Goal: Task Accomplishment & Management: Manage account settings

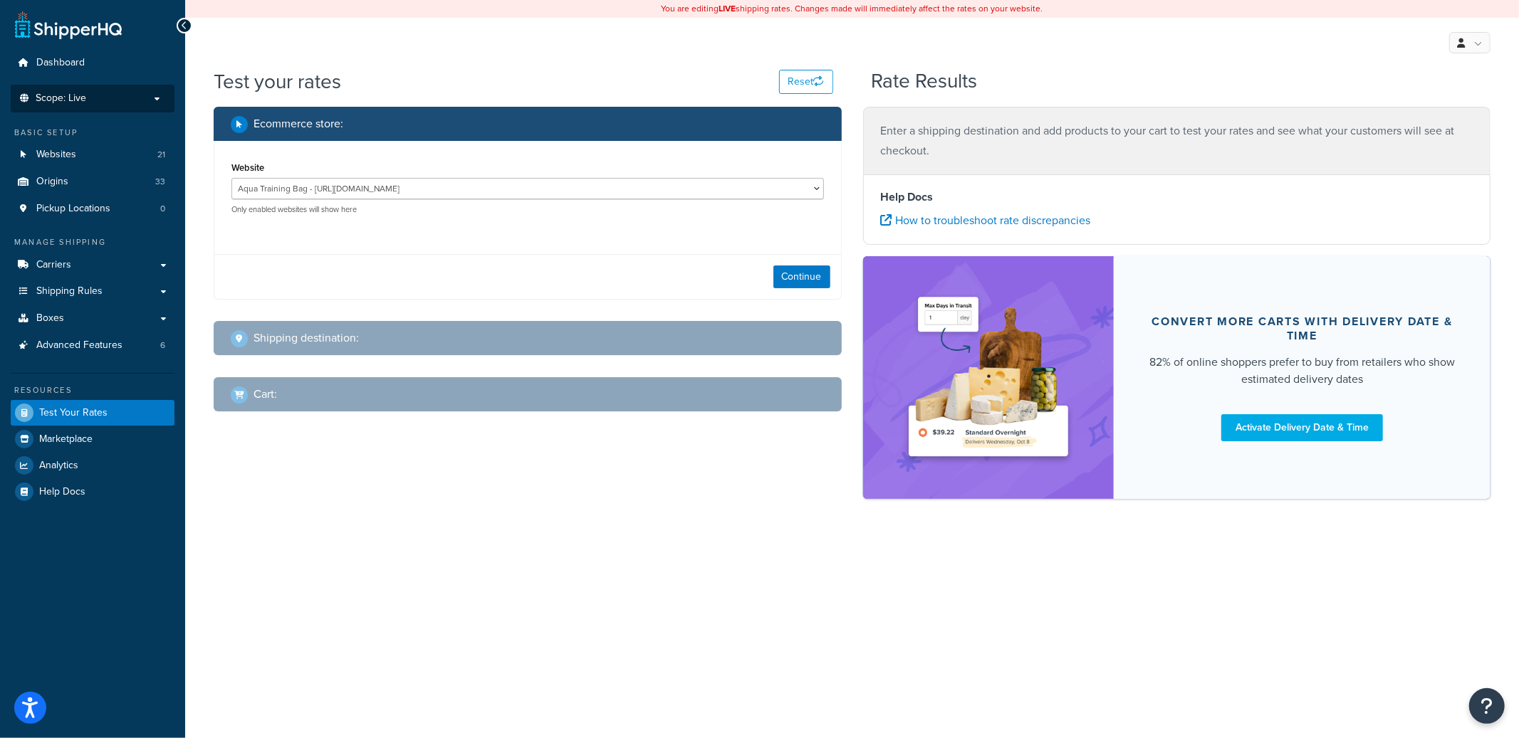
click at [68, 93] on span "Scope: Live" at bounding box center [61, 99] width 51 height 12
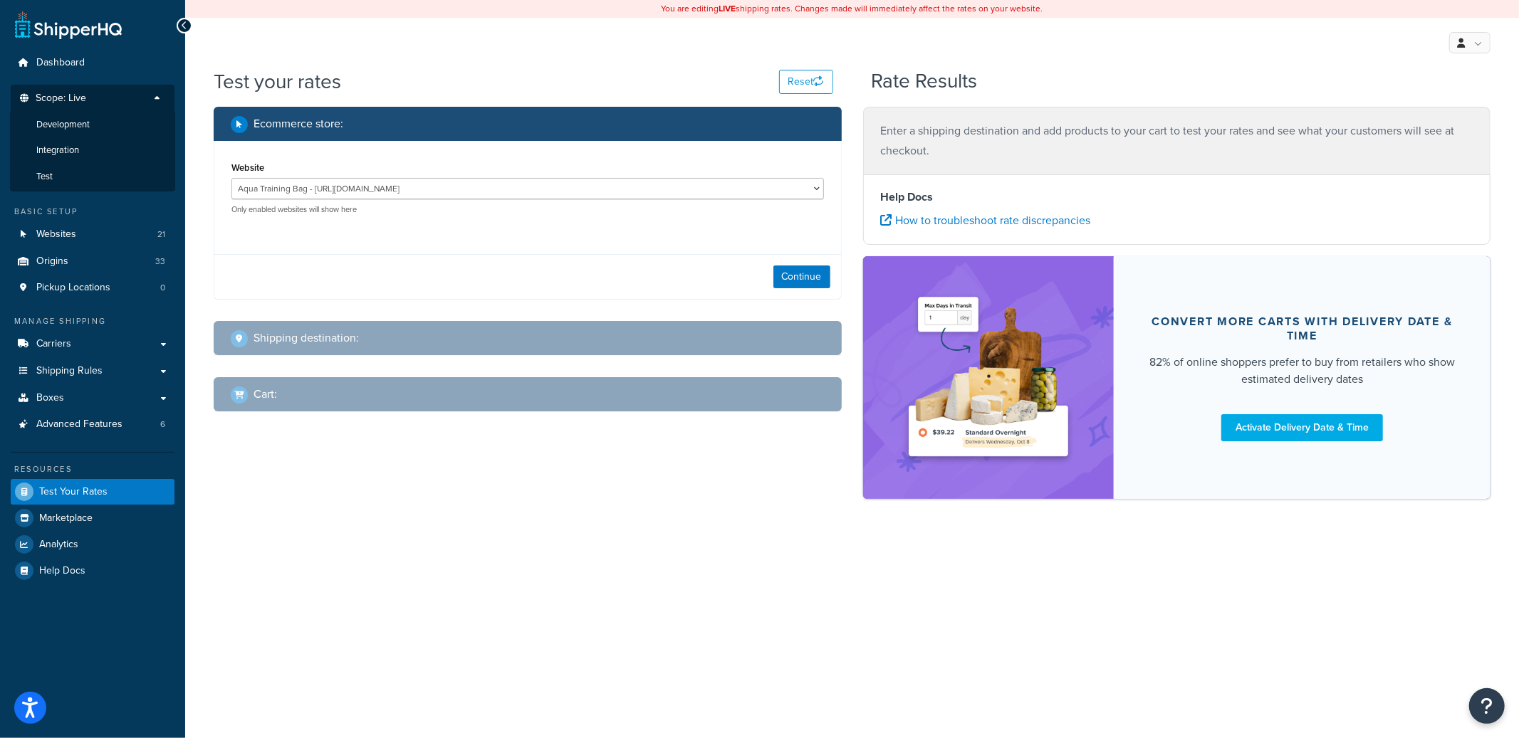
click at [90, 131] on li "Development" at bounding box center [92, 125] width 165 height 26
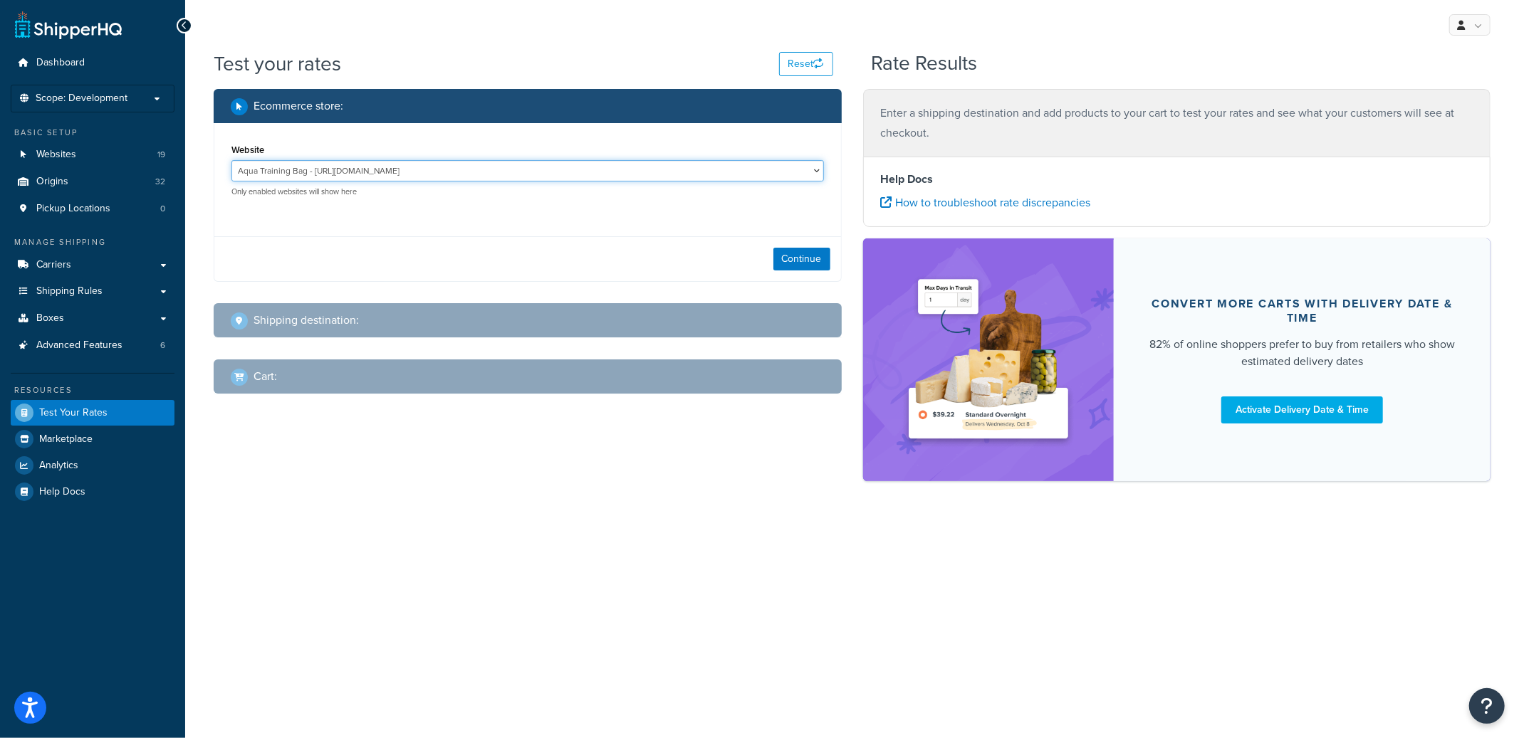
click at [525, 167] on select "Aqua Training Bag - https://aquatrainingbag.com Aqua Training Bag (LDN) - https…" at bounding box center [527, 170] width 592 height 21
select select "91b6fc25a367340cb53d95db49039e7c"
click at [231, 160] on select "Aqua Training Bag - https://aquatrainingbag.com Aqua Training Bag (LDN) - https…" at bounding box center [527, 170] width 592 height 21
click at [794, 256] on button "Continue" at bounding box center [801, 259] width 57 height 23
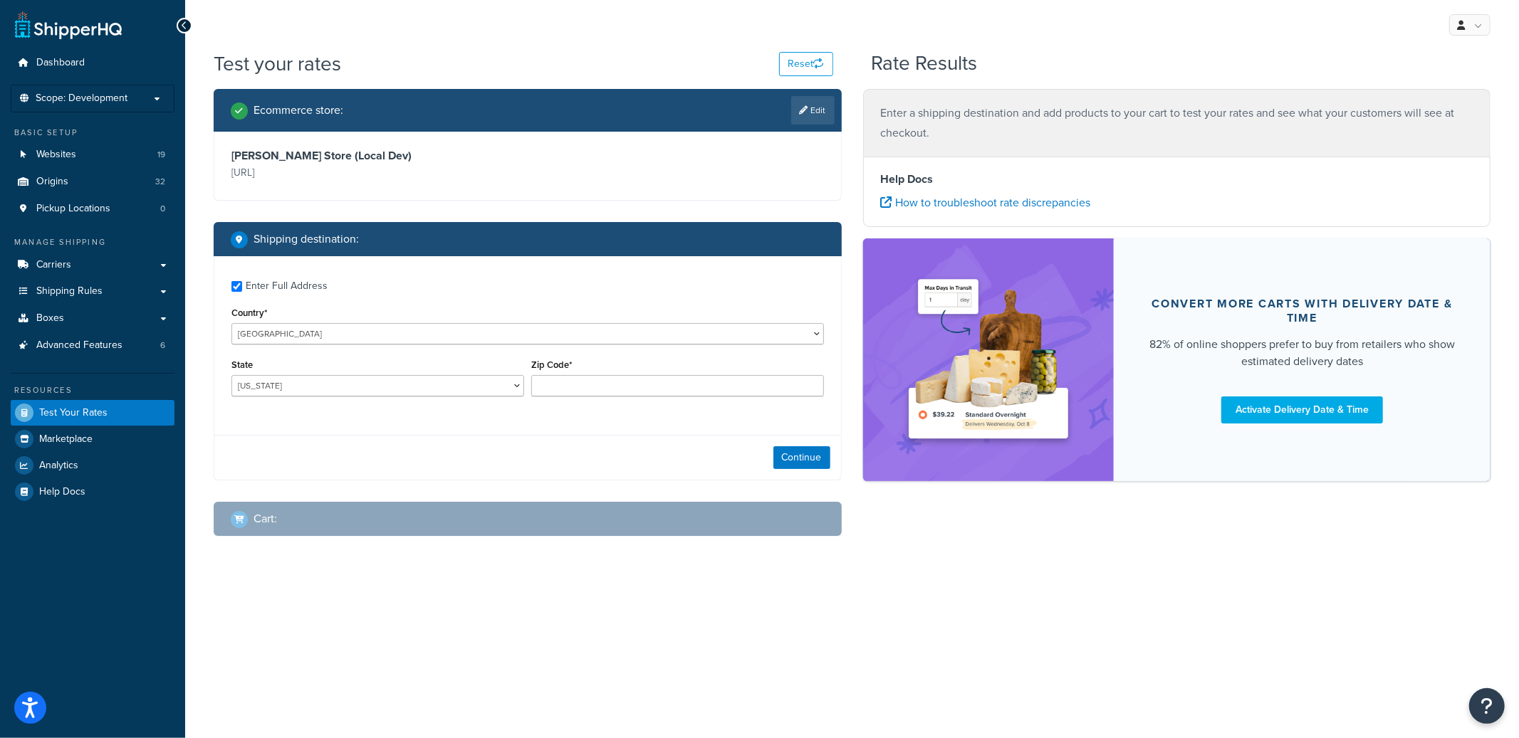
checkbox input "true"
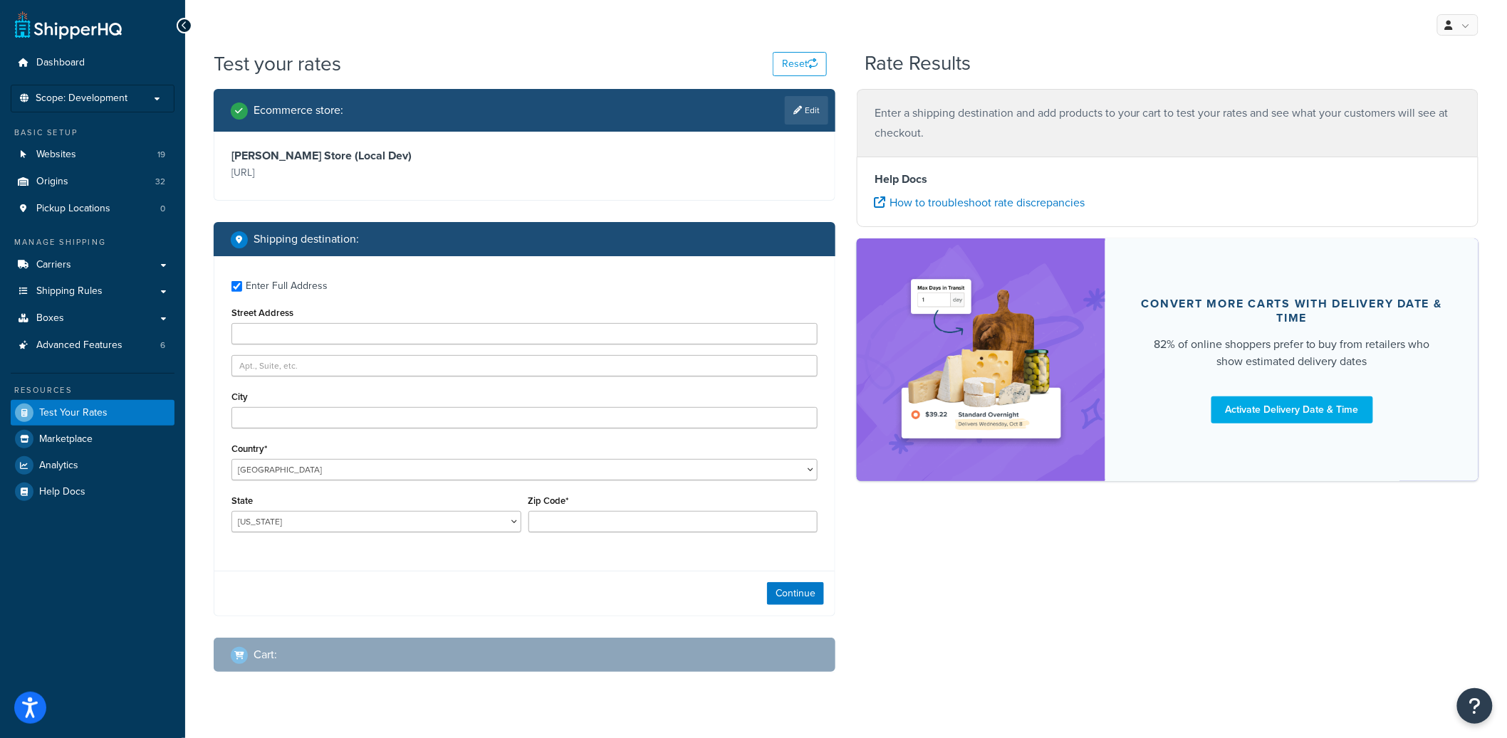
type input "46544"
select select "IN"
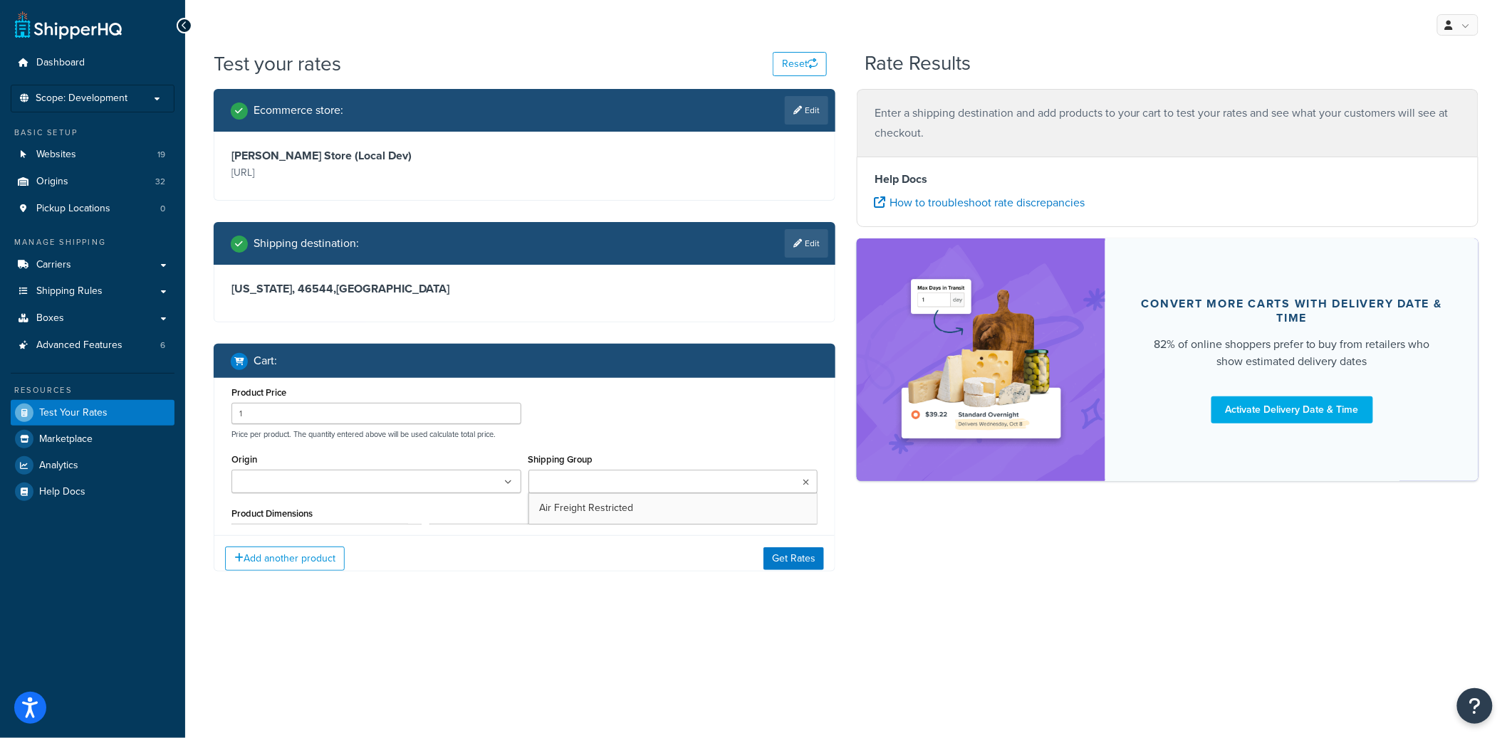
scroll to position [266, 0]
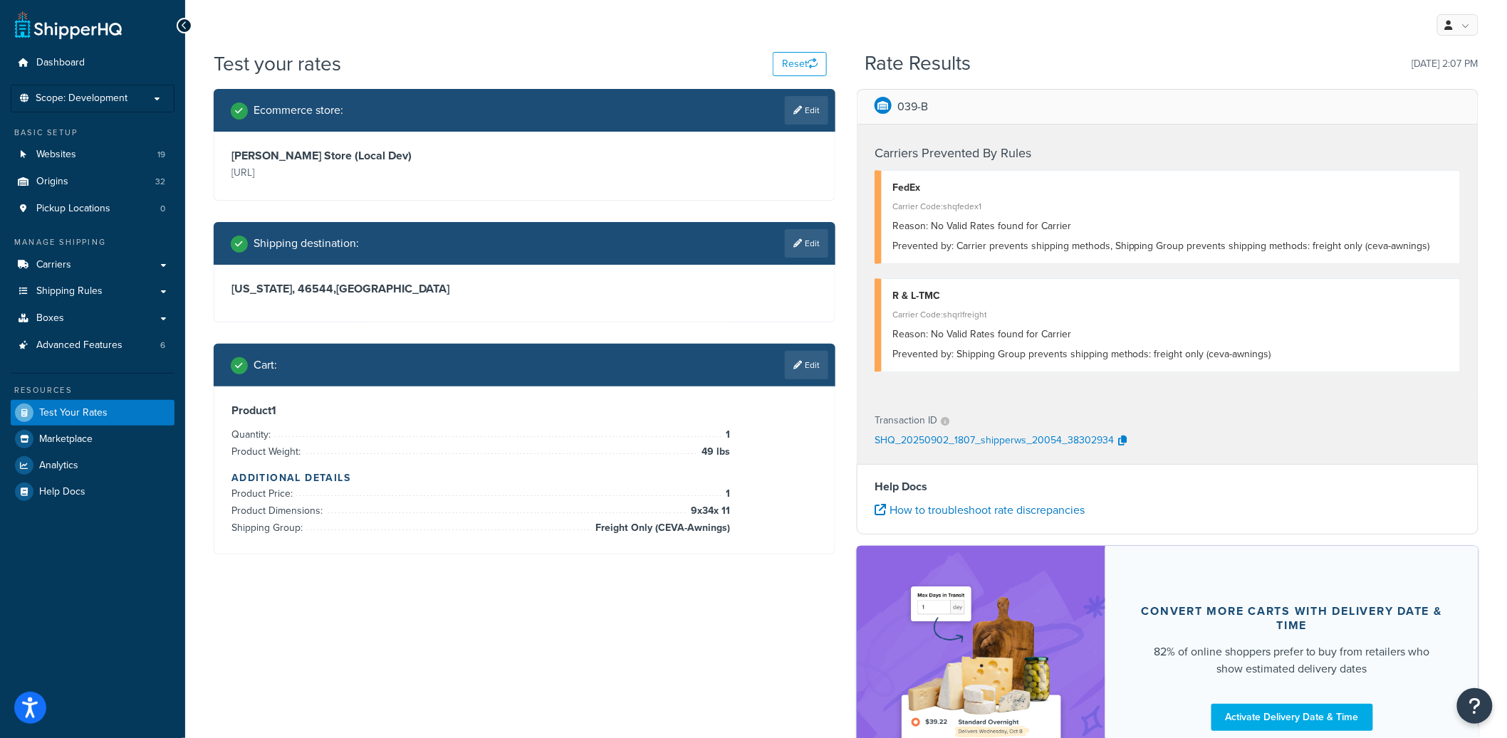
click at [835, 380] on div "Ecommerce store : Edit Lippert Store (Local Dev) https://lc1magento2.test Shipp…" at bounding box center [524, 332] width 643 height 487
click at [825, 371] on link "Edit" at bounding box center [806, 365] width 43 height 28
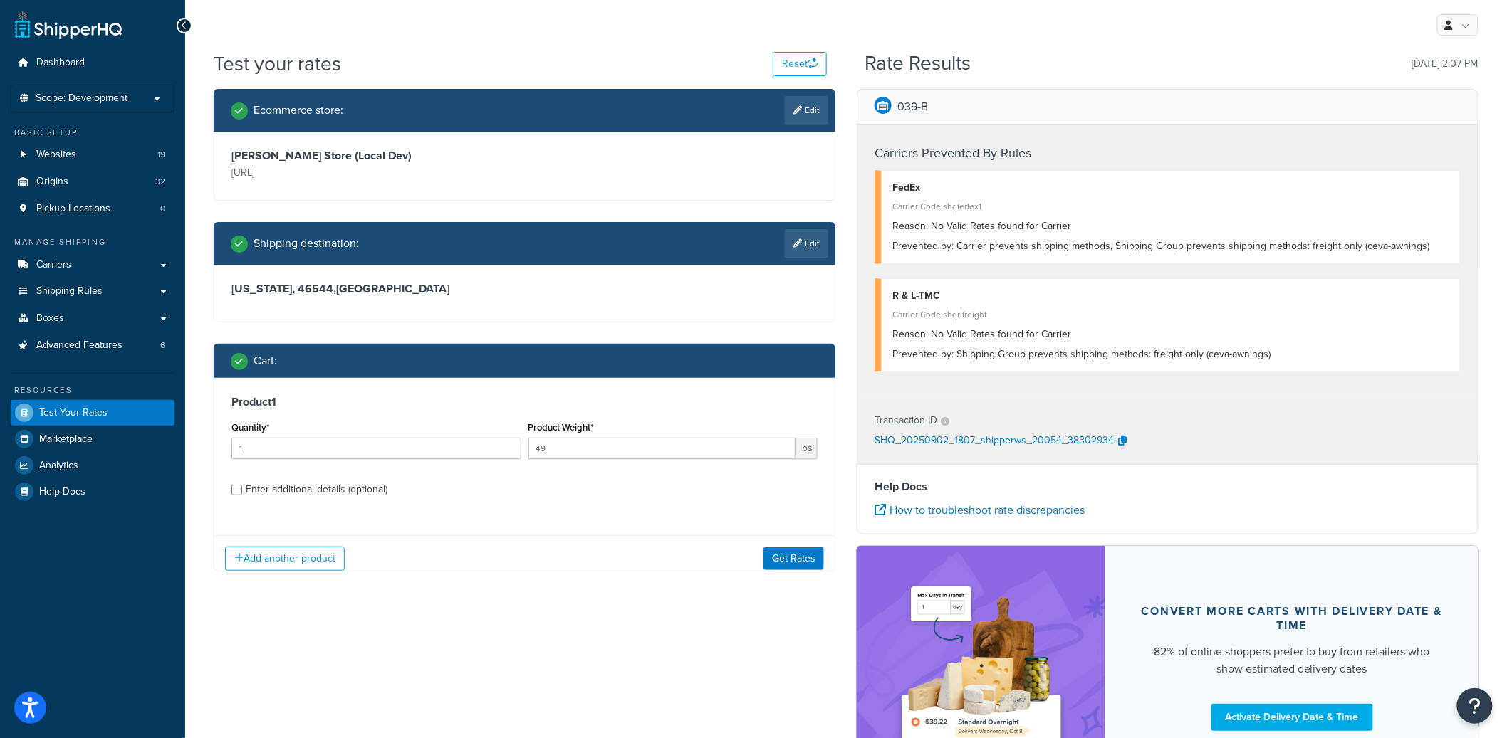
scroll to position [0, 0]
click at [273, 478] on label "Enter additional details (optional)" at bounding box center [532, 488] width 572 height 23
click at [242, 485] on input "Enter additional details (optional)" at bounding box center [236, 490] width 11 height 11
checkbox input "true"
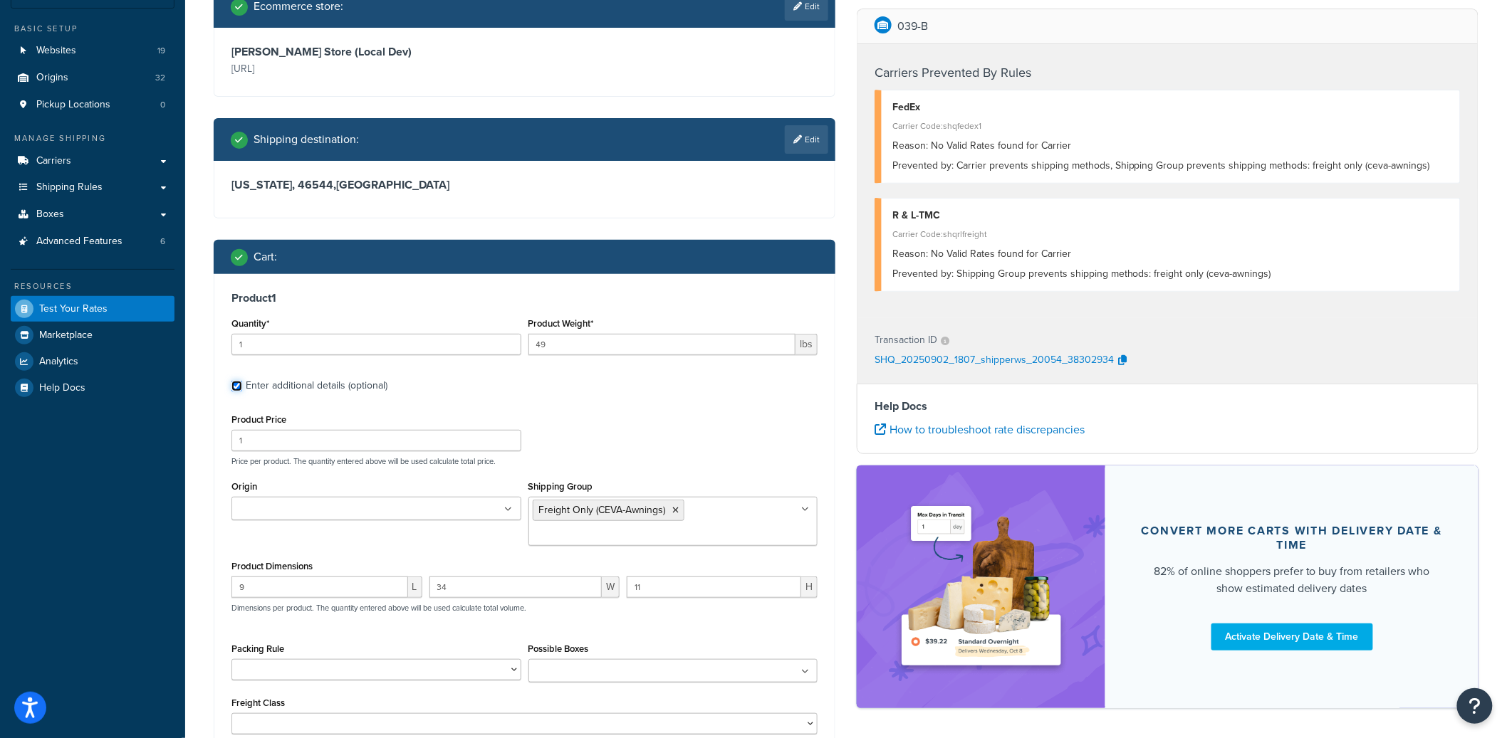
scroll to position [136, 0]
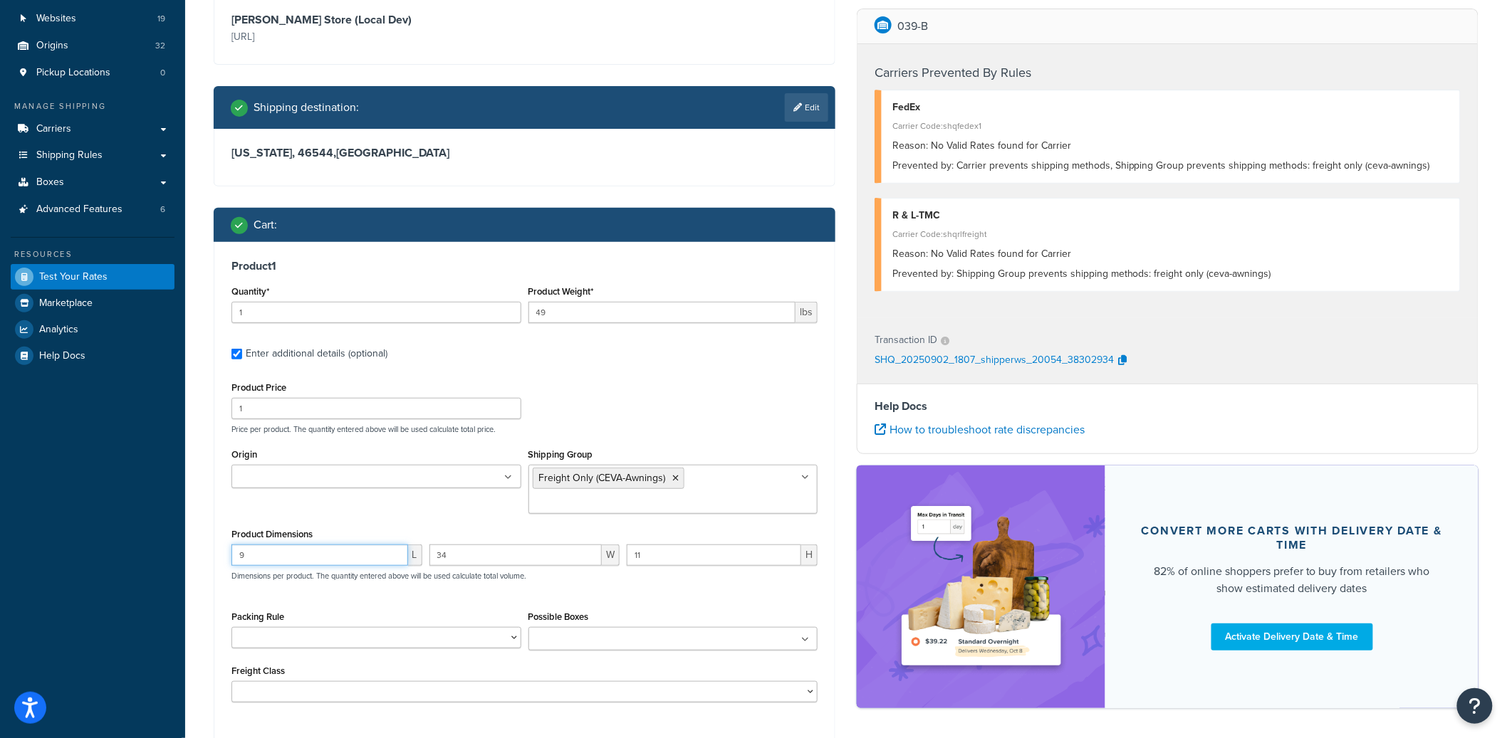
click at [337, 554] on input "9" at bounding box center [319, 555] width 177 height 21
drag, startPoint x: 337, startPoint y: 554, endPoint x: 251, endPoint y: 544, distance: 86.0
click at [226, 543] on div "Product 1 Quantity* 1 Product Weight* 49 lbs Enter additional details (optional…" at bounding box center [524, 486] width 620 height 488
drag, startPoint x: 488, startPoint y: 554, endPoint x: 456, endPoint y: 550, distance: 31.6
click at [386, 547] on div "L 34 W 11 H Dimensions per product. The quantity entered above will be used cal…" at bounding box center [524, 571] width 593 height 52
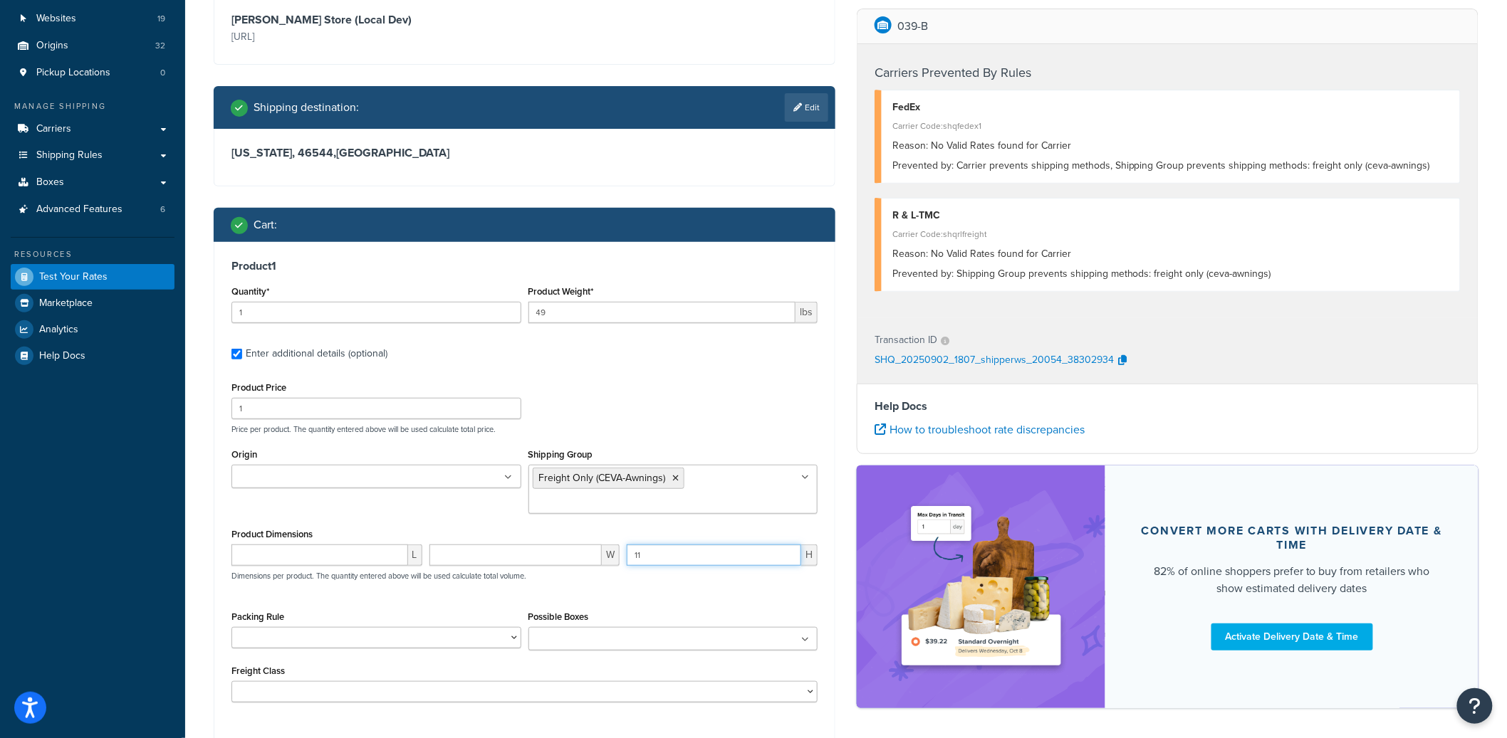
drag, startPoint x: 731, startPoint y: 564, endPoint x: 570, endPoint y: 546, distance: 161.9
click at [570, 546] on div "L W 11 H Dimensions per product. The quantity entered above will be used calcul…" at bounding box center [524, 571] width 593 height 52
click at [775, 531] on div "Product Dimensions L W H Dimensions per product. The quantity entered above wil…" at bounding box center [524, 561] width 586 height 72
click at [777, 504] on ul "Freight Only (CEVA-Awnings)" at bounding box center [673, 489] width 290 height 49
type input "Freight Only"
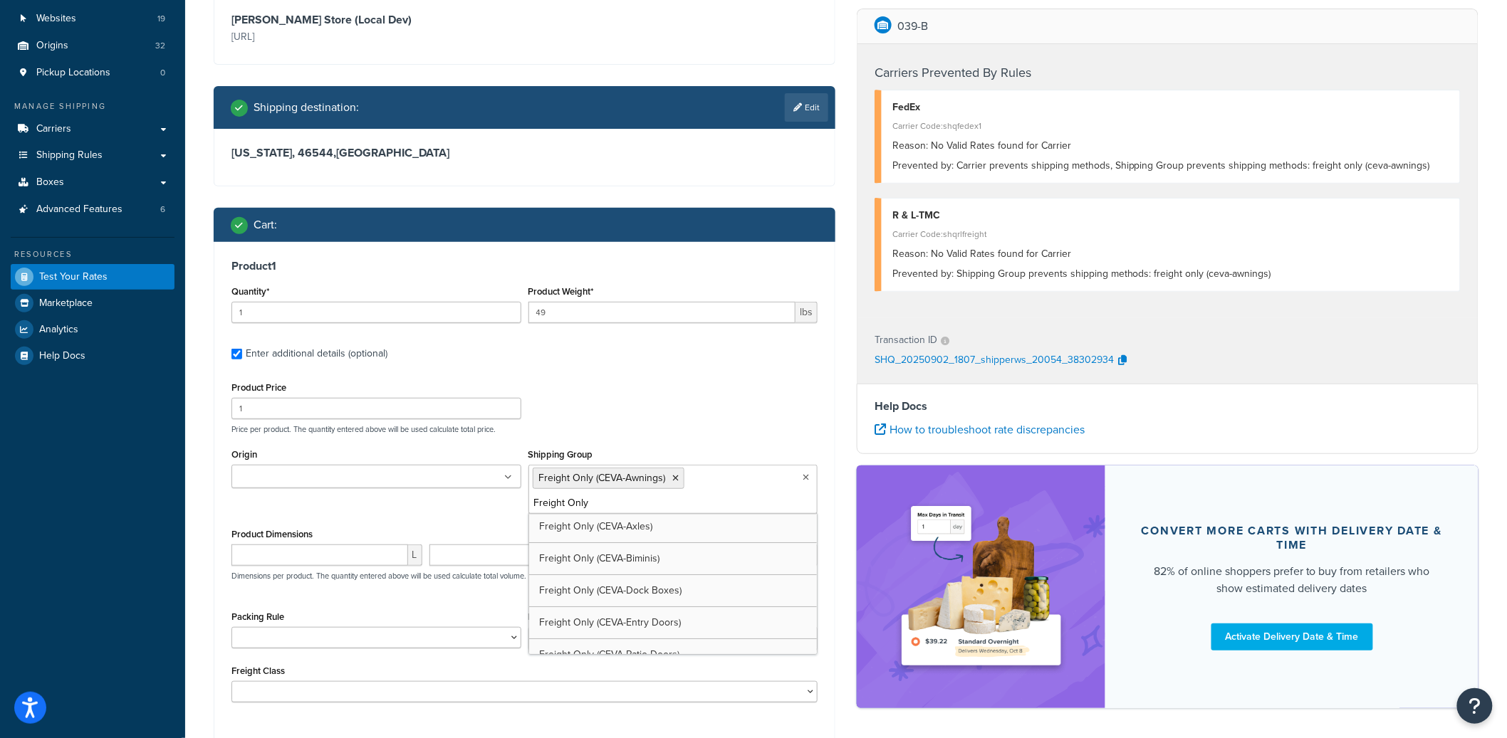
scroll to position [0, 0]
click at [833, 441] on div "Product 1 Quantity* 1 Product Weight* 49 lbs Enter additional details (optional…" at bounding box center [524, 486] width 620 height 488
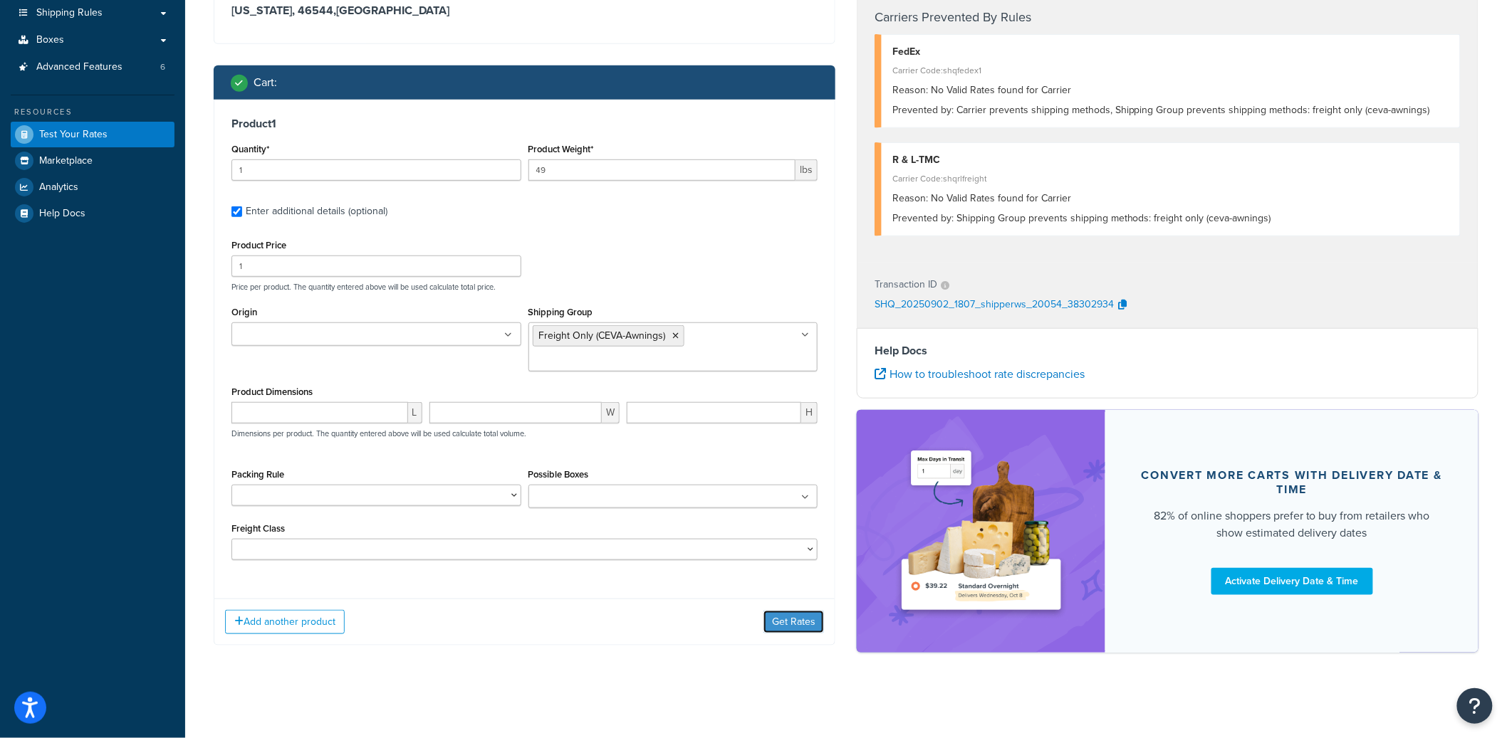
click at [778, 629] on button "Get Rates" at bounding box center [793, 622] width 61 height 23
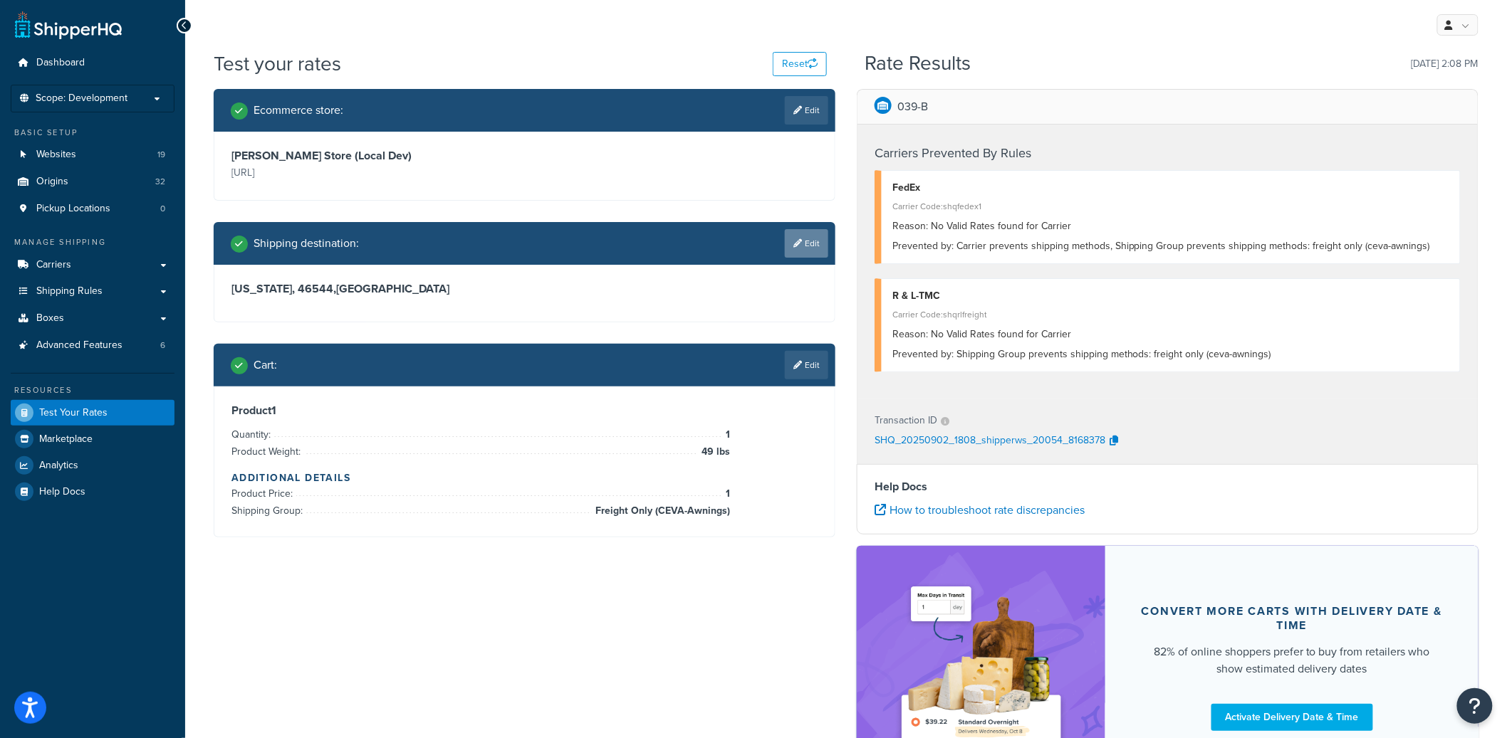
click at [806, 246] on link "Edit" at bounding box center [806, 243] width 43 height 28
select select "IN"
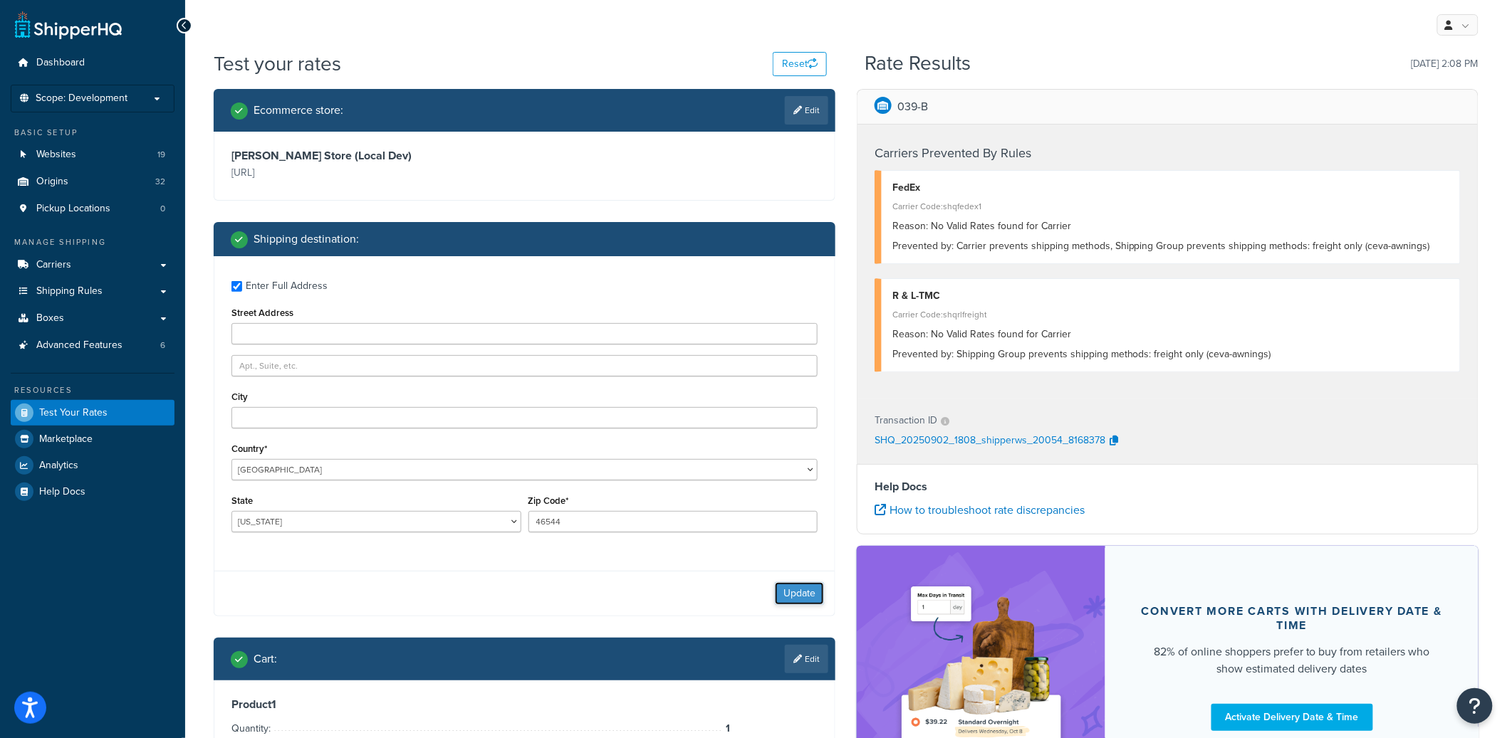
click at [776, 586] on button "Update" at bounding box center [799, 593] width 49 height 23
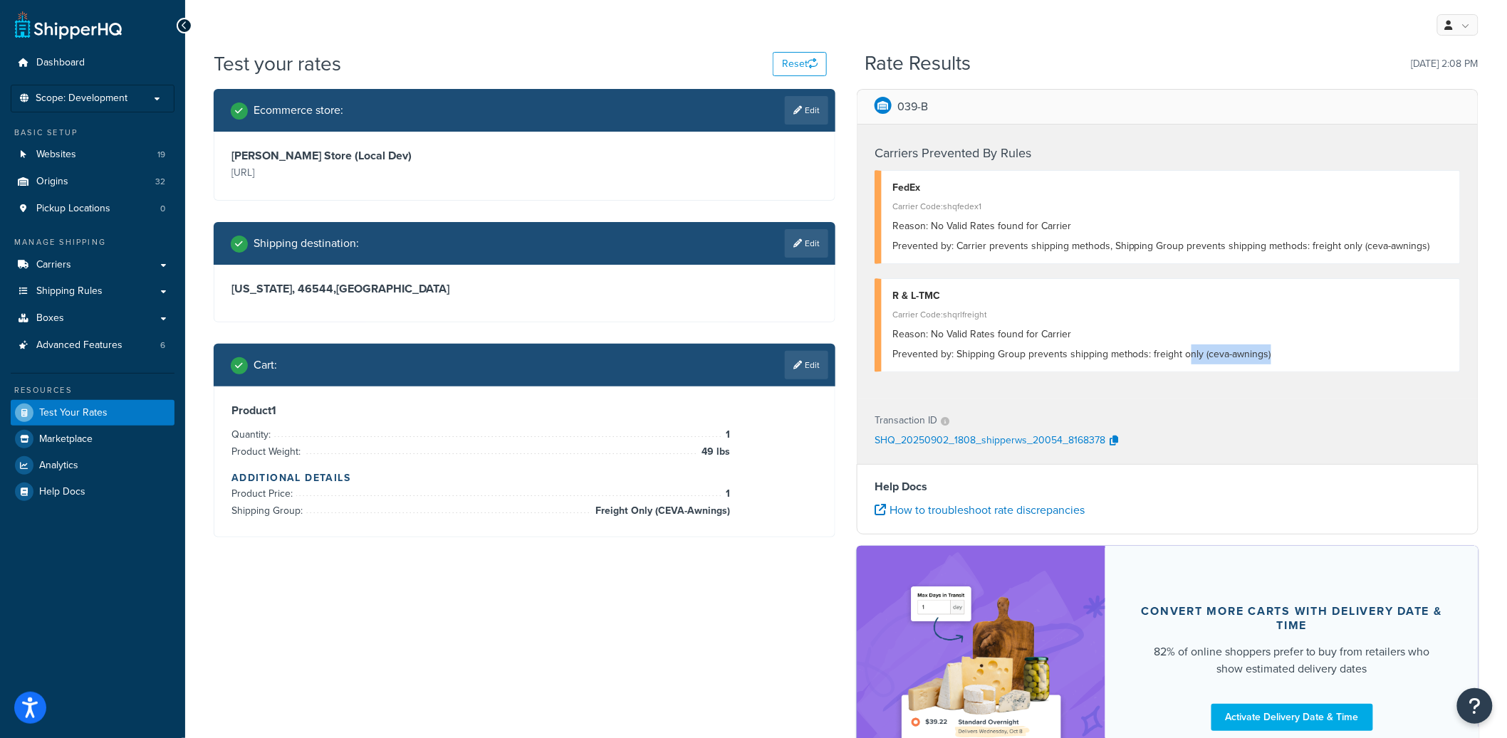
drag, startPoint x: 1272, startPoint y: 359, endPoint x: 1187, endPoint y: 354, distance: 85.6
click at [1187, 354] on div "Prevented by: Shipping Group prevents shipping methods: freight only (ceva-awni…" at bounding box center [1170, 355] width 557 height 20
drag, startPoint x: 1144, startPoint y: 311, endPoint x: 913, endPoint y: 322, distance: 230.9
click at [1144, 311] on div "Carrier Code: shqrlfreight" at bounding box center [1170, 315] width 557 height 20
click at [124, 256] on link "Carriers" at bounding box center [93, 265] width 164 height 26
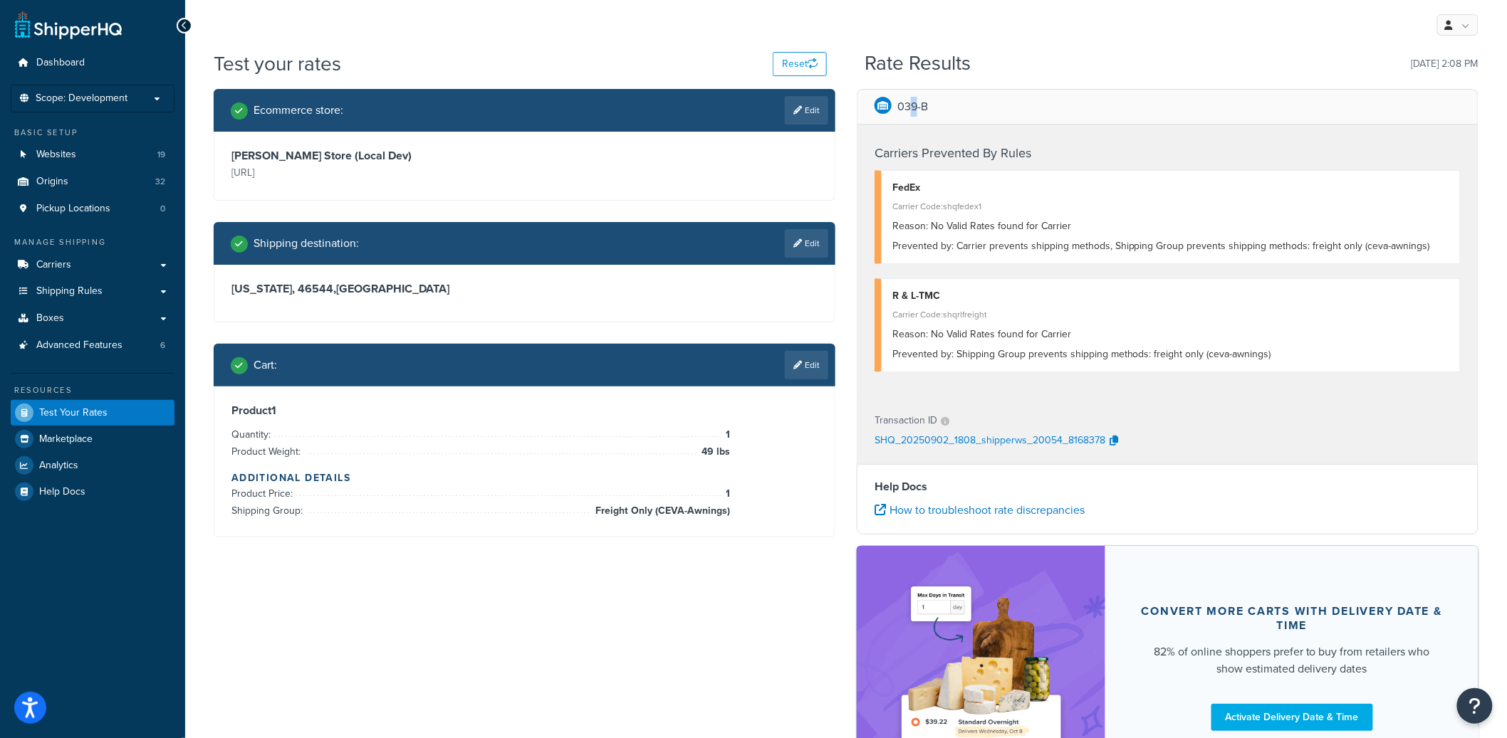
click at [918, 104] on p "039-B" at bounding box center [912, 107] width 31 height 20
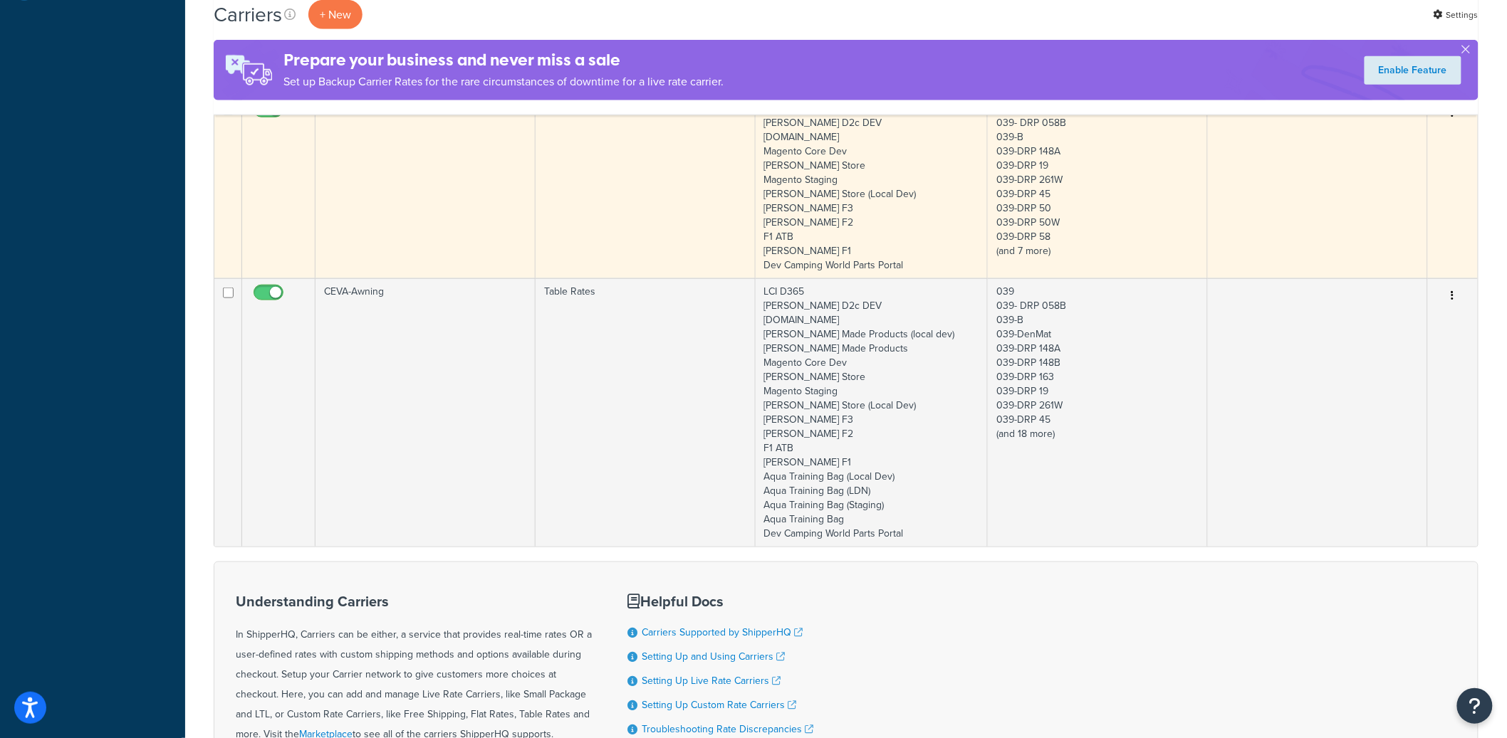
scroll to position [409, 0]
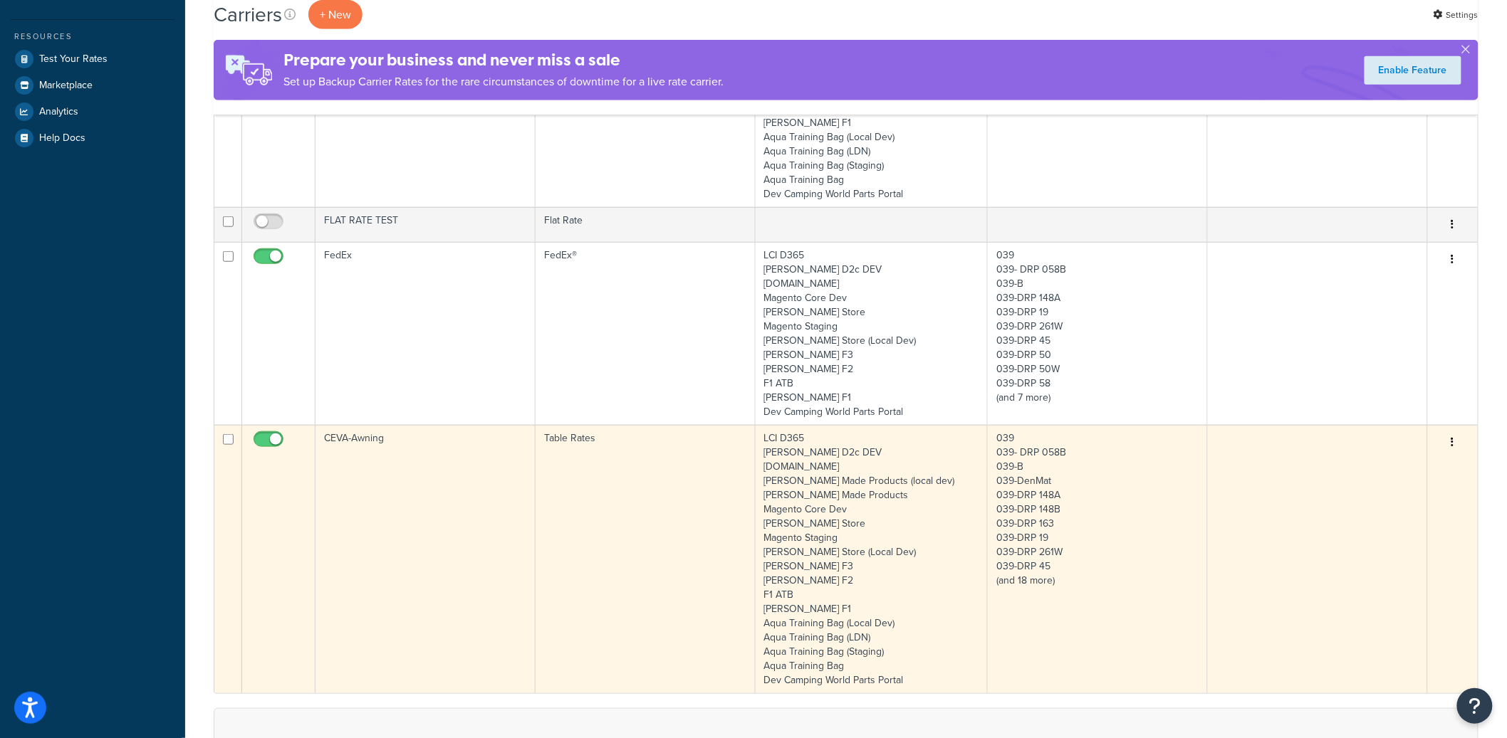
click at [503, 511] on td "CEVA-Awning" at bounding box center [425, 559] width 220 height 268
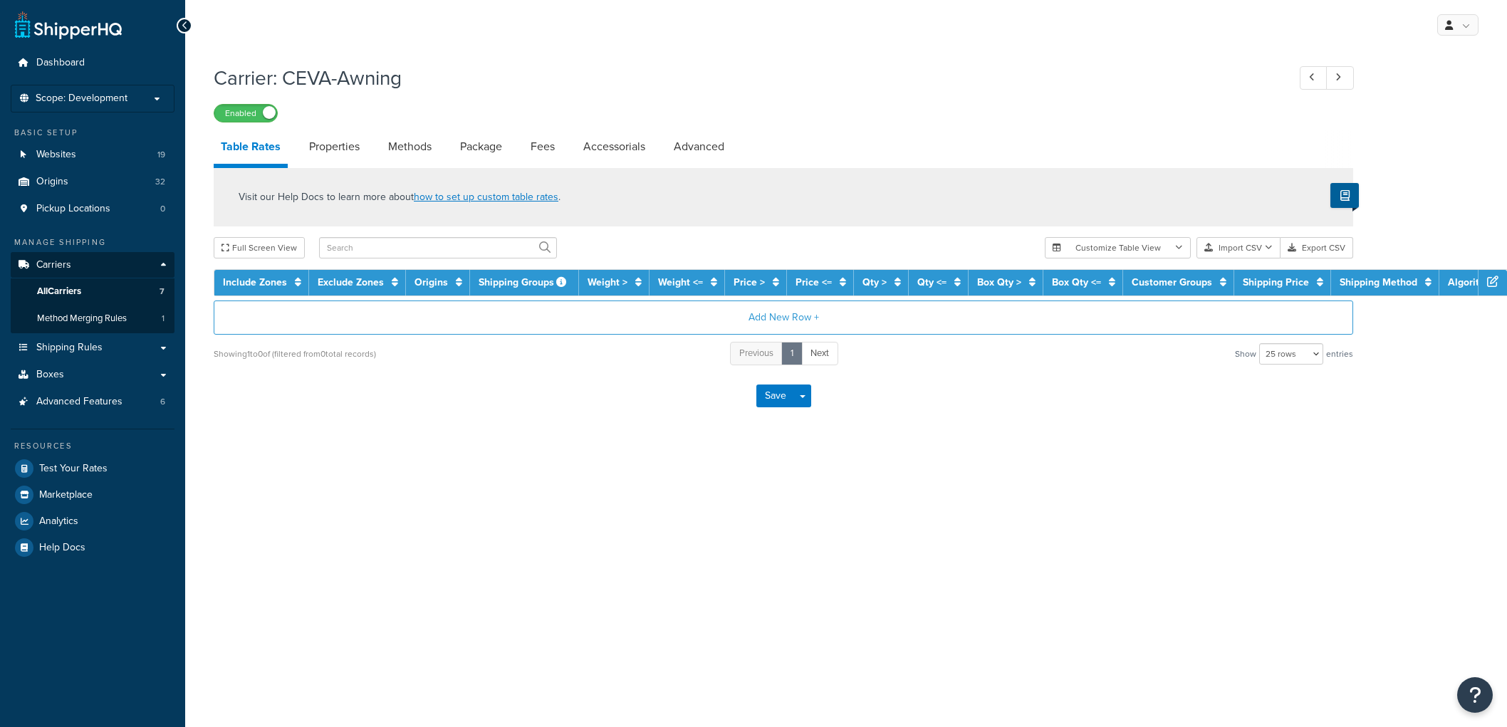
select select "25"
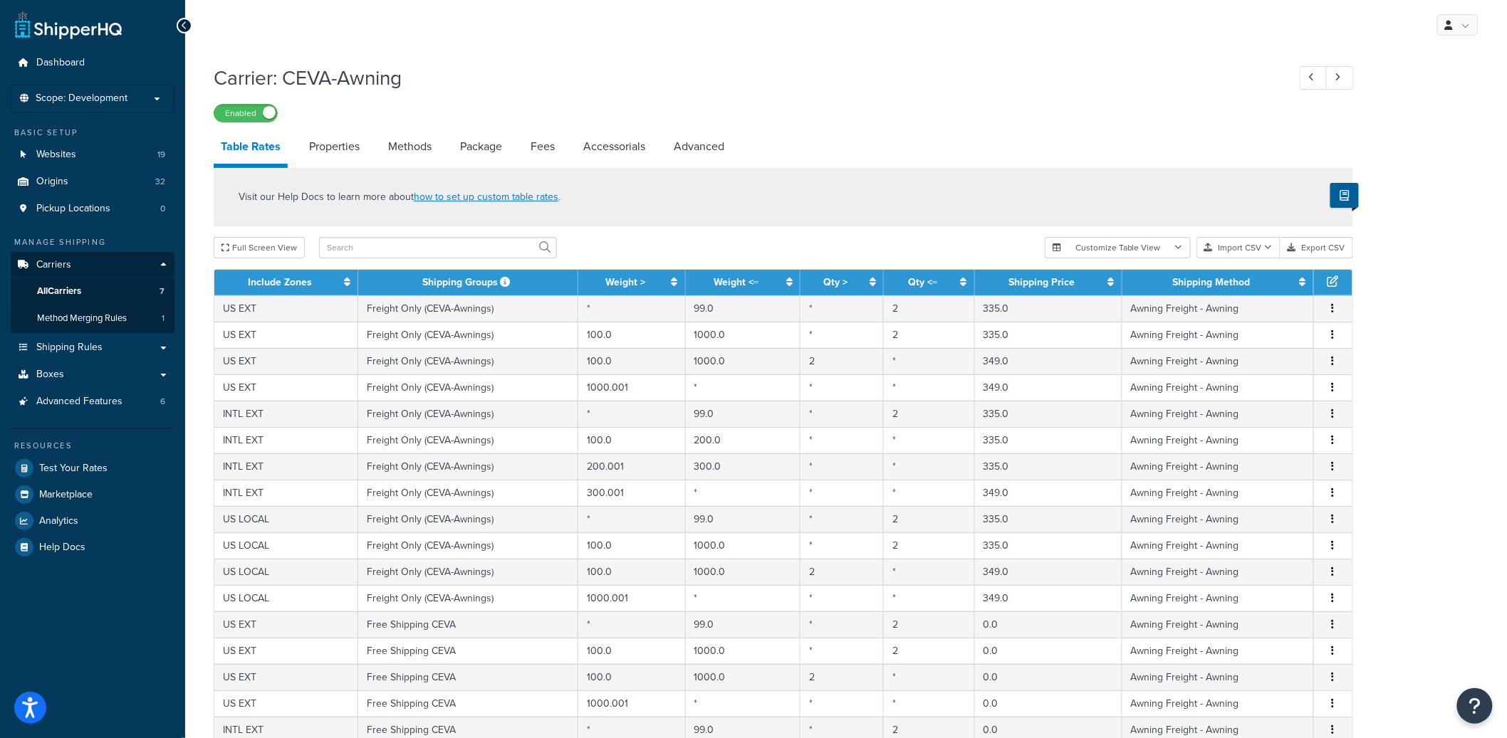
click at [673, 229] on div "Visit our Help Docs to learn more about how to set up custom table rates . Full…" at bounding box center [783, 583] width 1161 height 831
click at [768, 182] on div "Visit our Help Docs to learn more about how to set up custom table rates ." at bounding box center [783, 197] width 1139 height 58
click at [847, 228] on div "Visit our Help Docs to learn more about how to set up custom table rates . Full…" at bounding box center [783, 583] width 1161 height 831
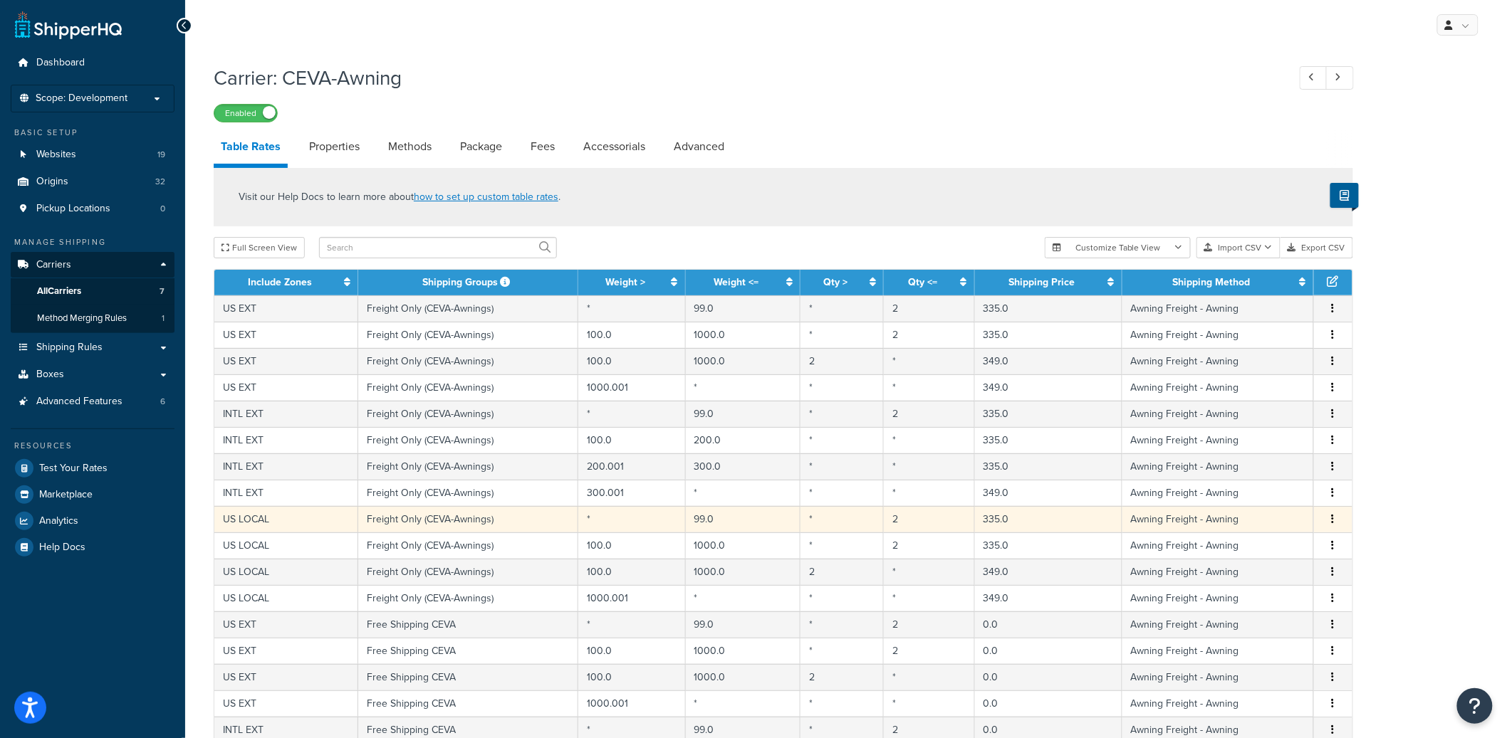
click at [1026, 521] on td "335.0" at bounding box center [1048, 519] width 147 height 26
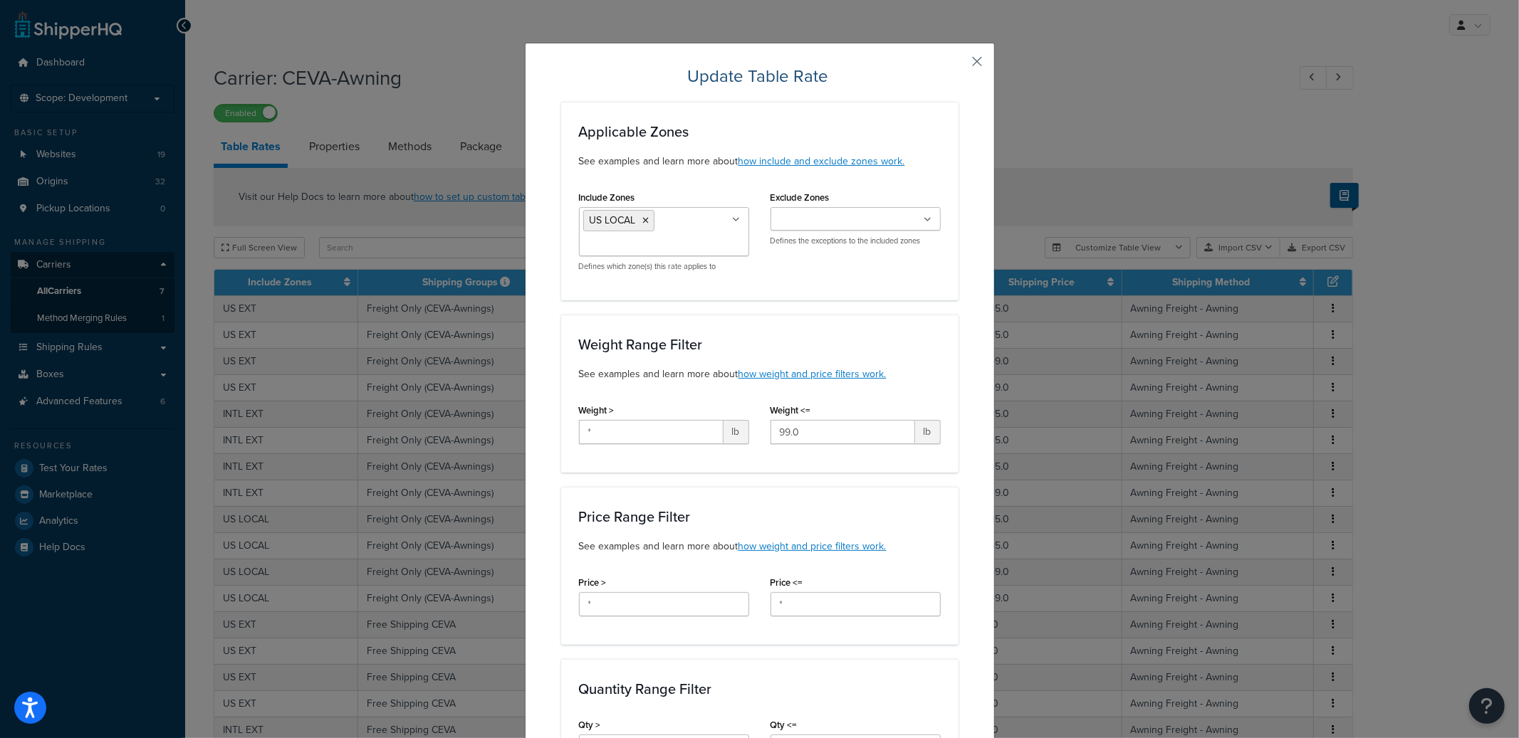
click at [958, 65] on button "button" at bounding box center [957, 67] width 4 height 4
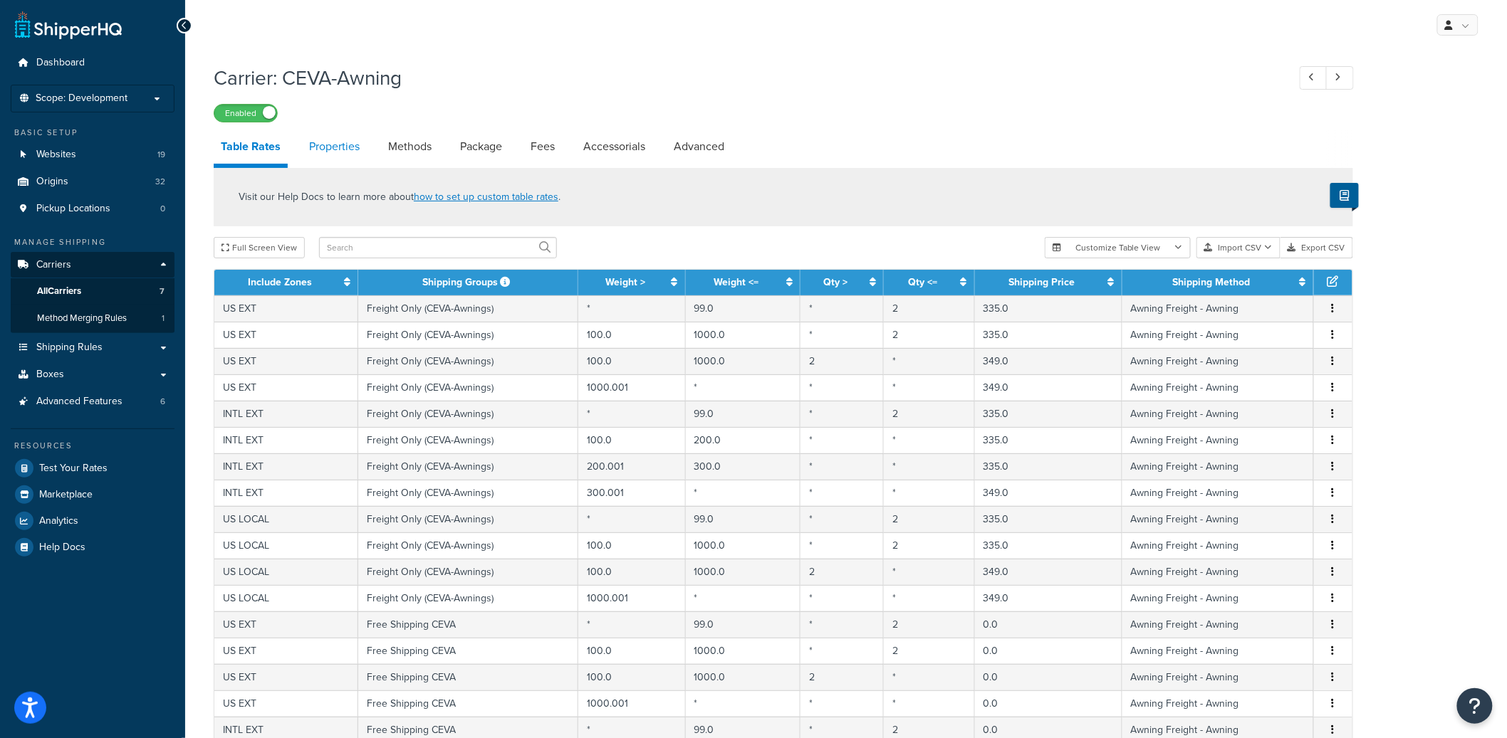
click at [320, 155] on link "Properties" at bounding box center [334, 147] width 65 height 34
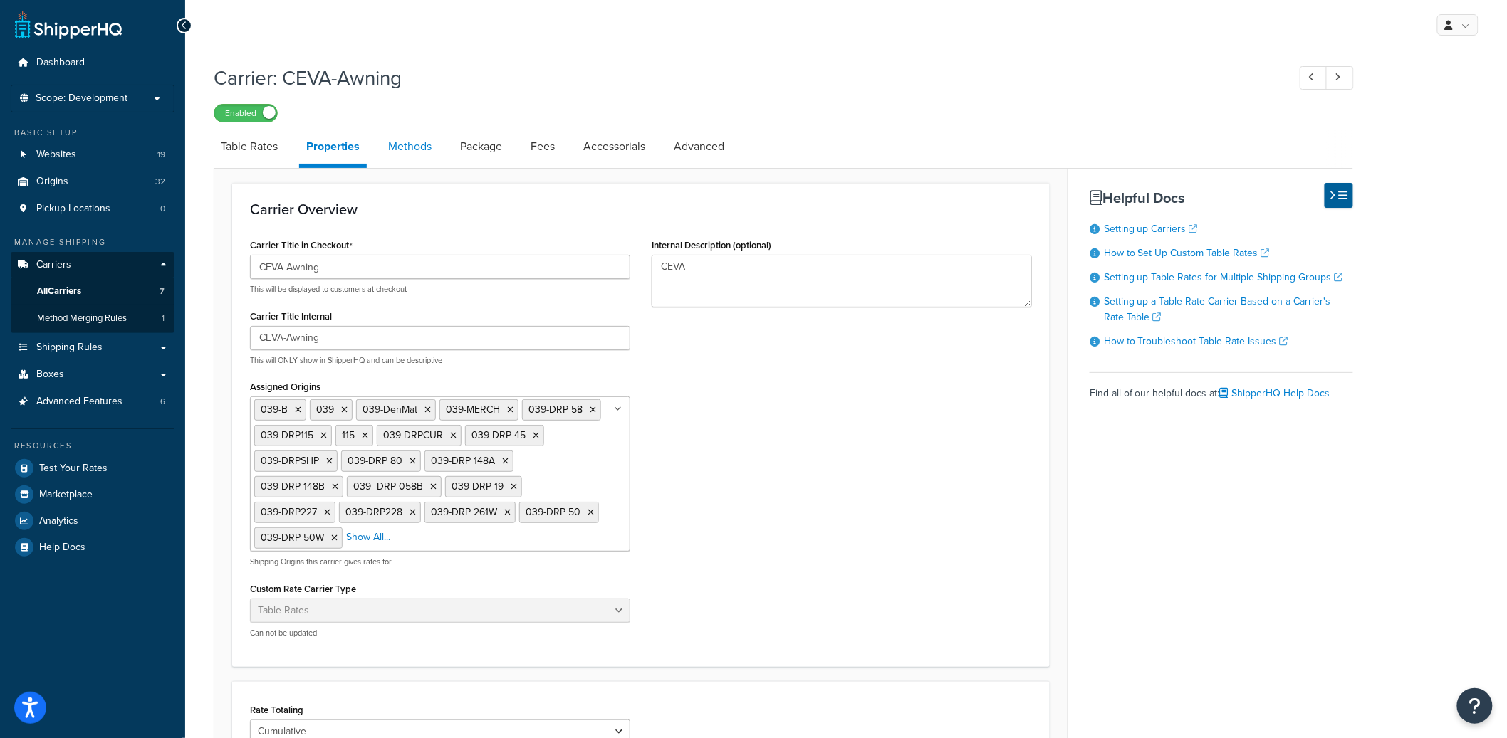
click at [401, 148] on link "Methods" at bounding box center [410, 147] width 58 height 34
select select "25"
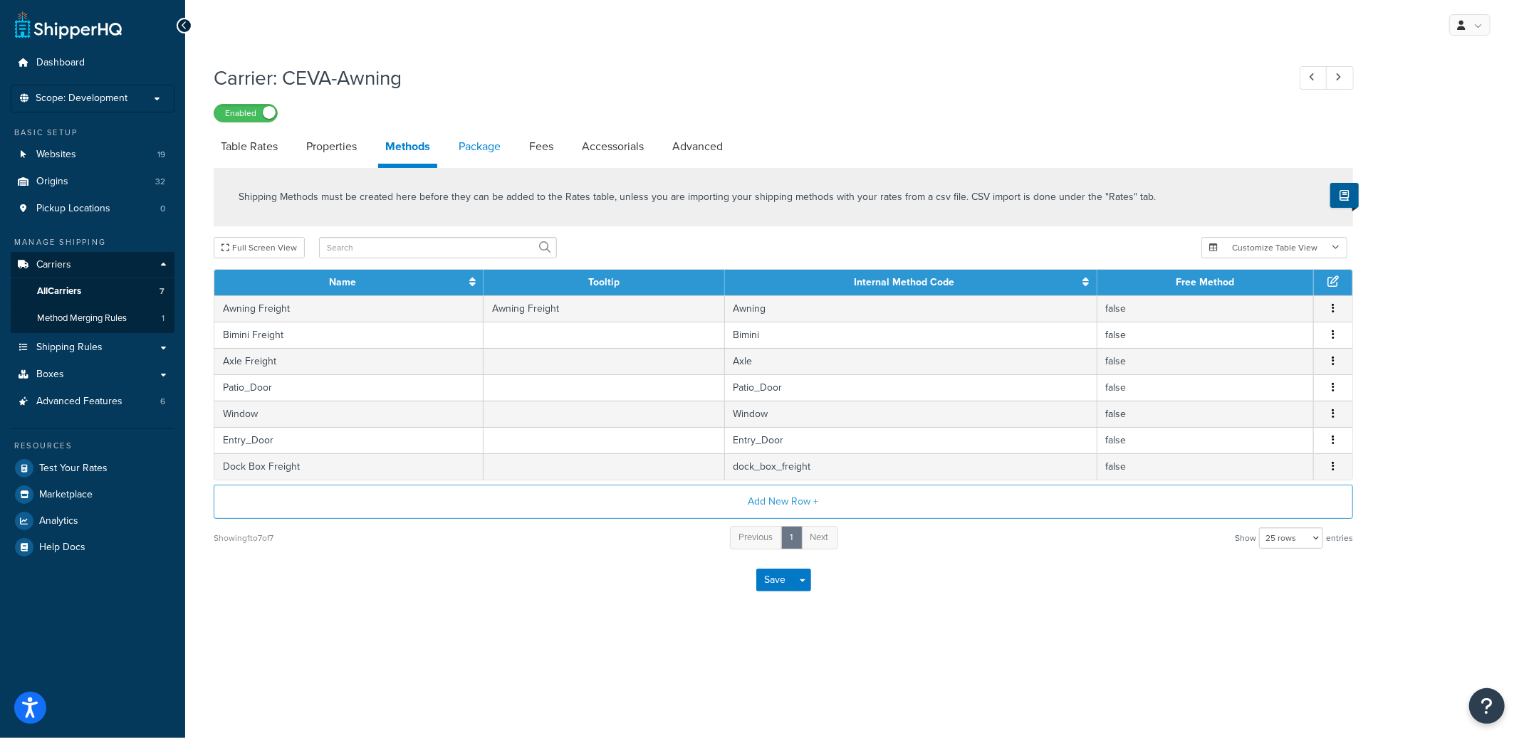
click at [483, 150] on link "Package" at bounding box center [479, 147] width 56 height 34
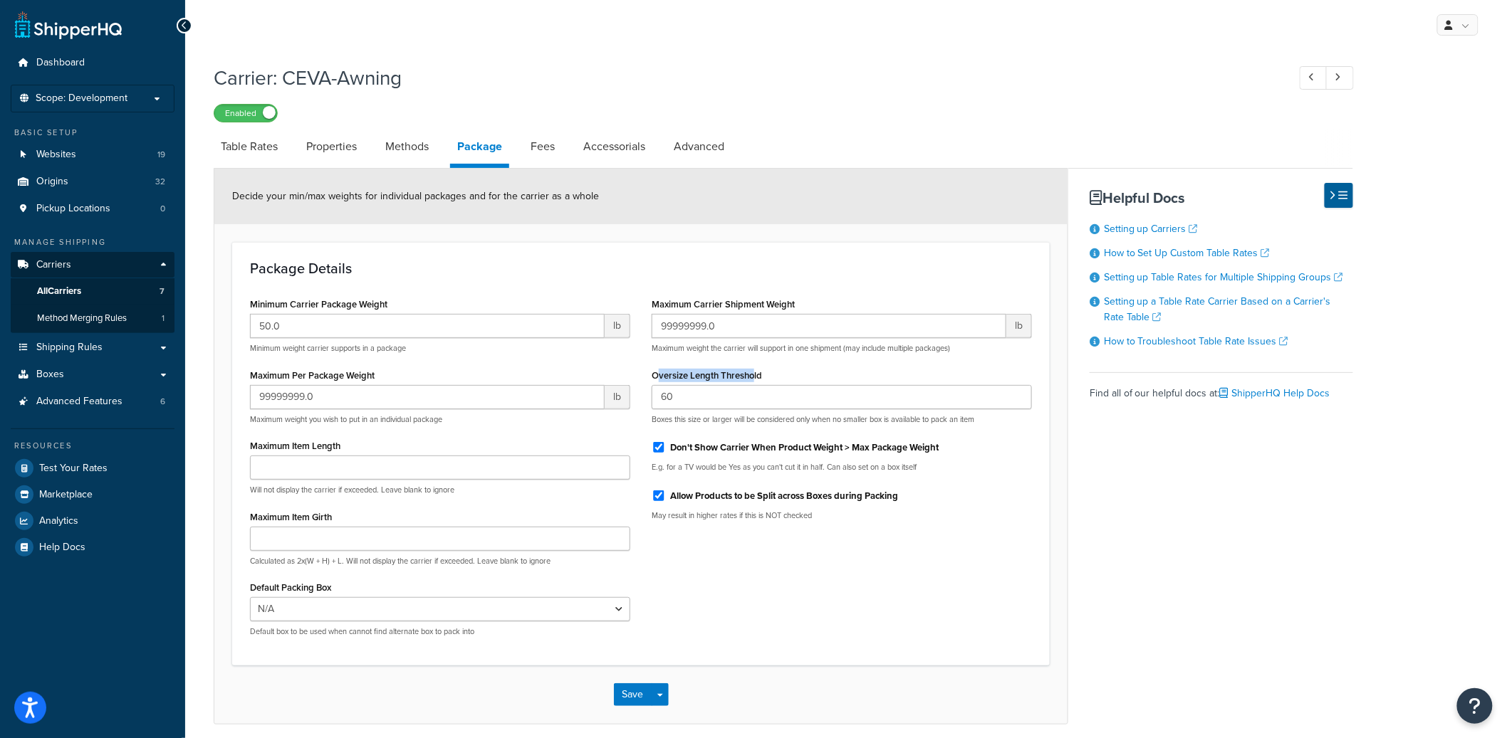
drag, startPoint x: 728, startPoint y: 372, endPoint x: 644, endPoint y: 355, distance: 85.2
click at [656, 373] on label "Oversize Length Threshold" at bounding box center [707, 375] width 110 height 11
click at [656, 385] on input "60" at bounding box center [842, 397] width 380 height 24
click at [585, 253] on div "Package Details Minimum Carrier Package Weight 50.0 lb Minimum weight carrier s…" at bounding box center [640, 454] width 817 height 424
click at [558, 146] on link "Fees" at bounding box center [542, 147] width 38 height 34
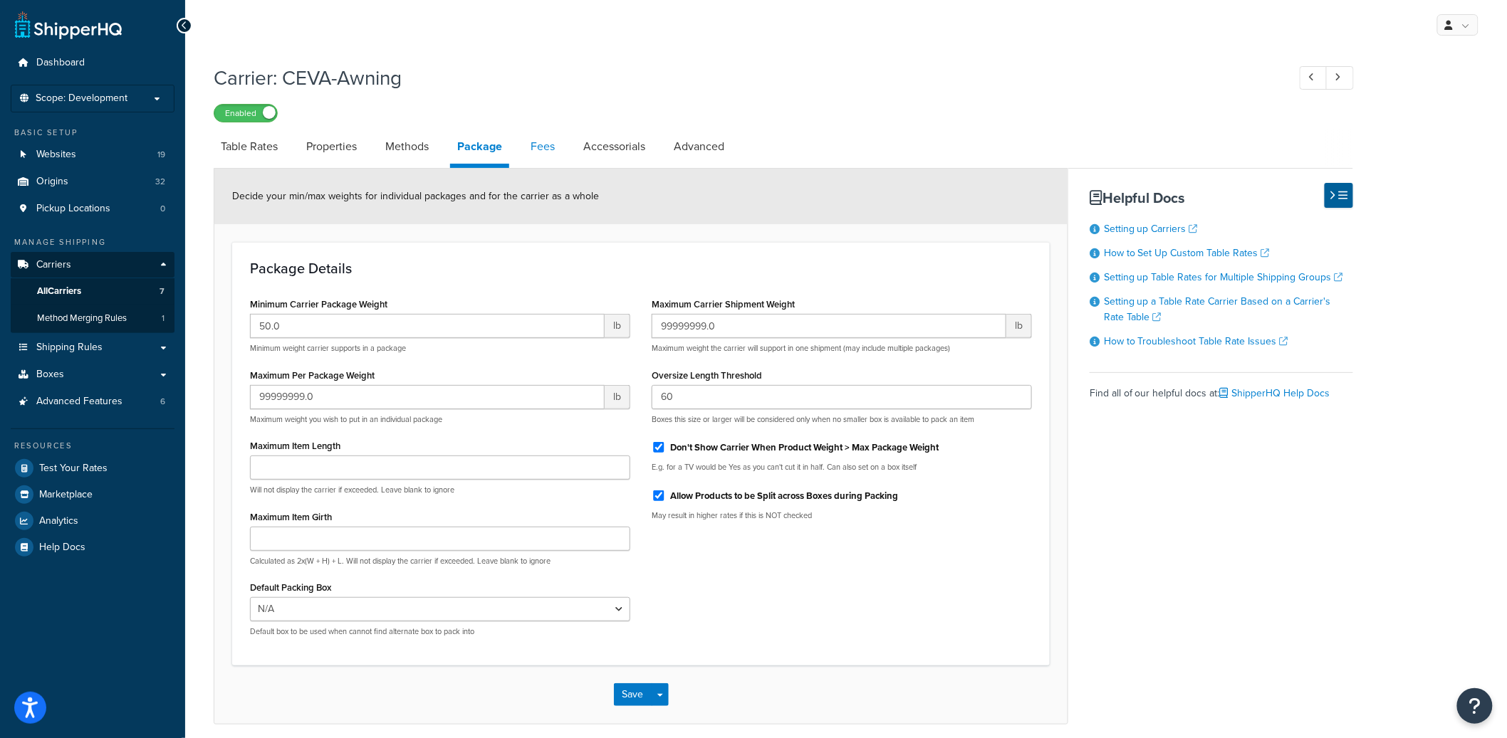
select select "AFTER"
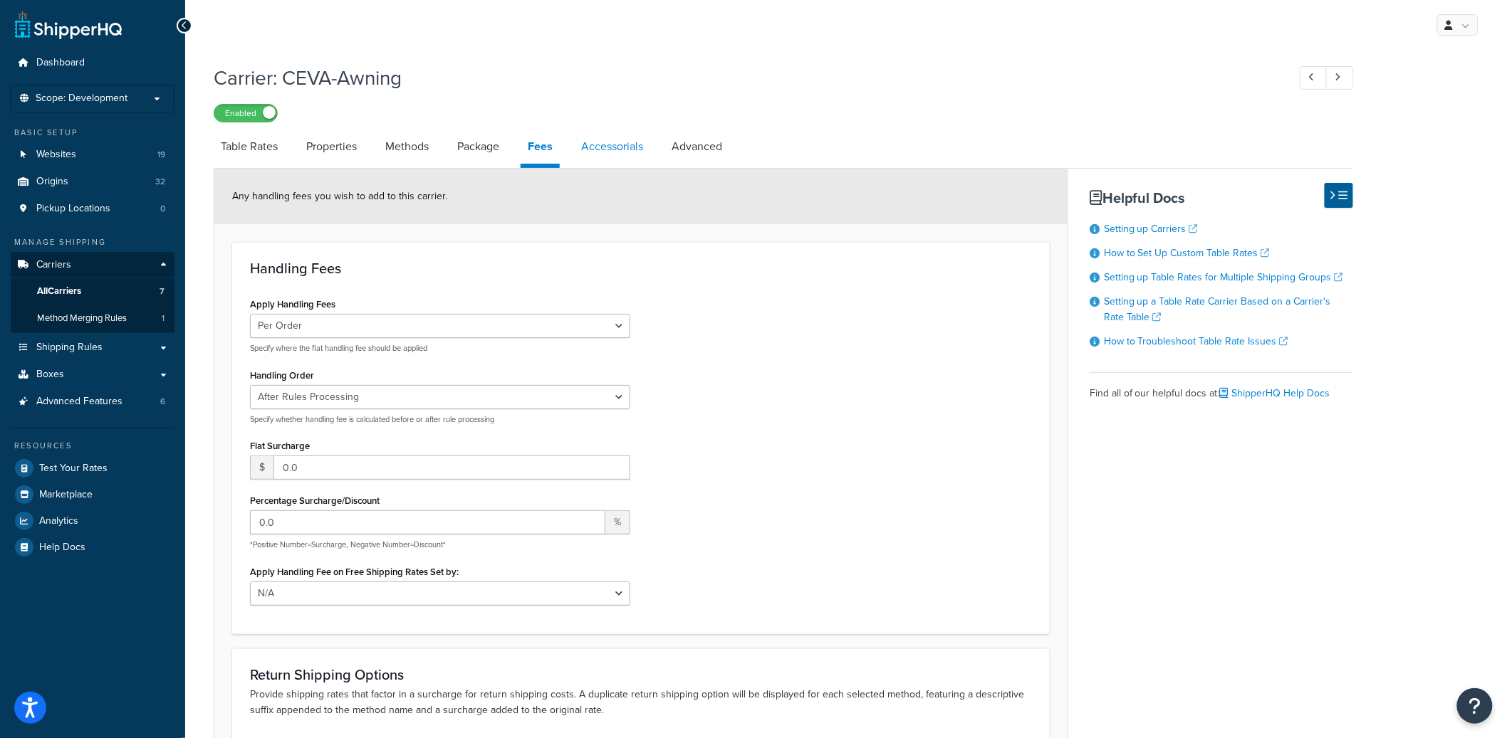
click at [644, 145] on link "Accessorials" at bounding box center [612, 147] width 76 height 34
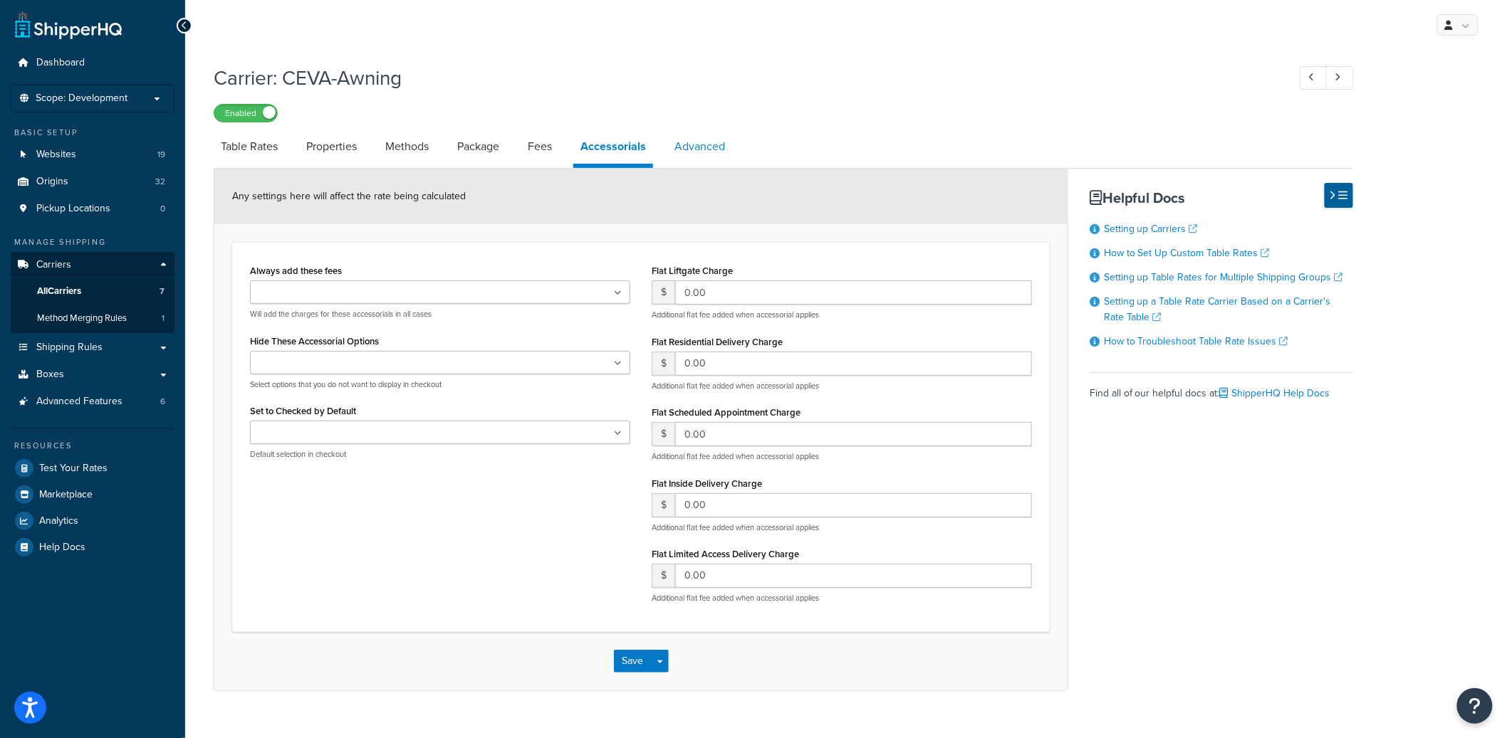
click at [711, 155] on link "Advanced" at bounding box center [699, 147] width 65 height 34
select select "false"
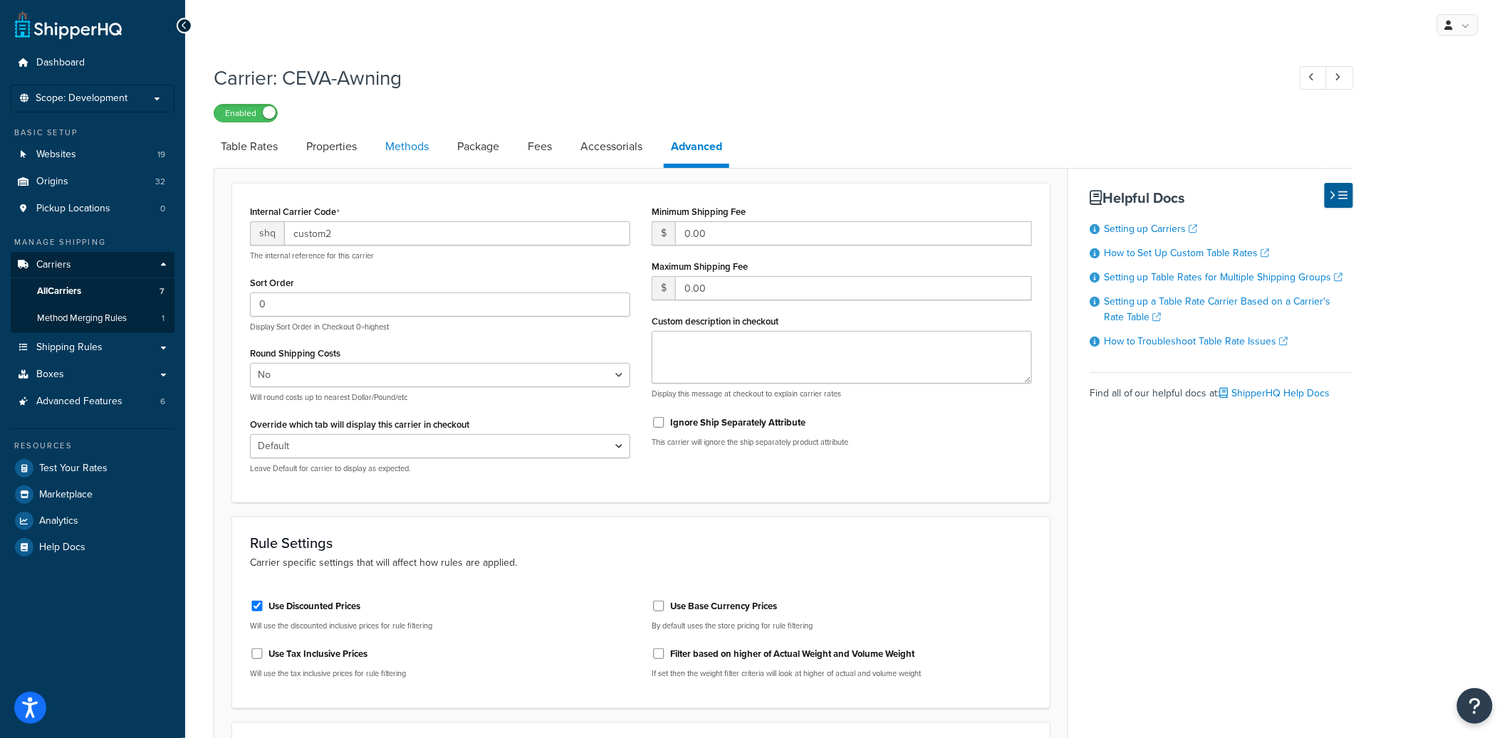
click at [404, 151] on link "Methods" at bounding box center [407, 147] width 58 height 34
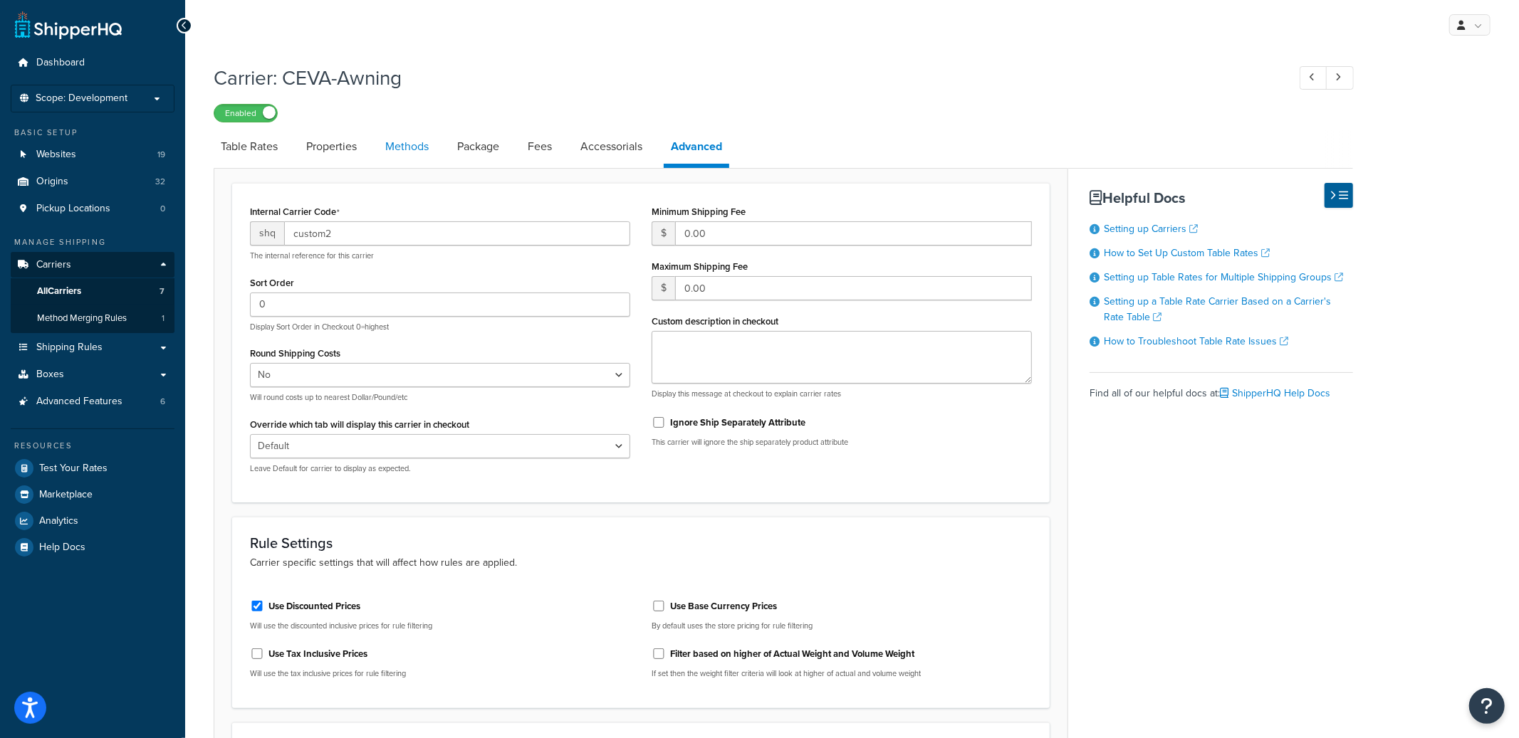
select select "25"
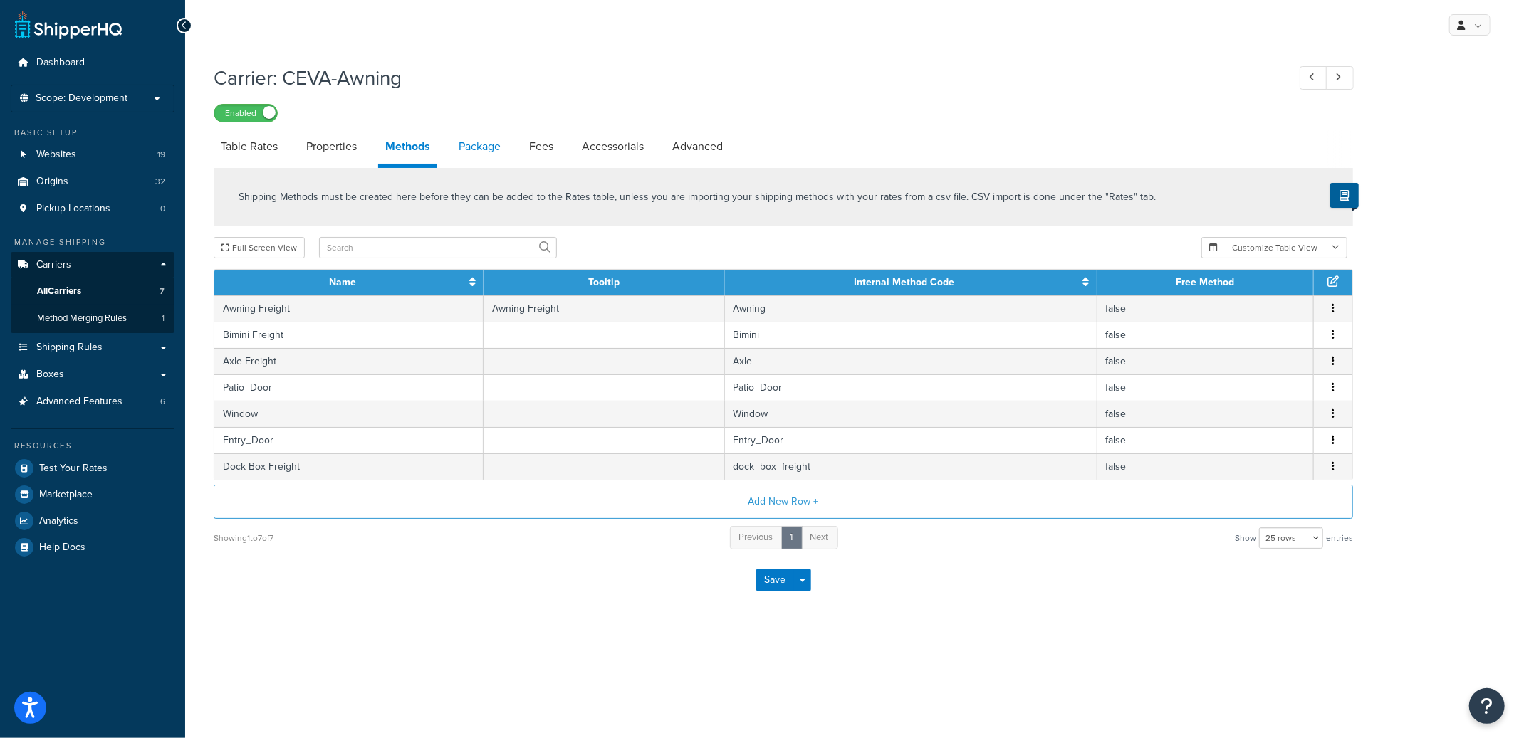
click at [467, 150] on link "Package" at bounding box center [479, 147] width 56 height 34
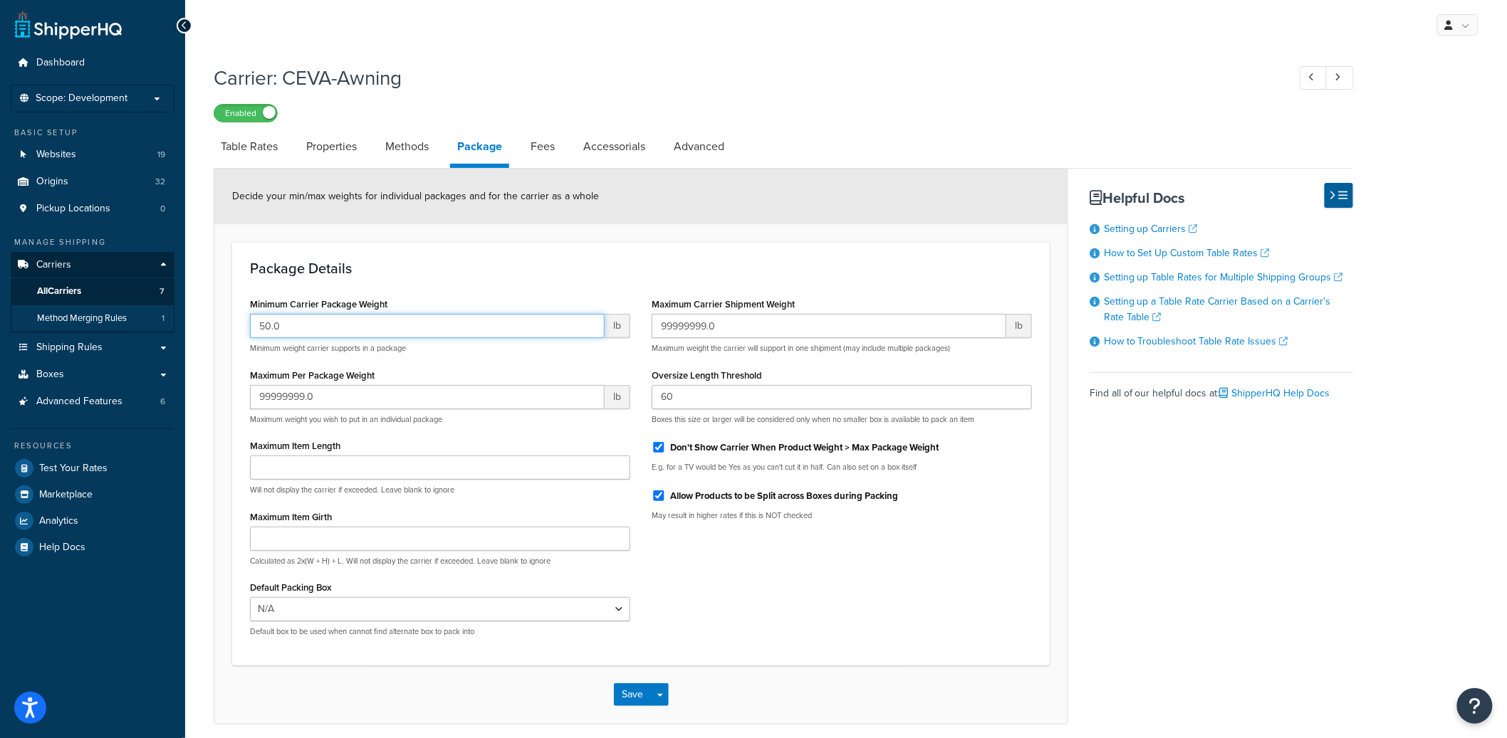
drag, startPoint x: 315, startPoint y: 329, endPoint x: 165, endPoint y: 328, distance: 149.5
click at [165, 328] on div "Dashboard Scope: Development Basic Setup Websites 19 Origins 32 Pickup Location…" at bounding box center [753, 398] width 1507 height 796
type input "45"
click at [627, 245] on div "Package Details Minimum Carrier Package Weight 45 lb Minimum weight carrier sup…" at bounding box center [640, 454] width 817 height 424
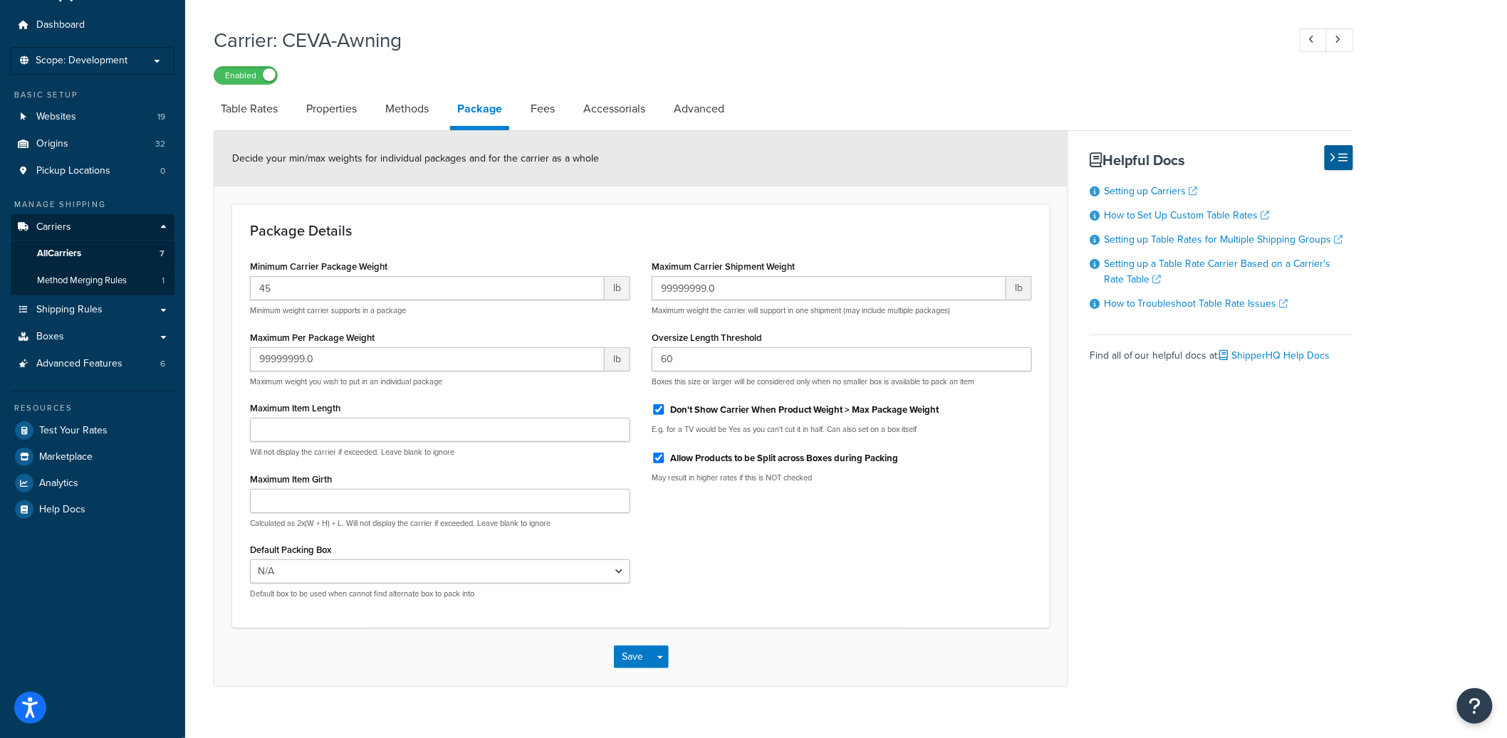
scroll to position [58, 0]
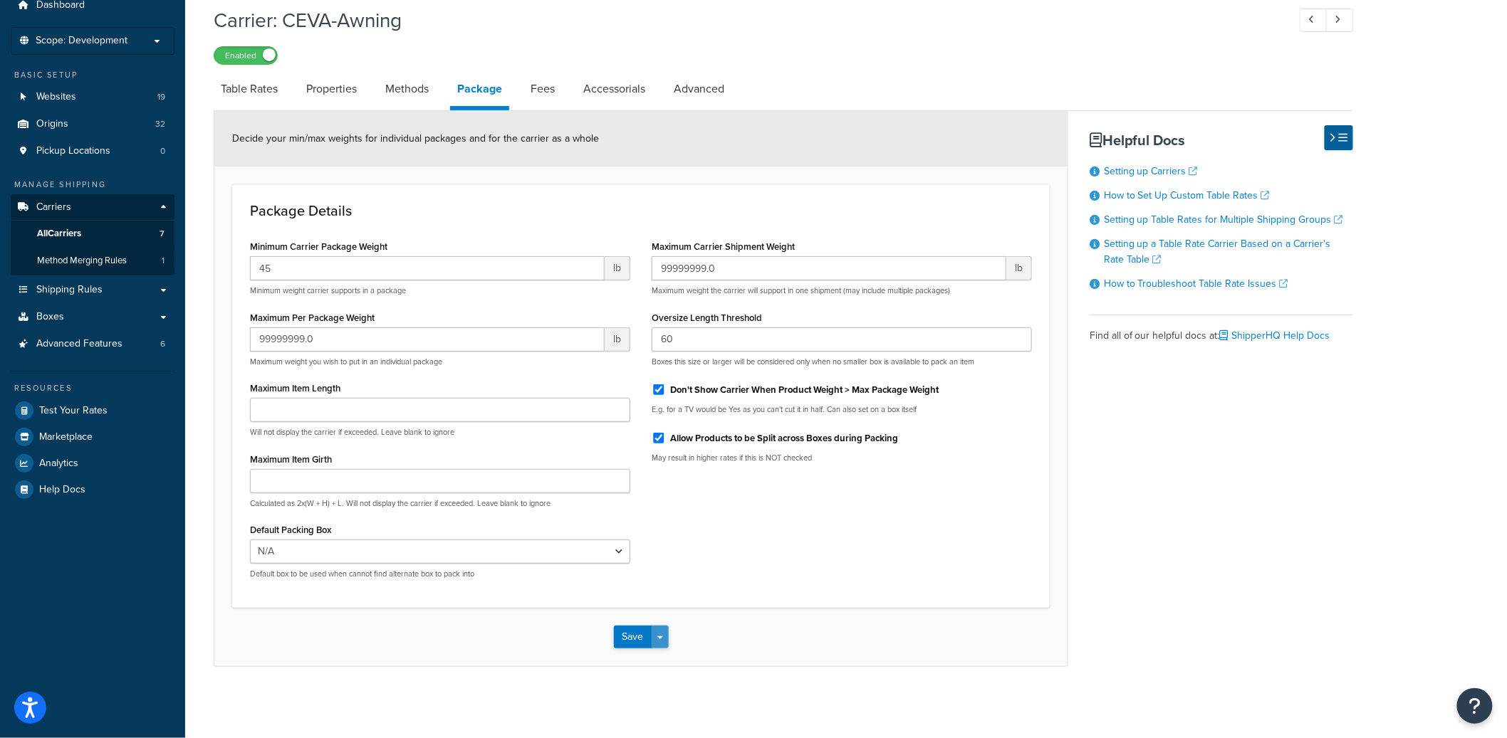
click at [659, 634] on button "Save Dropdown" at bounding box center [660, 637] width 17 height 23
click at [656, 664] on button "Save and Edit" at bounding box center [666, 664] width 104 height 30
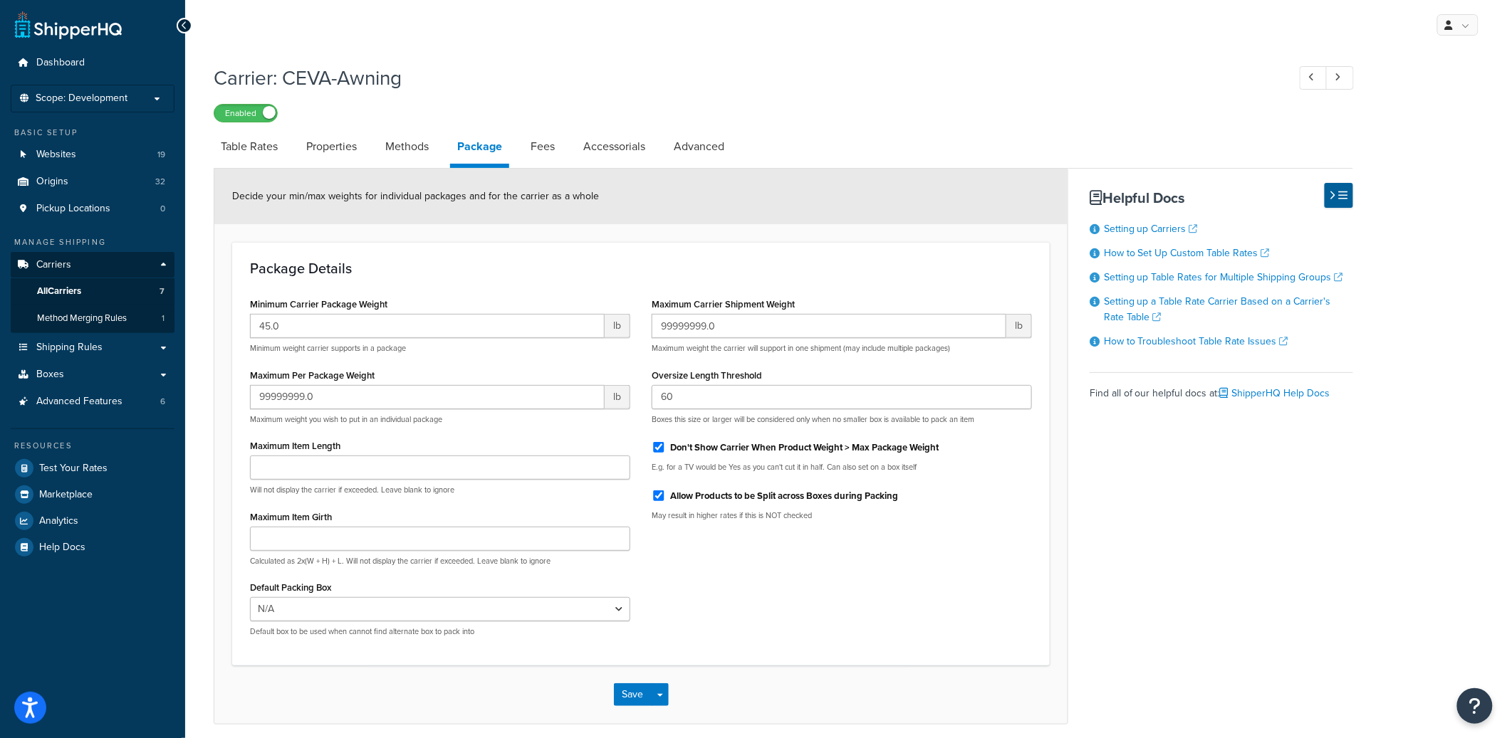
click at [563, 159] on li "Fees" at bounding box center [549, 147] width 53 height 34
click at [287, 151] on li "Table Rates" at bounding box center [256, 147] width 85 height 34
click at [273, 153] on link "Table Rates" at bounding box center [249, 147] width 71 height 34
select select "25"
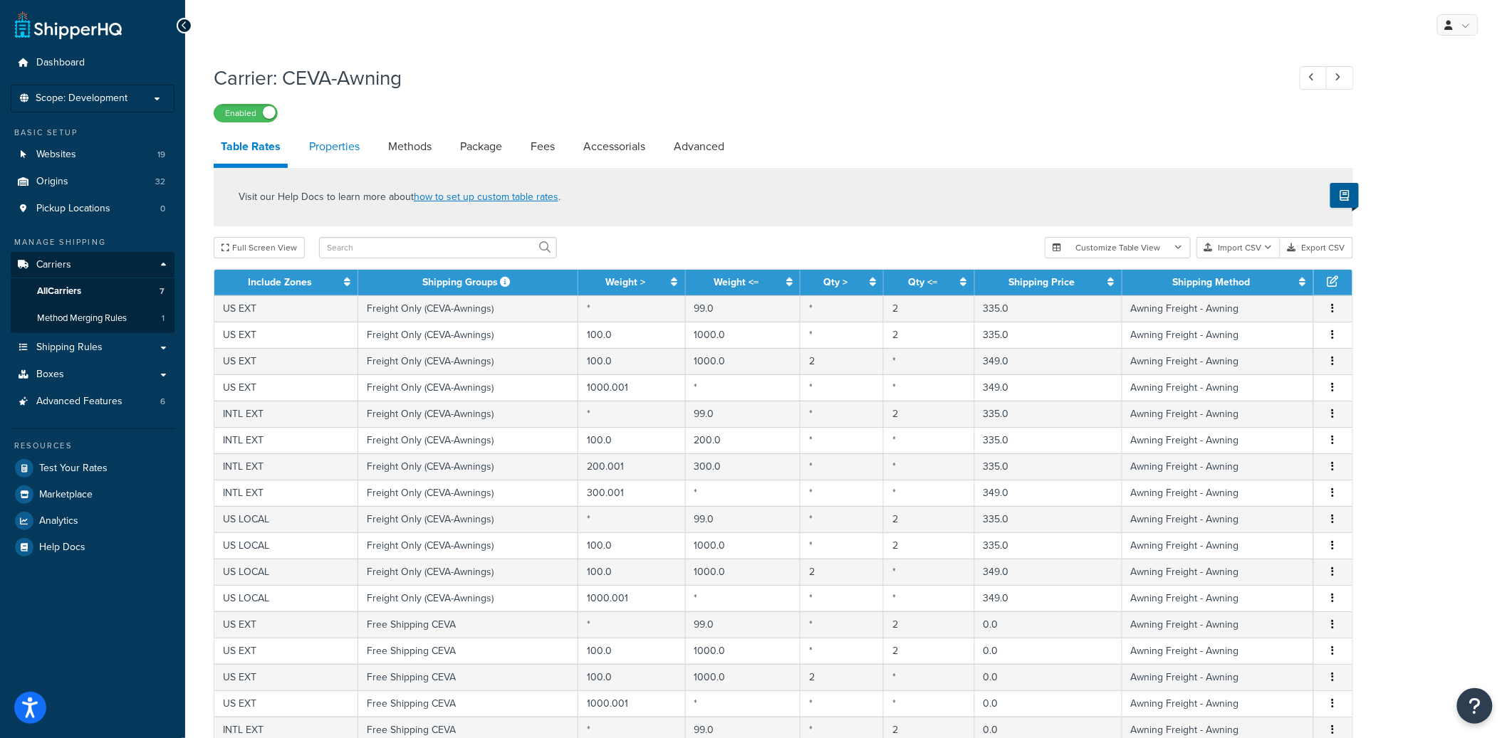
click at [346, 147] on link "Properties" at bounding box center [334, 147] width 65 height 34
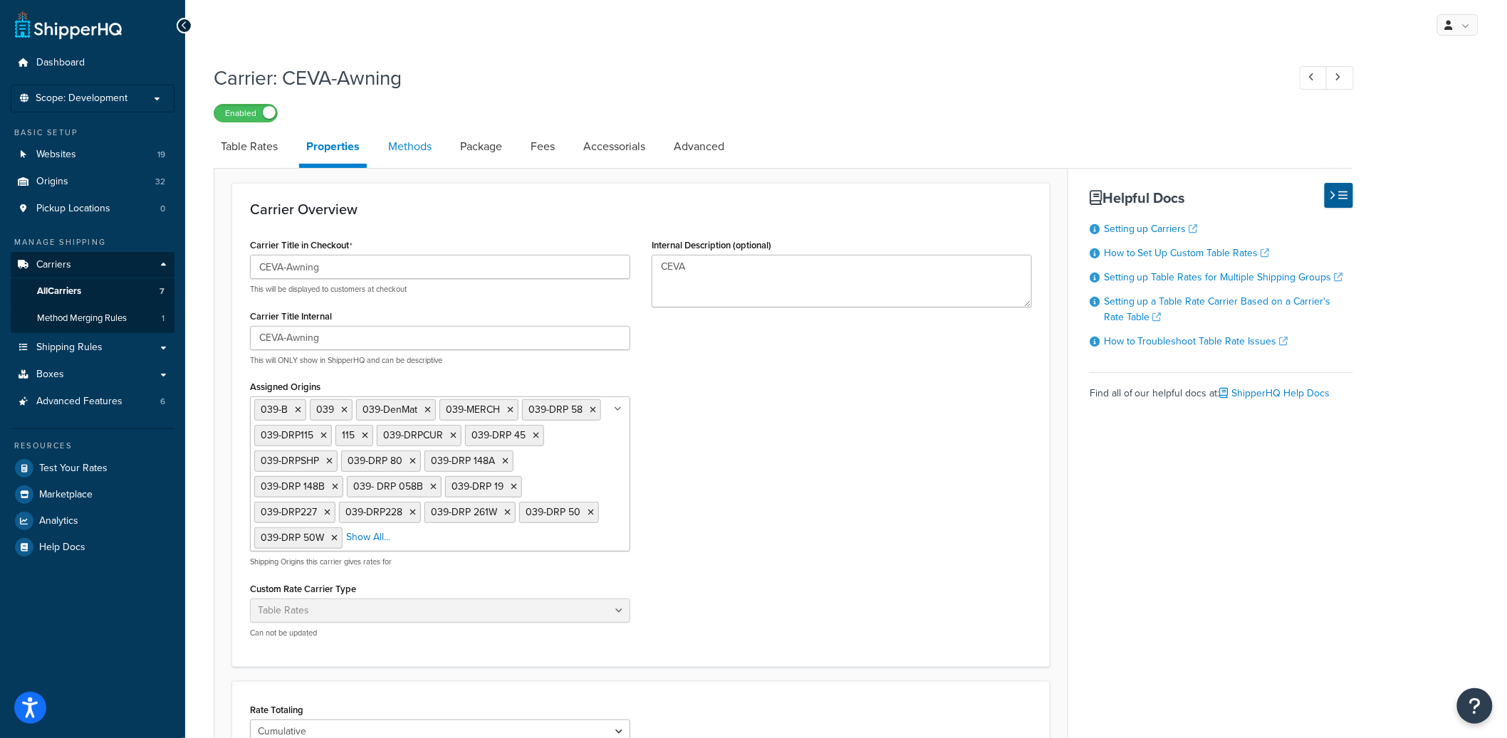
click at [421, 150] on link "Methods" at bounding box center [410, 147] width 58 height 34
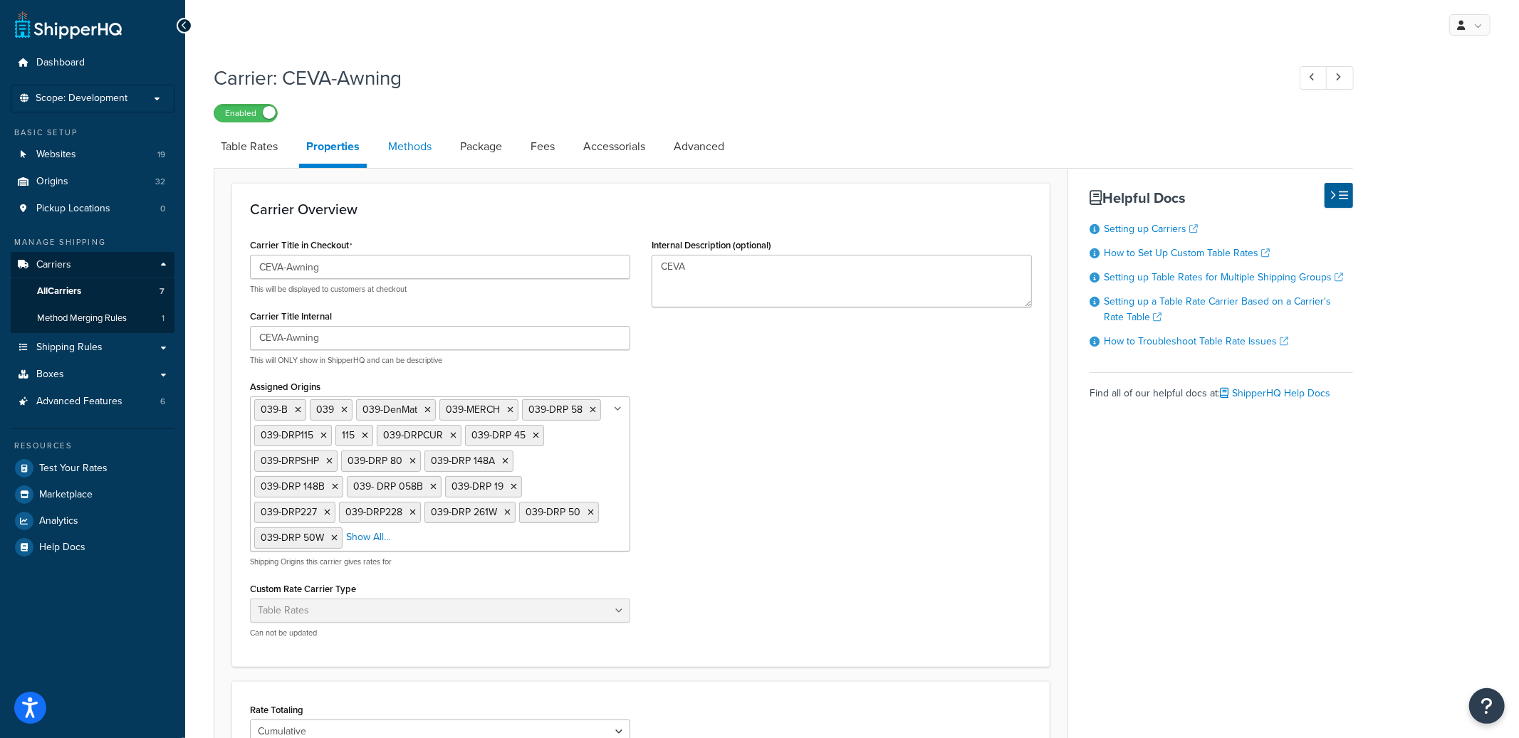
select select "25"
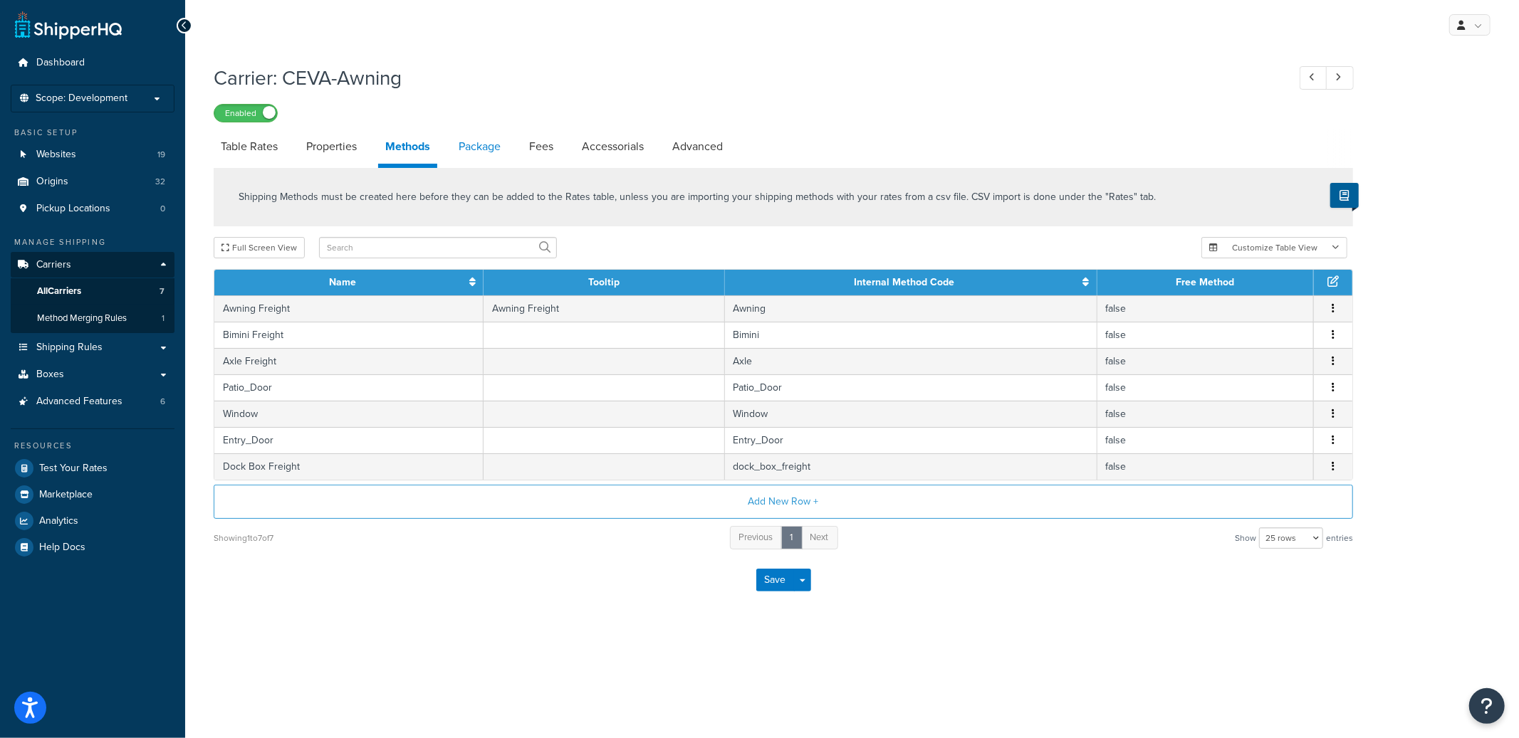
click at [486, 156] on link "Package" at bounding box center [479, 147] width 56 height 34
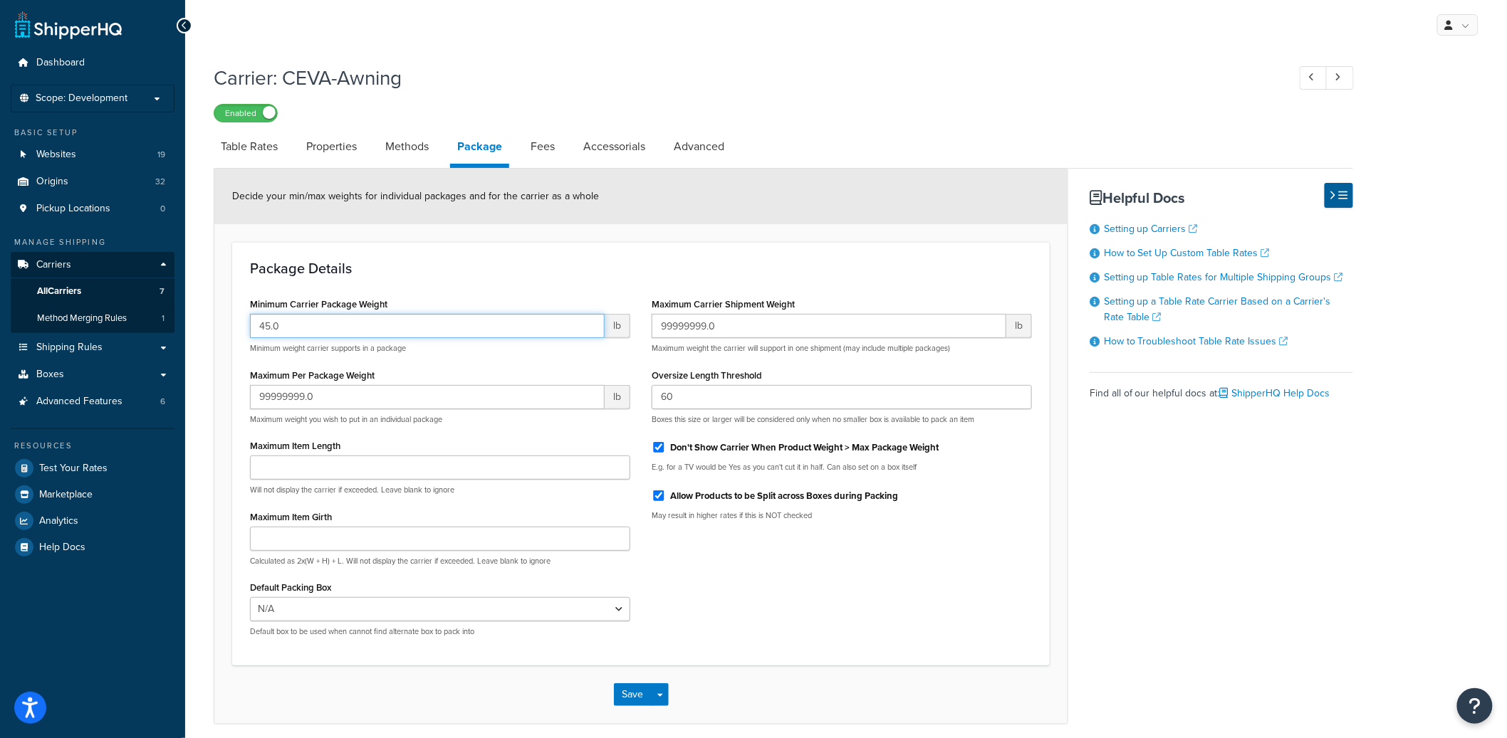
drag, startPoint x: 318, startPoint y: 332, endPoint x: 244, endPoint y: 319, distance: 75.2
click at [244, 319] on div "Minimum Carrier Package Weight 45.0 lb Minimum weight carrier supports in a pac…" at bounding box center [440, 471] width 402 height 354
type input "50"
click at [224, 362] on form "Decide your min/max weights for individual packages and for the carrier as a wh…" at bounding box center [640, 446] width 853 height 555
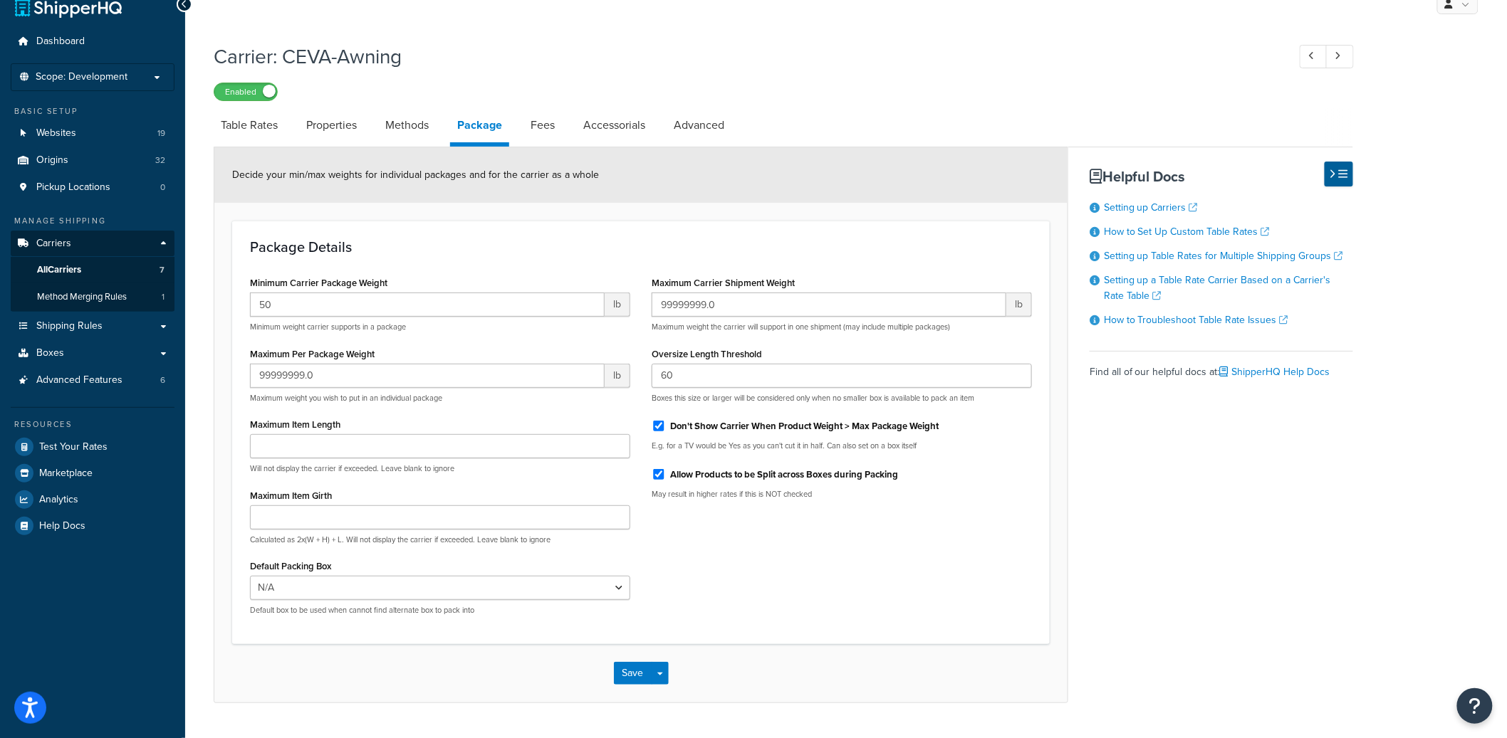
scroll to position [23, 0]
click at [667, 678] on div "Save Save Dropdown Save and Edit" at bounding box center [641, 672] width 55 height 23
click at [666, 679] on button "Save Dropdown" at bounding box center [660, 672] width 17 height 23
click at [660, 694] on button "Save and Edit" at bounding box center [666, 699] width 104 height 30
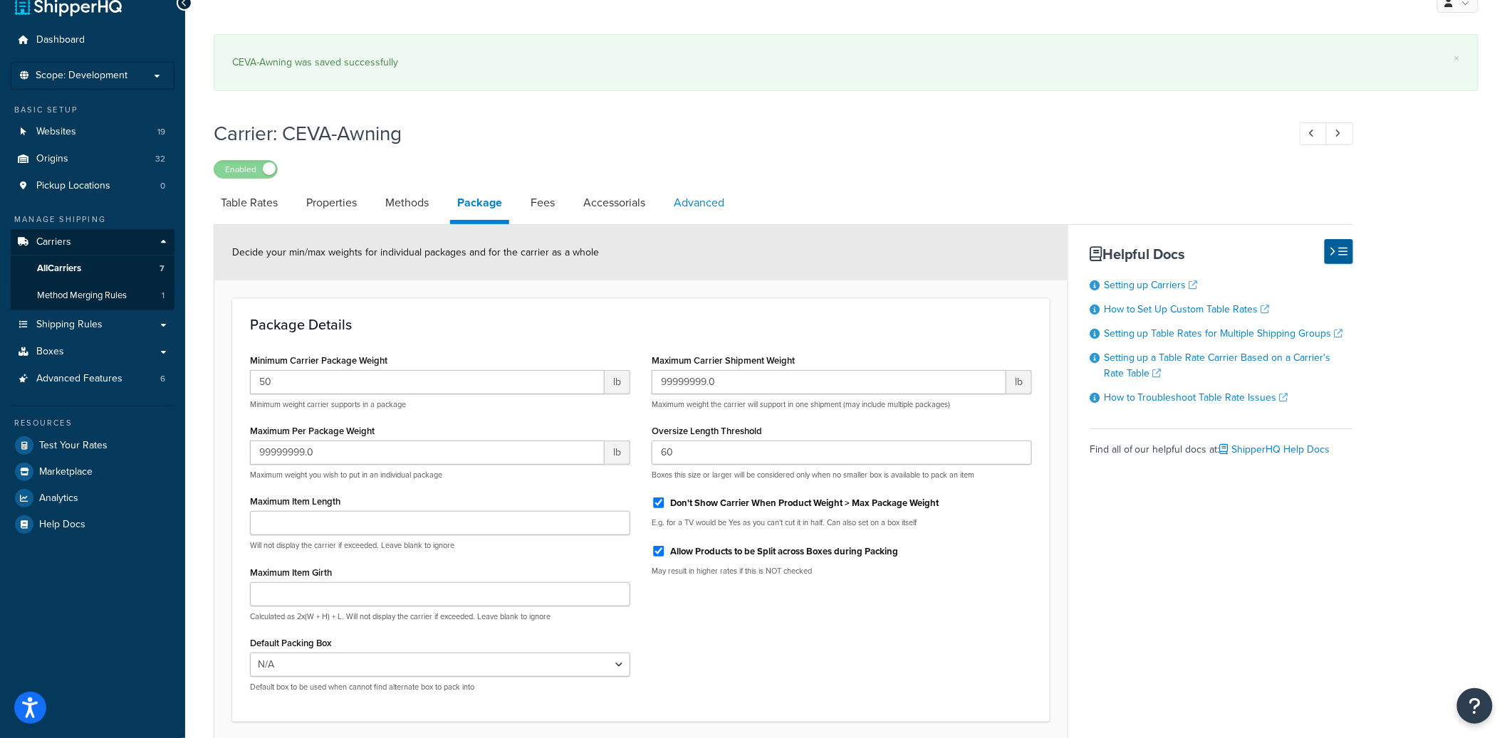
scroll to position [0, 0]
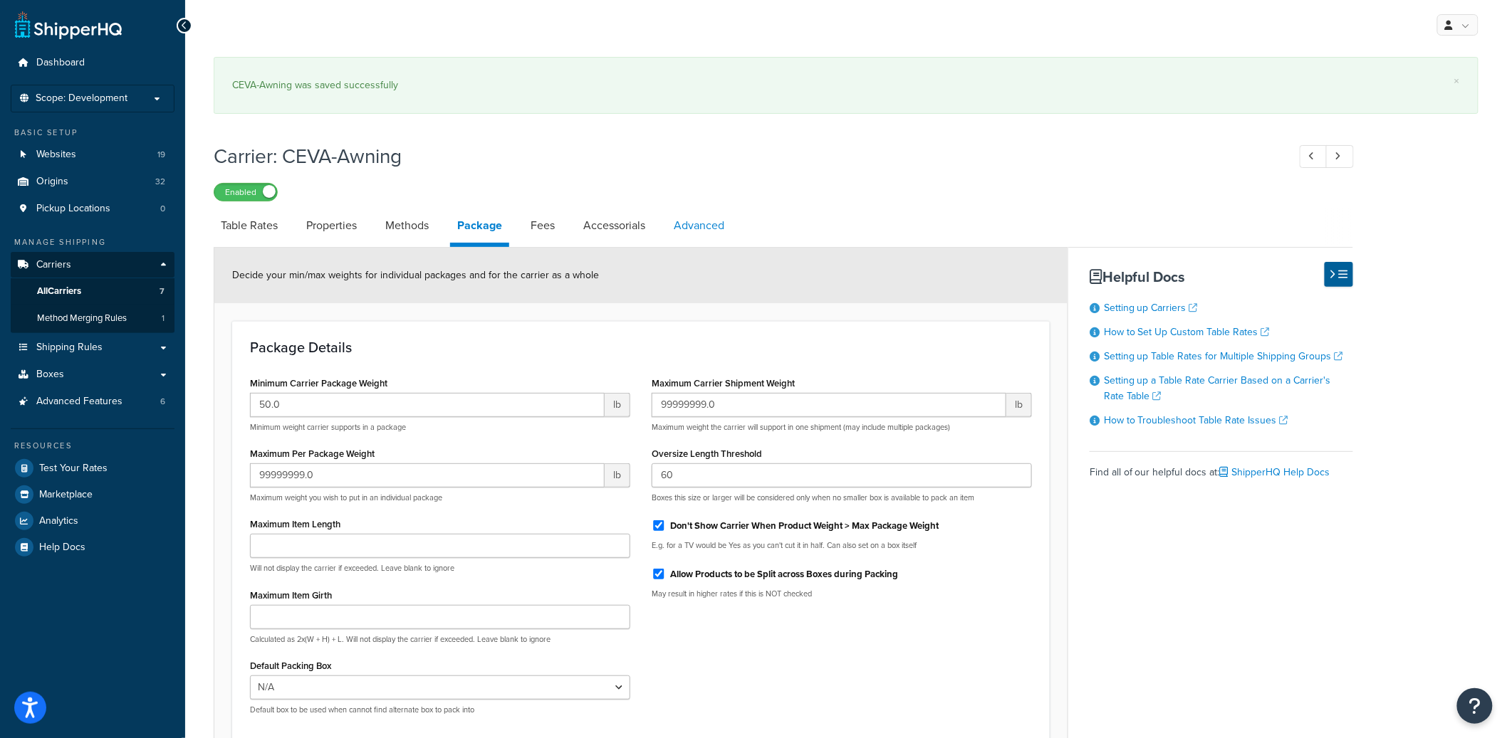
click at [680, 236] on link "Advanced" at bounding box center [698, 226] width 65 height 34
select select "false"
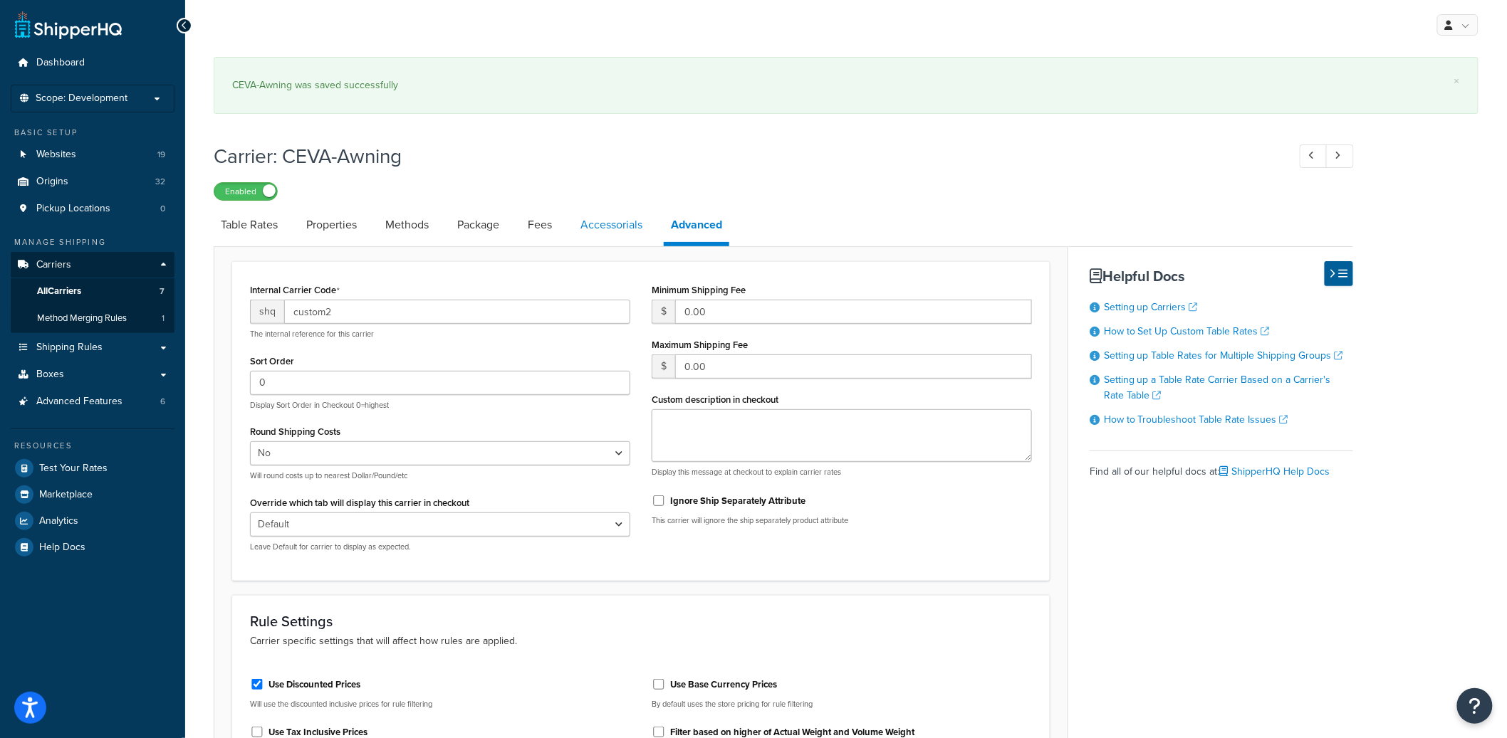
click at [614, 224] on link "Accessorials" at bounding box center [611, 225] width 76 height 34
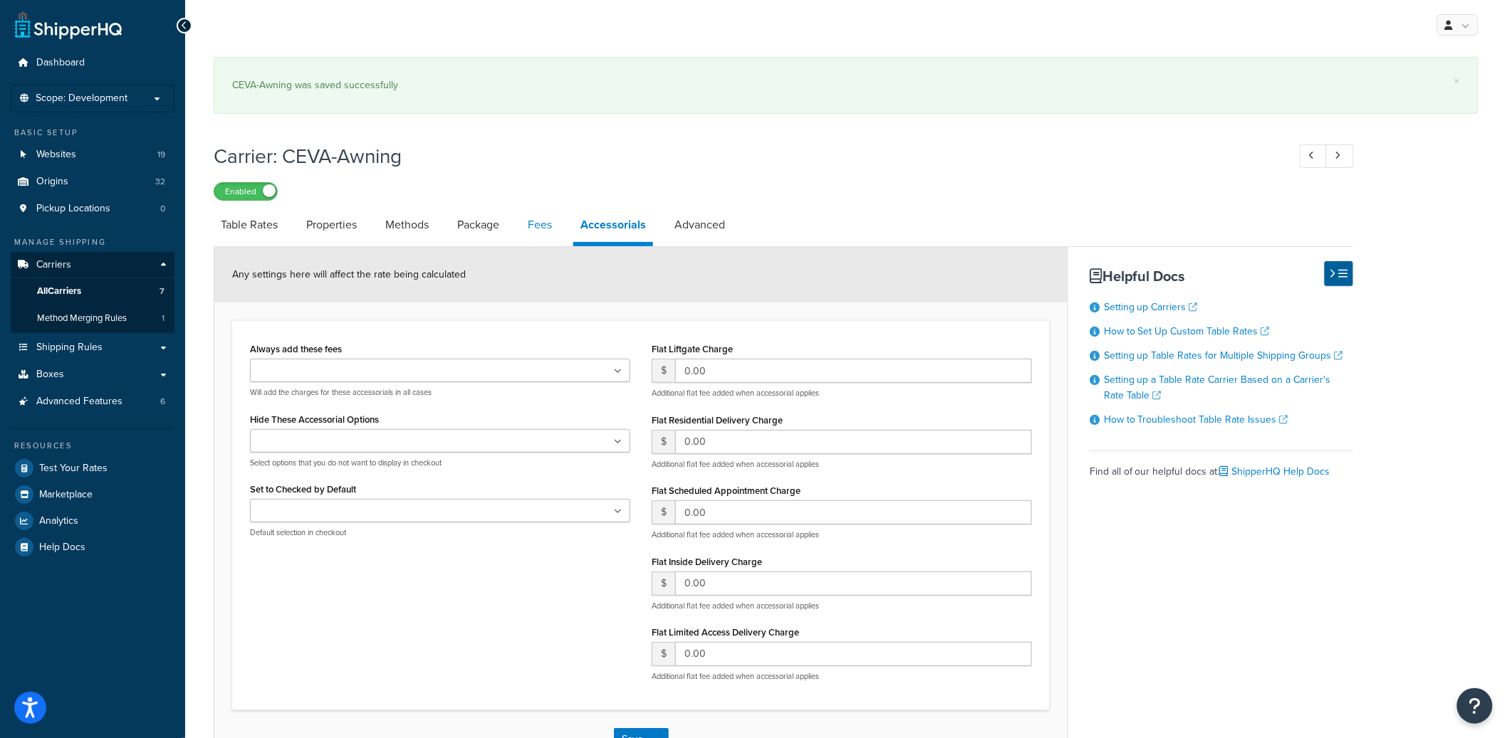
click at [535, 226] on link "Fees" at bounding box center [539, 225] width 38 height 34
select select "AFTER"
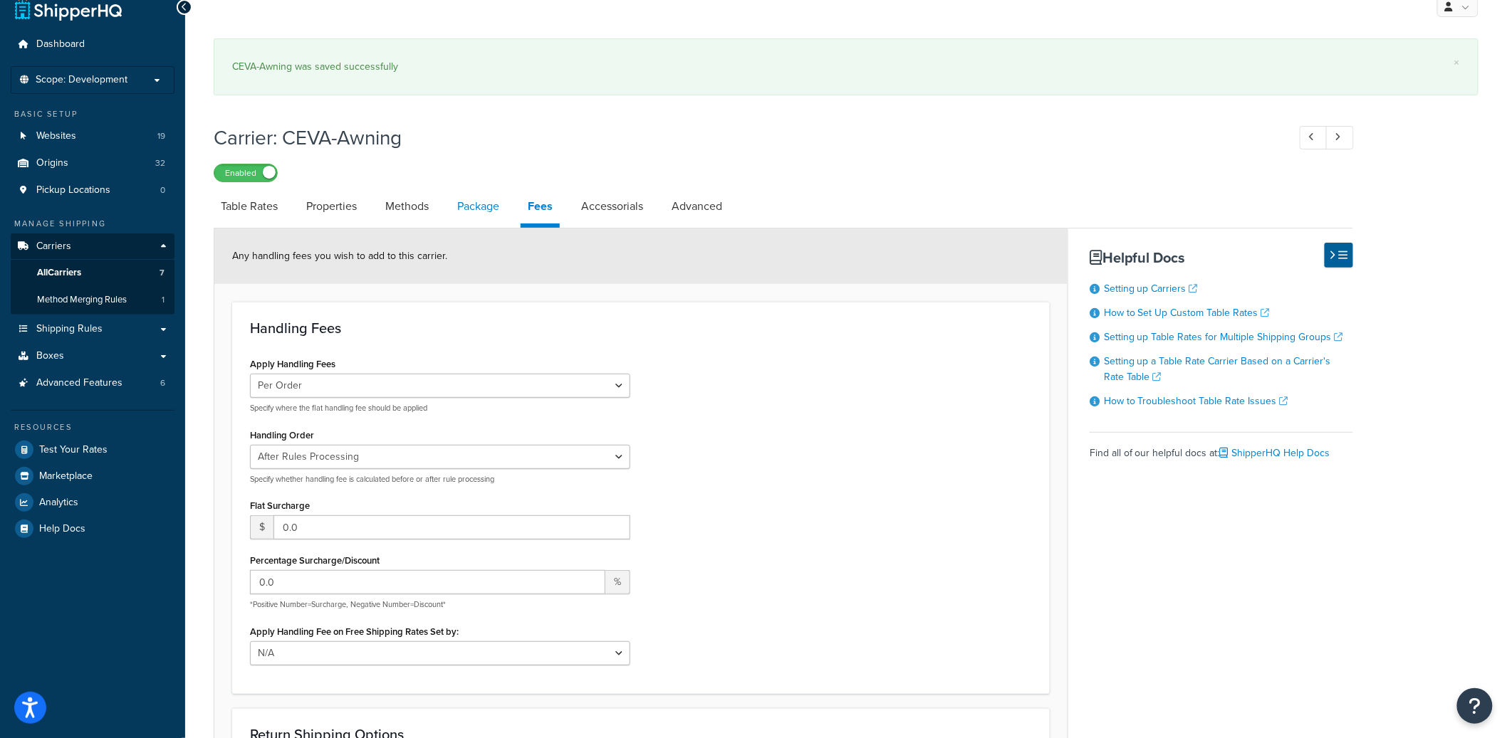
scroll to position [36, 0]
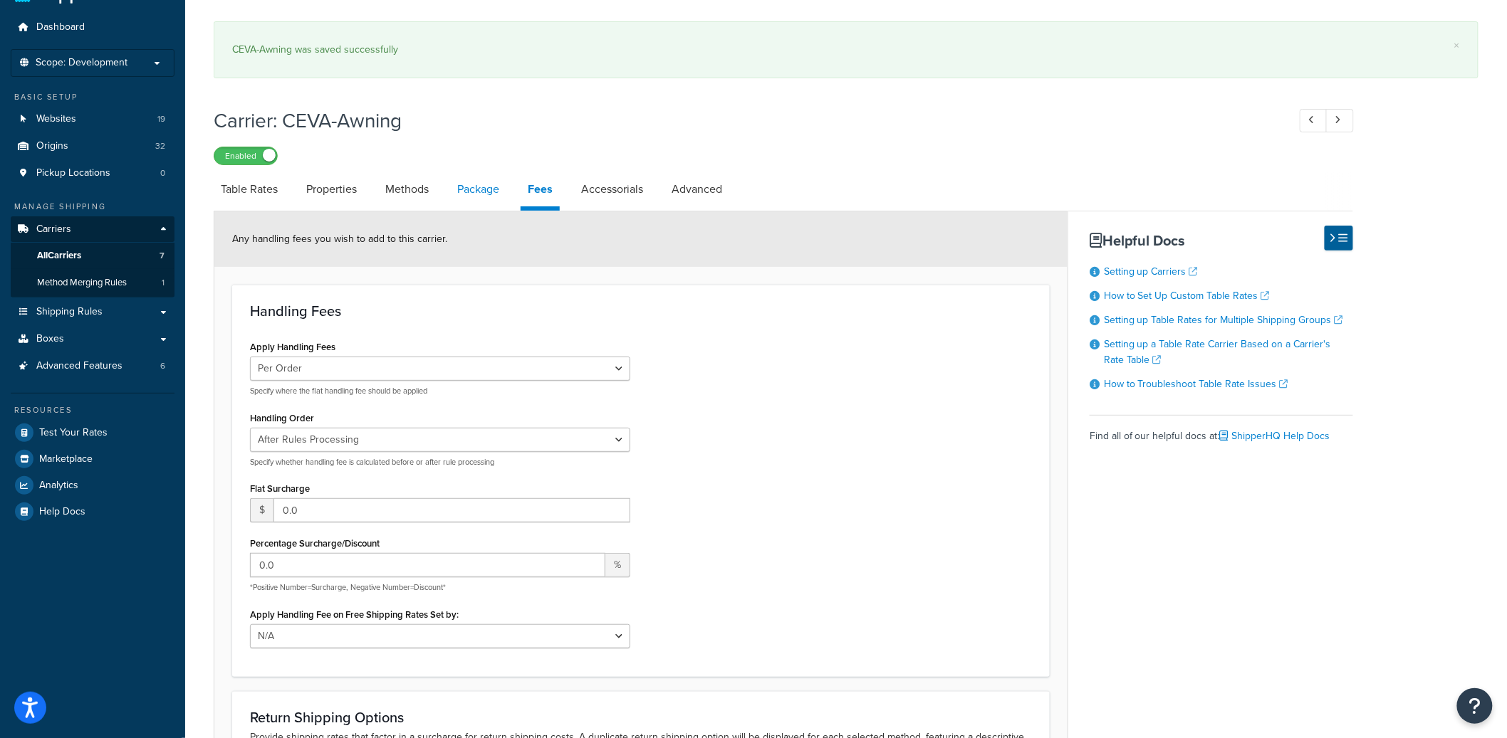
click at [481, 187] on link "Package" at bounding box center [478, 189] width 56 height 34
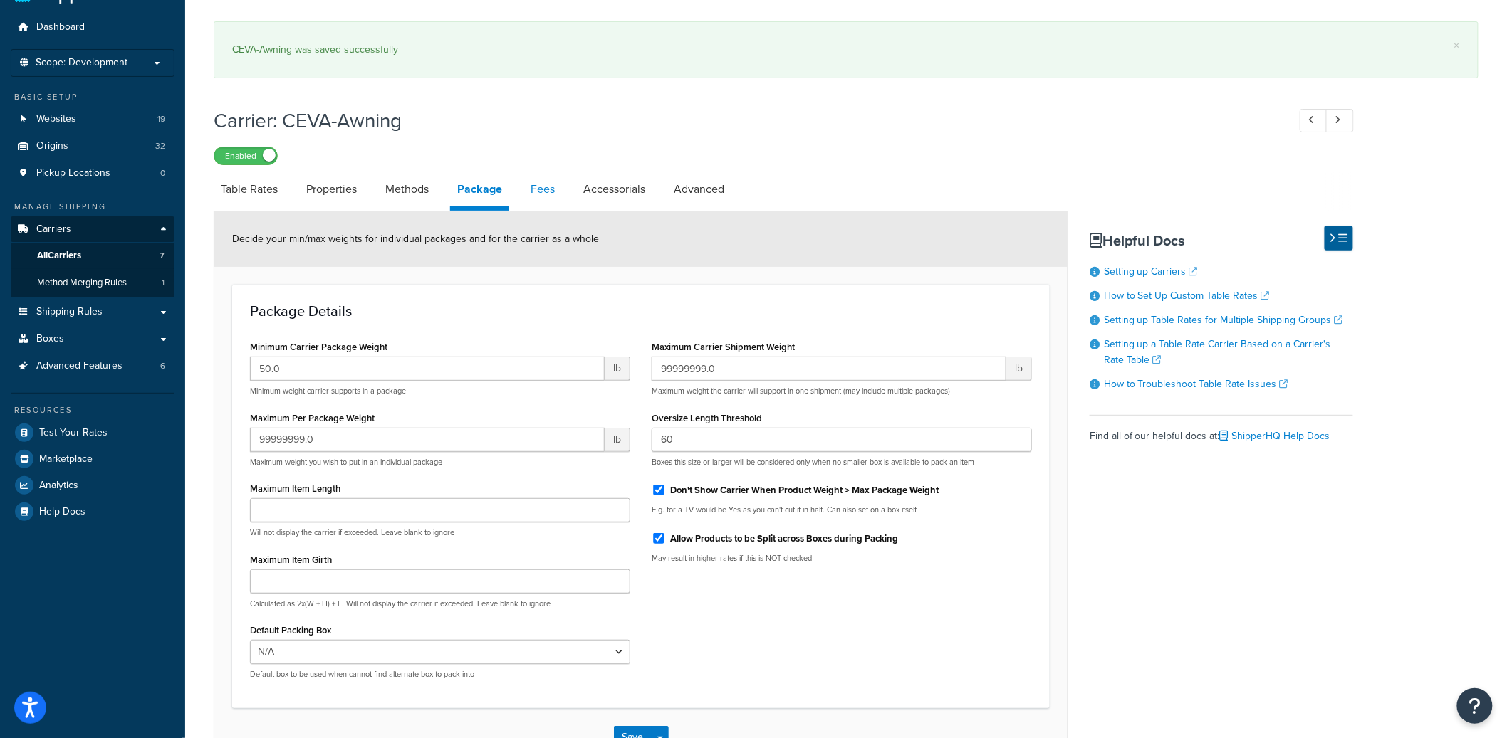
click at [536, 184] on link "Fees" at bounding box center [542, 189] width 38 height 34
select select "AFTER"
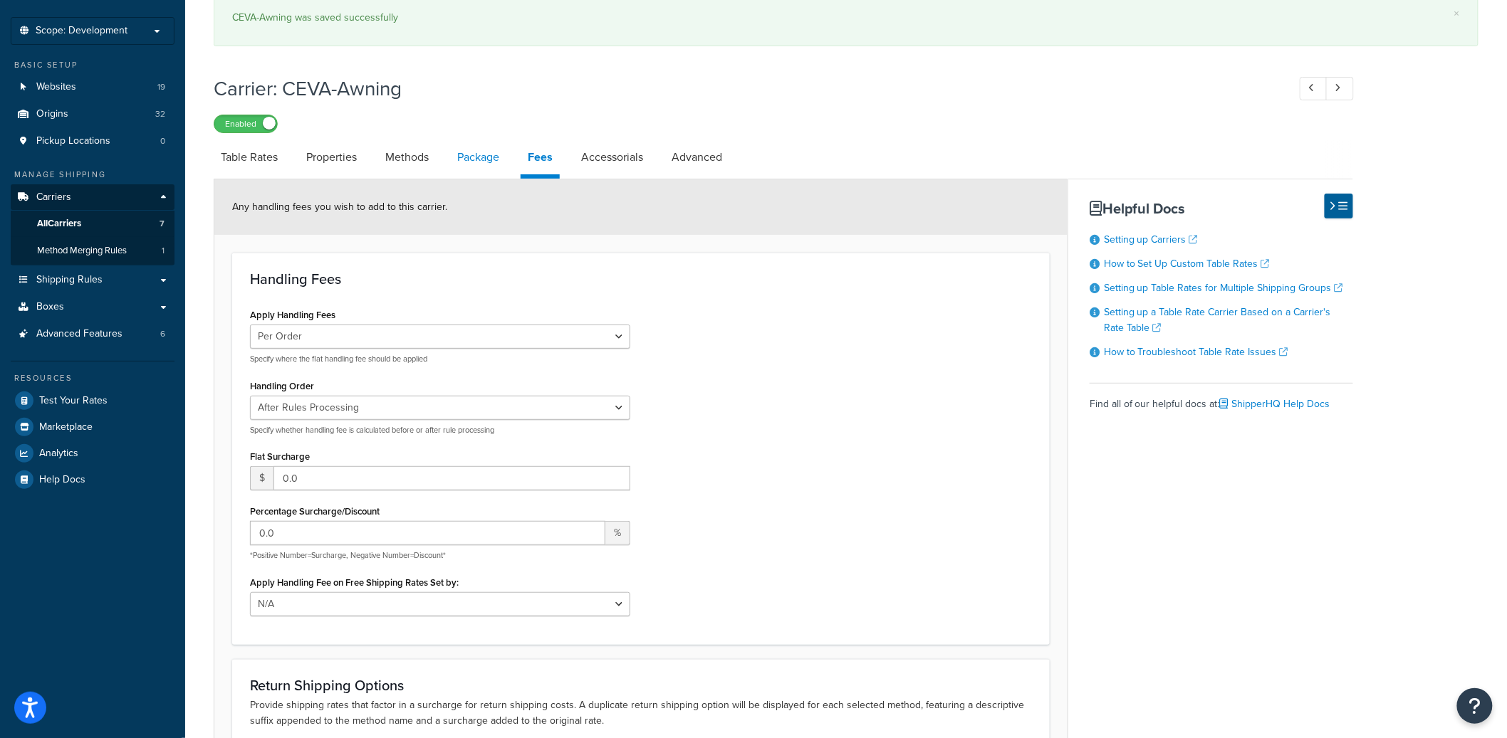
click at [491, 155] on link "Package" at bounding box center [478, 157] width 56 height 34
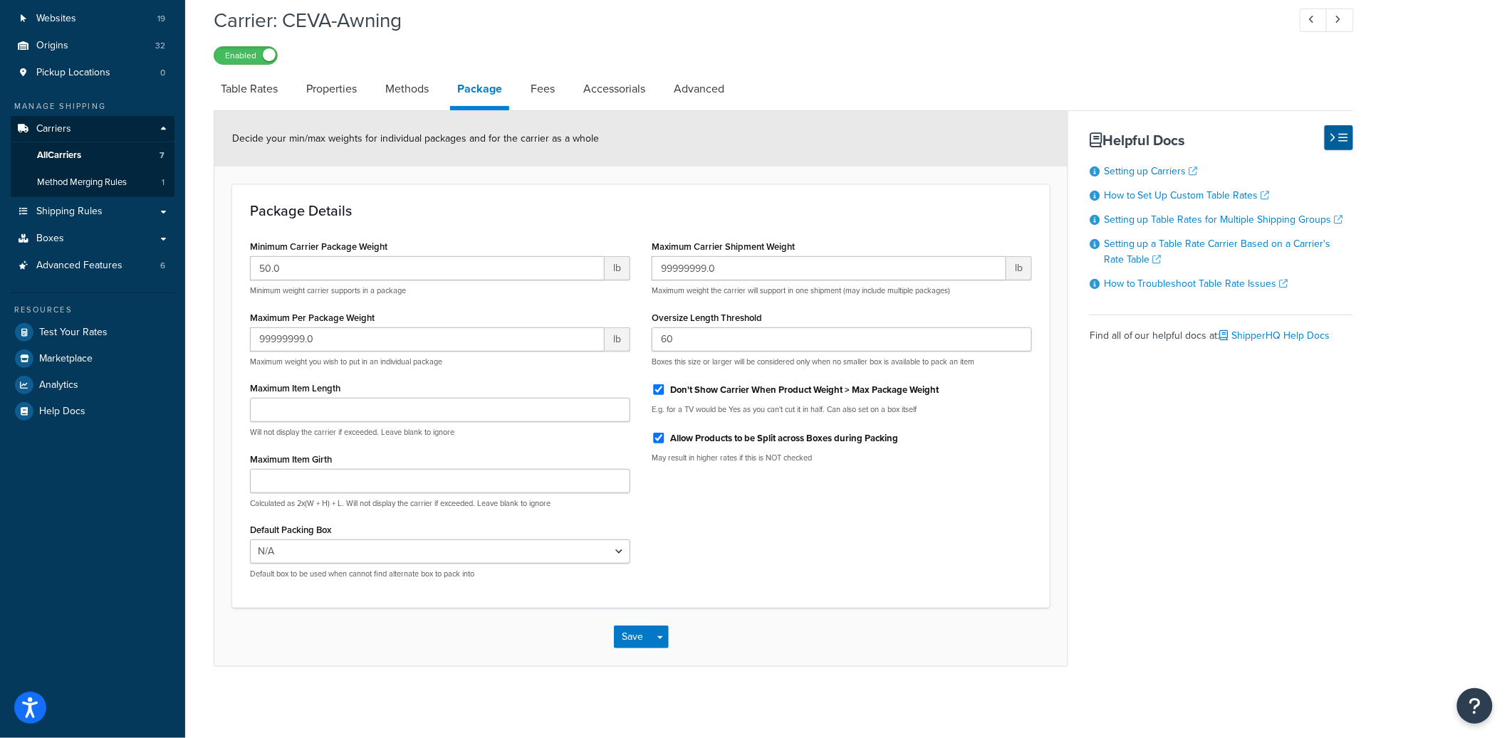
scroll to position [133, 0]
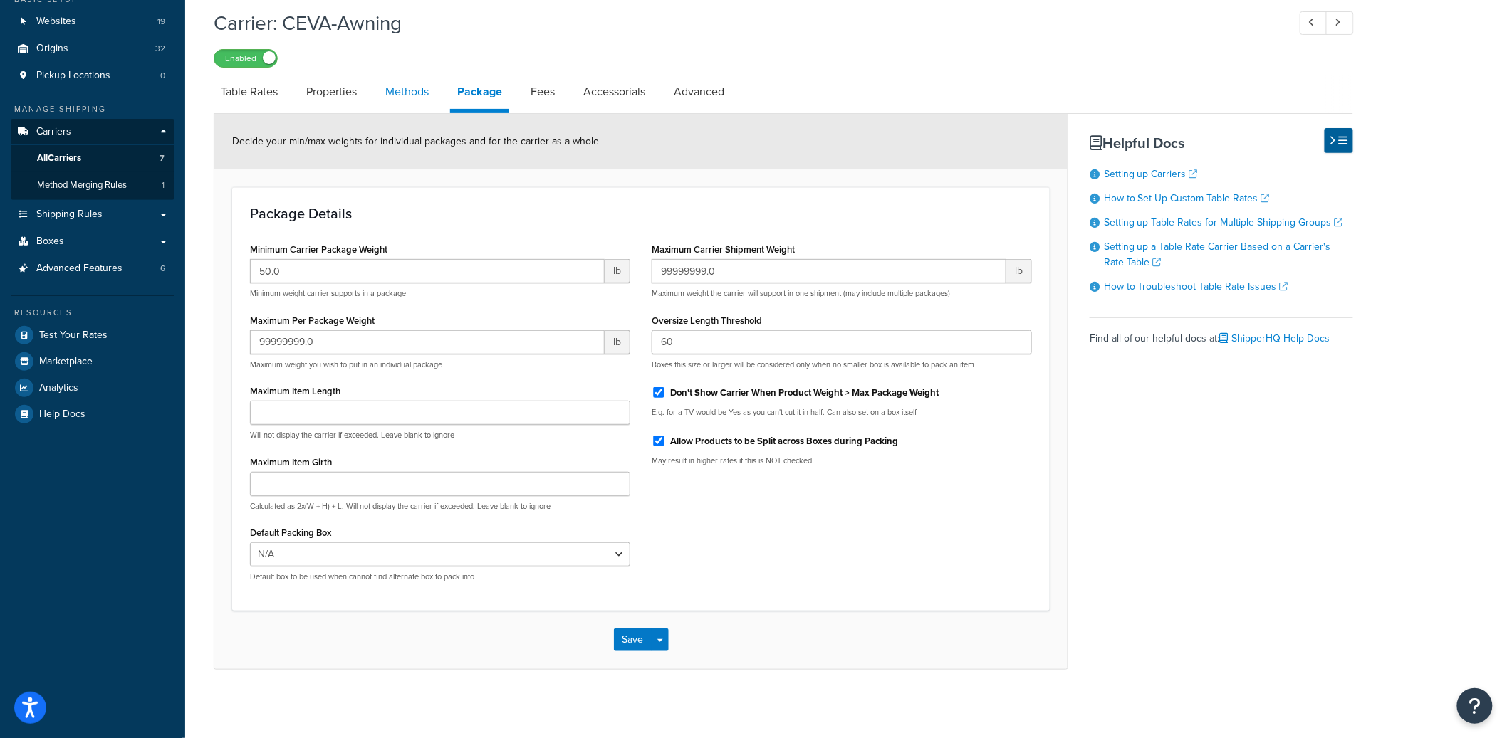
click at [410, 106] on link "Methods" at bounding box center [407, 92] width 58 height 34
select select "25"
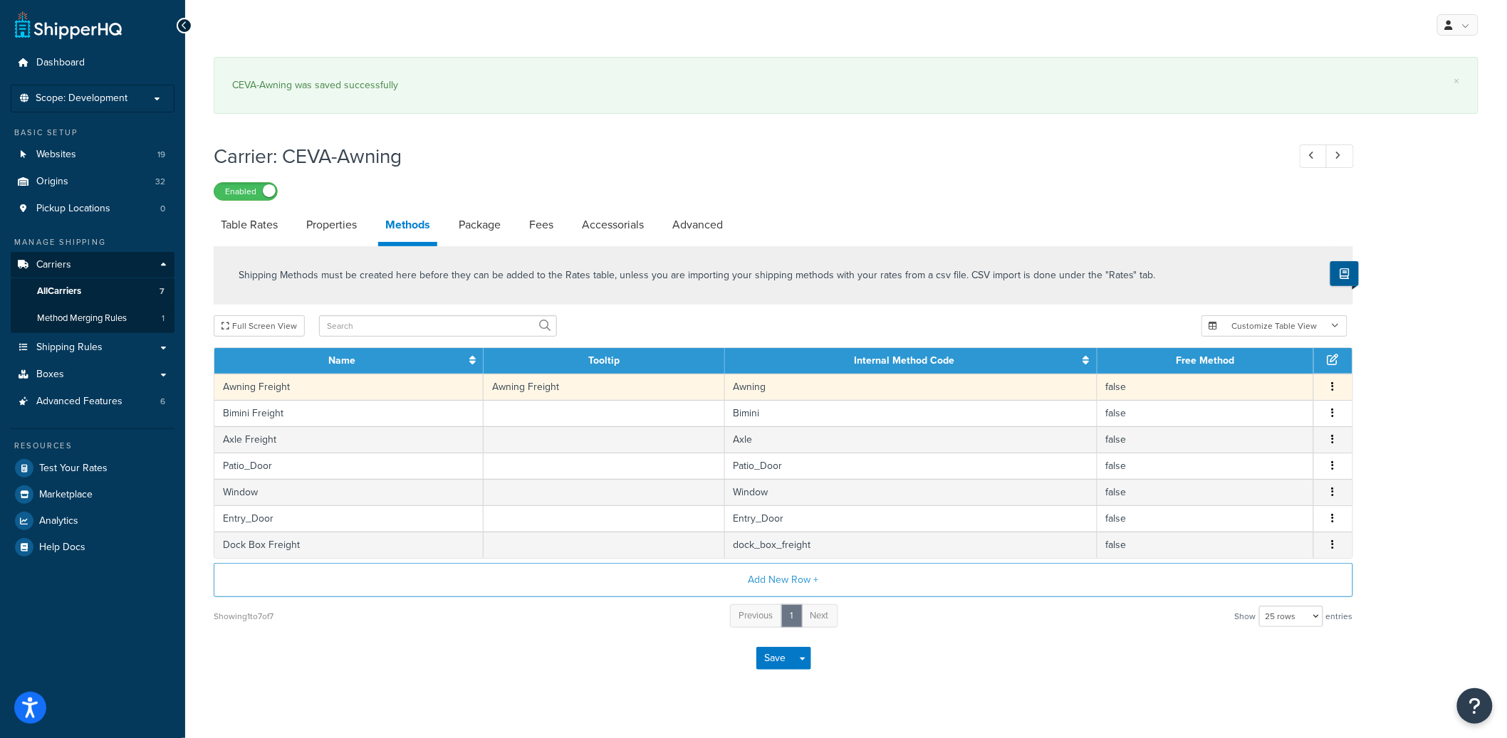
click at [341, 392] on td "Awning Freight" at bounding box center [348, 387] width 269 height 26
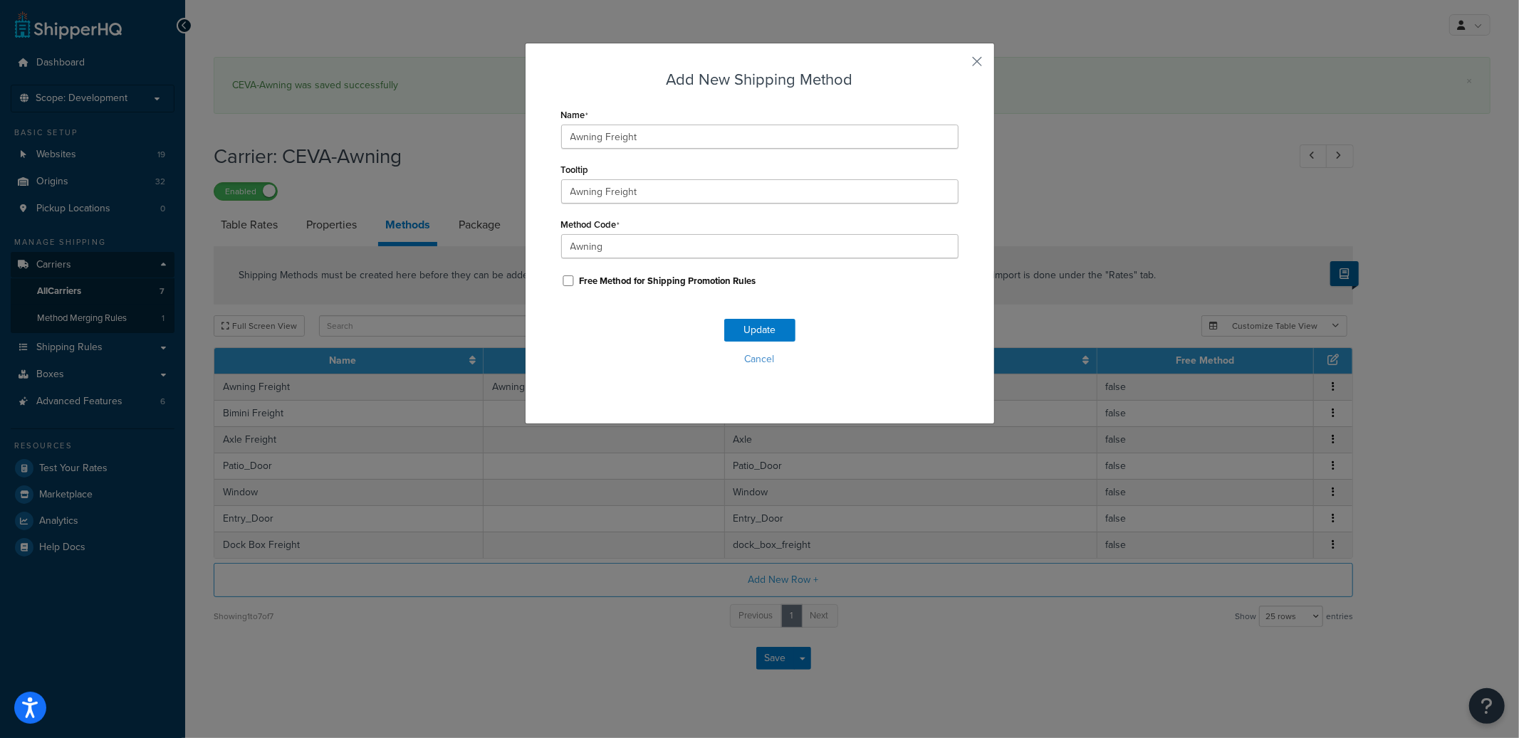
click at [954, 63] on div "Add New Shipping Method Name Awning Freight Tooltip Awning Freight Method Code …" at bounding box center [760, 234] width 470 height 382
click at [958, 65] on button "button" at bounding box center [957, 67] width 4 height 4
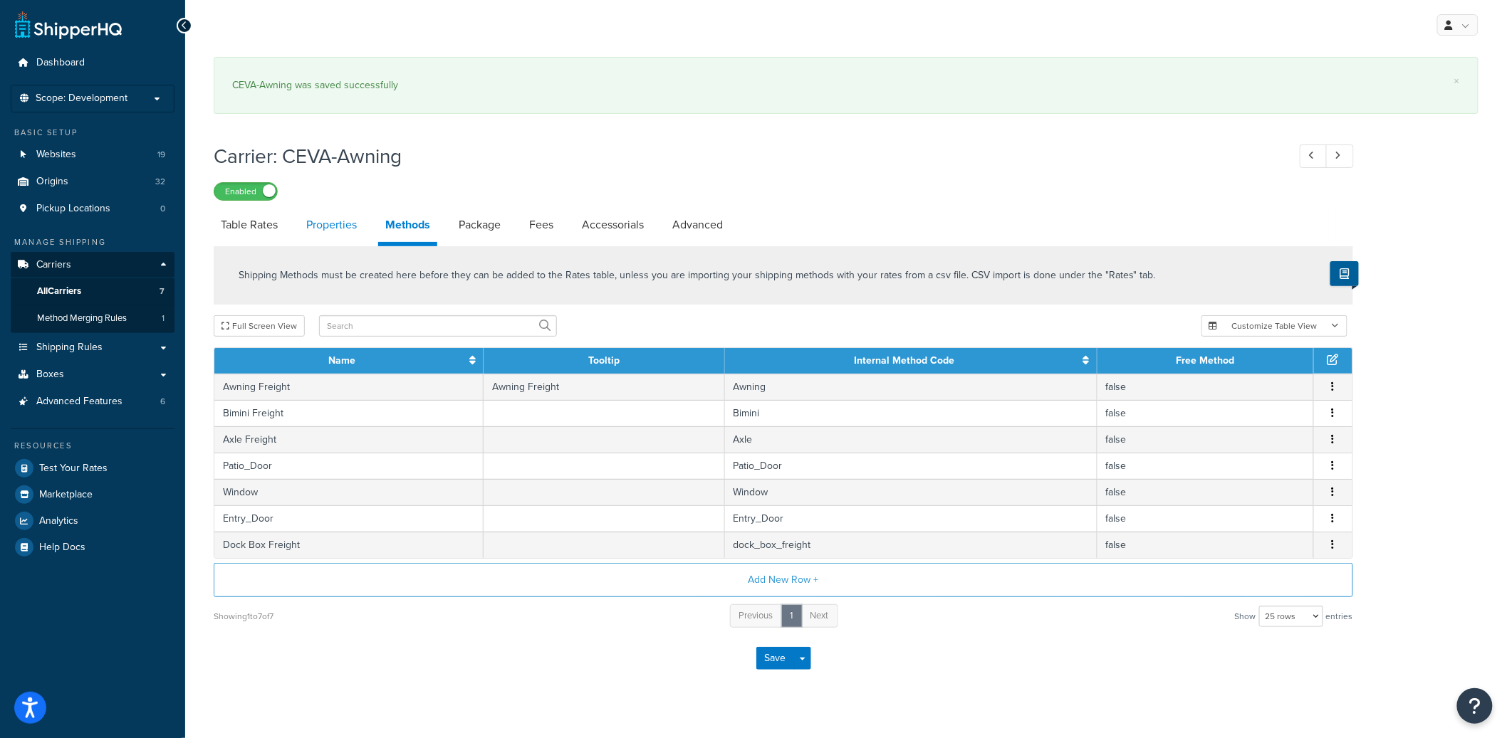
click at [360, 221] on link "Properties" at bounding box center [331, 225] width 65 height 34
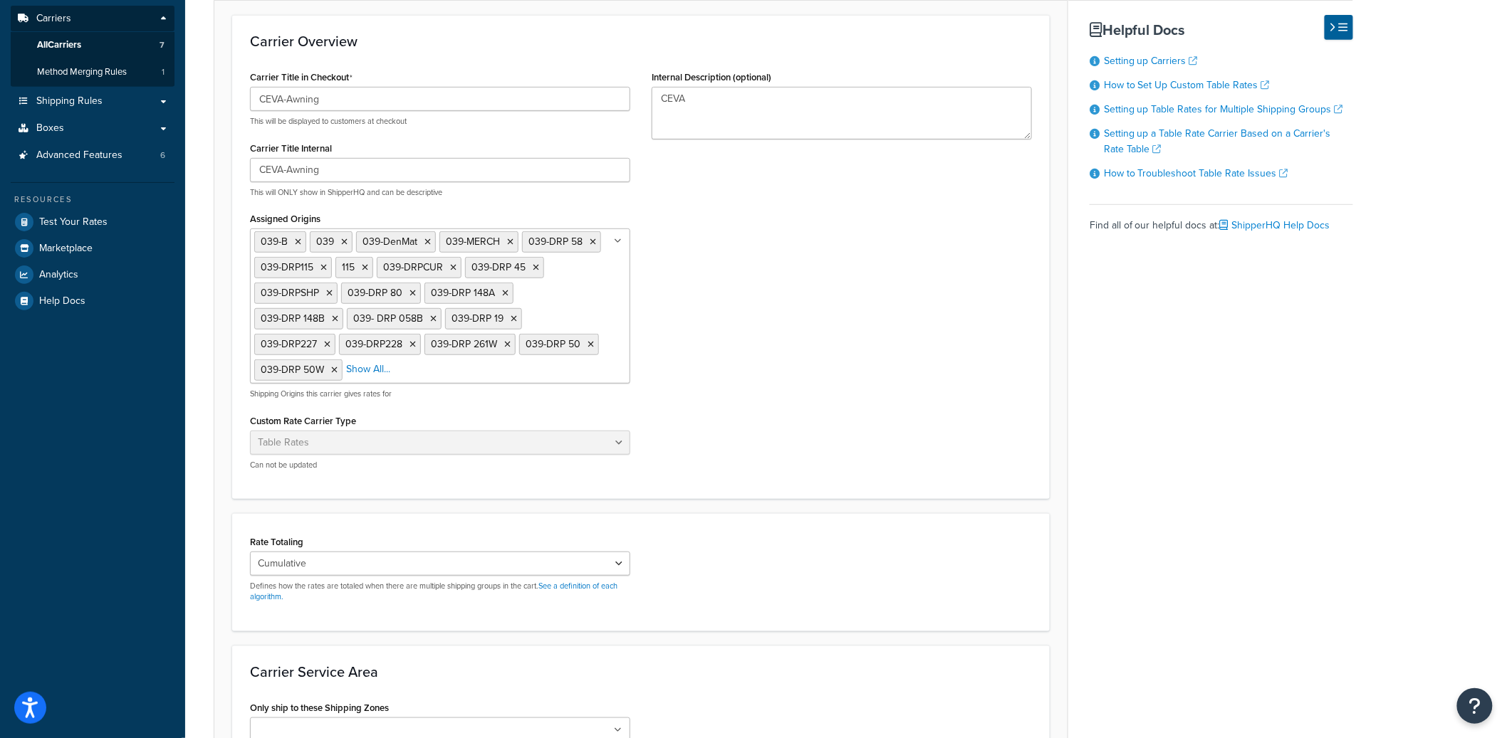
scroll to position [252, 0]
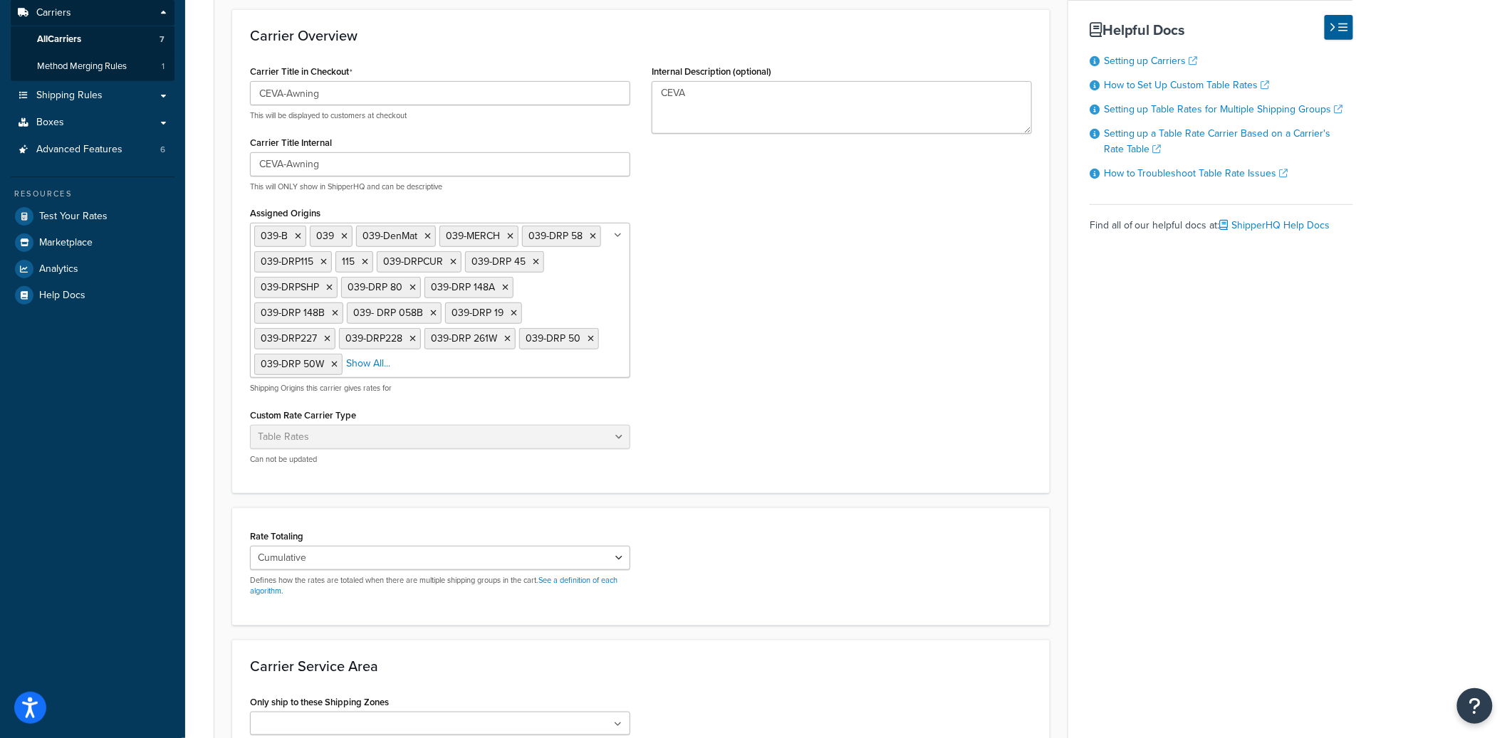
click at [617, 296] on ul "039-B 039 039-DenMat 039-MERCH 039-DRP 58 039-DRP115 115 039-DRPCUR 039-DRP 45 …" at bounding box center [440, 300] width 380 height 155
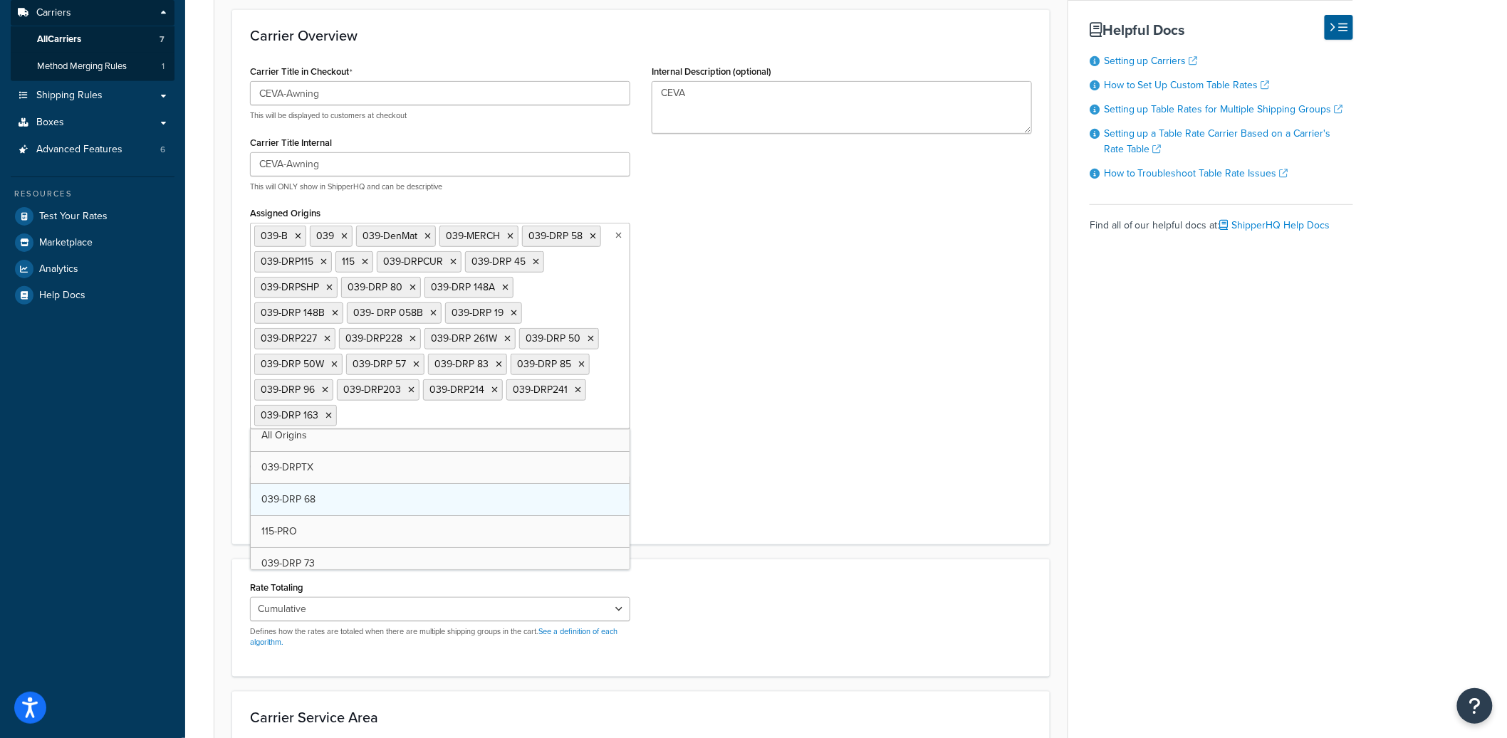
scroll to position [19, 0]
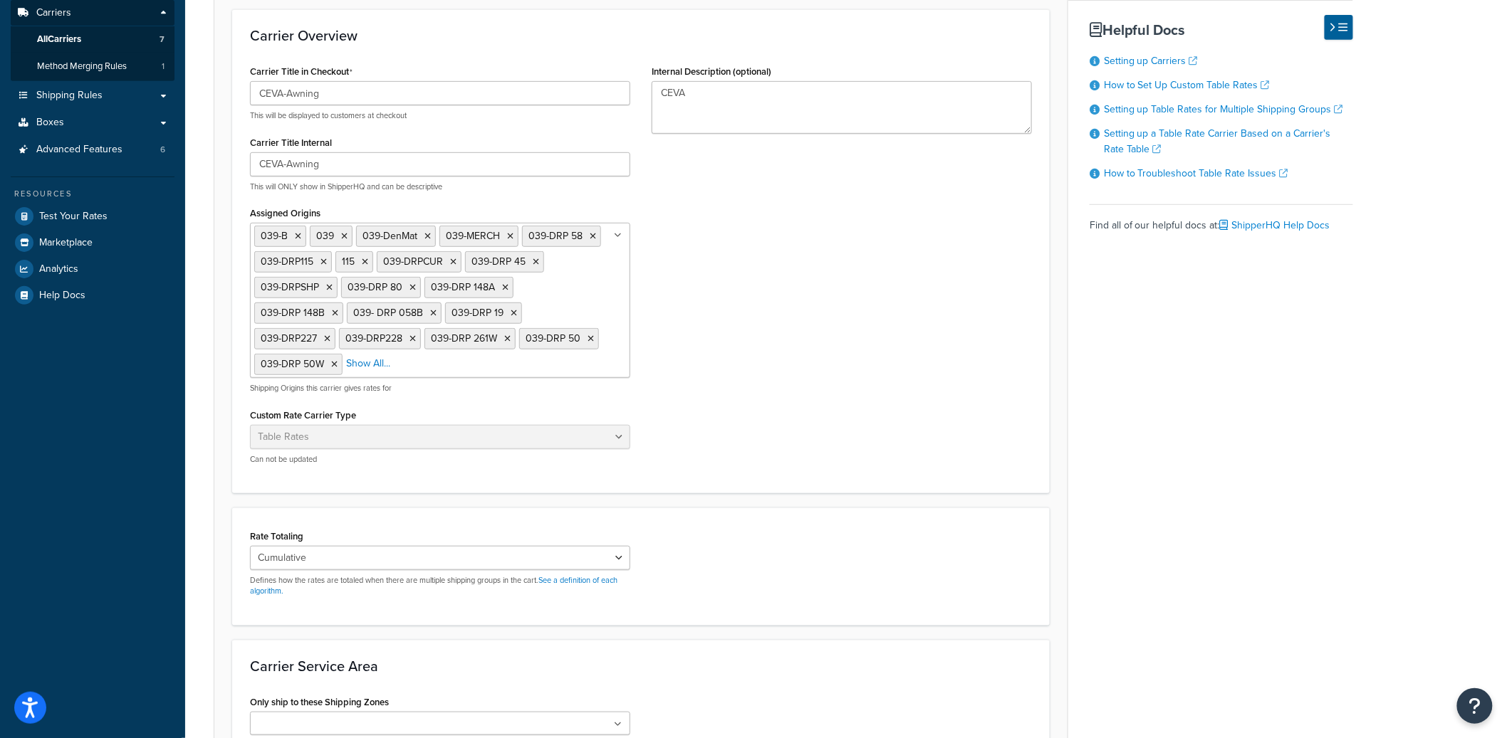
click at [778, 469] on div "Carrier Title in Checkout CEVA-Awning This will be displayed to customers at ch…" at bounding box center [640, 268] width 803 height 414
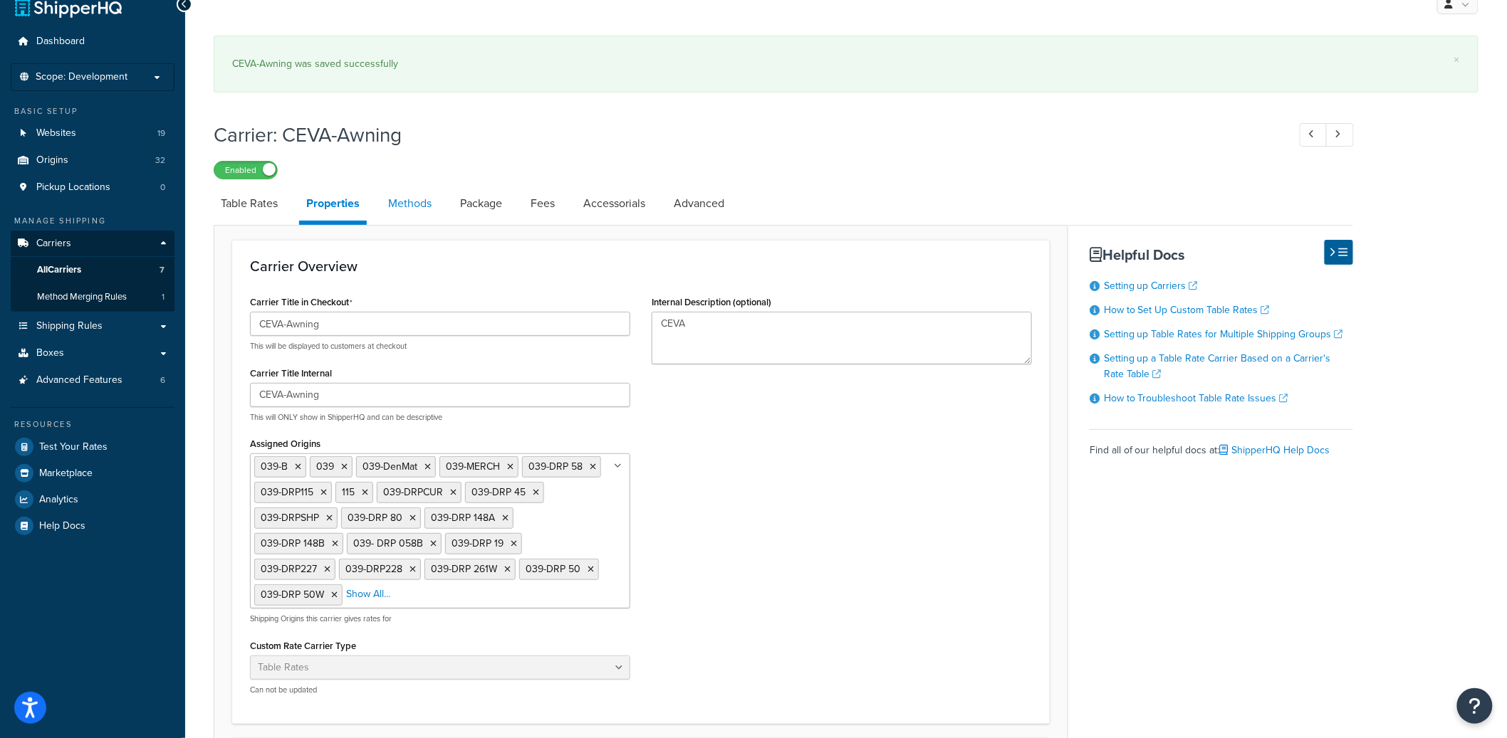
scroll to position [4, 0]
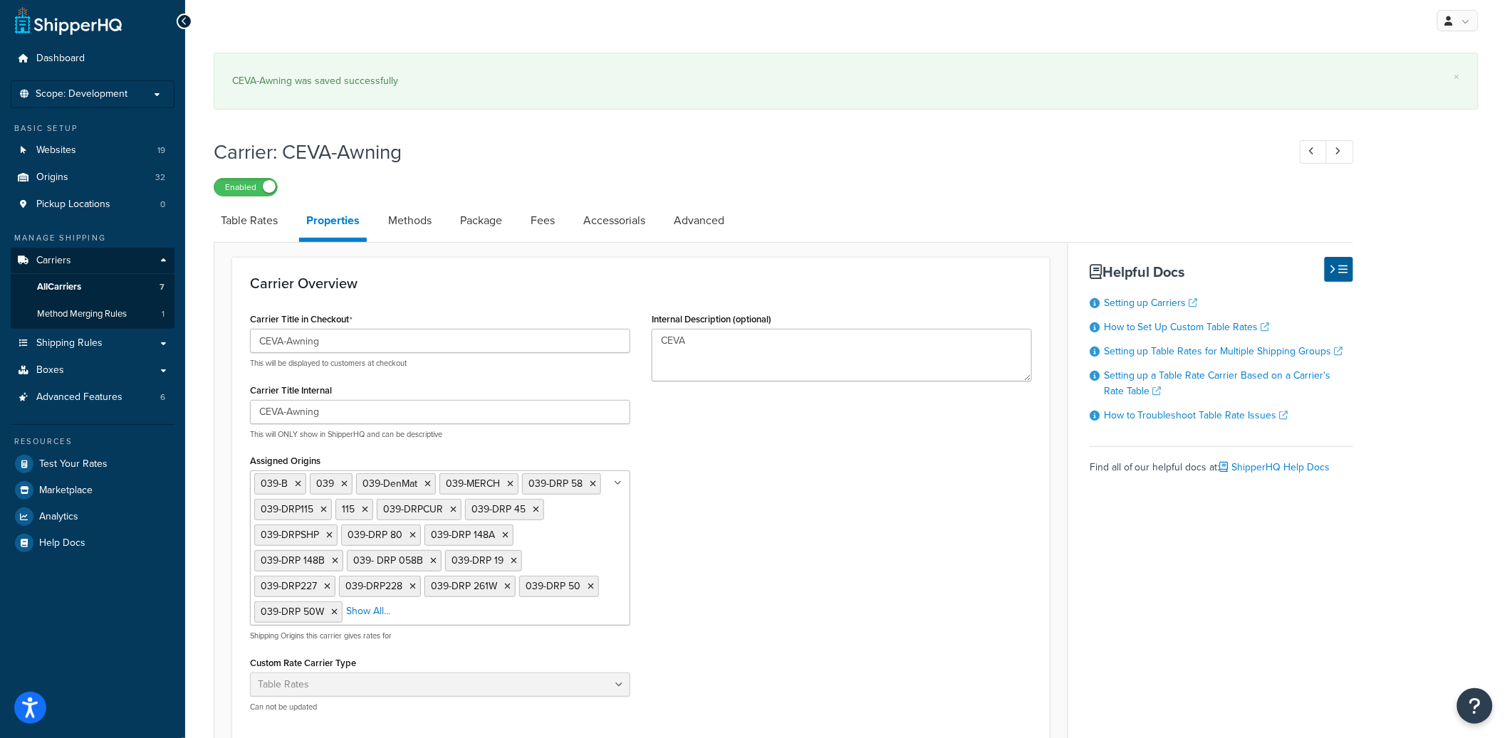
click at [272, 228] on link "Table Rates" at bounding box center [249, 221] width 71 height 34
select select "25"
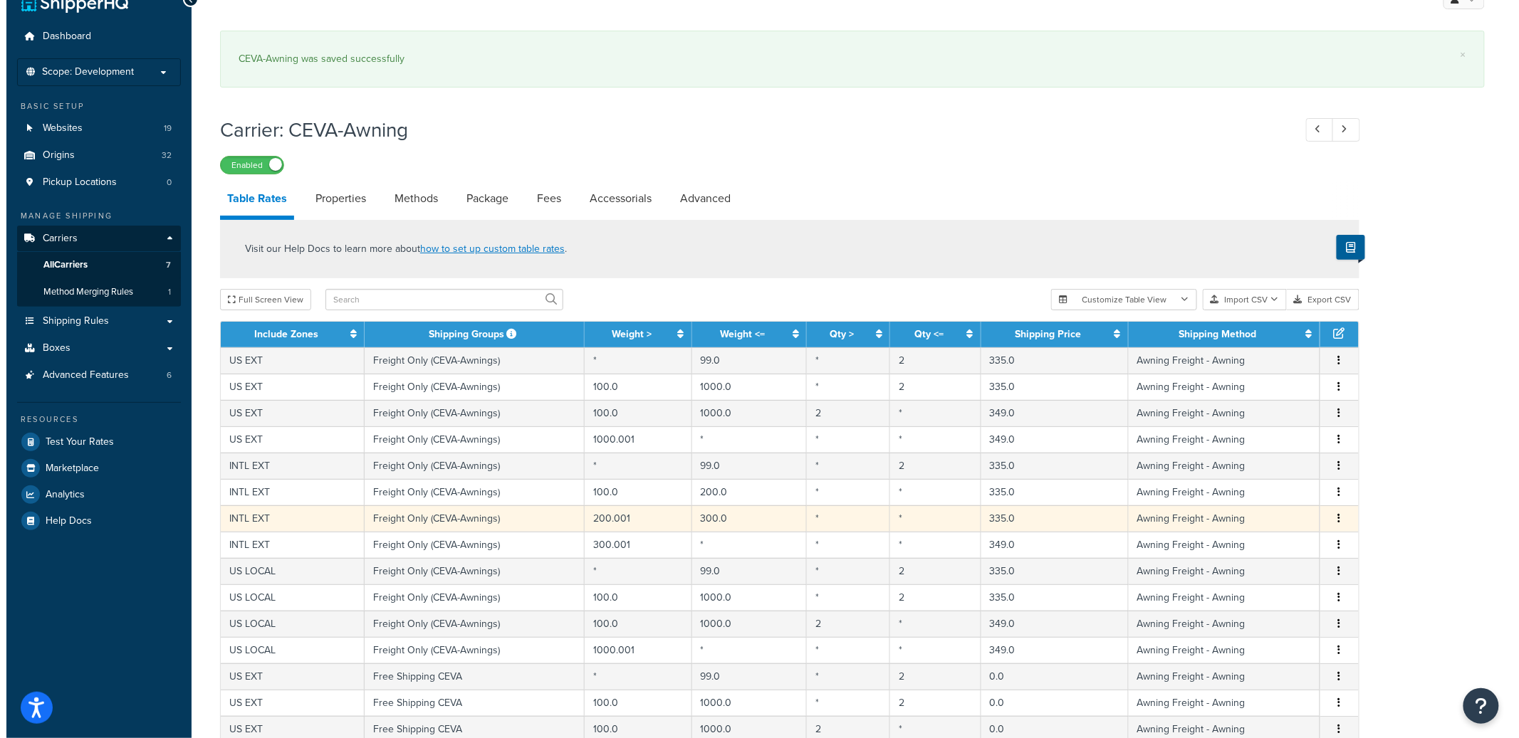
scroll to position [46, 0]
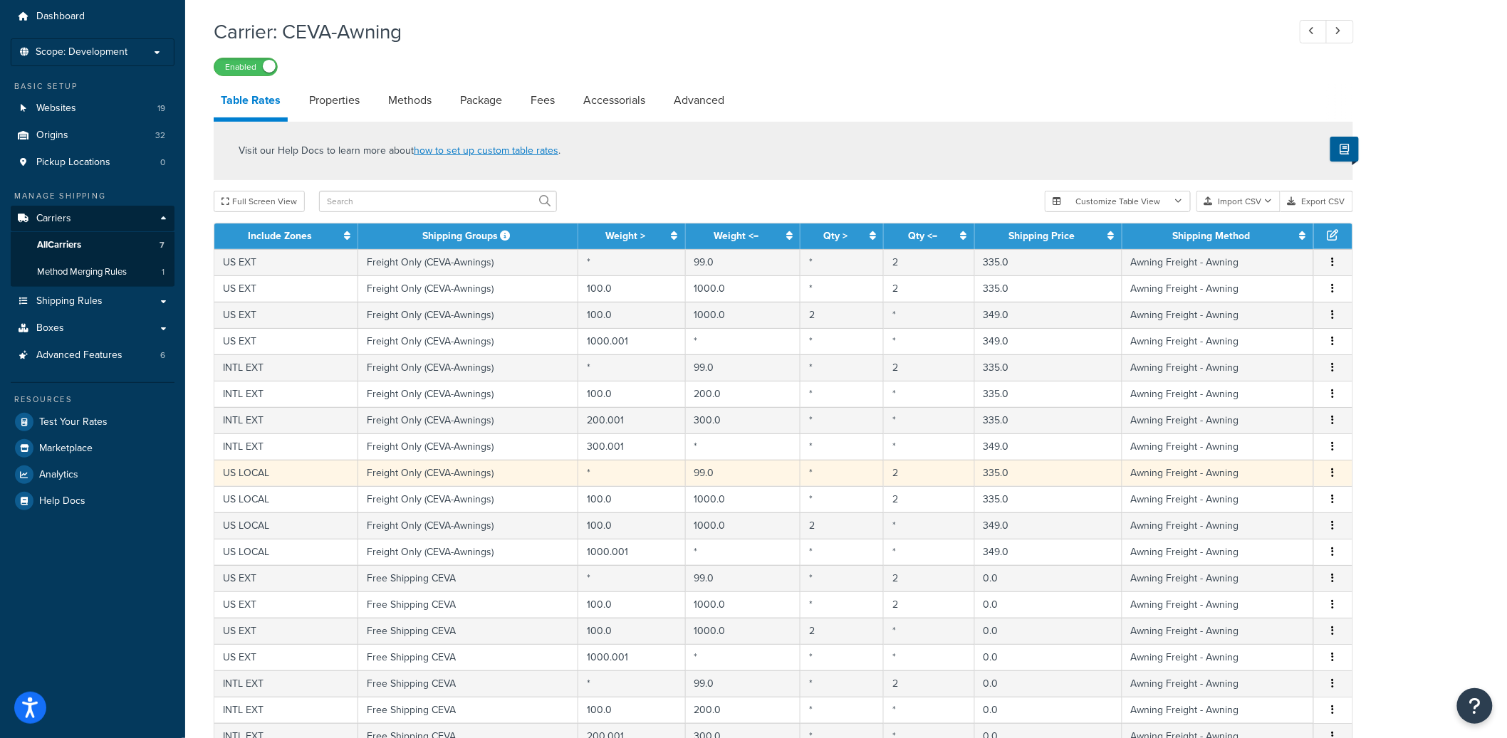
click at [517, 475] on td "Freight Only (CEVA-Awnings)" at bounding box center [468, 473] width 220 height 26
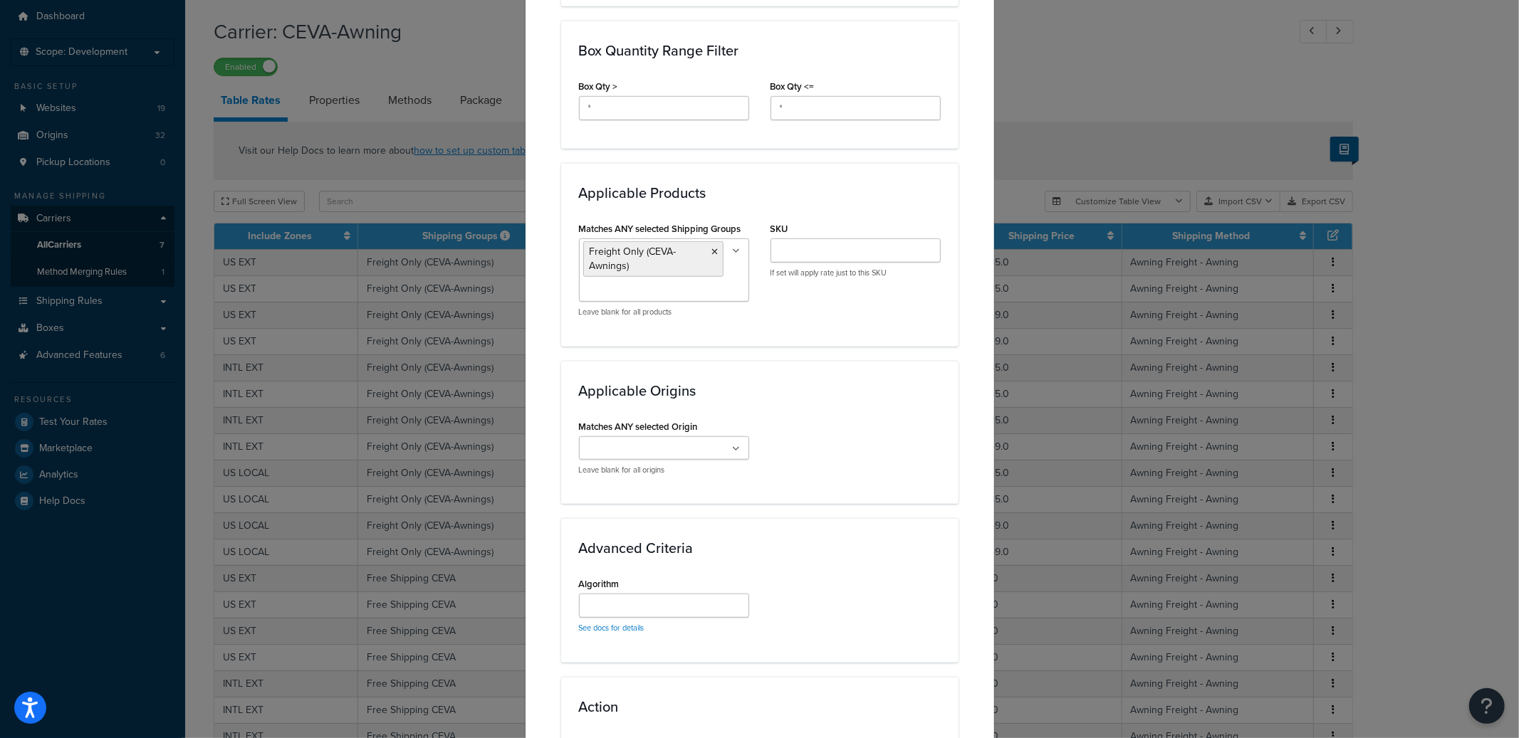
scroll to position [728, 0]
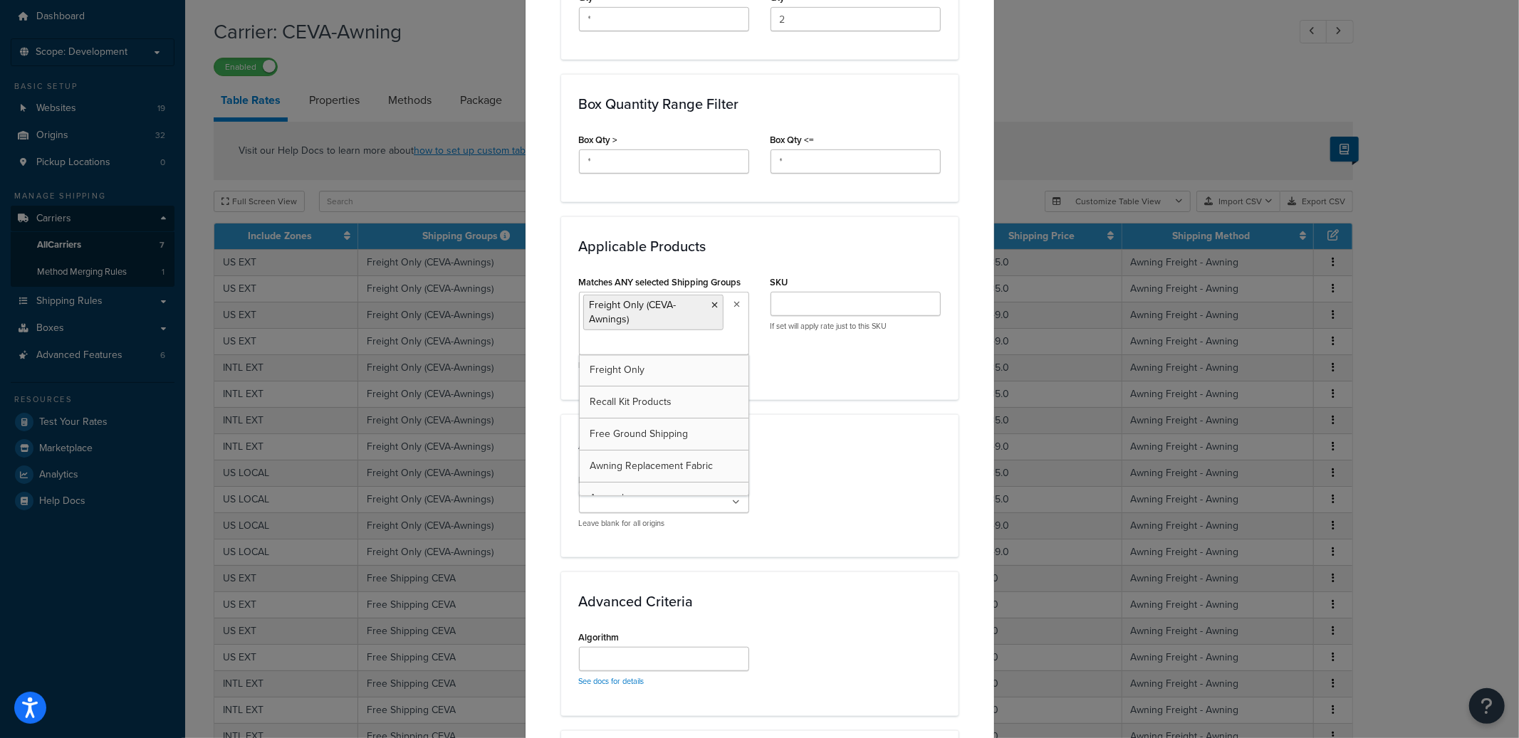
click at [740, 308] on ul "Freight Only (CEVA-Awnings)" at bounding box center [664, 323] width 170 height 63
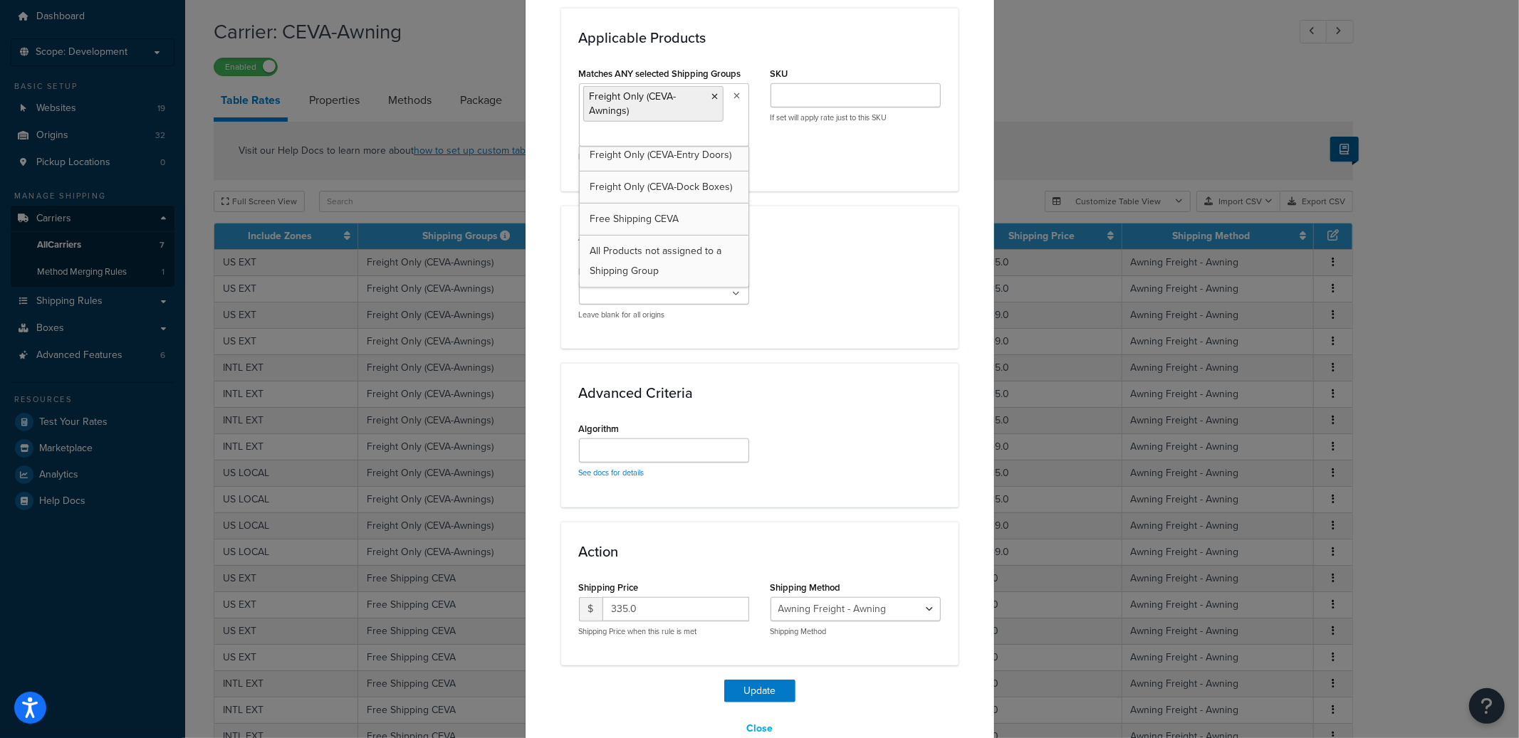
scroll to position [738, 0]
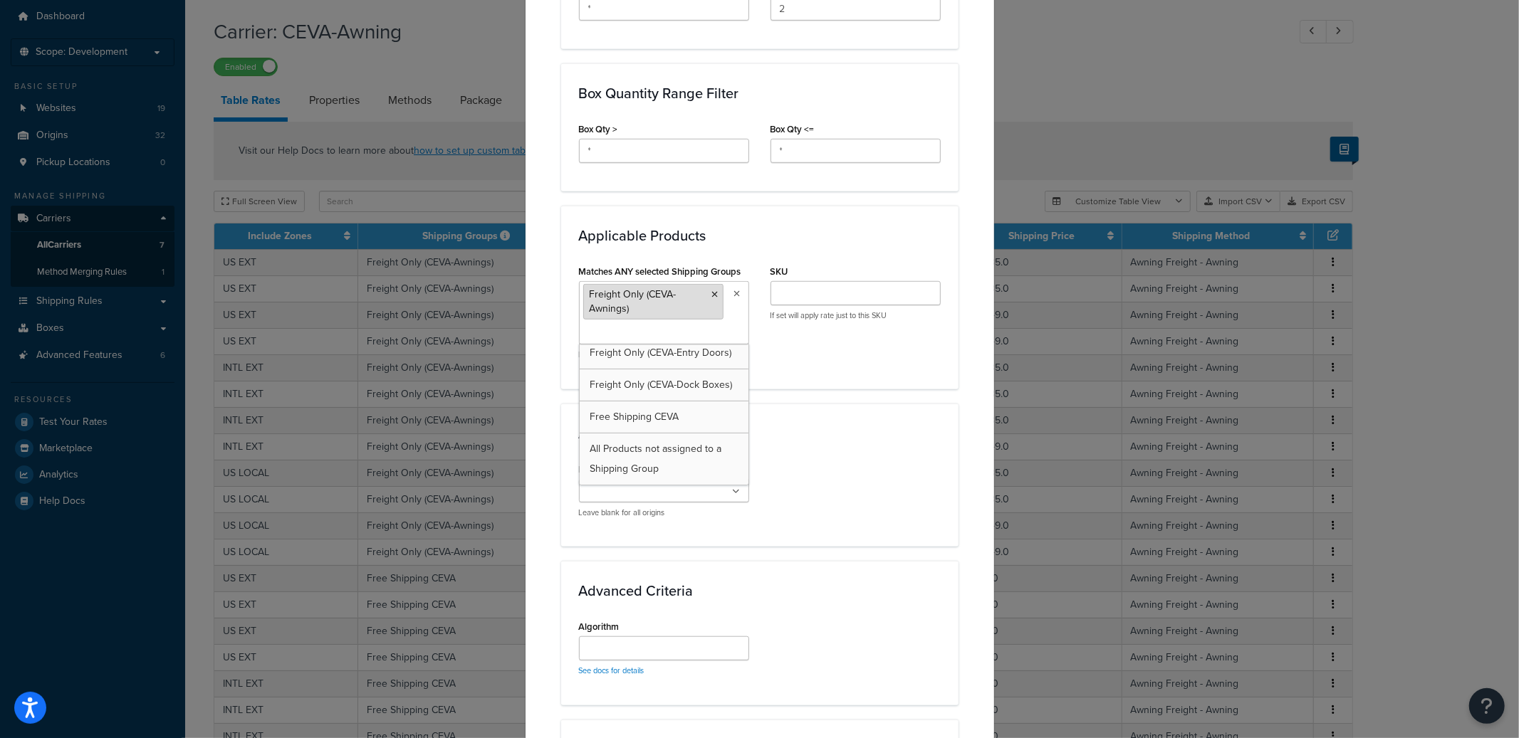
click at [712, 294] on icon at bounding box center [715, 295] width 6 height 9
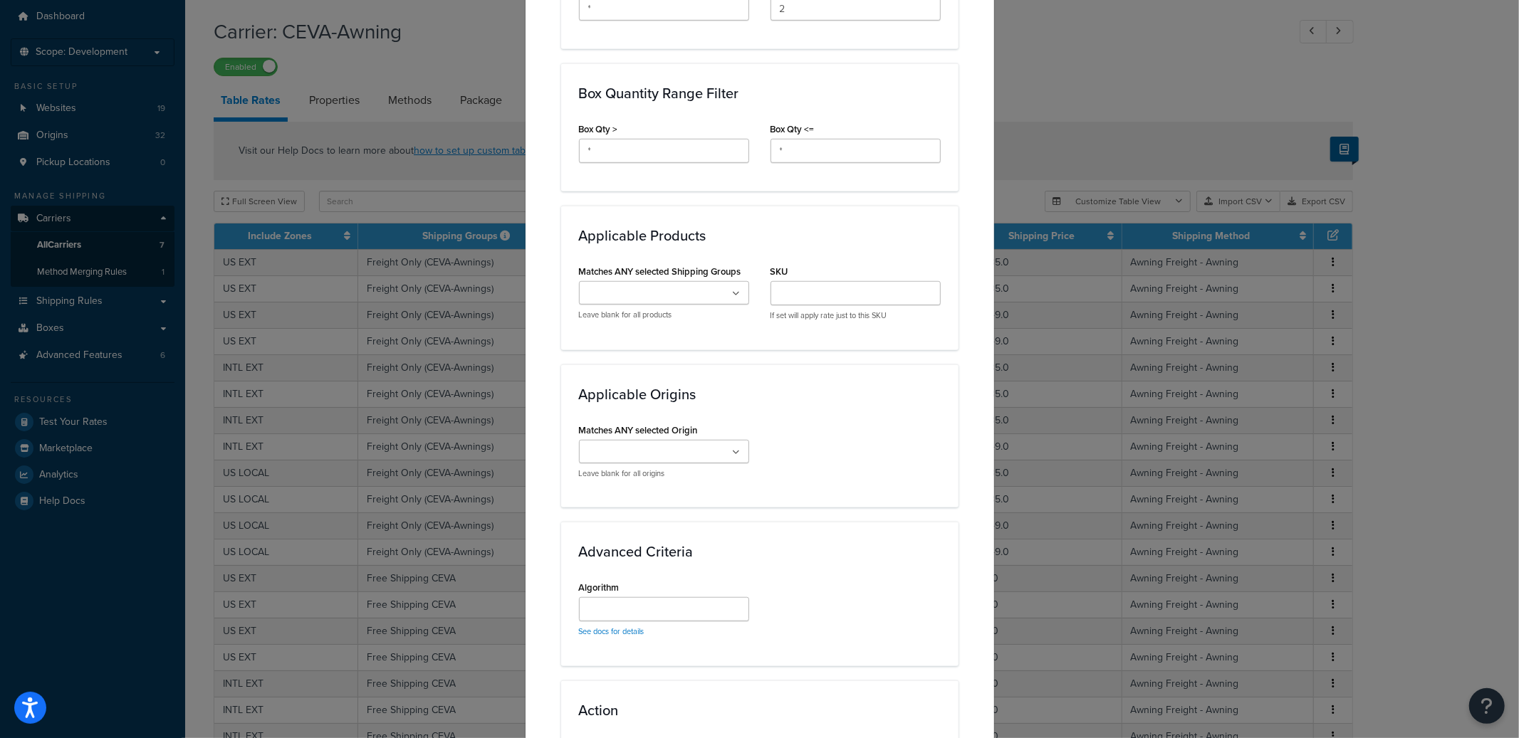
click at [833, 236] on h3 "Applicable Products" at bounding box center [760, 236] width 362 height 16
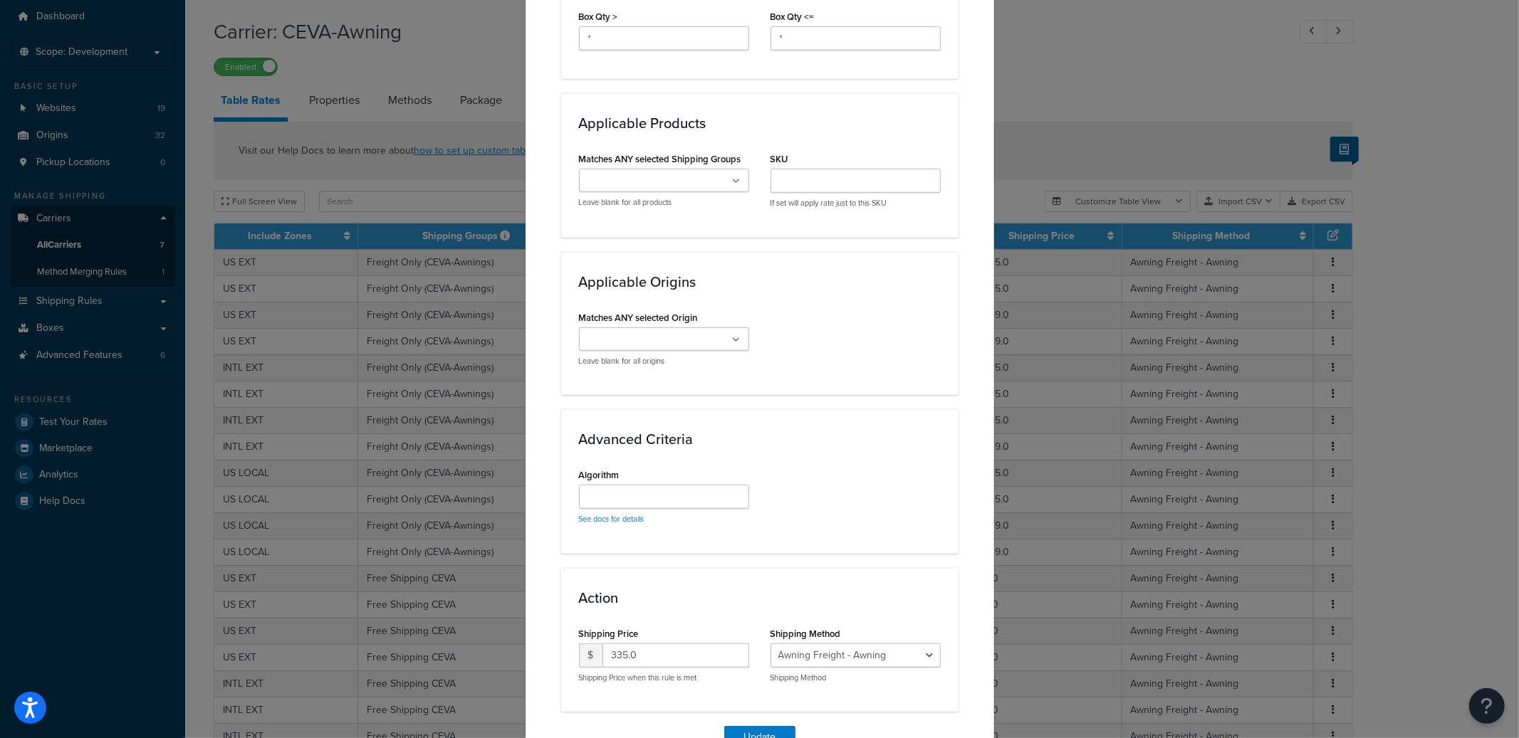
scroll to position [929, 0]
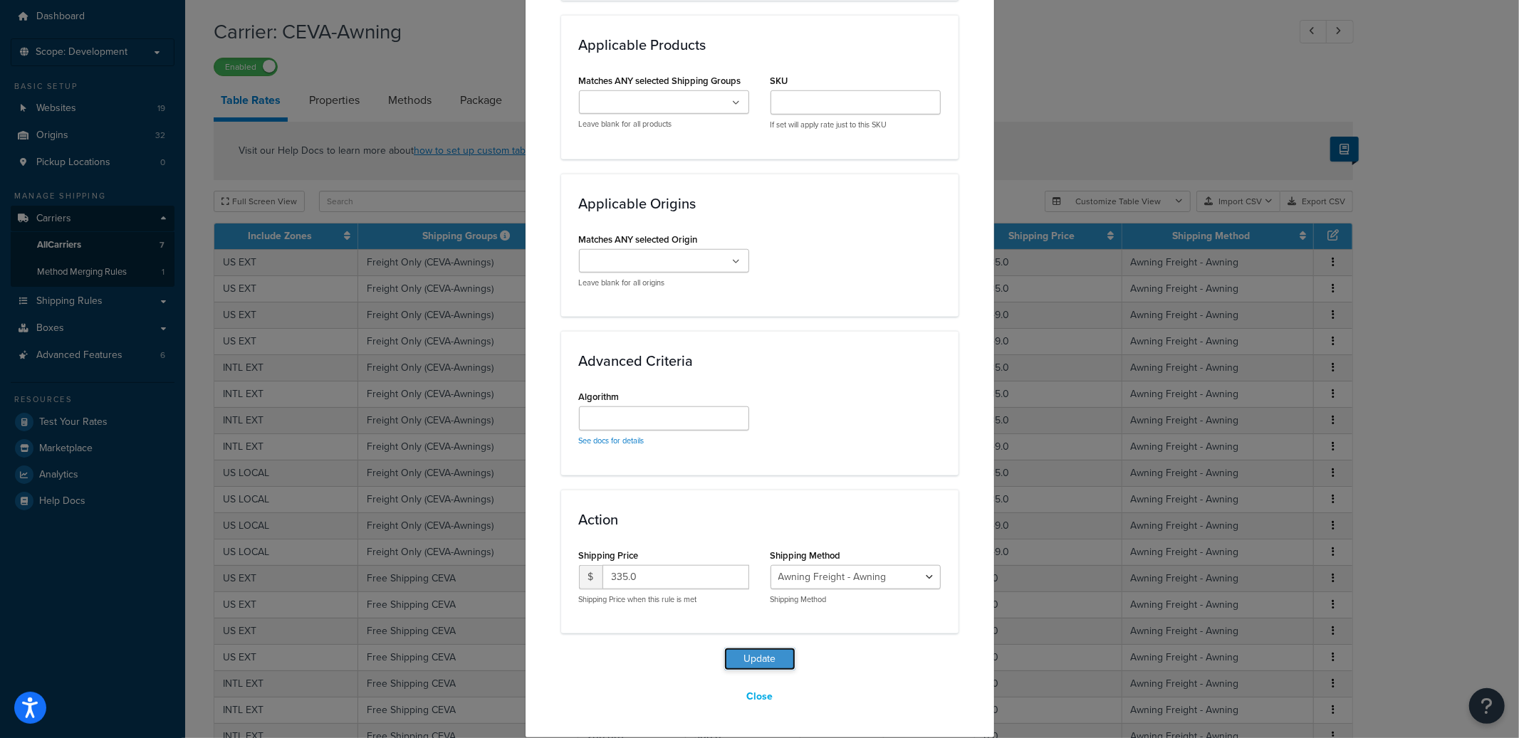
click at [773, 653] on button "Update" at bounding box center [759, 659] width 71 height 23
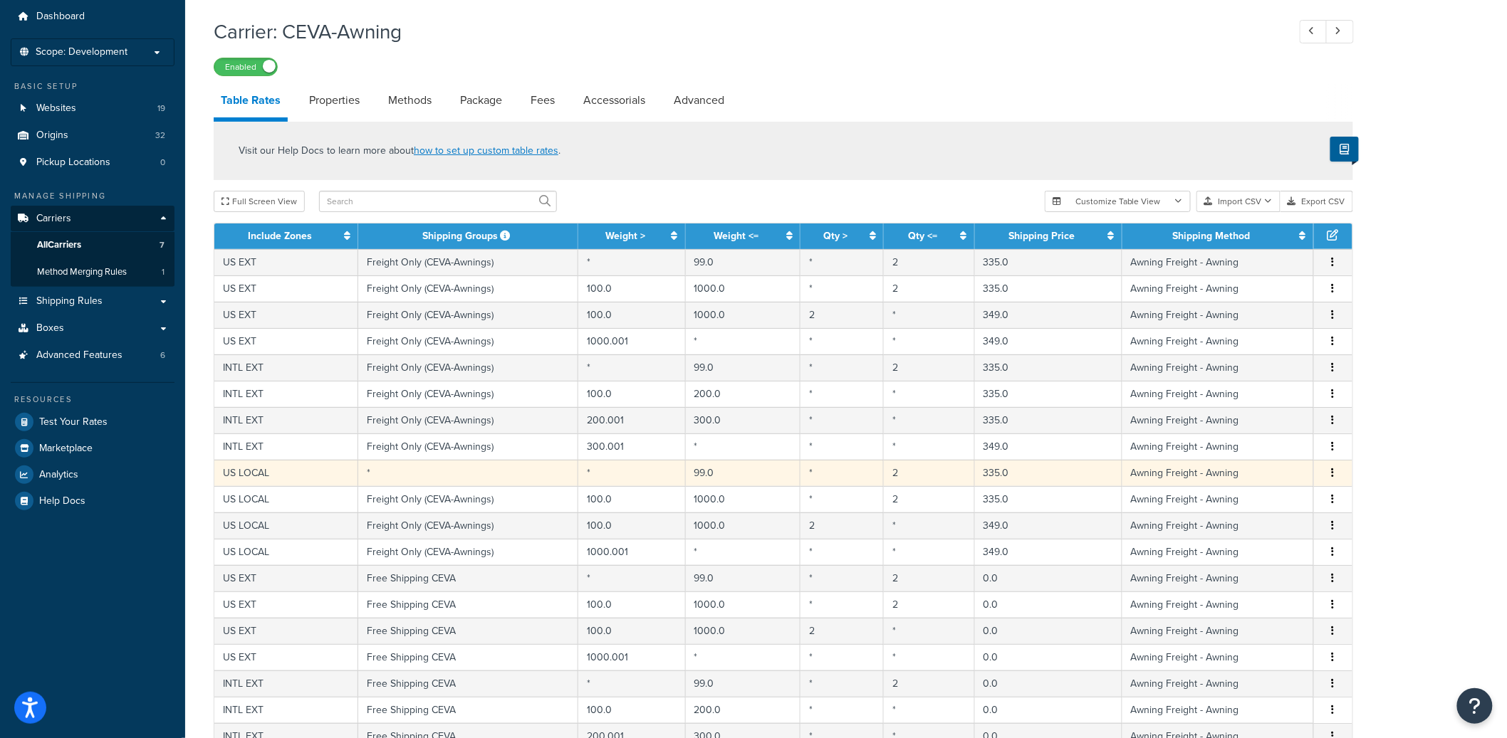
click at [733, 483] on td "99.0" at bounding box center [743, 473] width 115 height 26
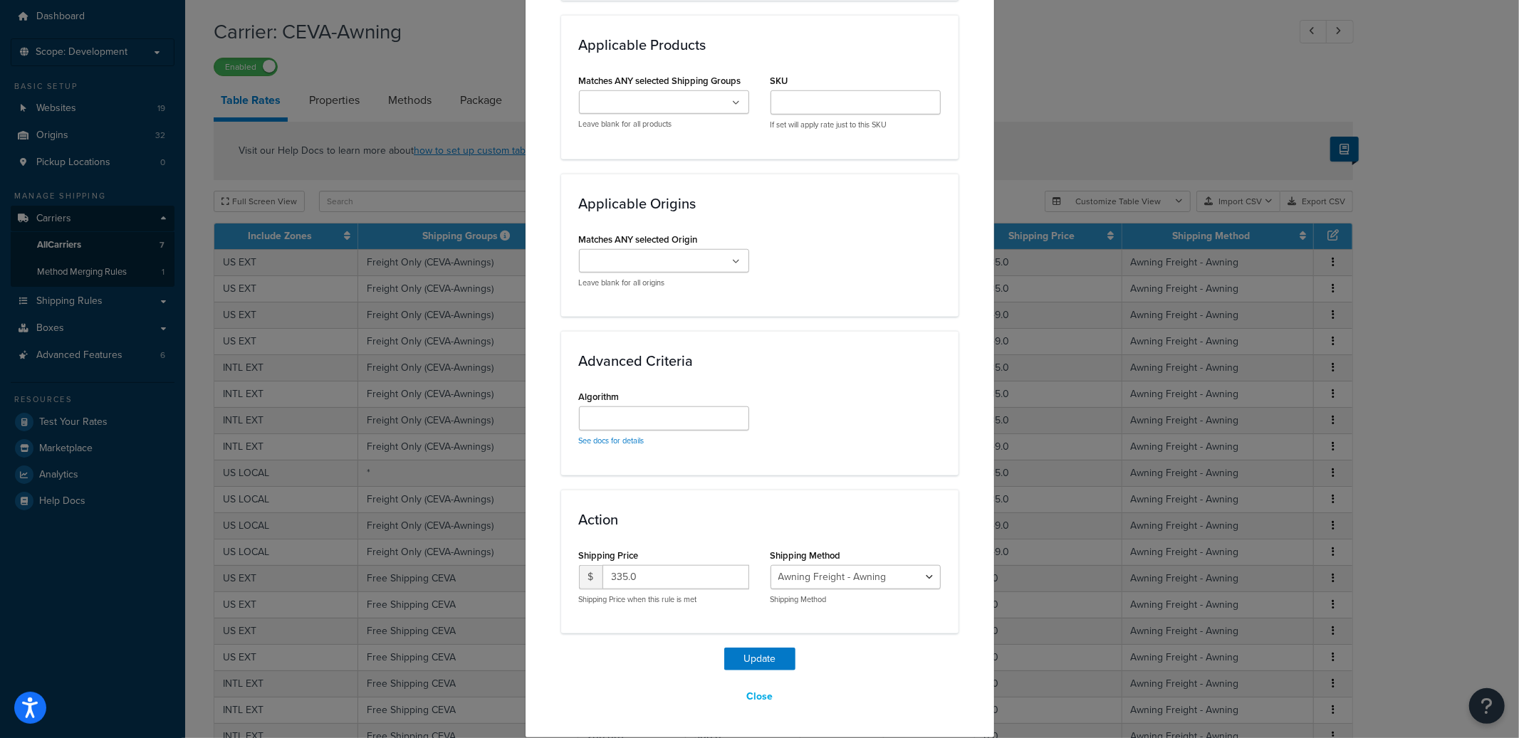
click at [689, 118] on div "Freight Only Recall Kit Products Free Ground Shipping Awning Replacement Fabric…" at bounding box center [664, 109] width 170 height 39
click at [710, 103] on ul at bounding box center [664, 101] width 170 height 23
type input "Fre"
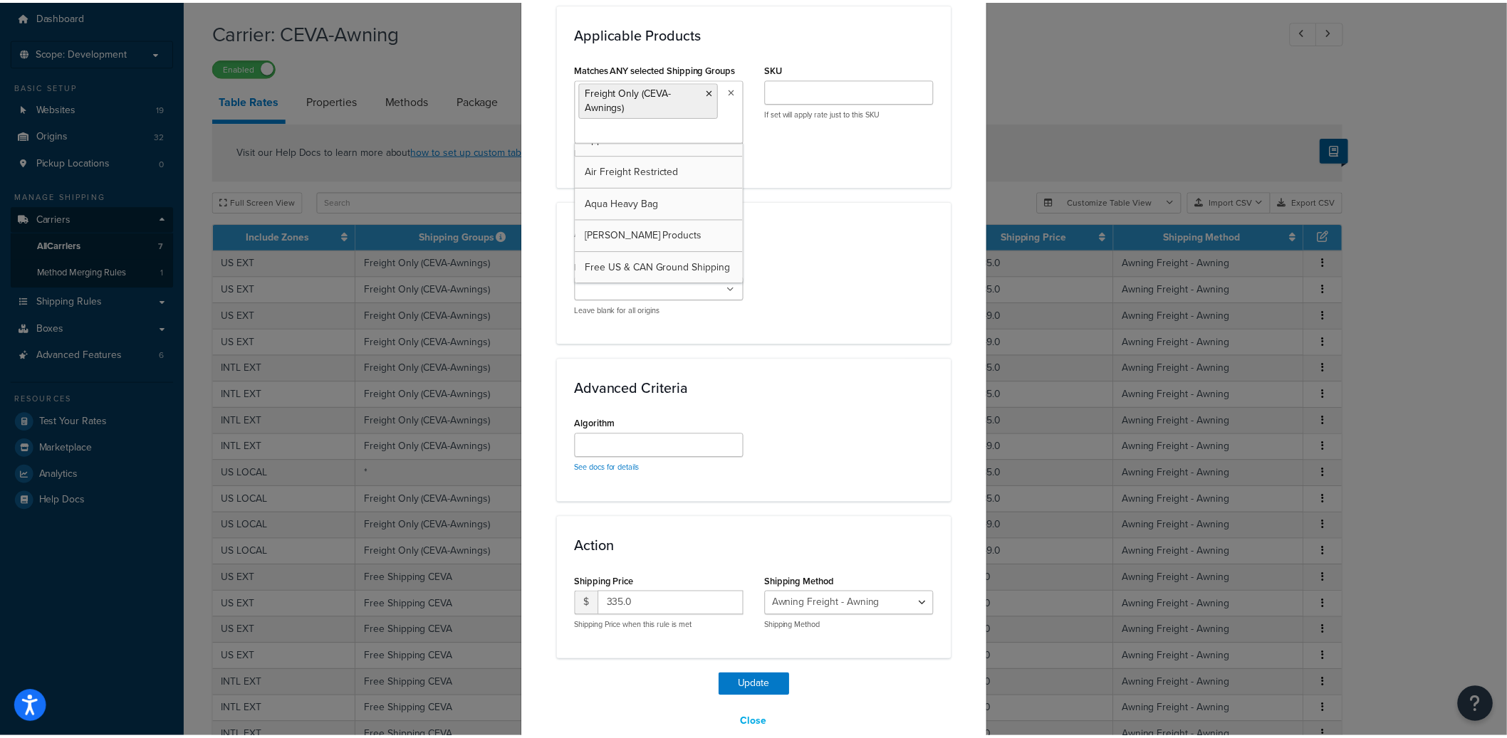
scroll to position [969, 0]
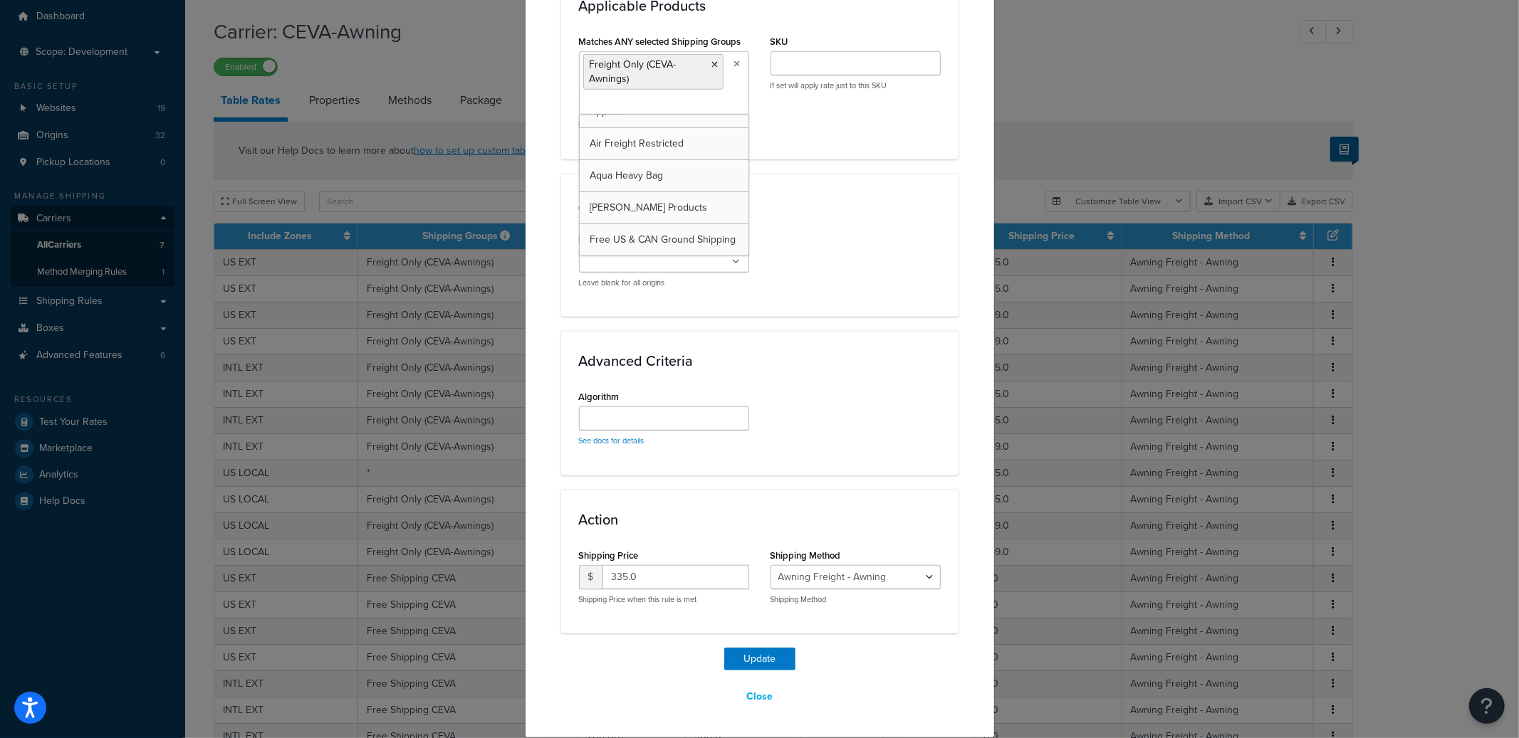
click at [857, 334] on div "Advanced Criteria Algorithm See docs for details" at bounding box center [759, 403] width 397 height 144
click at [750, 656] on button "Update" at bounding box center [759, 659] width 71 height 23
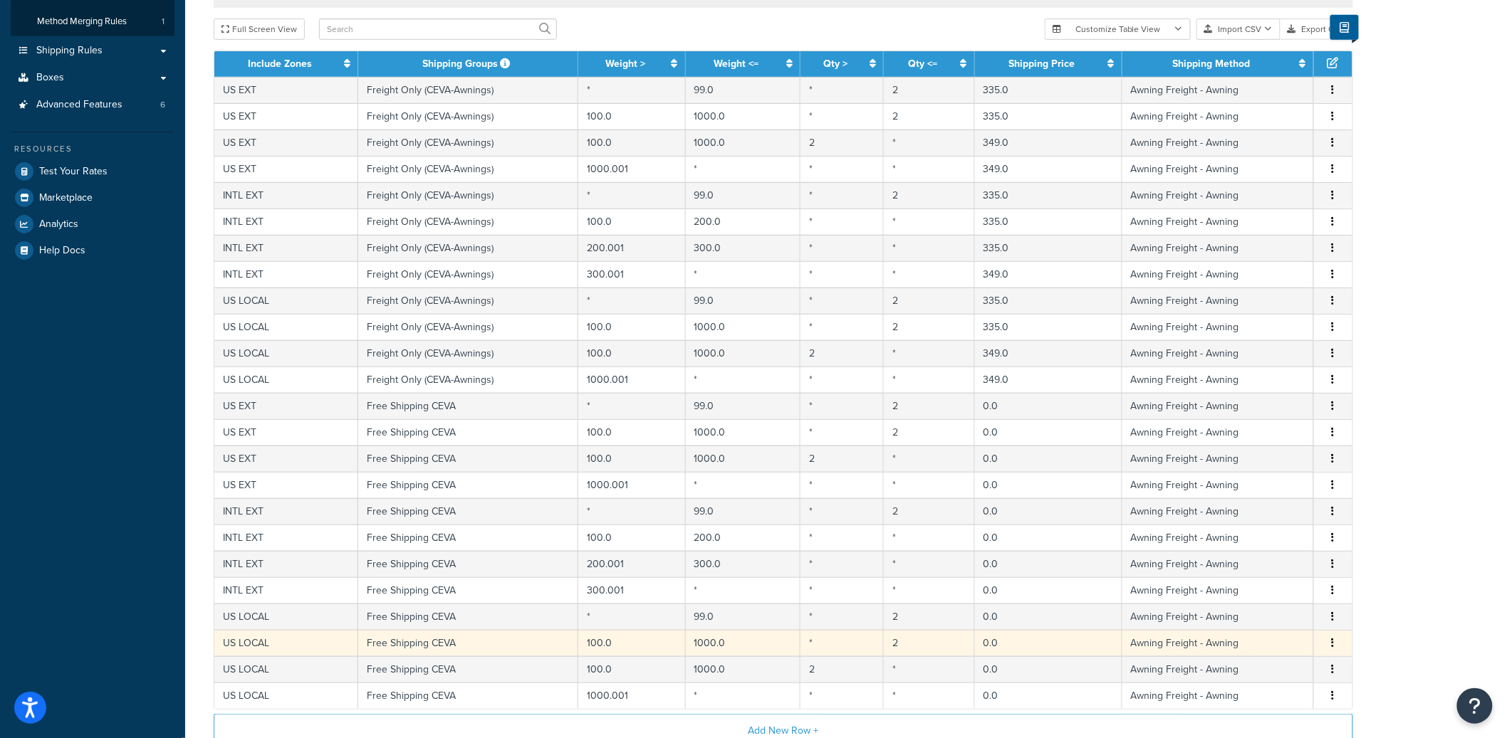
scroll to position [471, 0]
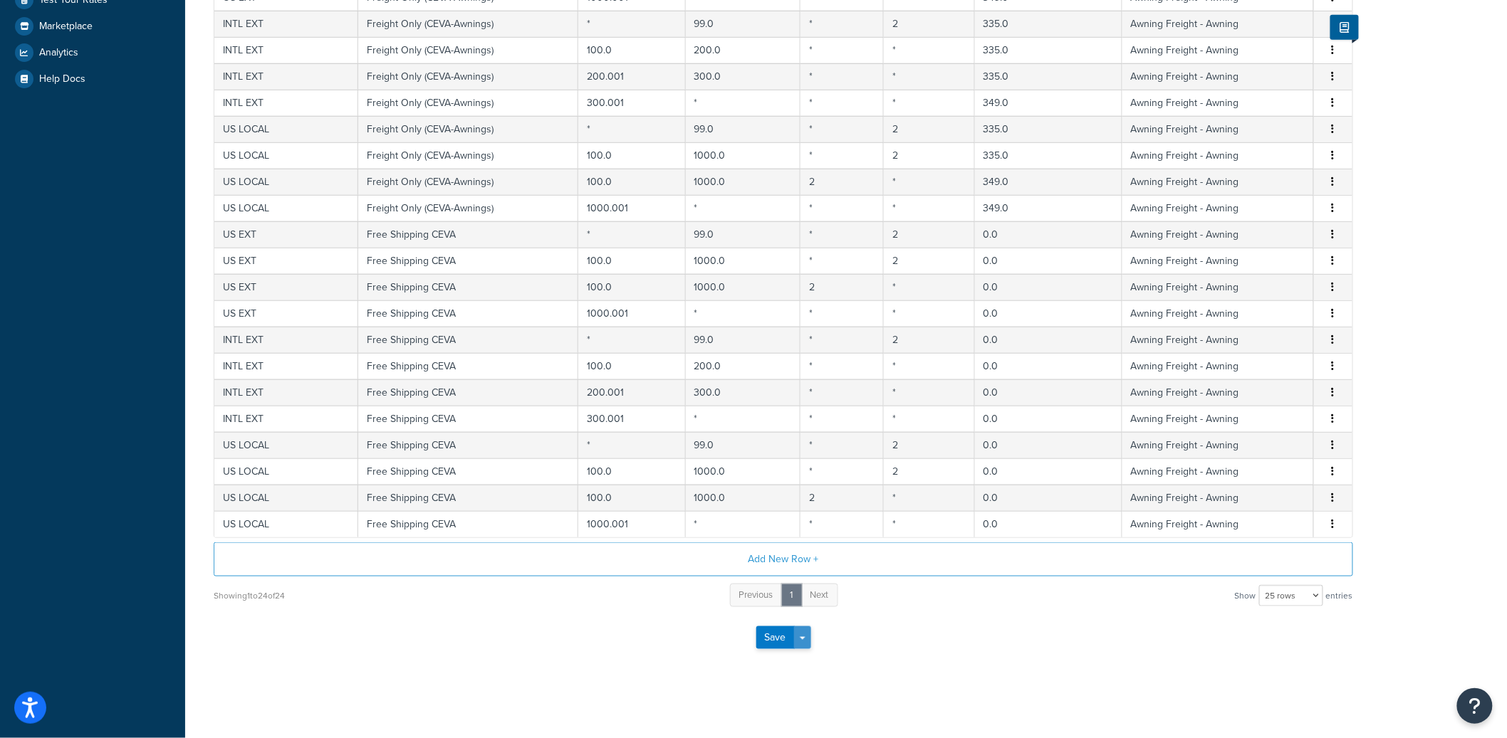
drag, startPoint x: 803, startPoint y: 644, endPoint x: 804, endPoint y: 652, distance: 7.9
click at [803, 644] on button "Save Dropdown" at bounding box center [802, 638] width 17 height 23
click at [805, 668] on button "Save and Edit" at bounding box center [808, 664] width 104 height 30
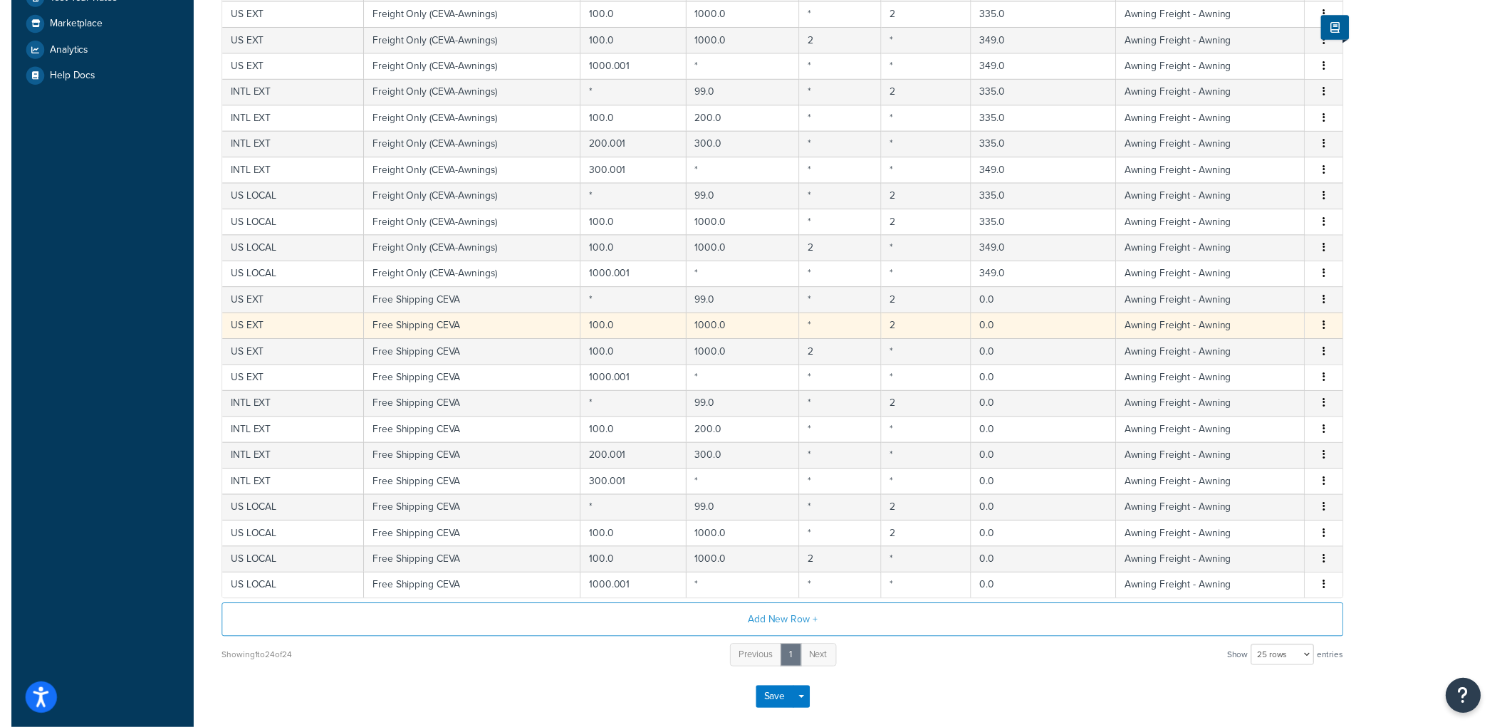
scroll to position [0, 0]
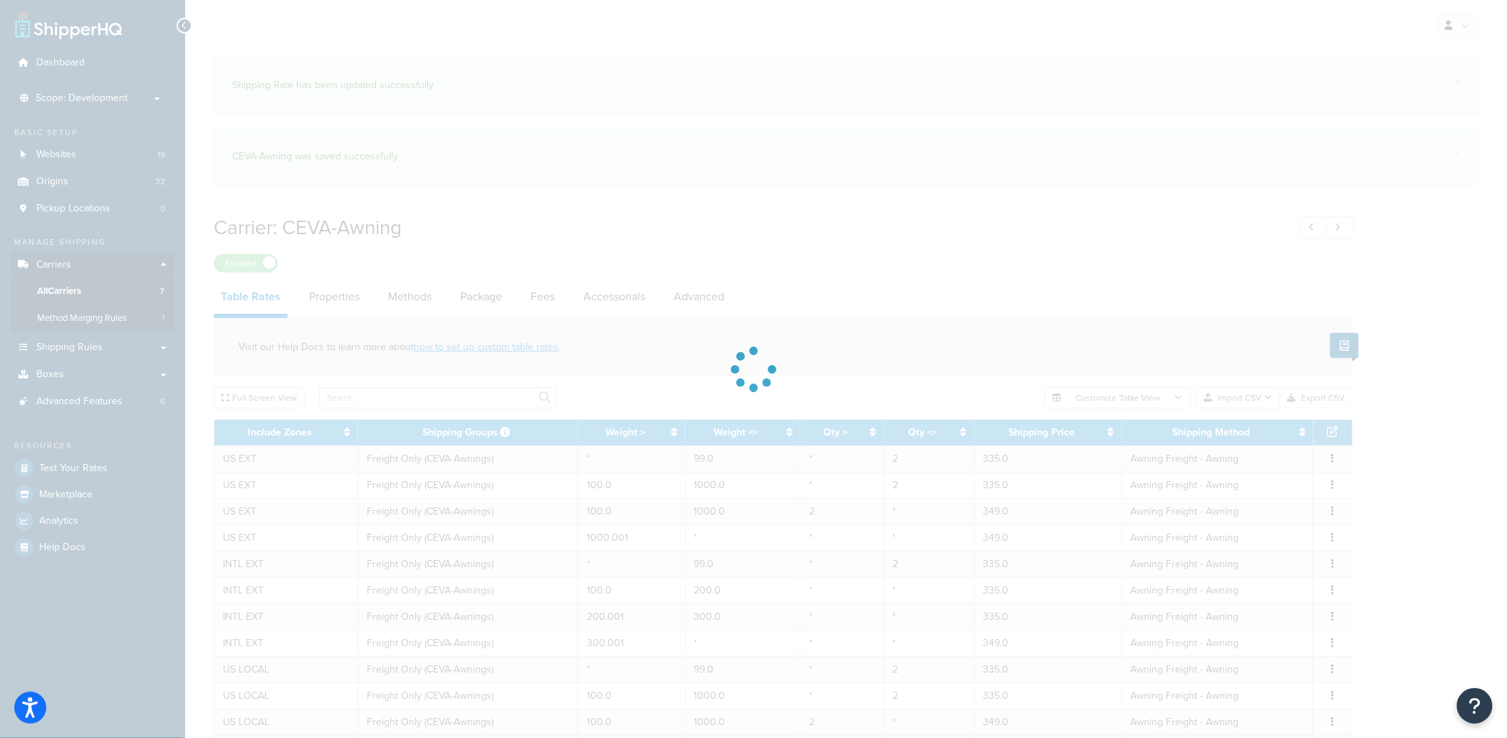
select select "25"
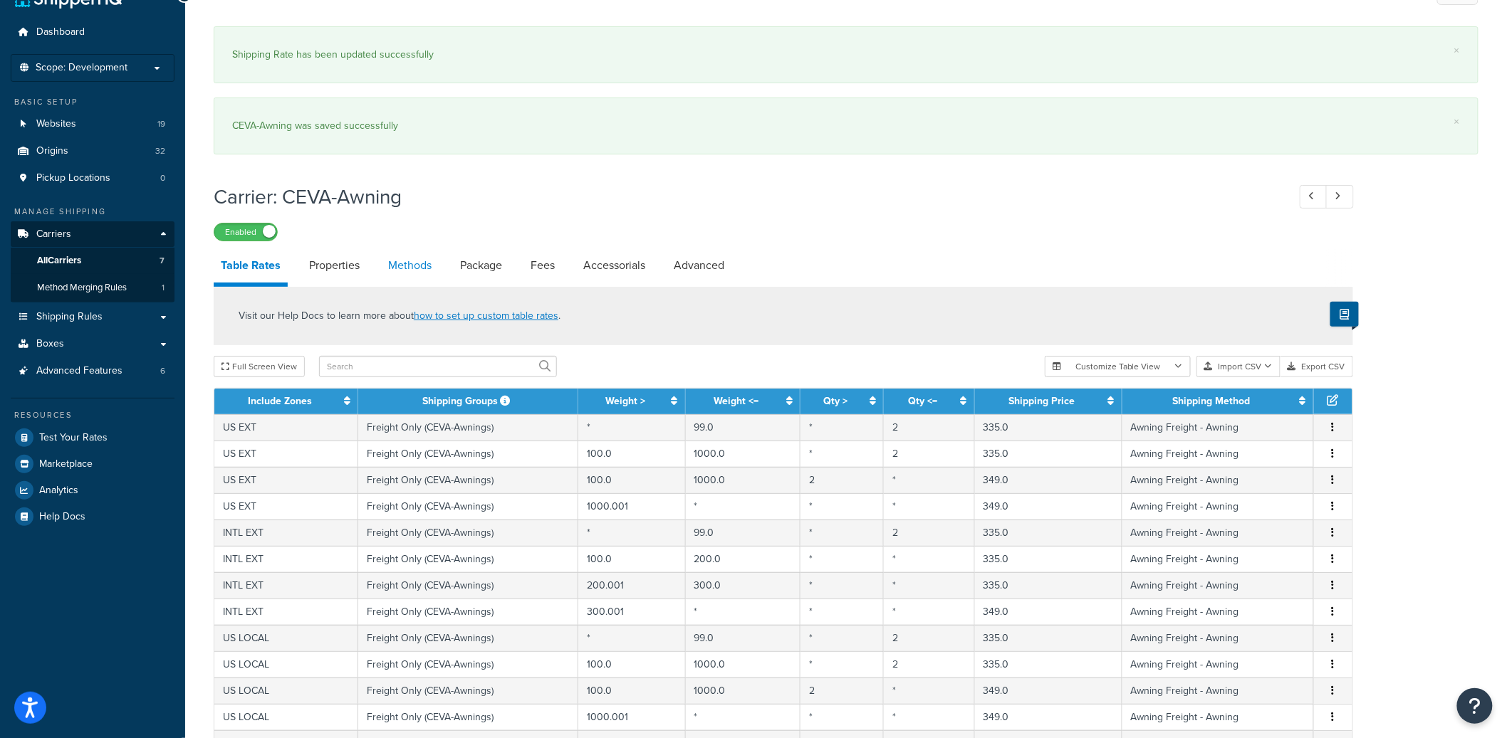
scroll to position [31, 0]
click at [353, 256] on link "Properties" at bounding box center [334, 265] width 65 height 34
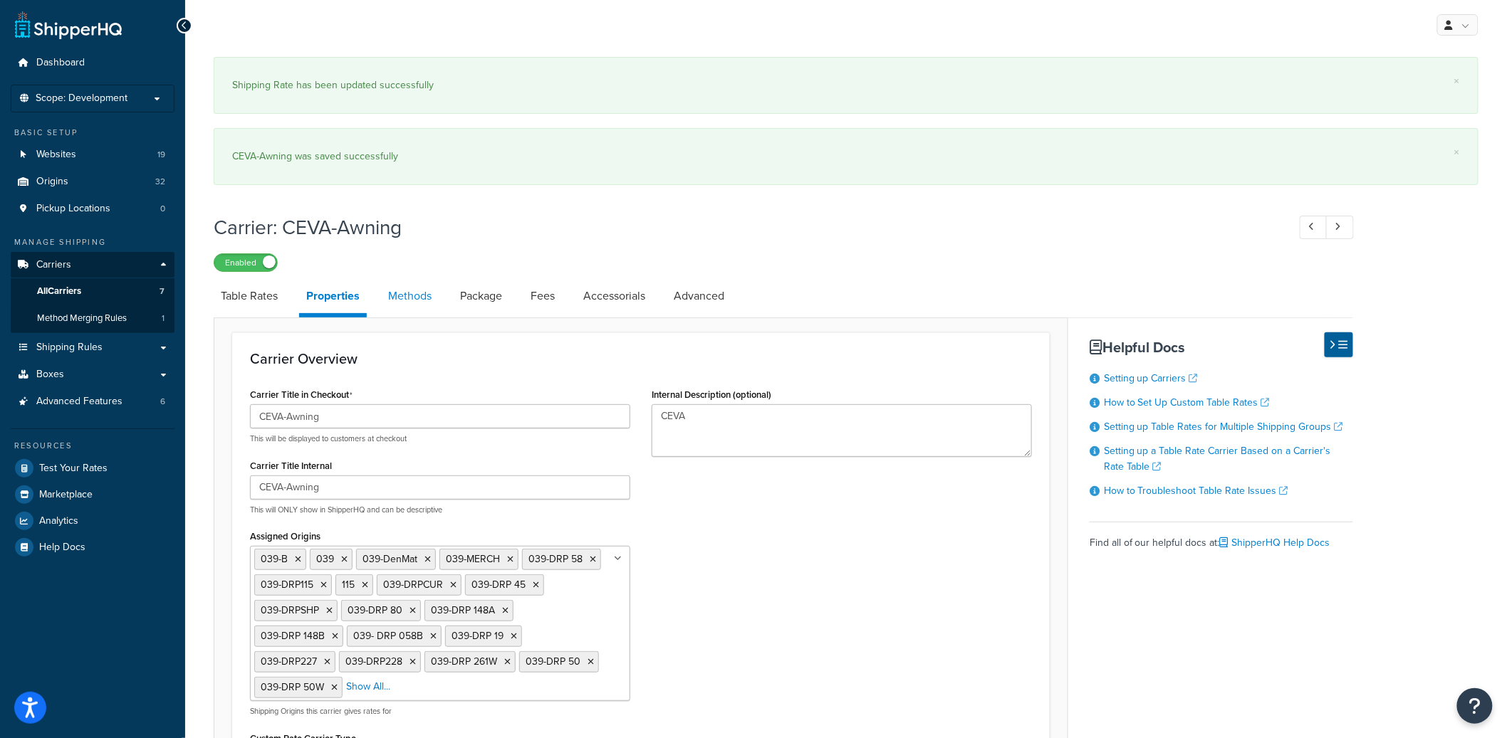
click at [430, 298] on link "Methods" at bounding box center [410, 296] width 58 height 34
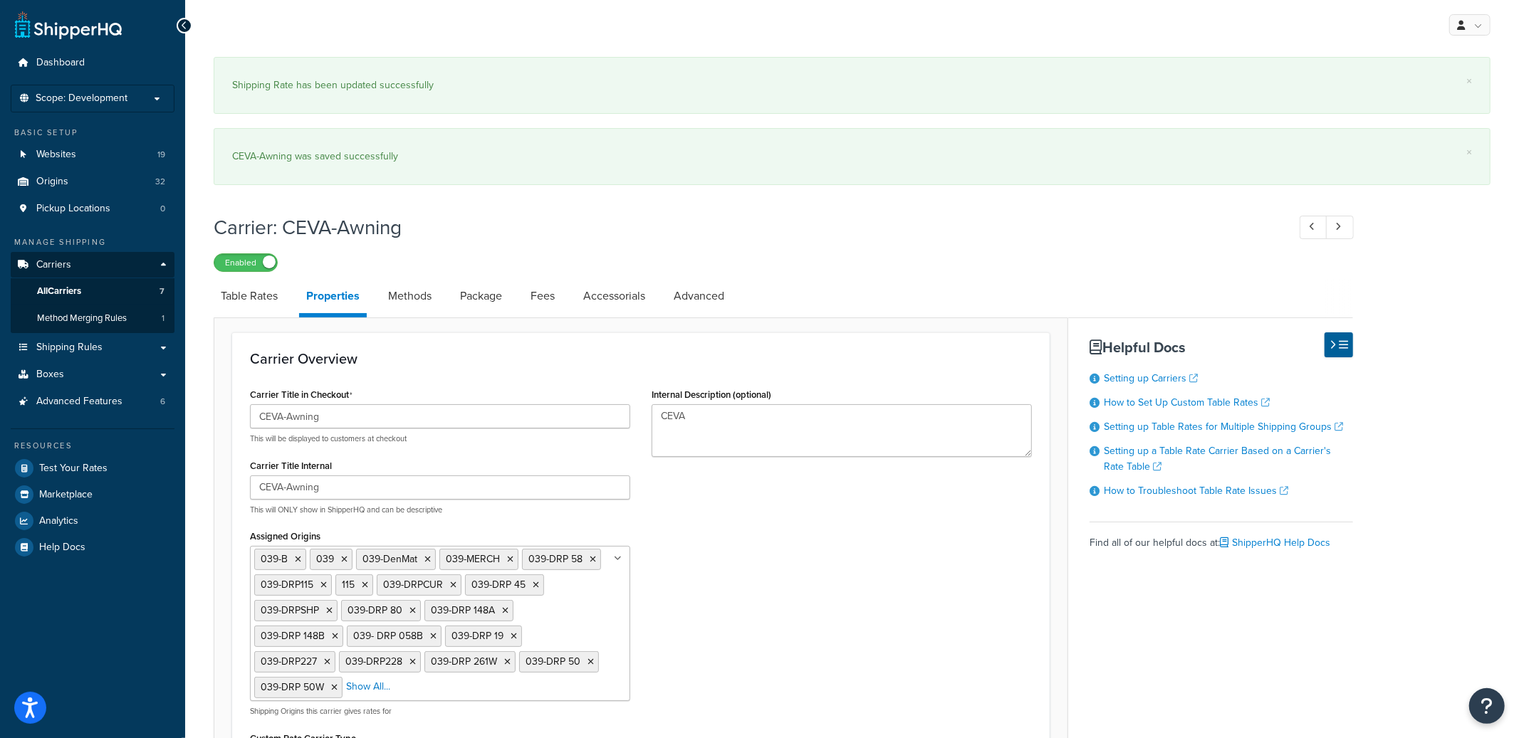
select select "25"
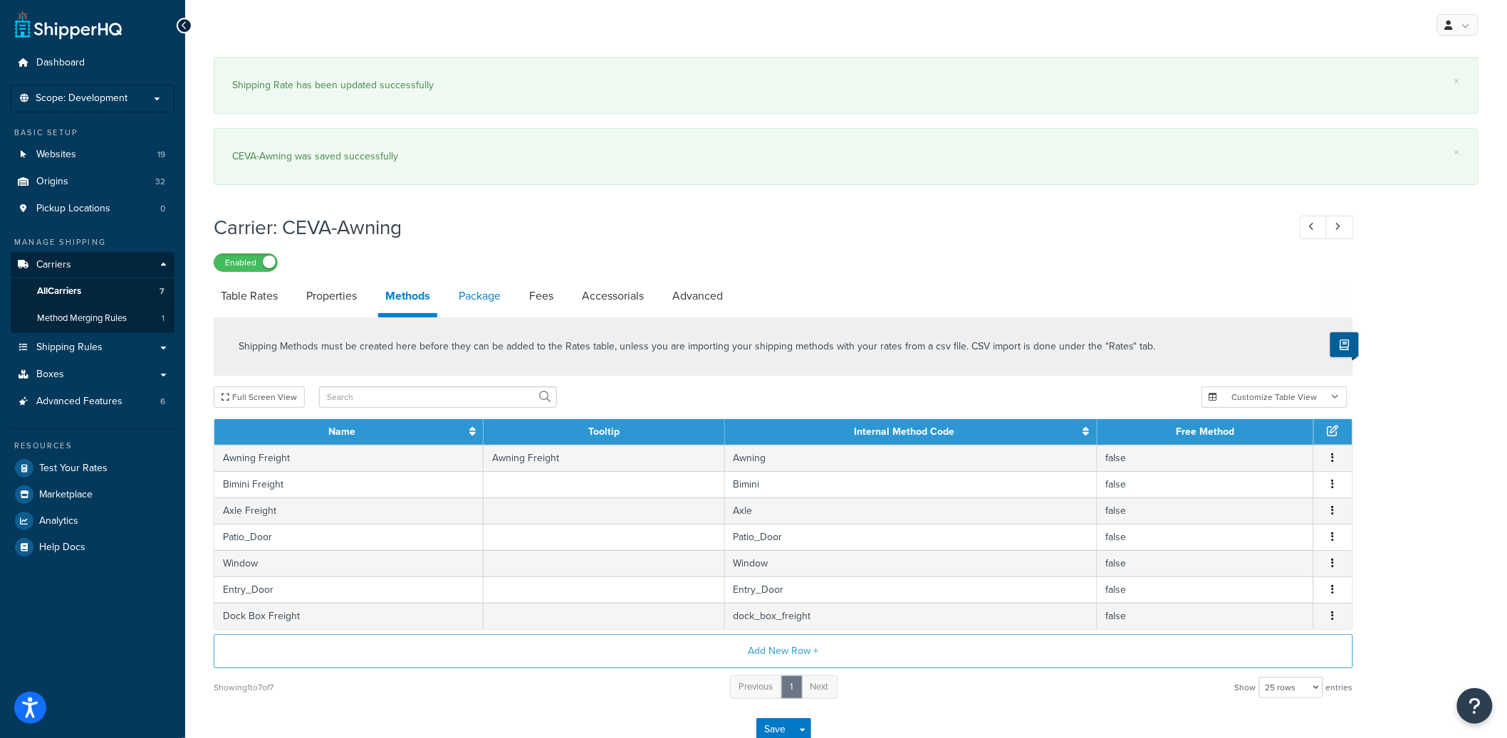
click at [489, 293] on link "Package" at bounding box center [479, 296] width 56 height 34
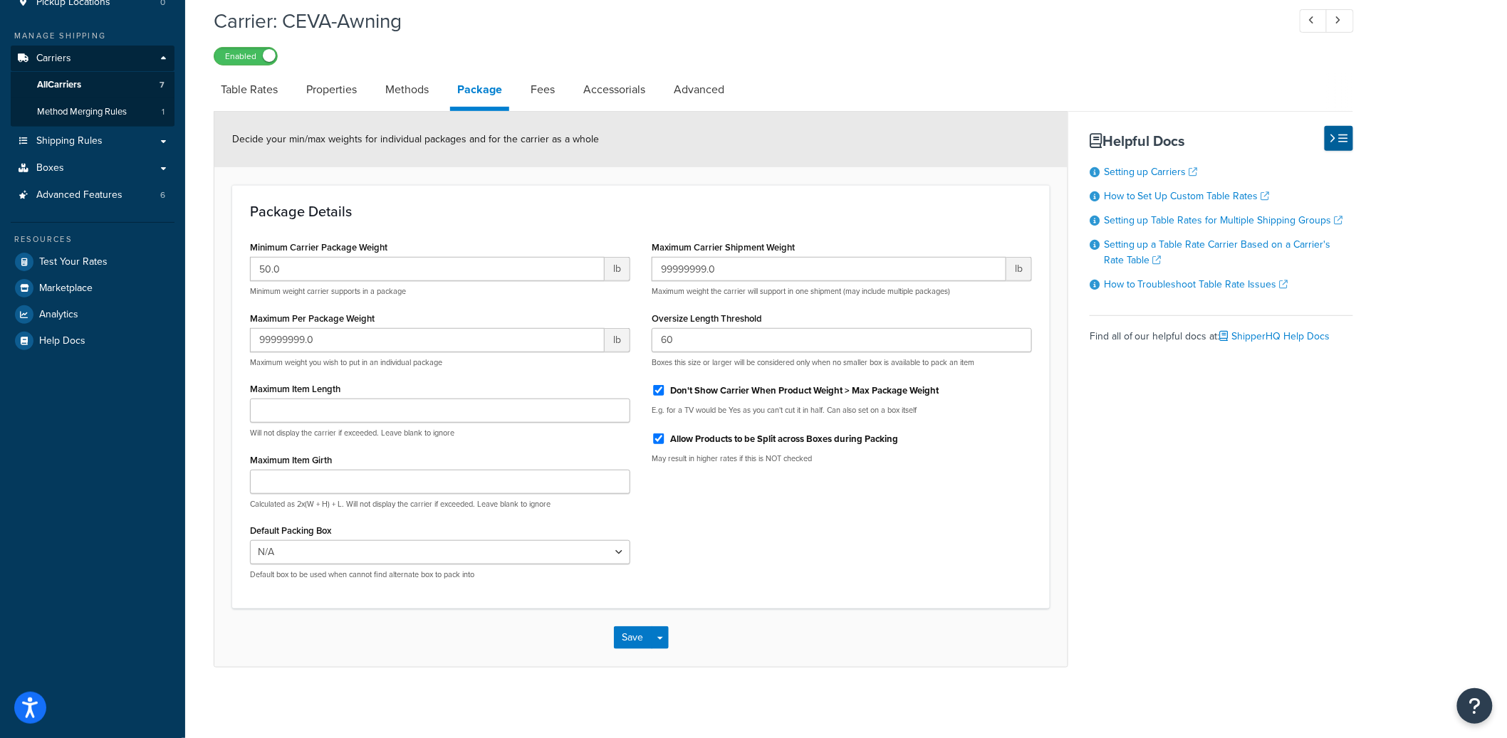
scroll to position [208, 0]
click at [567, 93] on li "Fees" at bounding box center [549, 89] width 53 height 34
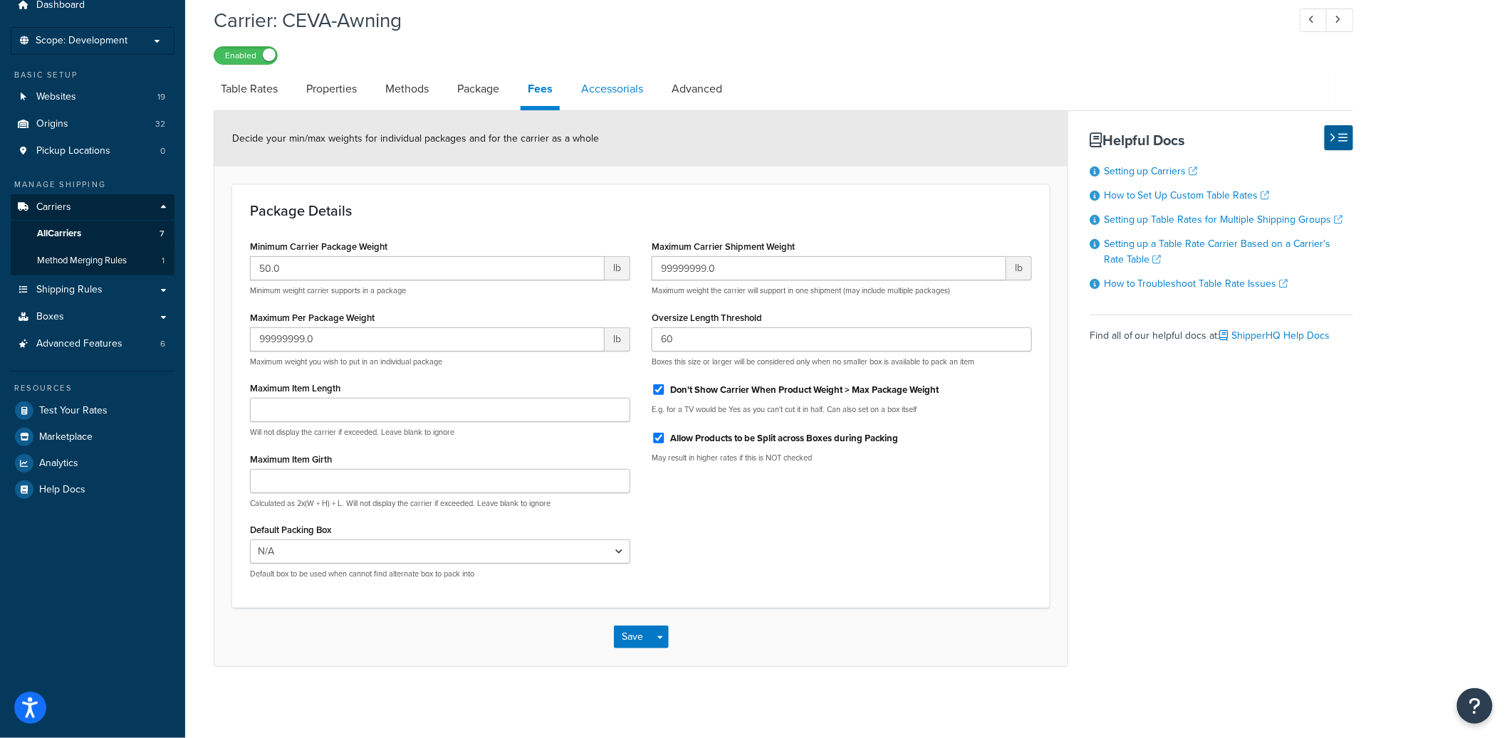
click at [610, 88] on link "Accessorials" at bounding box center [612, 89] width 76 height 34
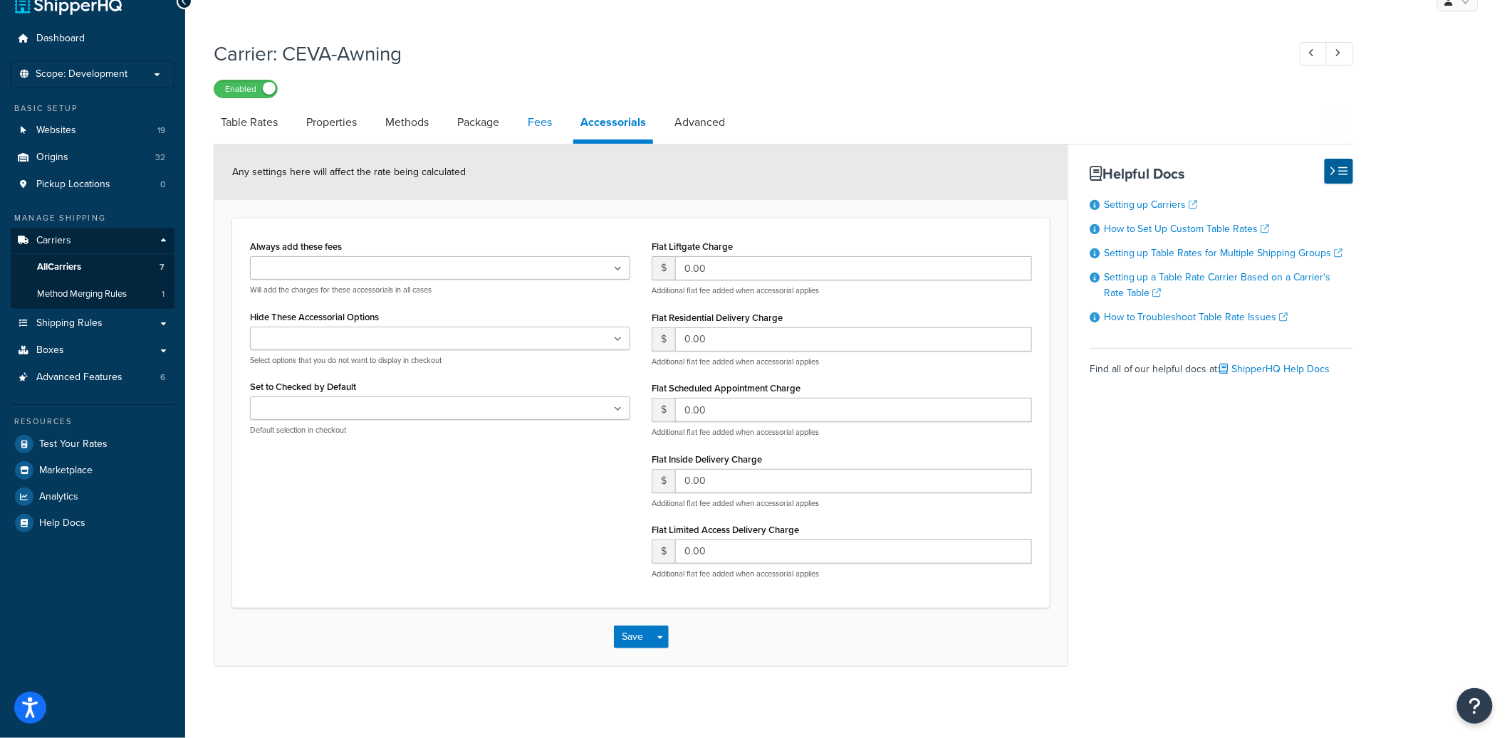
click at [560, 116] on li "Fees" at bounding box center [546, 122] width 53 height 34
drag, startPoint x: 694, startPoint y: 132, endPoint x: 699, endPoint y: 120, distance: 12.8
click at [694, 132] on link "Advanced" at bounding box center [699, 122] width 65 height 34
select select "false"
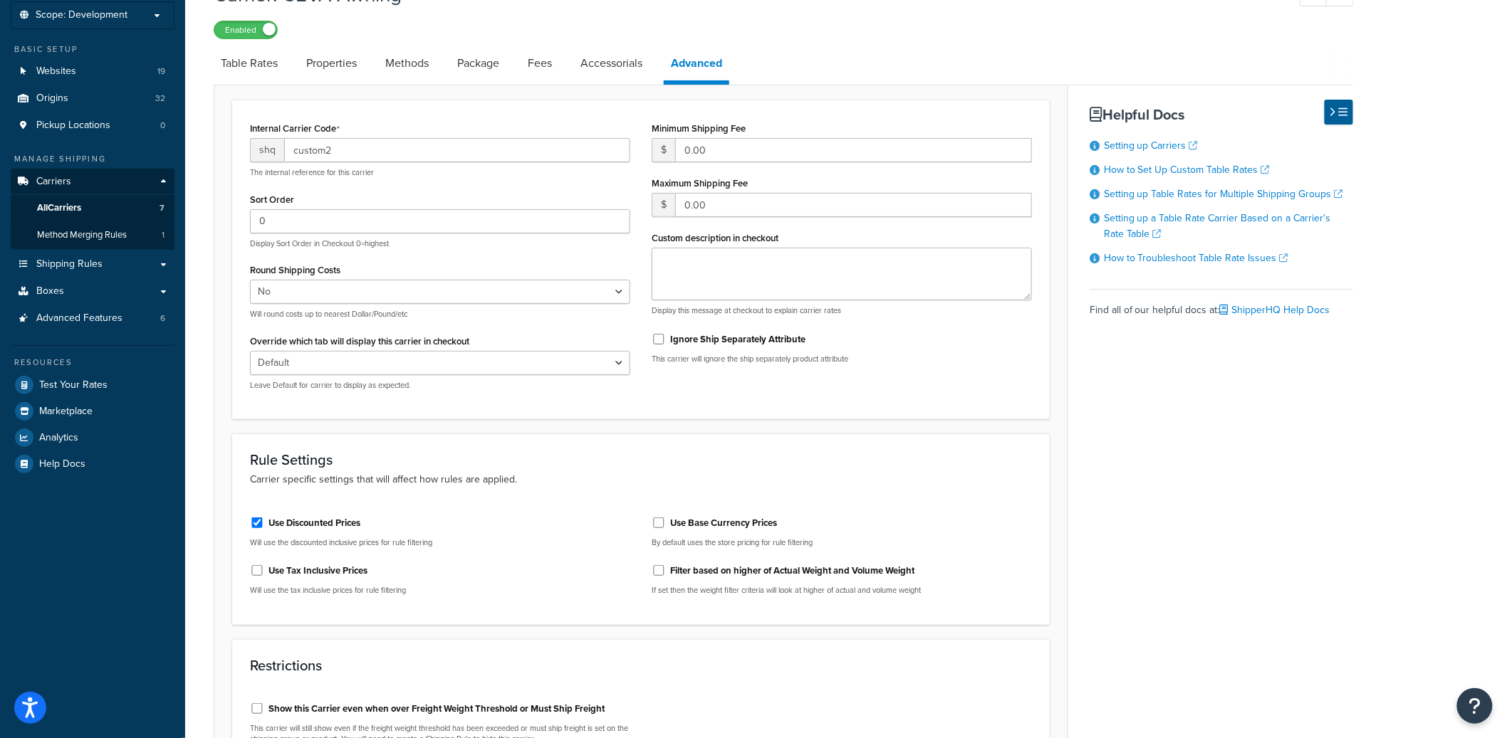
scroll to position [404, 0]
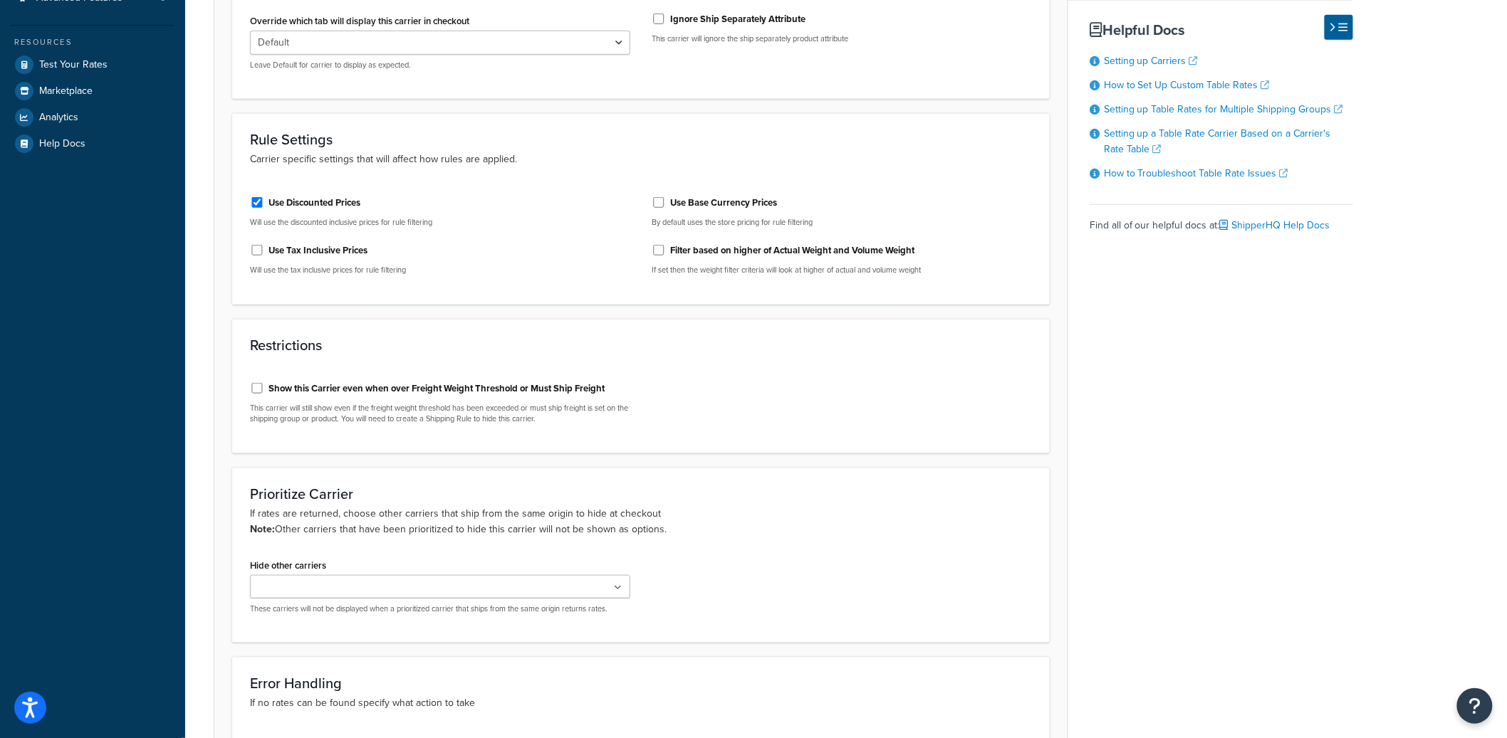
click at [486, 387] on label "Show this Carrier even when over Freight Weight Threshold or Must Ship Freight" at bounding box center [436, 388] width 336 height 13
click at [264, 387] on input "Show this Carrier even when over Freight Weight Threshold or Must Ship Freight" at bounding box center [257, 388] width 14 height 11
checkbox input "true"
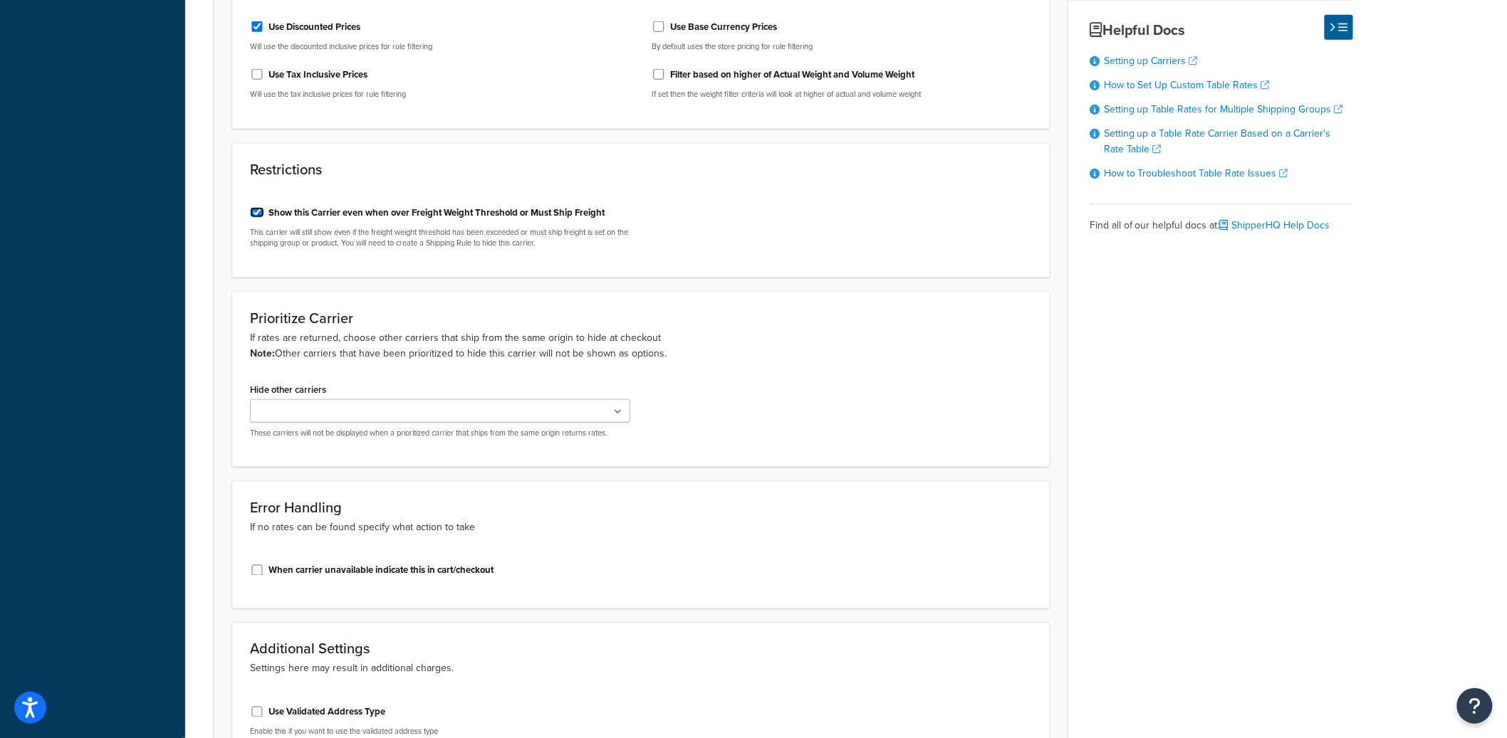
scroll to position [738, 0]
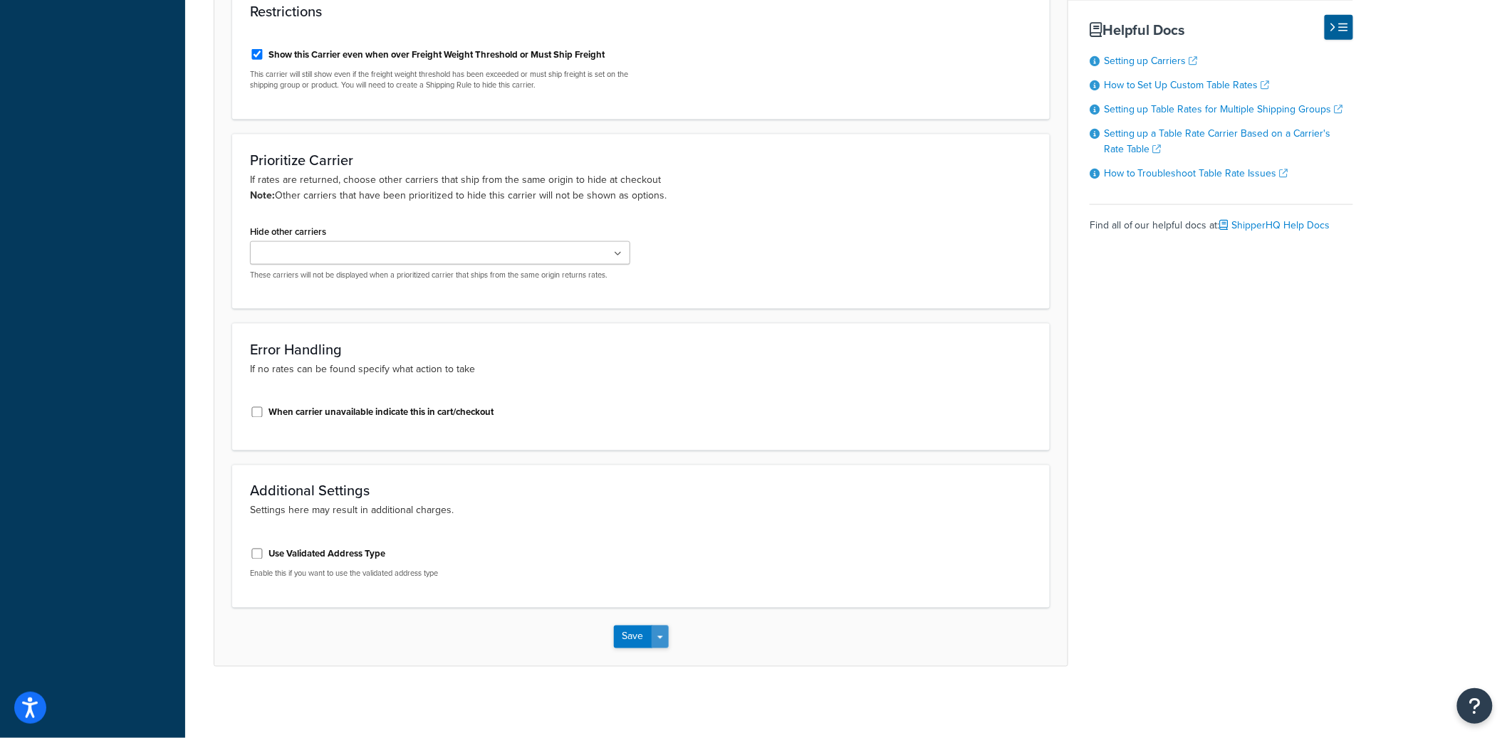
click at [662, 634] on button "Save Dropdown" at bounding box center [660, 637] width 17 height 23
click at [669, 661] on button "Save and Edit" at bounding box center [666, 664] width 104 height 30
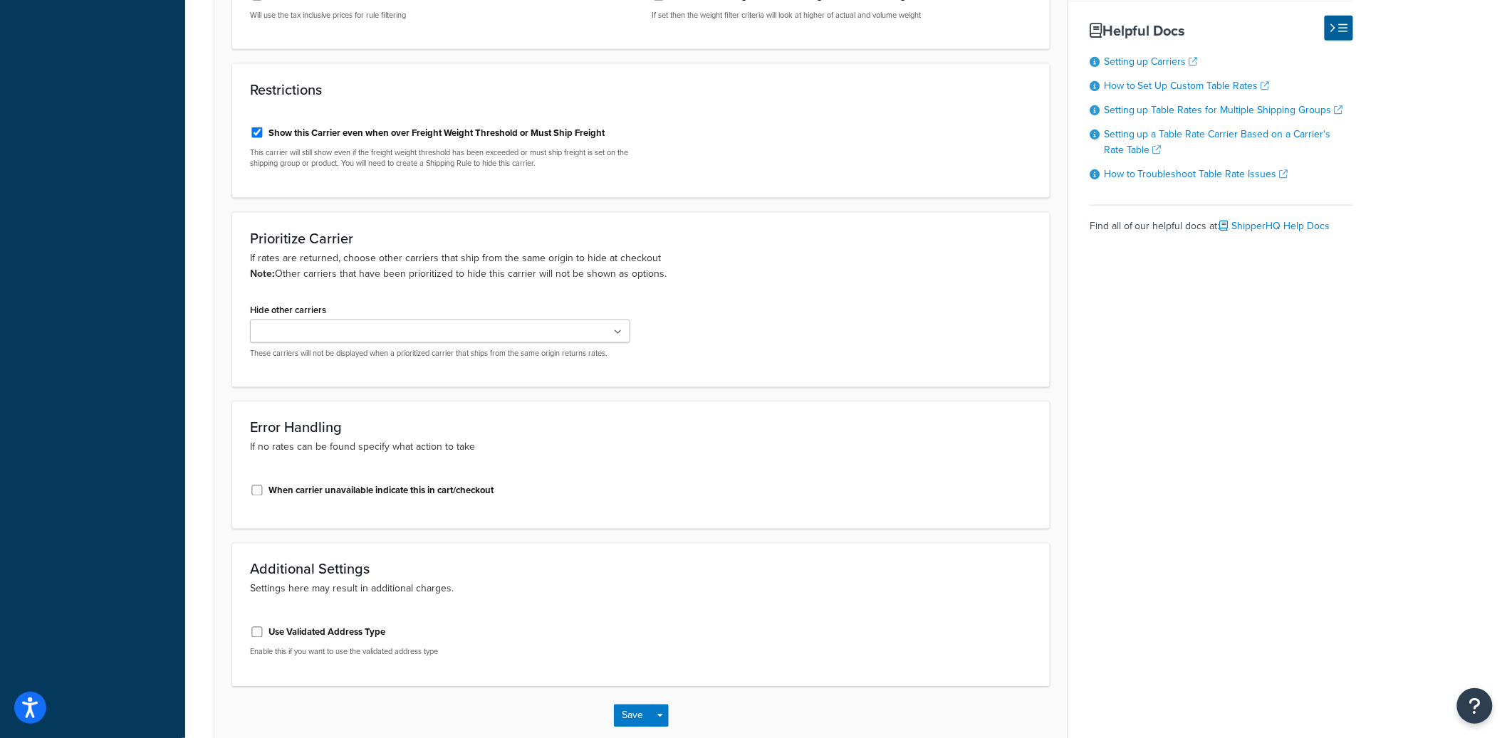
scroll to position [0, 0]
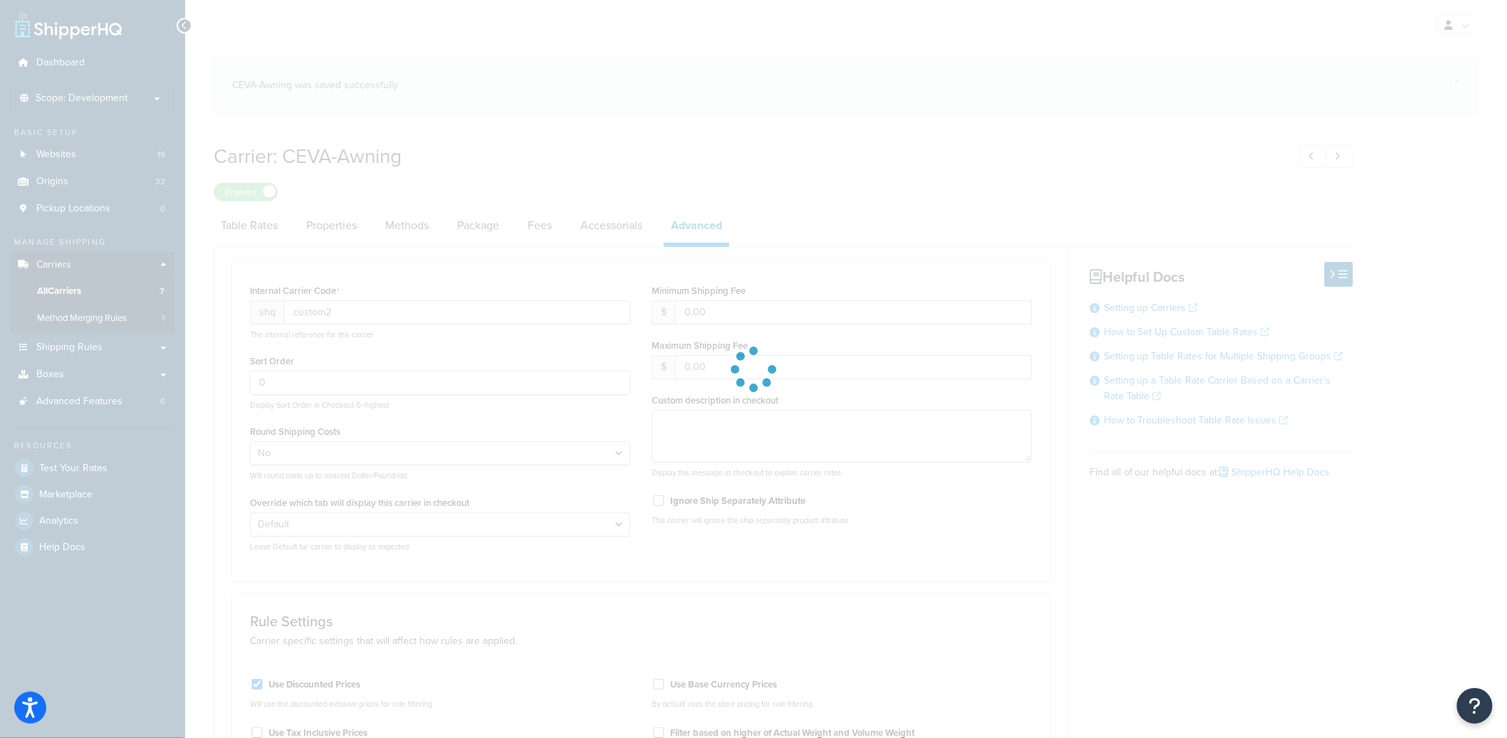
select select "false"
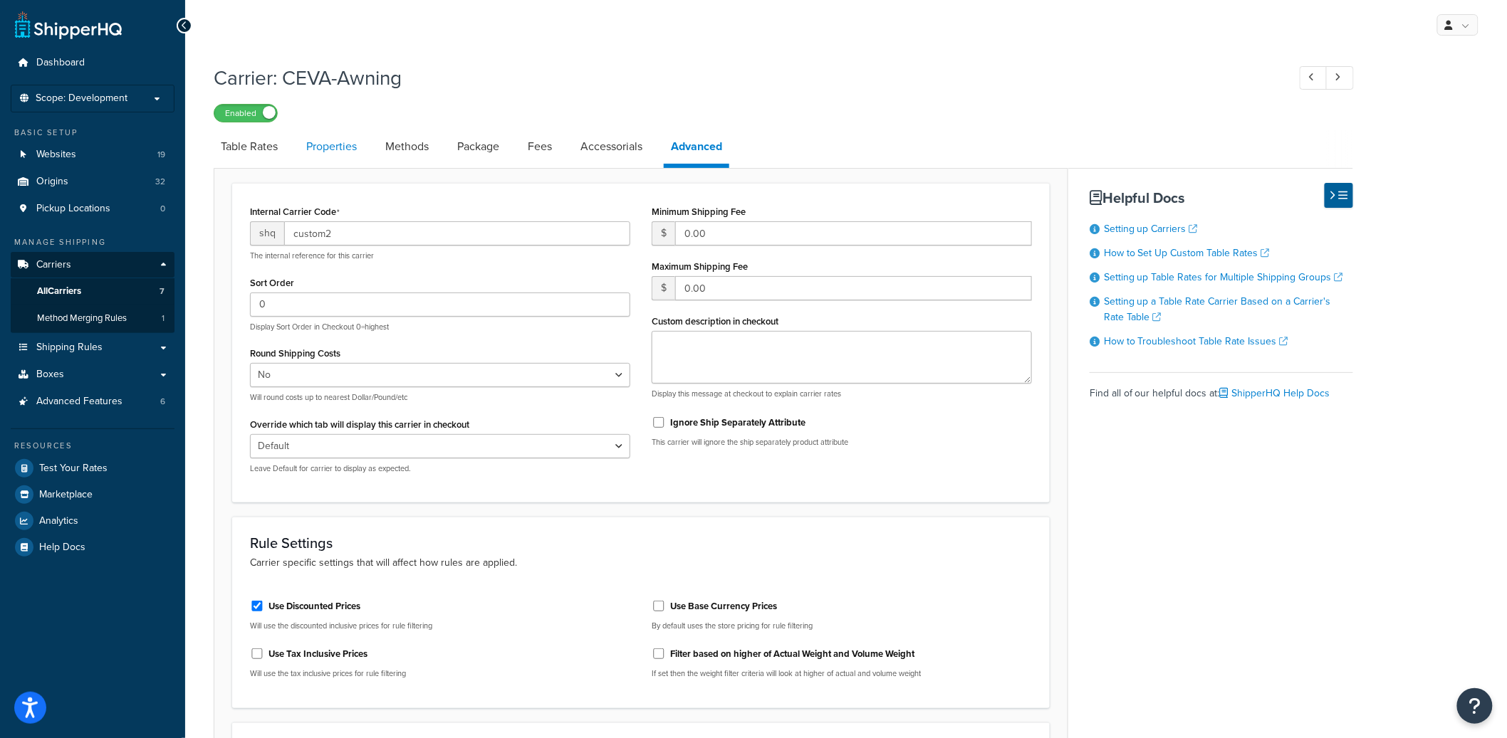
click at [349, 145] on link "Properties" at bounding box center [331, 147] width 65 height 34
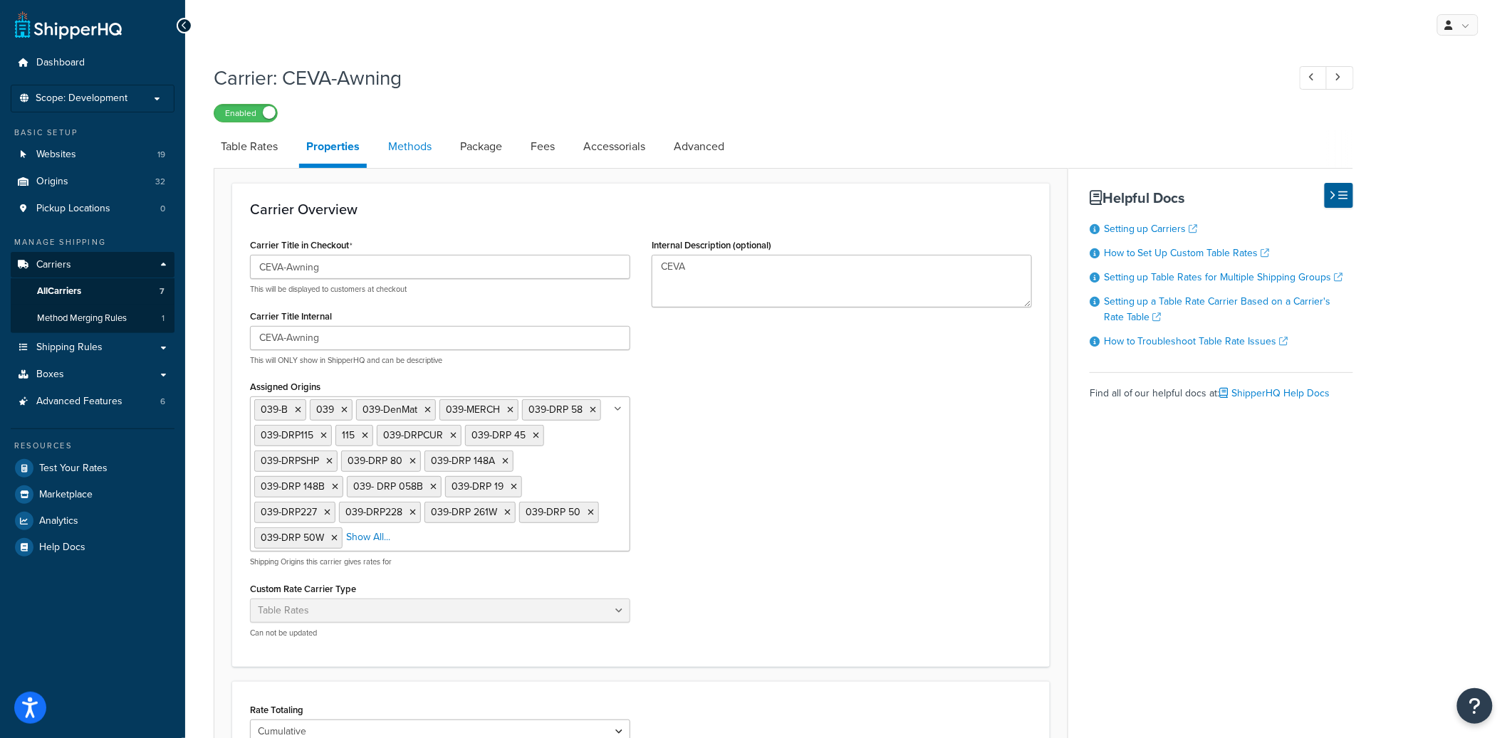
click at [402, 148] on link "Methods" at bounding box center [410, 147] width 58 height 34
select select "25"
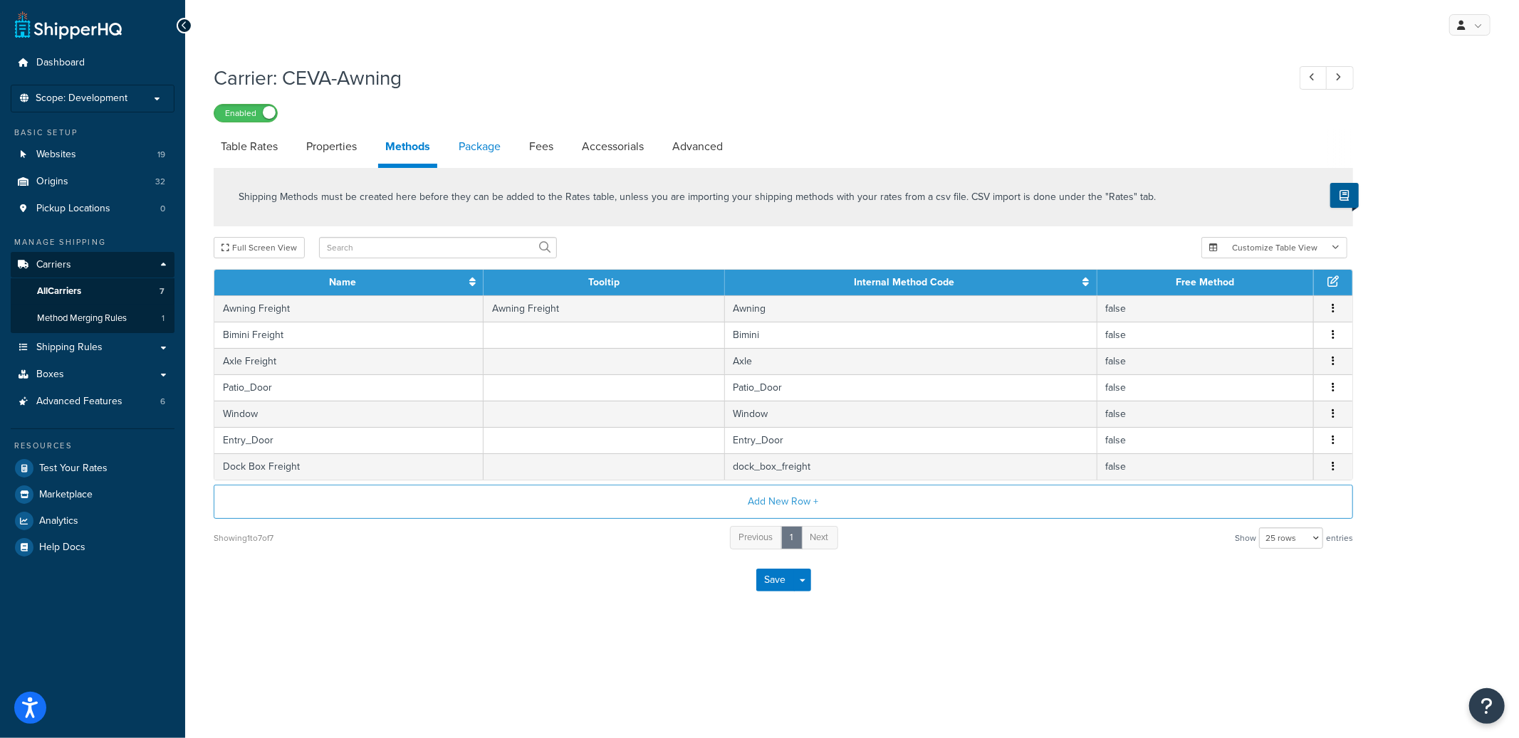
click at [471, 147] on link "Package" at bounding box center [479, 147] width 56 height 34
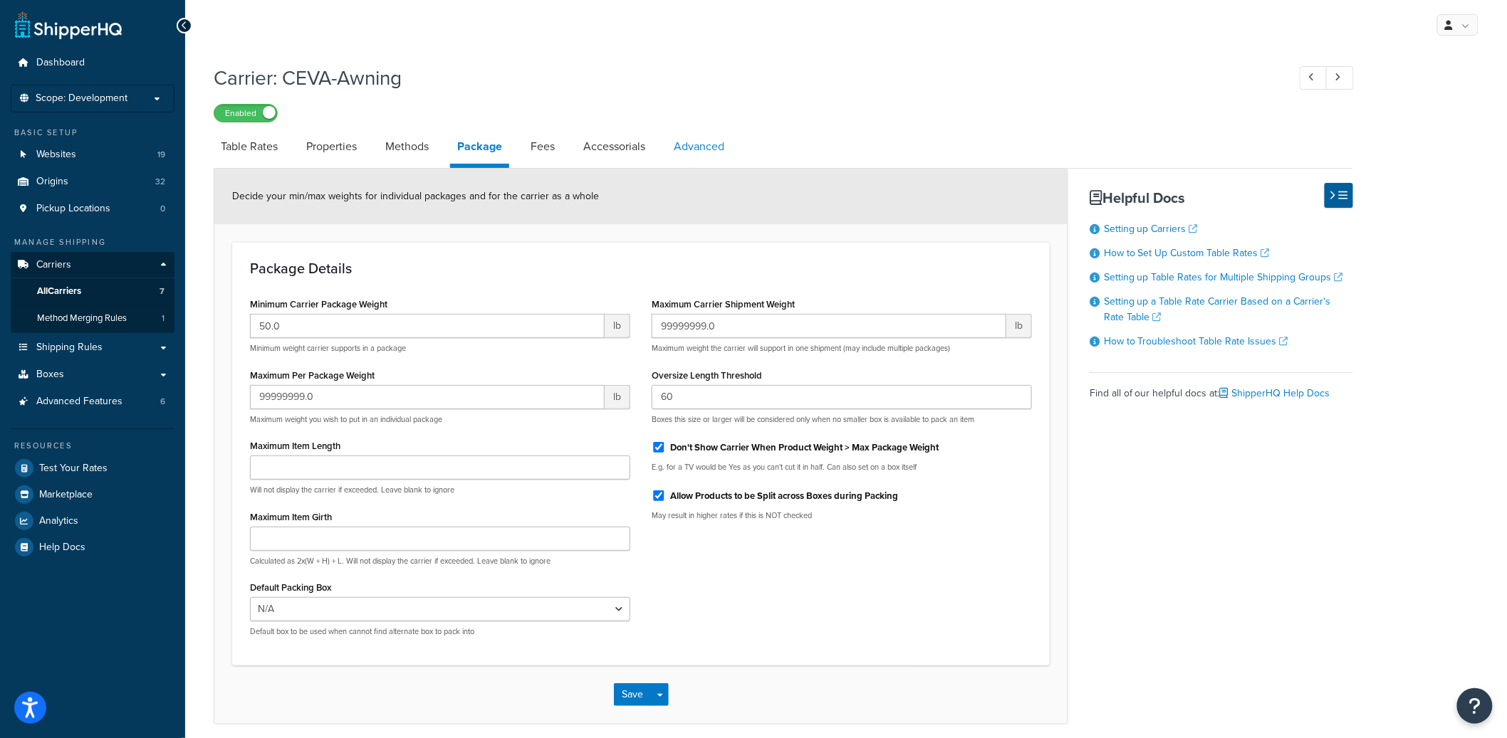
click at [698, 155] on link "Advanced" at bounding box center [698, 147] width 65 height 34
select select "false"
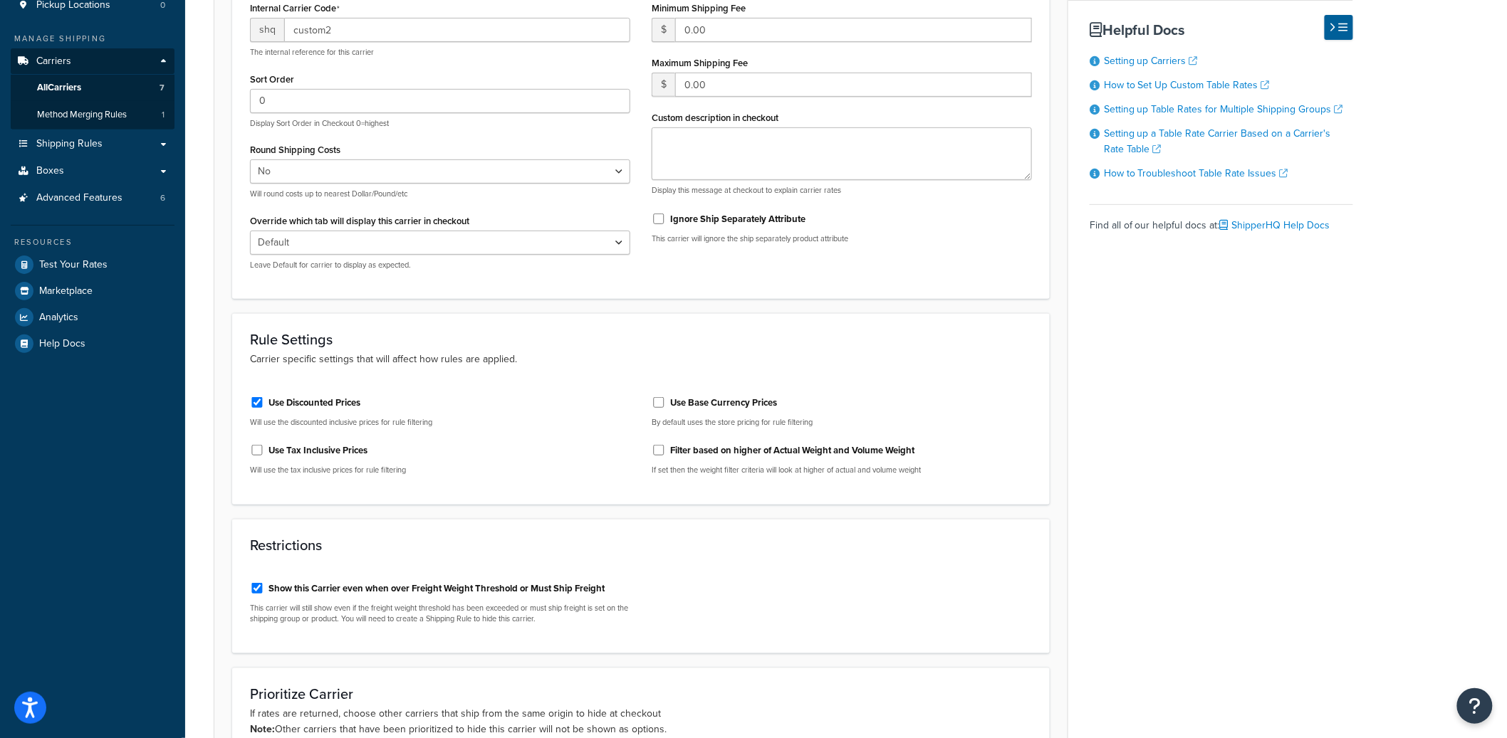
drag, startPoint x: 305, startPoint y: 589, endPoint x: 324, endPoint y: 580, distance: 21.0
click at [305, 590] on label "Show this Carrier even when over Freight Weight Threshold or Must Ship Freight" at bounding box center [436, 588] width 336 height 13
click at [264, 590] on input "Show this Carrier even when over Freight Weight Threshold or Must Ship Freight" at bounding box center [257, 588] width 14 height 11
checkbox input "false"
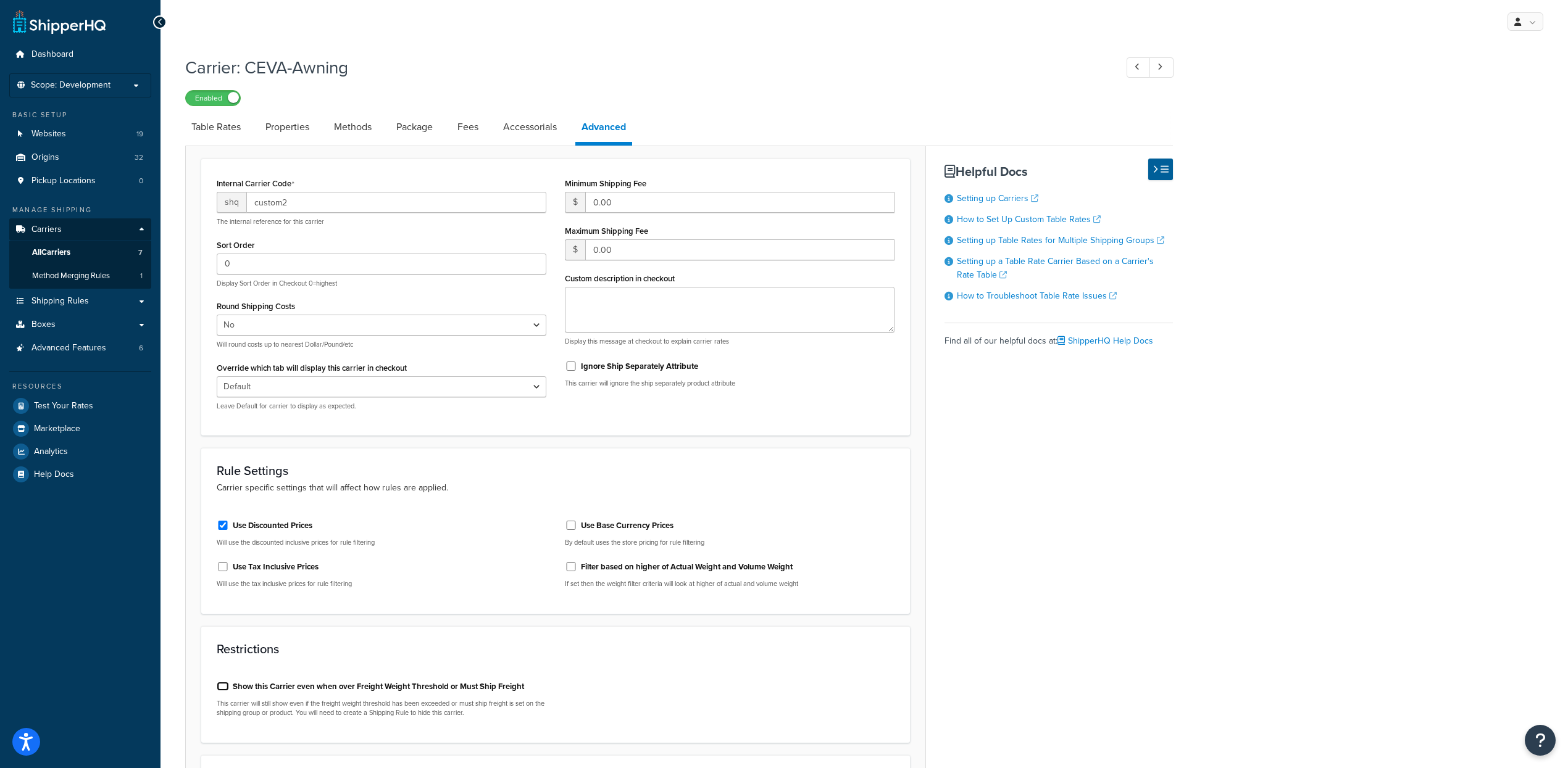
scroll to position [3, 0]
click at [998, 629] on div "Table Rates Properties Methods Package Fees Accessorials Advanced Internal Carr…" at bounding box center [679, 661] width 987 height 1105
drag, startPoint x: 563, startPoint y: 685, endPoint x: 232, endPoint y: 680, distance: 331.0
click at [232, 629] on div "Show this Carrier even when over Freight Weight Threshold or Must Ship Freight …" at bounding box center [555, 696] width 696 height 56
copy label "Show this Carrier even when over Freight Weight Threshold or Must Ship Freight"
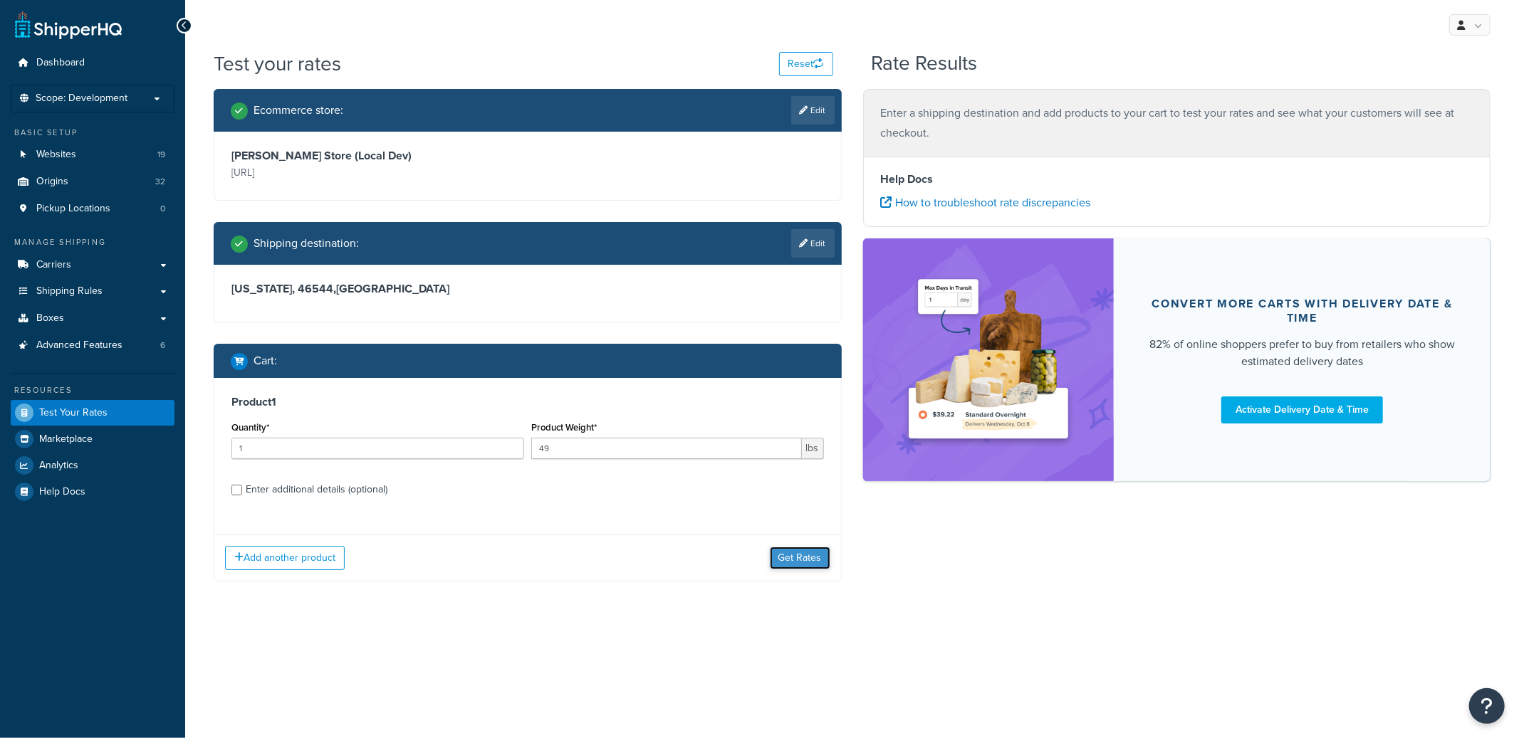
click at [791, 566] on button "Get Rates" at bounding box center [800, 558] width 61 height 23
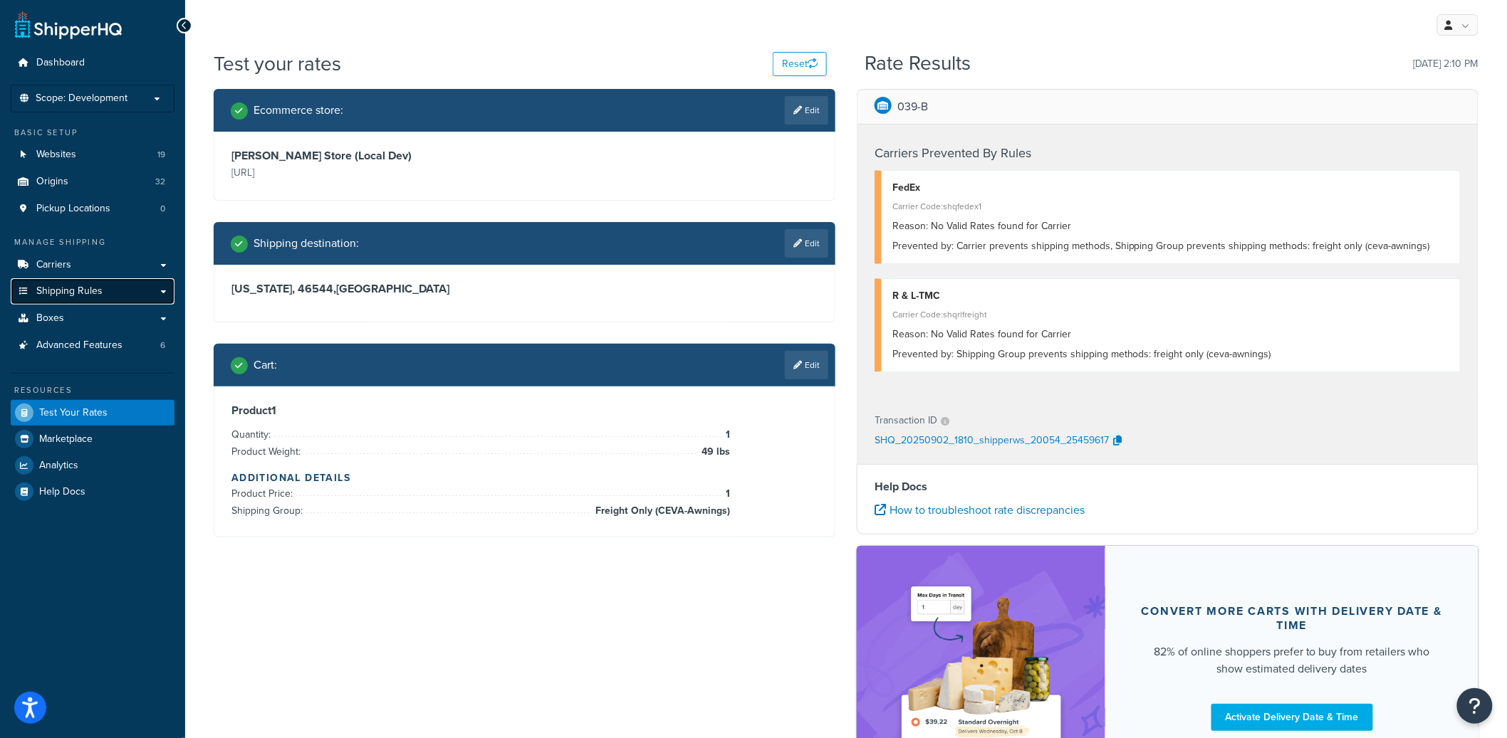
click at [115, 284] on link "Shipping Rules" at bounding box center [93, 291] width 164 height 26
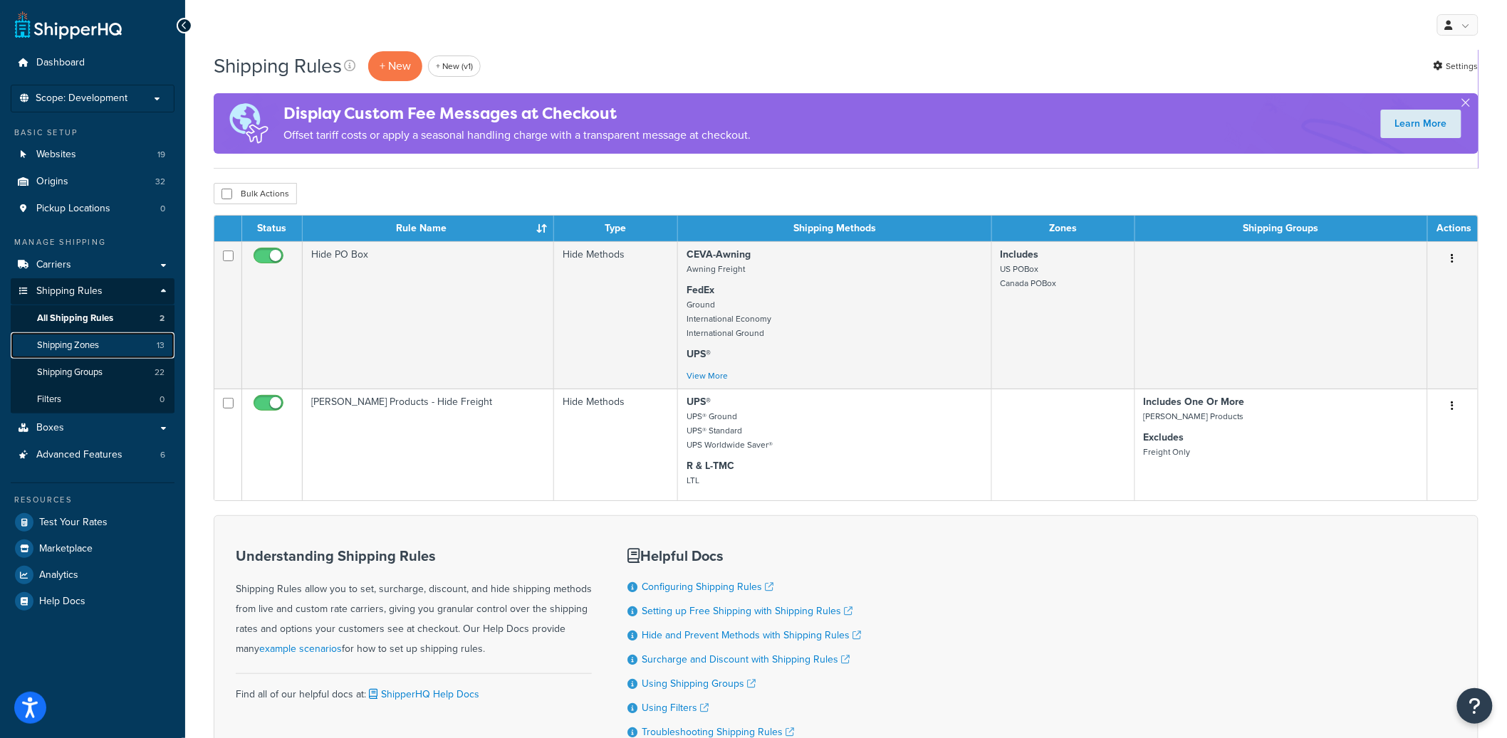
click at [90, 347] on span "Shipping Zones" at bounding box center [68, 346] width 62 height 12
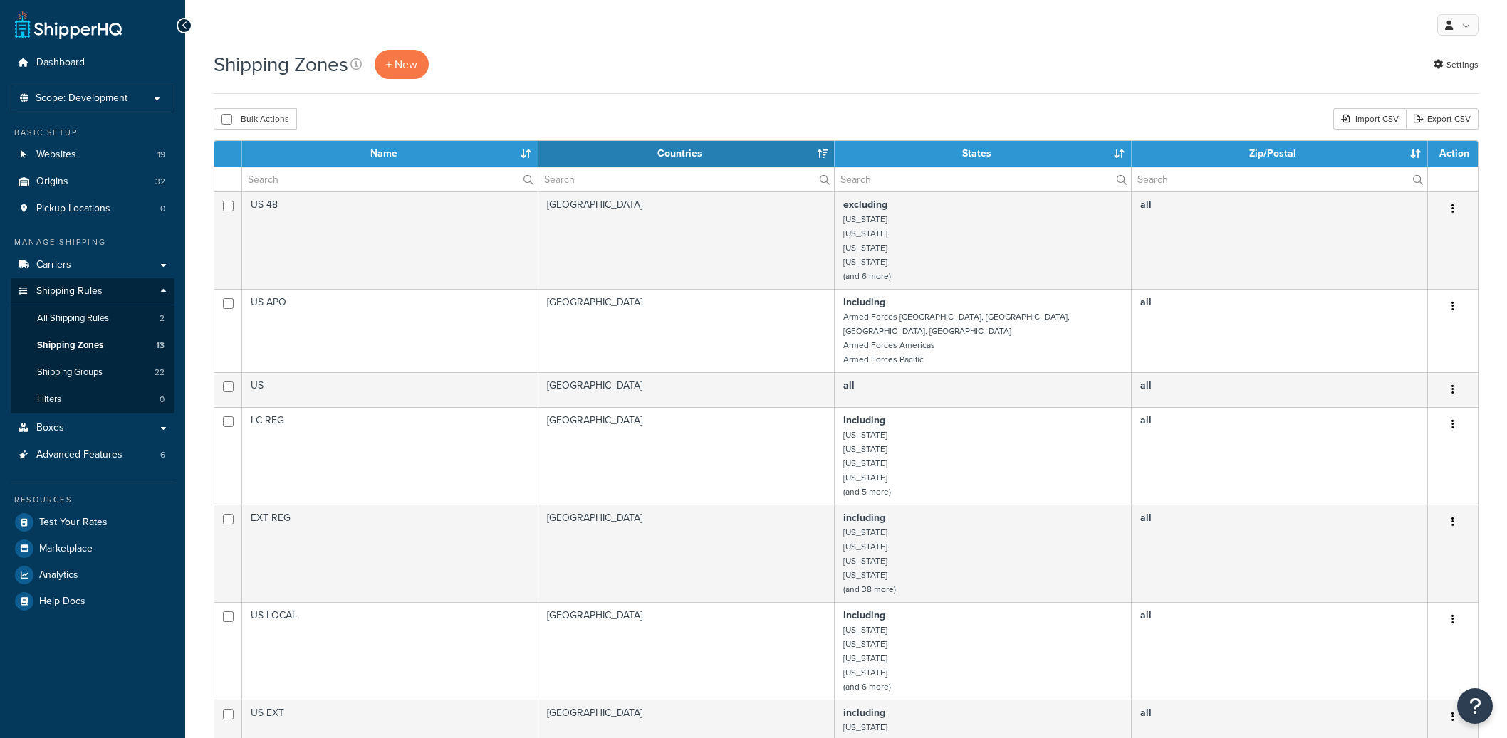
select select "15"
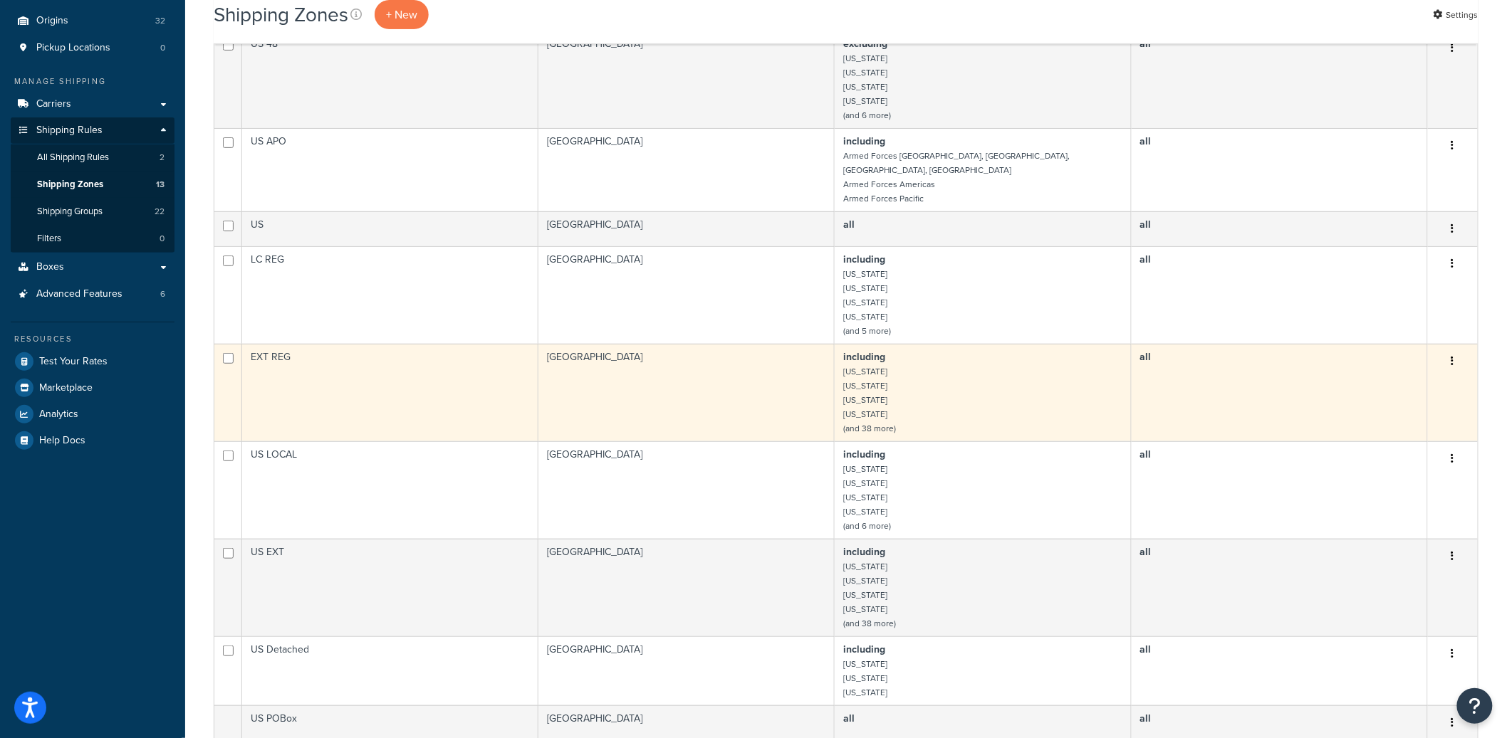
scroll to position [211, 0]
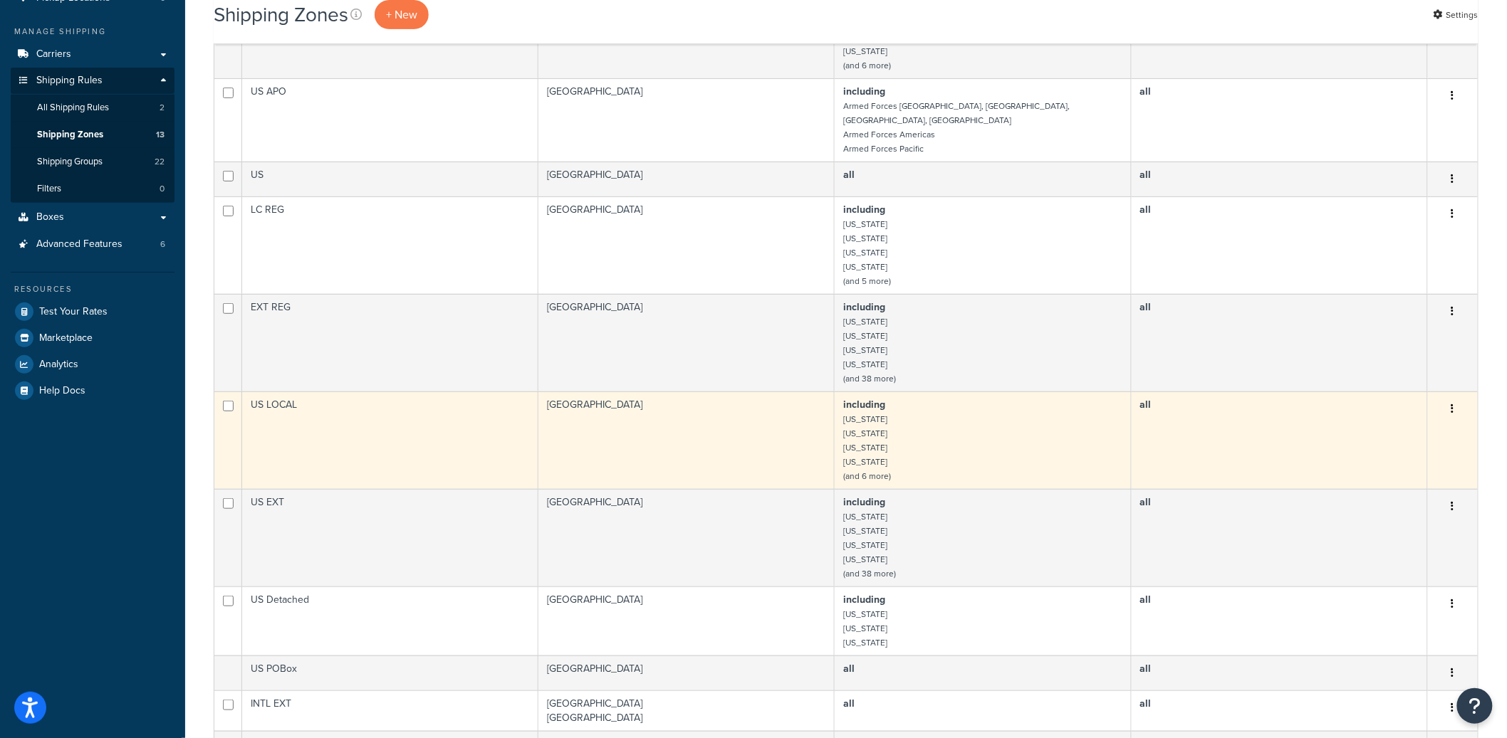
click at [1267, 441] on td "all" at bounding box center [1279, 441] width 296 height 98
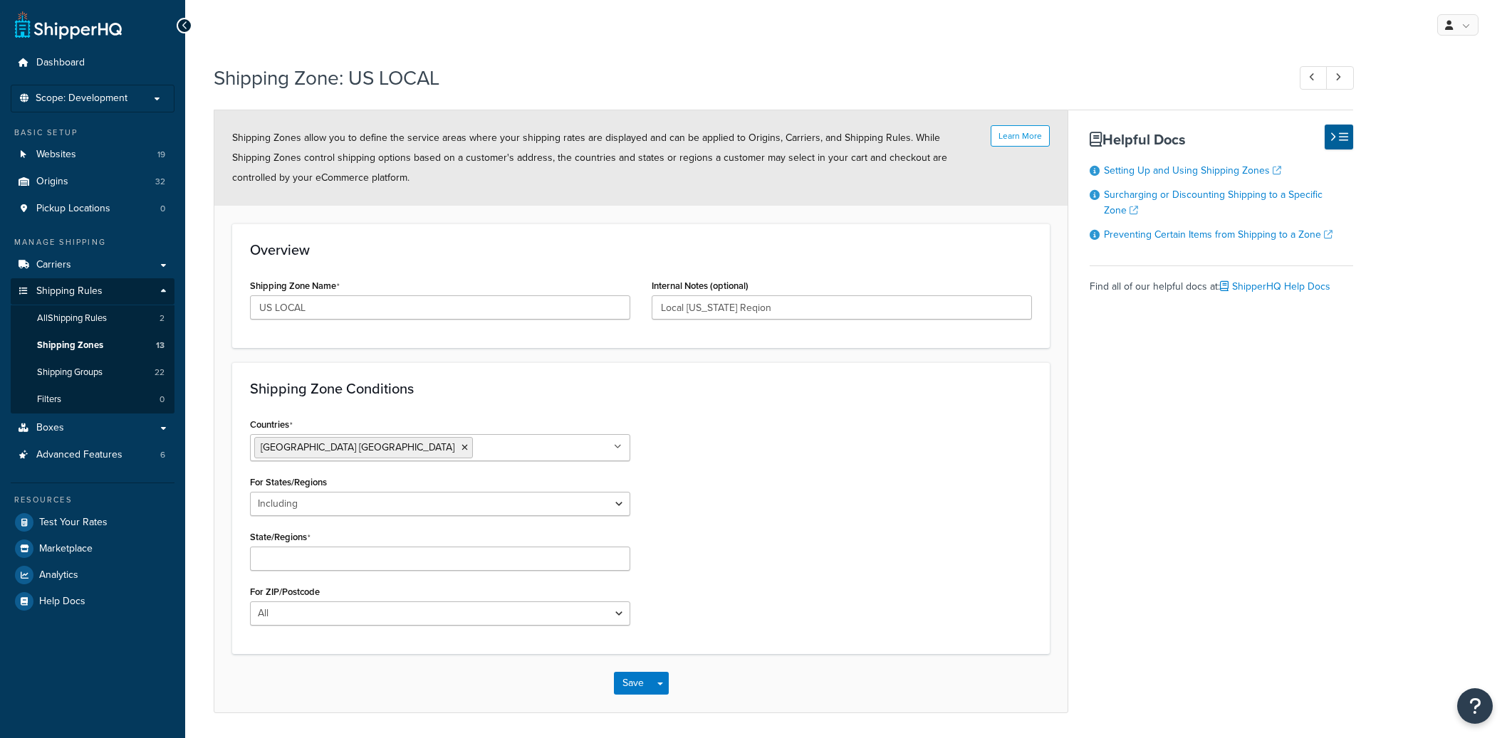
select select "including"
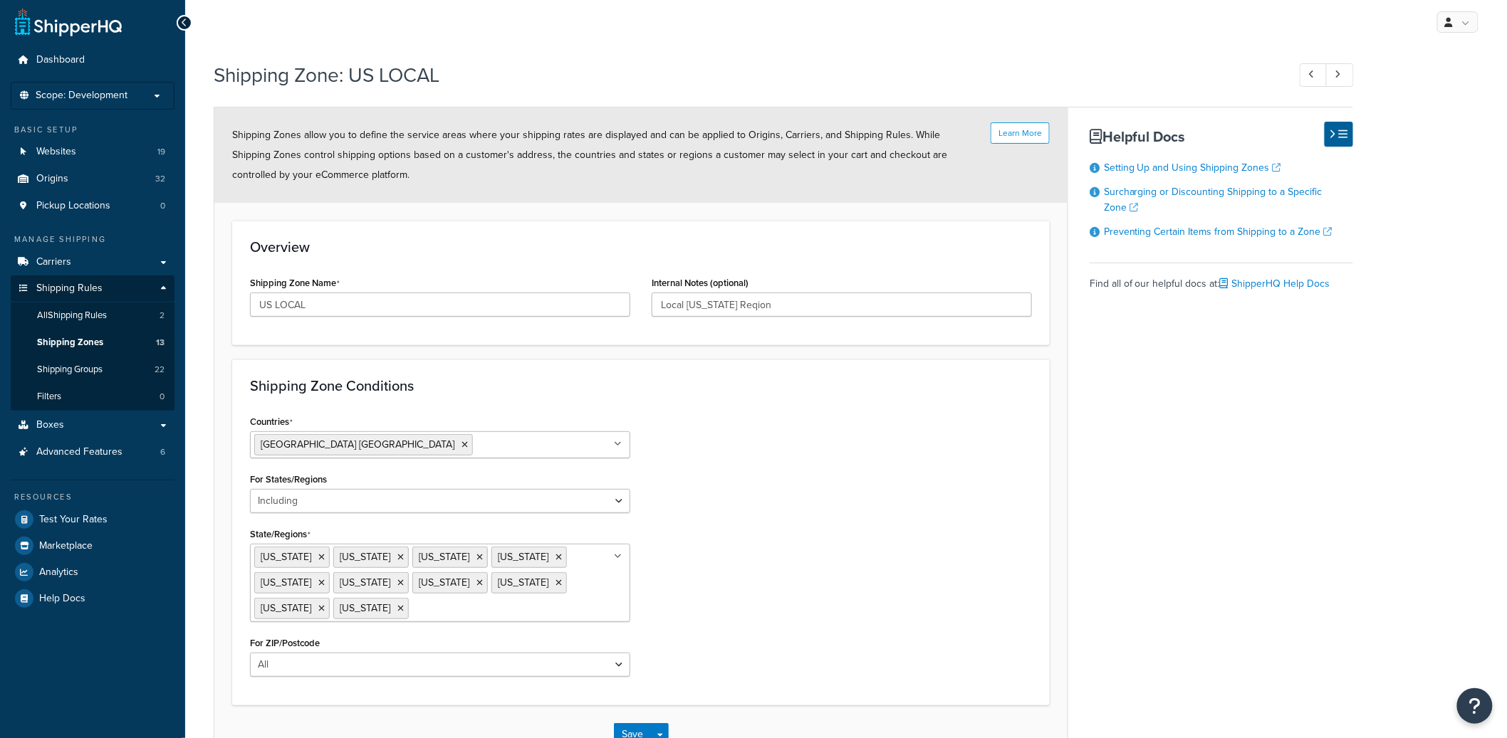
scroll to position [6, 0]
click at [429, 671] on div "All Including Excluding" at bounding box center [440, 662] width 380 height 24
click at [434, 666] on select "All Including Excluding" at bounding box center [440, 662] width 380 height 24
click at [496, 493] on select "All Including Excluding" at bounding box center [440, 498] width 380 height 24
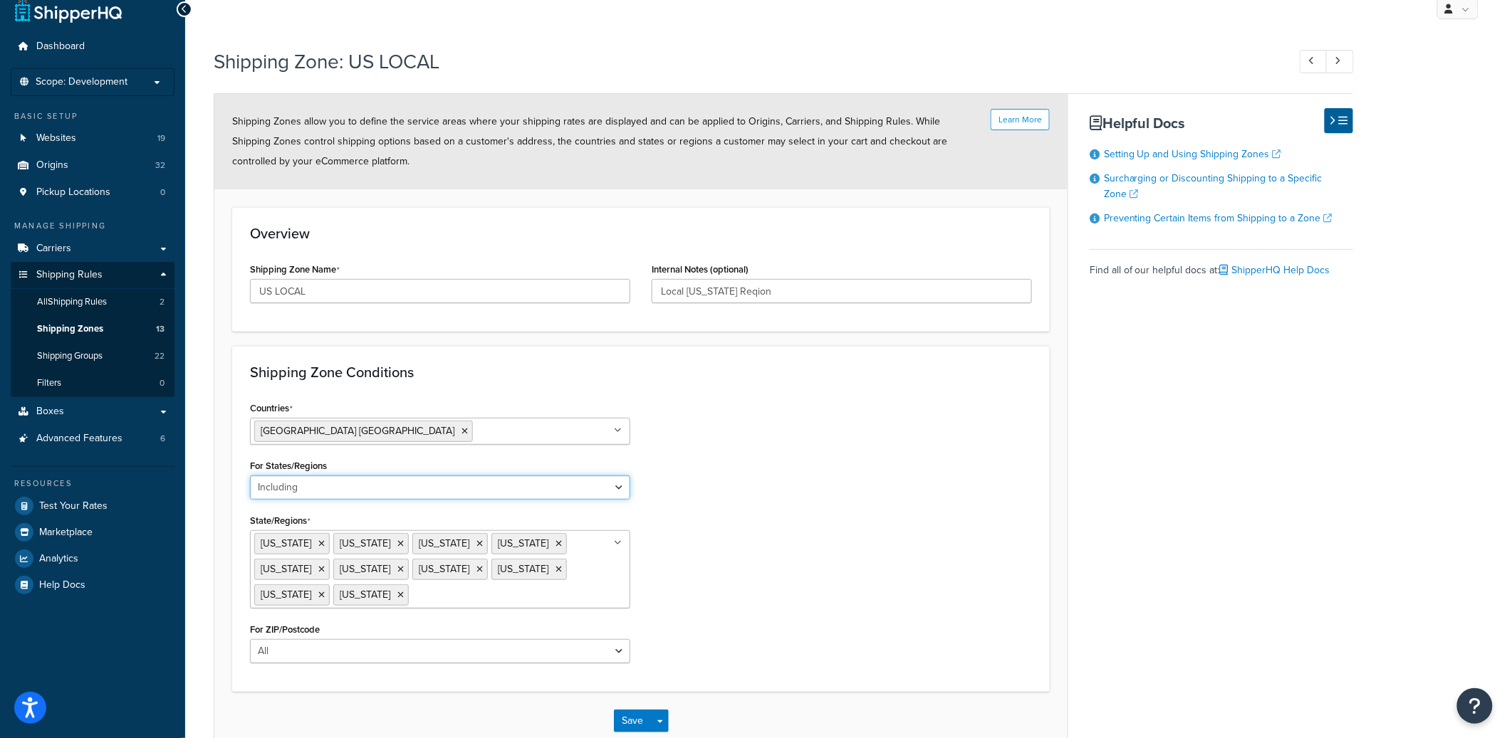
scroll to position [32, 0]
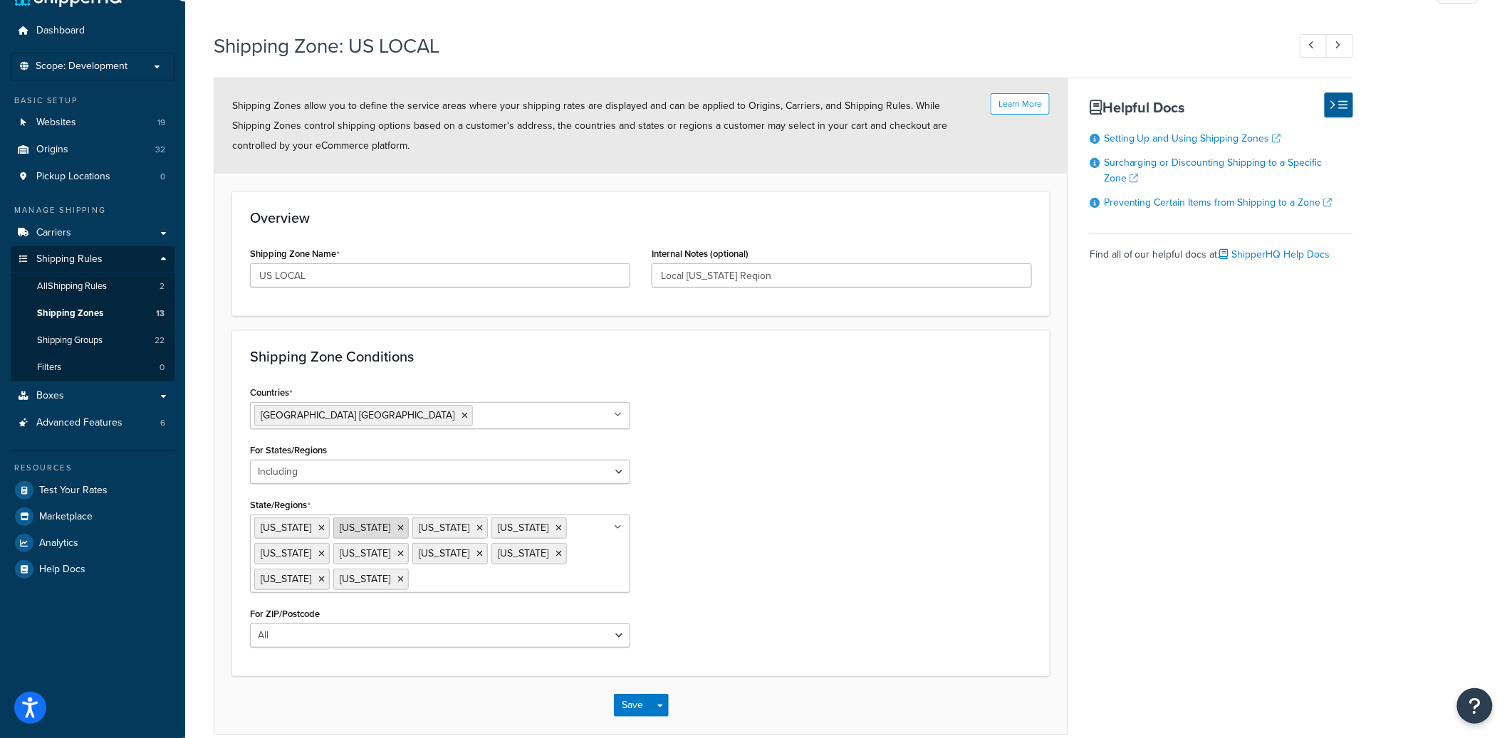
click at [340, 532] on span "Indiana" at bounding box center [365, 527] width 51 height 15
drag, startPoint x: 983, startPoint y: 503, endPoint x: 983, endPoint y: 478, distance: 24.9
click at [983, 501] on div "Countries United States USA All Countries ALL Afghanistan AFG Albania ALB Alger…" at bounding box center [640, 520] width 803 height 276
click at [58, 339] on span "Shipping Groups" at bounding box center [70, 341] width 66 height 12
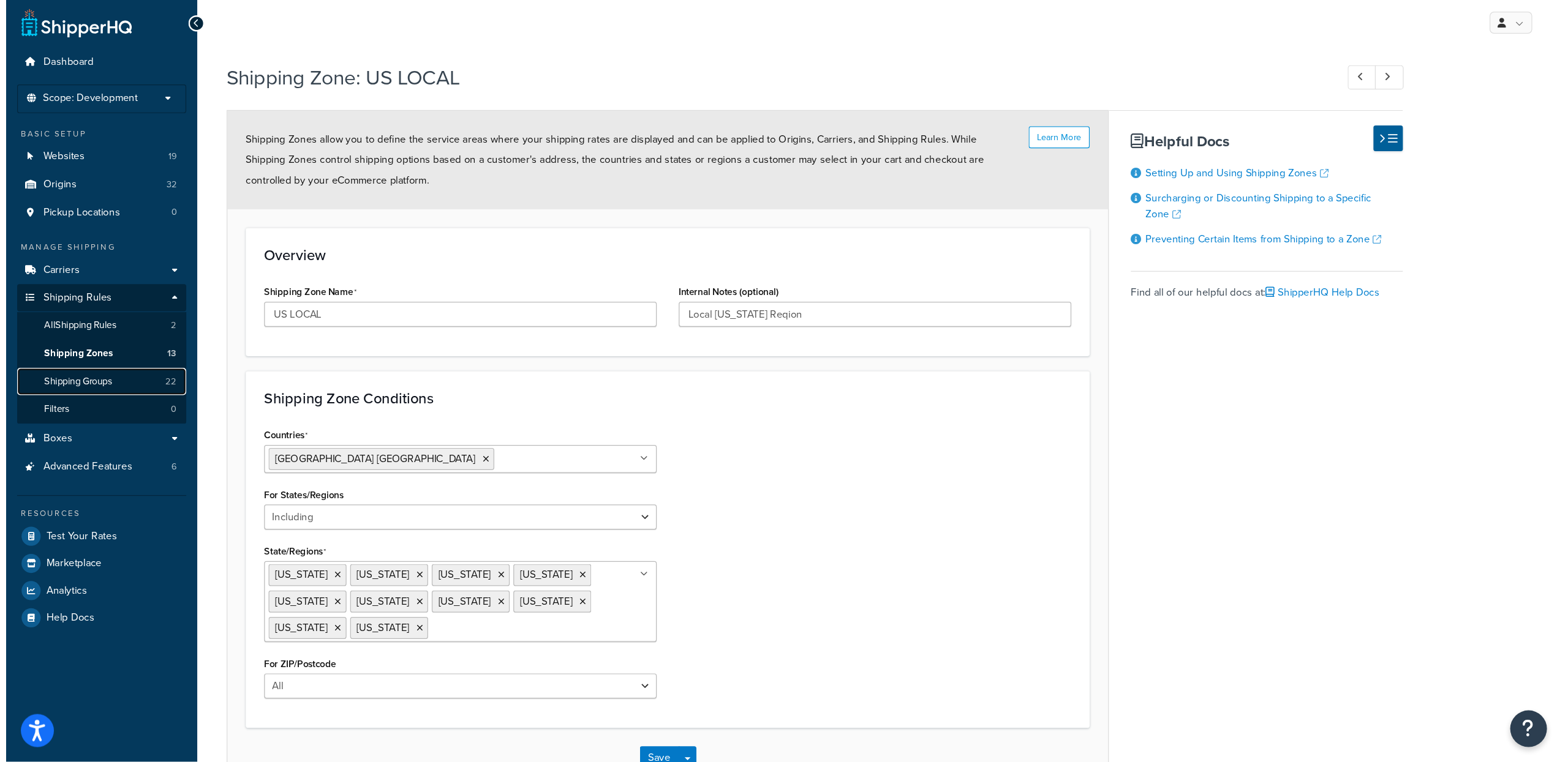
scroll to position [0, 0]
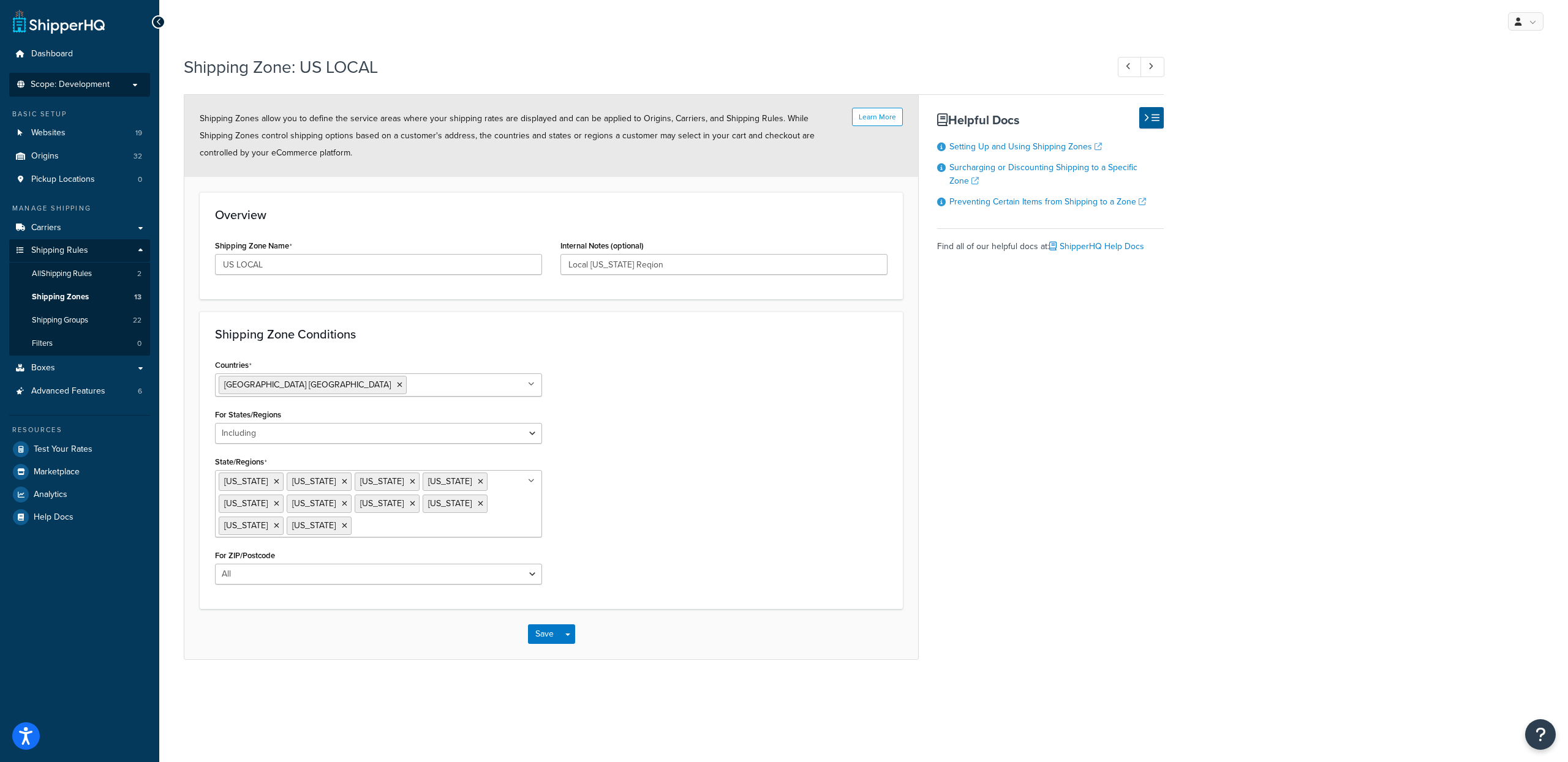
click at [58, 84] on span "Scope: Development" at bounding box center [71, 85] width 79 height 10
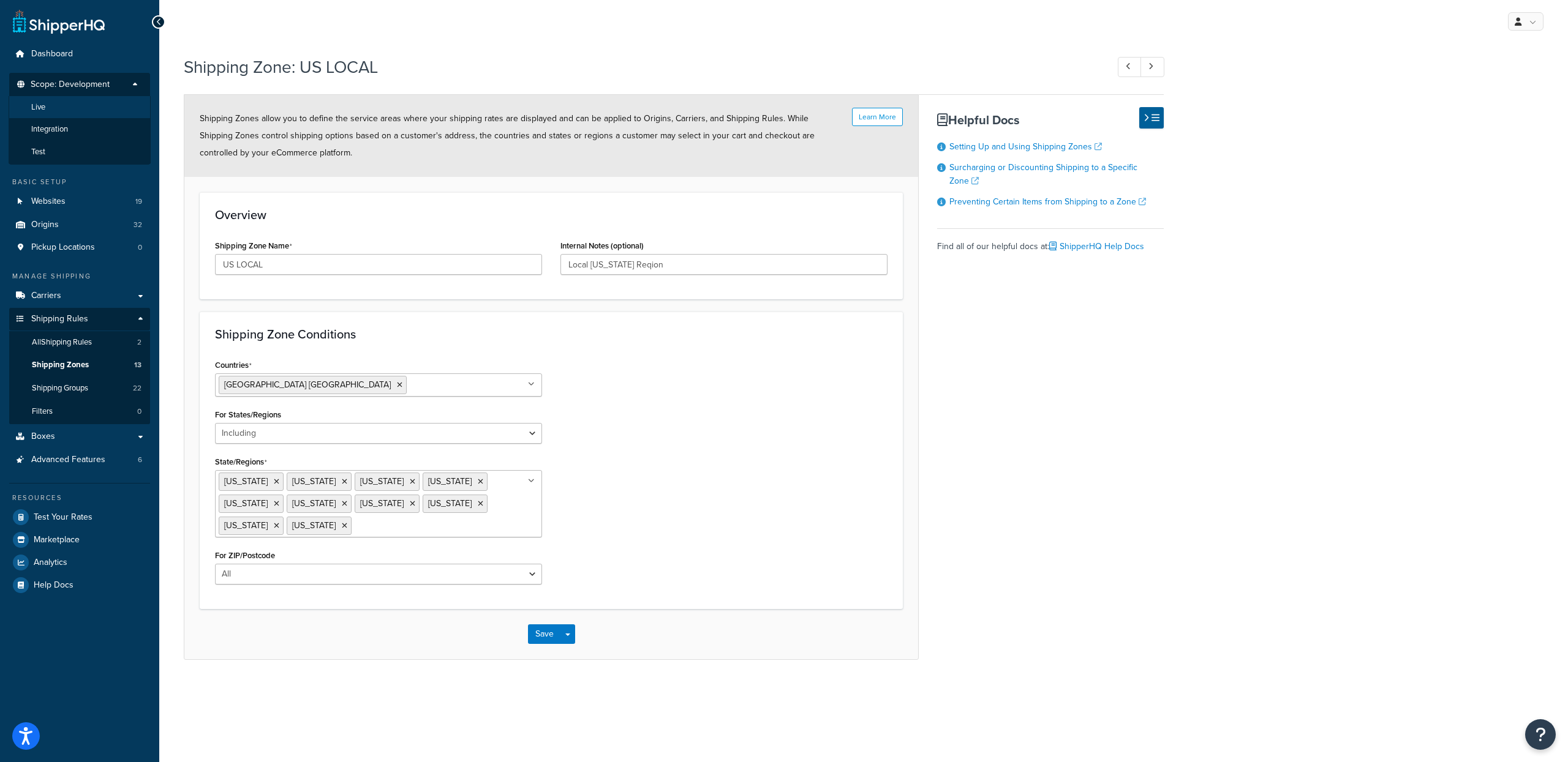
click at [78, 113] on li "Live" at bounding box center [79, 108] width 142 height 22
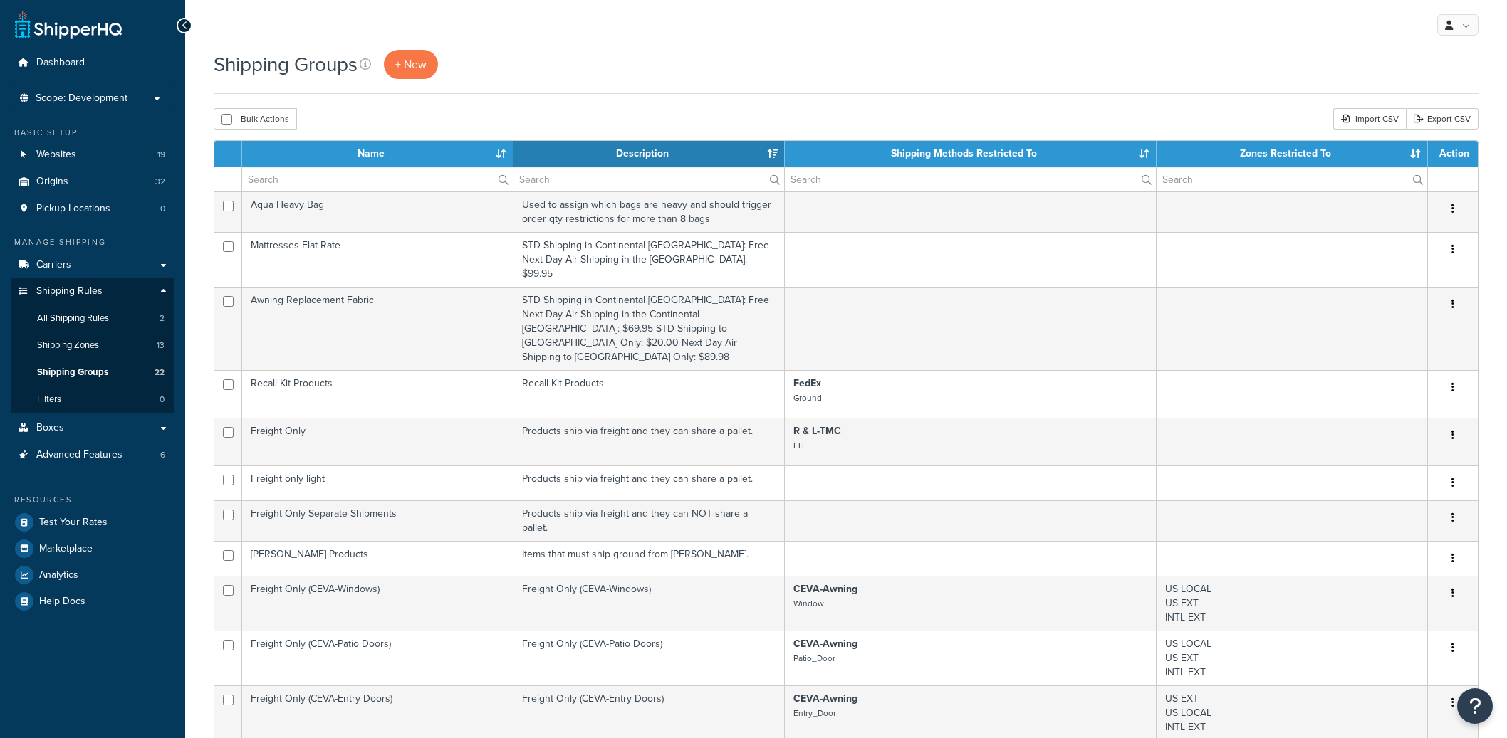
select select "15"
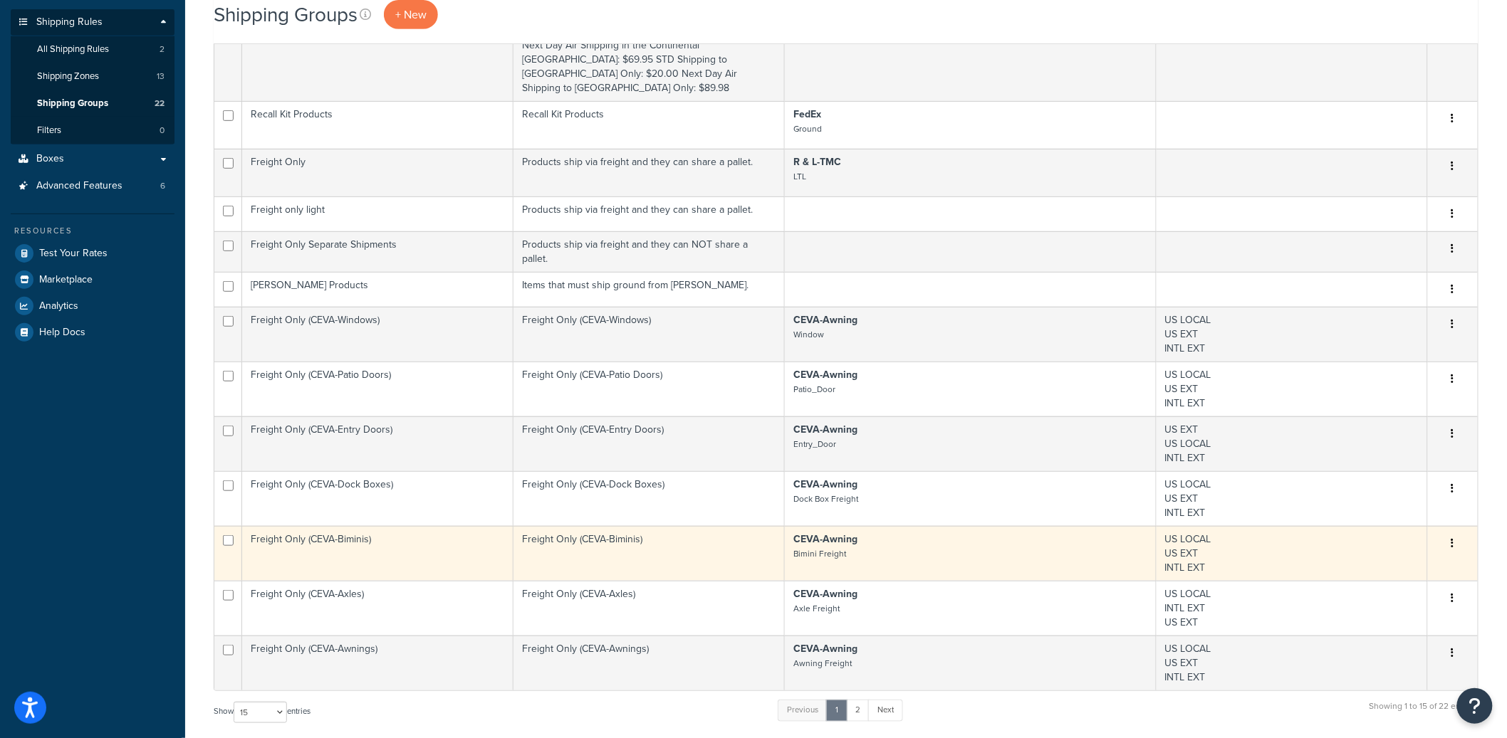
scroll to position [365, 0]
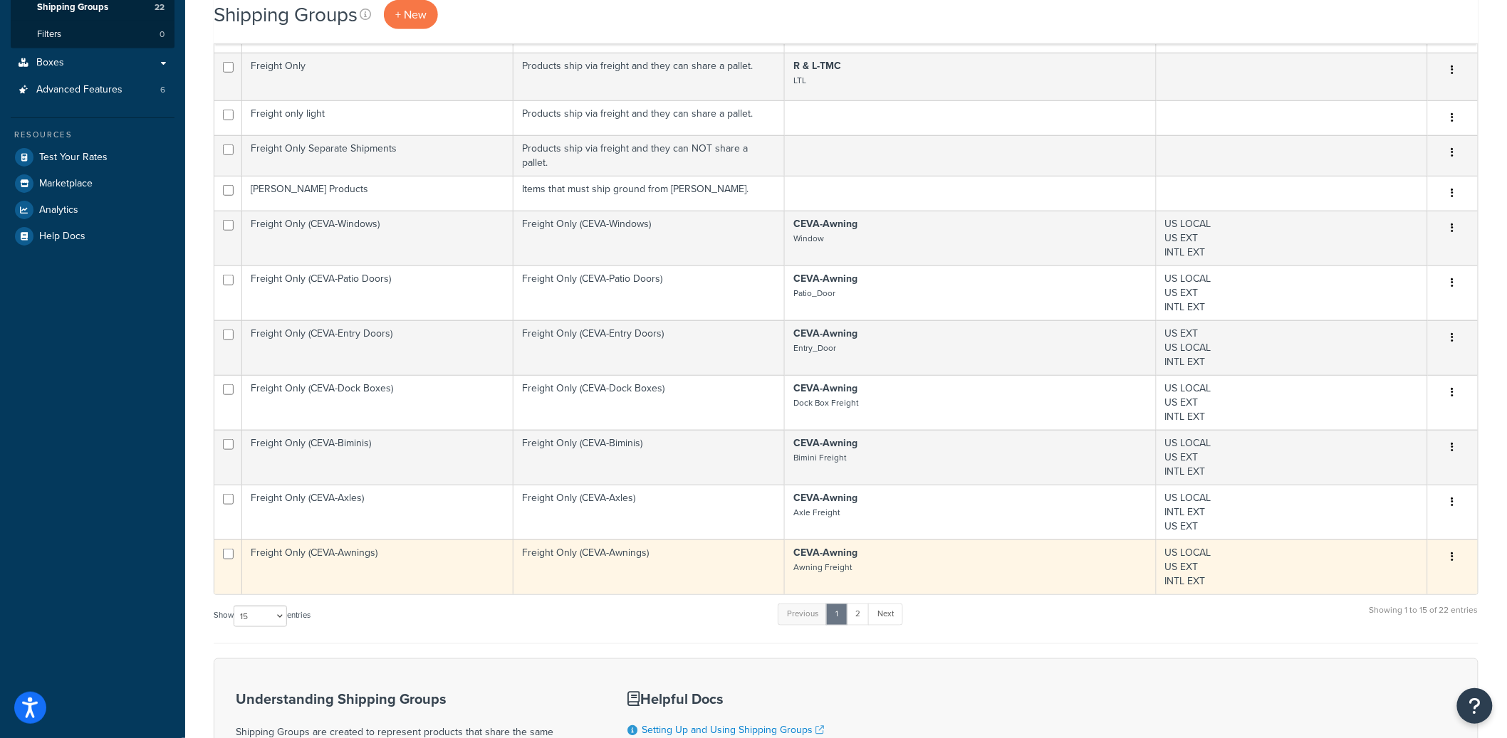
click at [415, 545] on td "Freight Only (CEVA-Awnings)" at bounding box center [377, 567] width 271 height 55
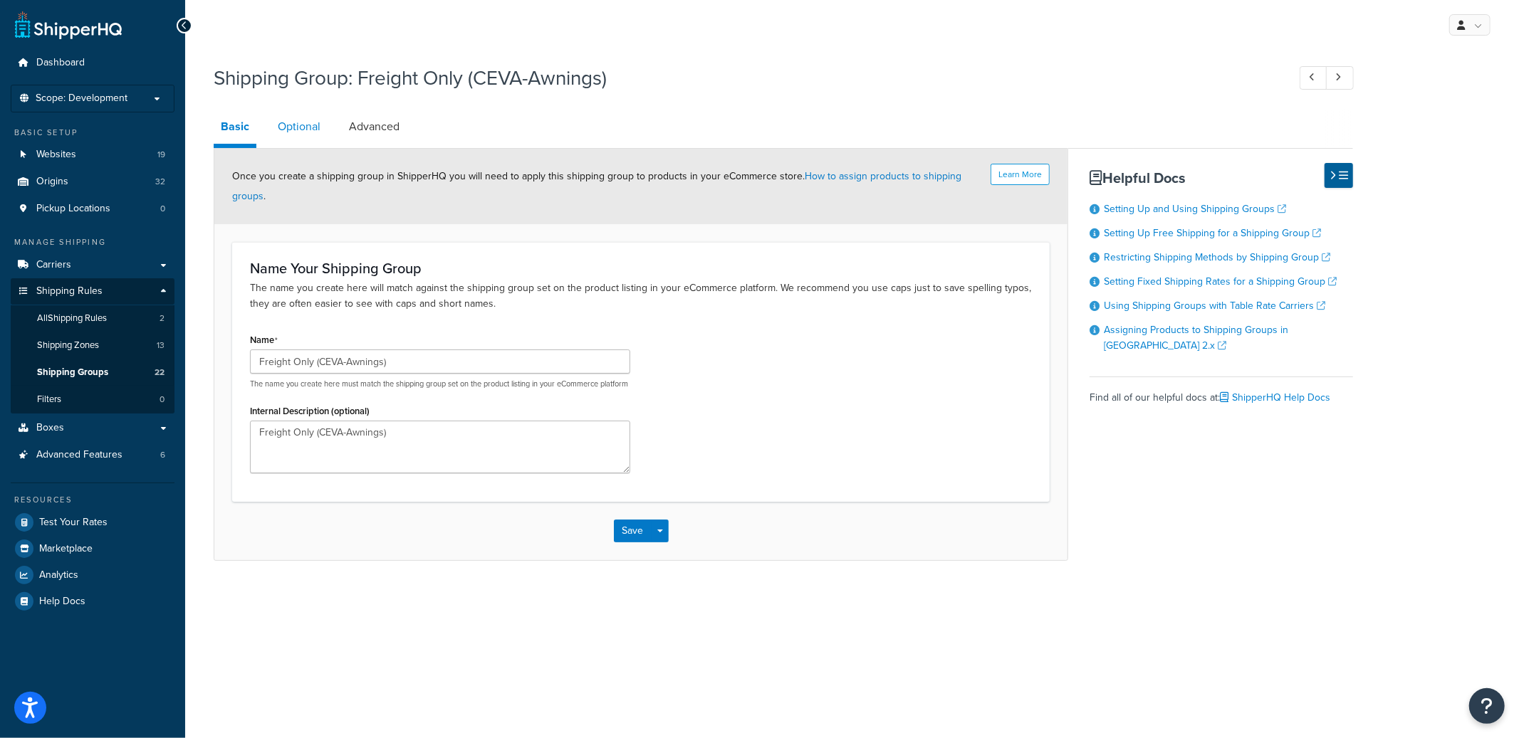
click at [310, 115] on link "Optional" at bounding box center [299, 127] width 57 height 34
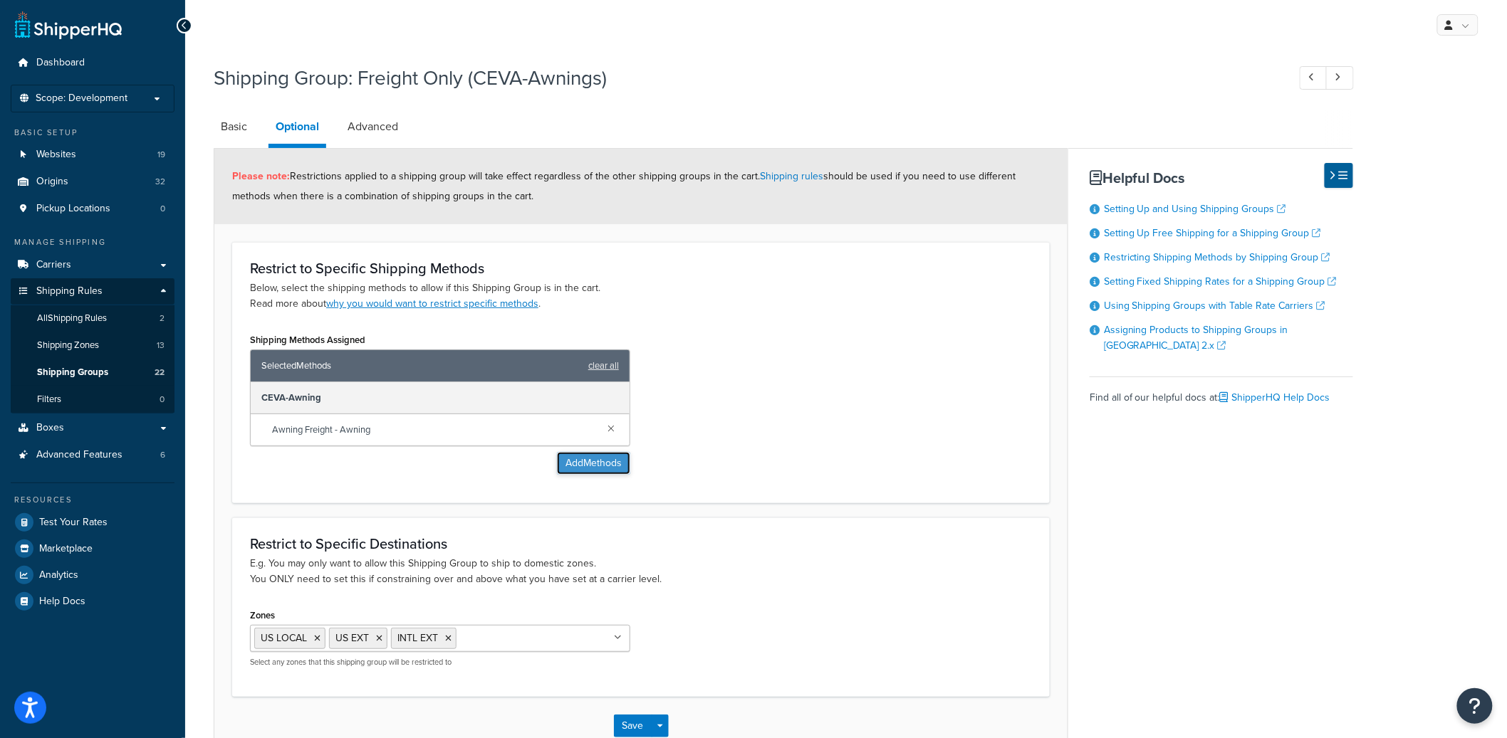
click at [571, 469] on button "Add Methods" at bounding box center [593, 463] width 73 height 23
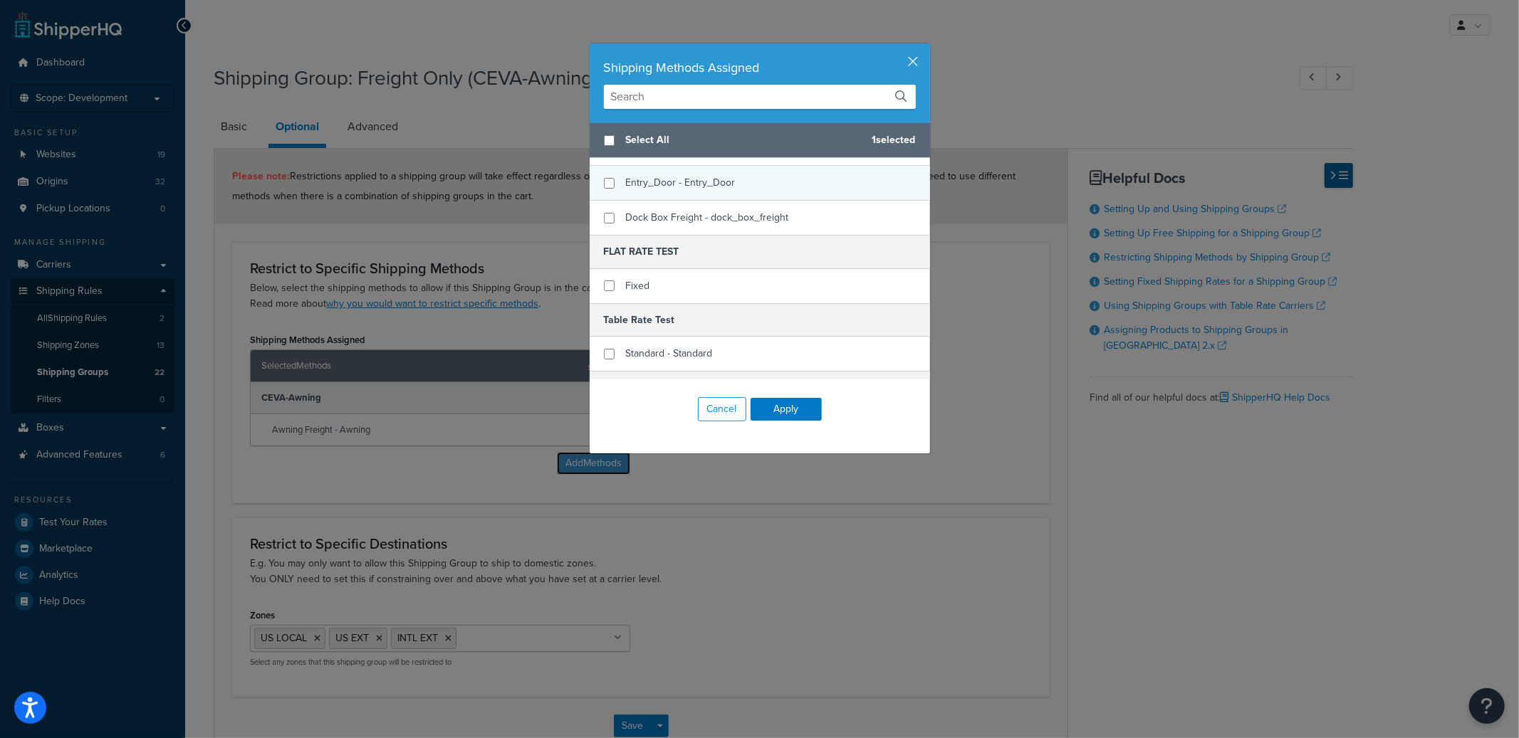
scroll to position [358, 0]
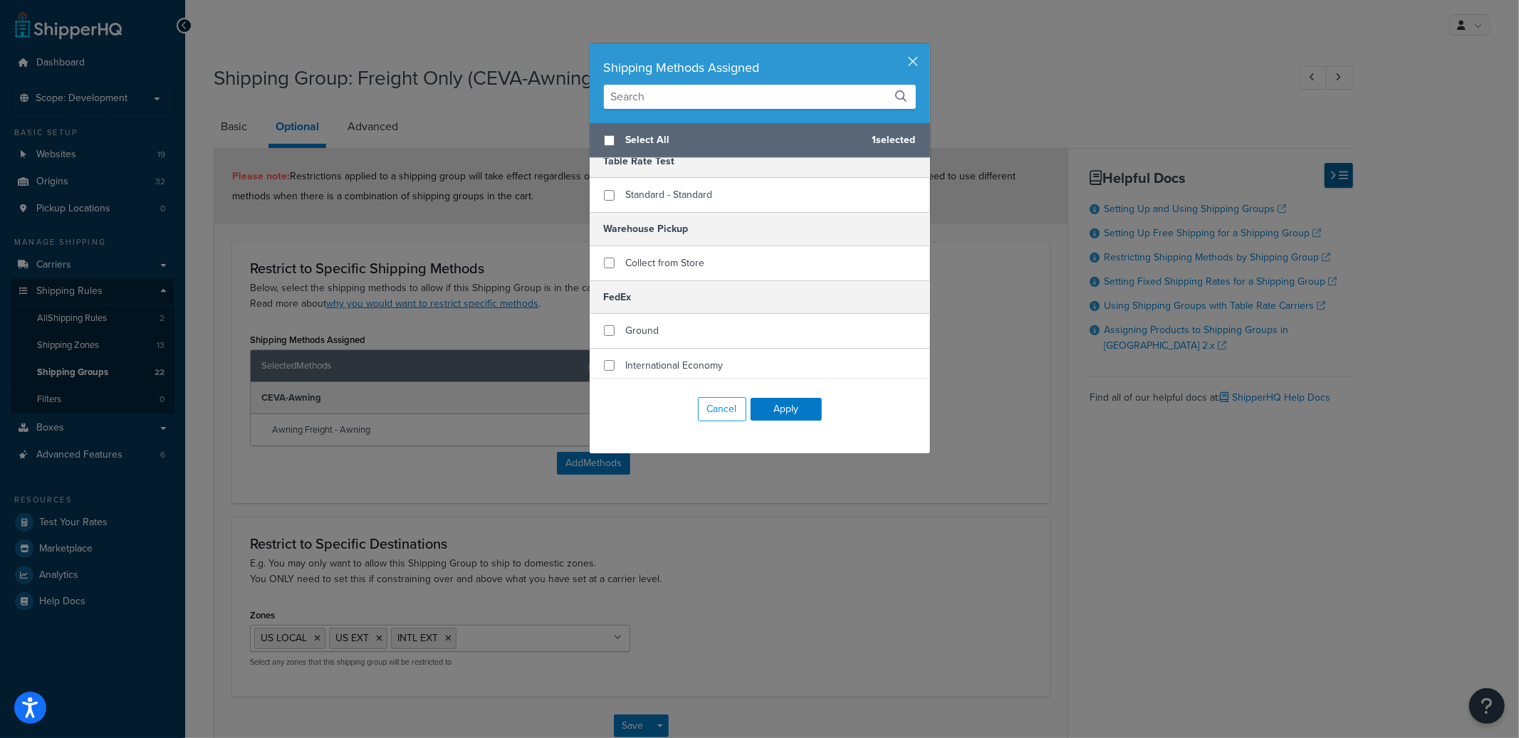
click at [660, 97] on input "text" at bounding box center [760, 97] width 312 height 24
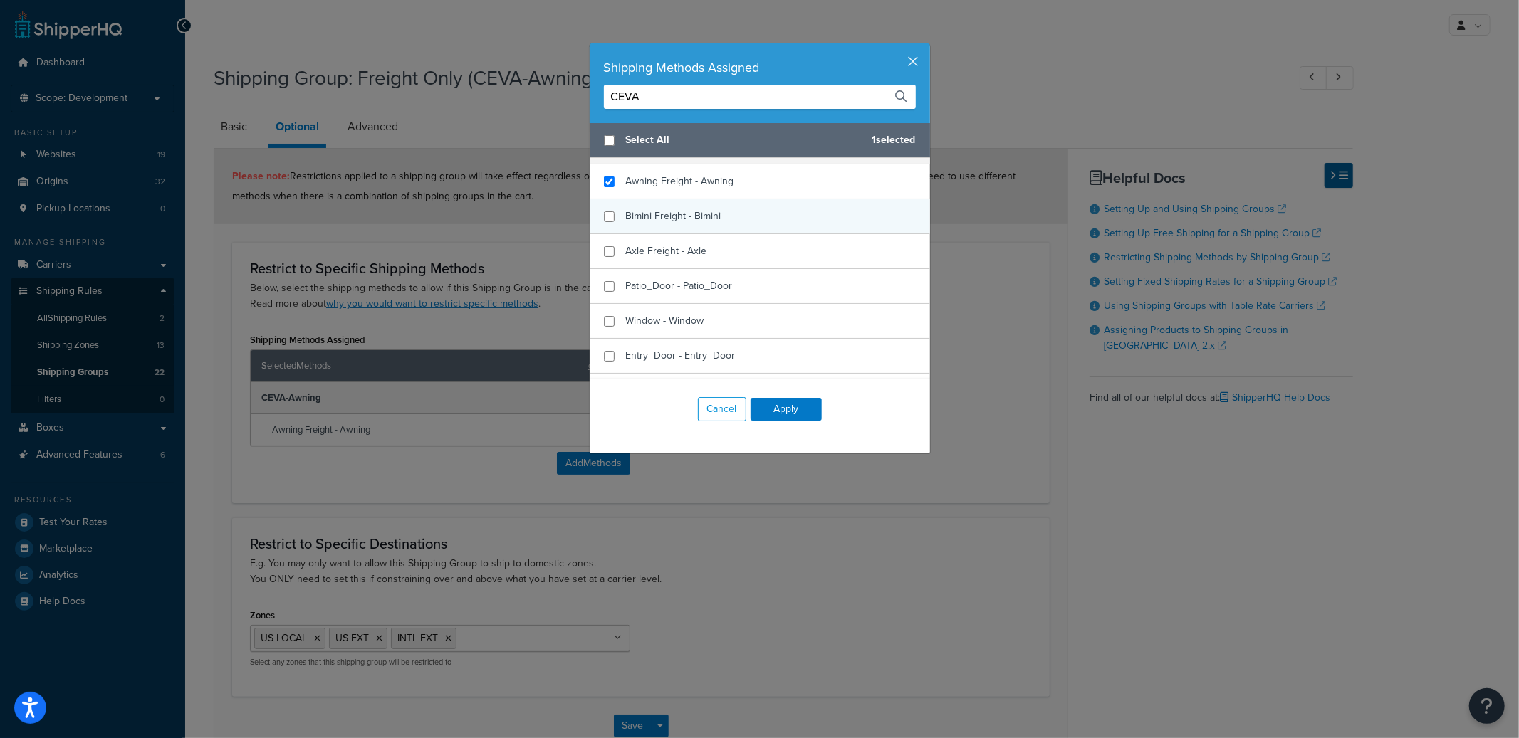
scroll to position [0, 0]
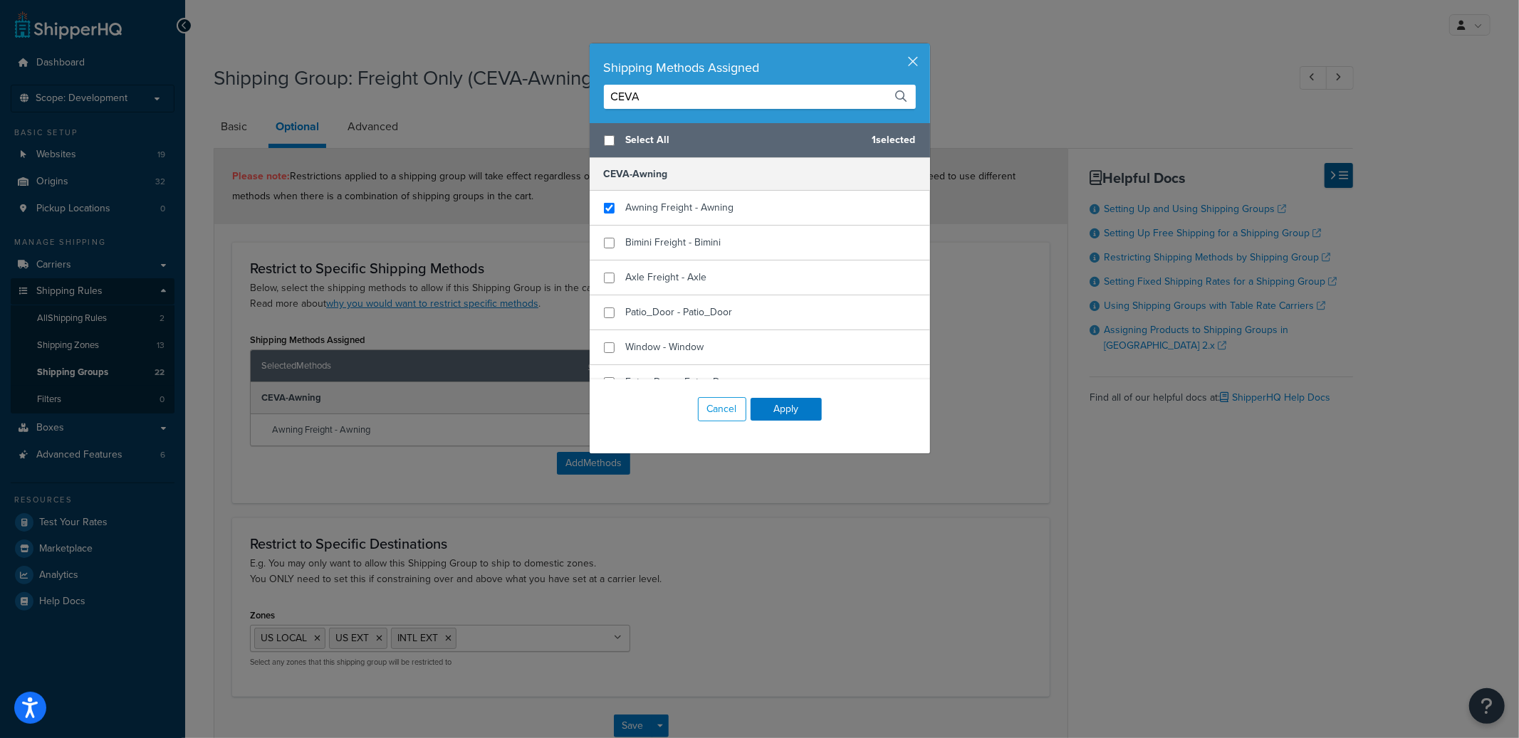
type input "CEVA"
click at [926, 47] on button "button" at bounding box center [928, 45] width 4 height 4
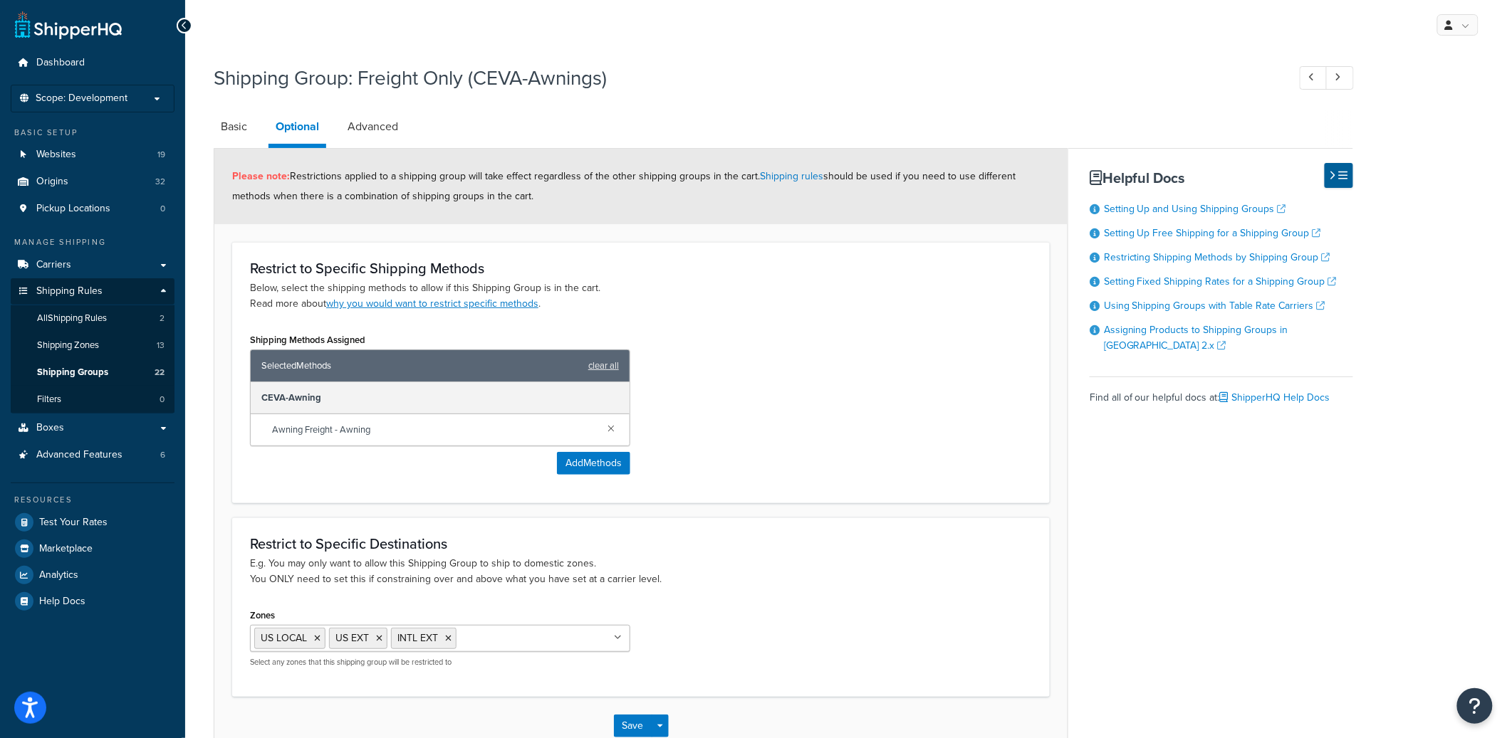
click at [353, 150] on div "Please note: Restrictions applied to a shipping group will take effect regardle…" at bounding box center [640, 186] width 853 height 75
click at [380, 139] on link "Advanced" at bounding box center [372, 127] width 65 height 34
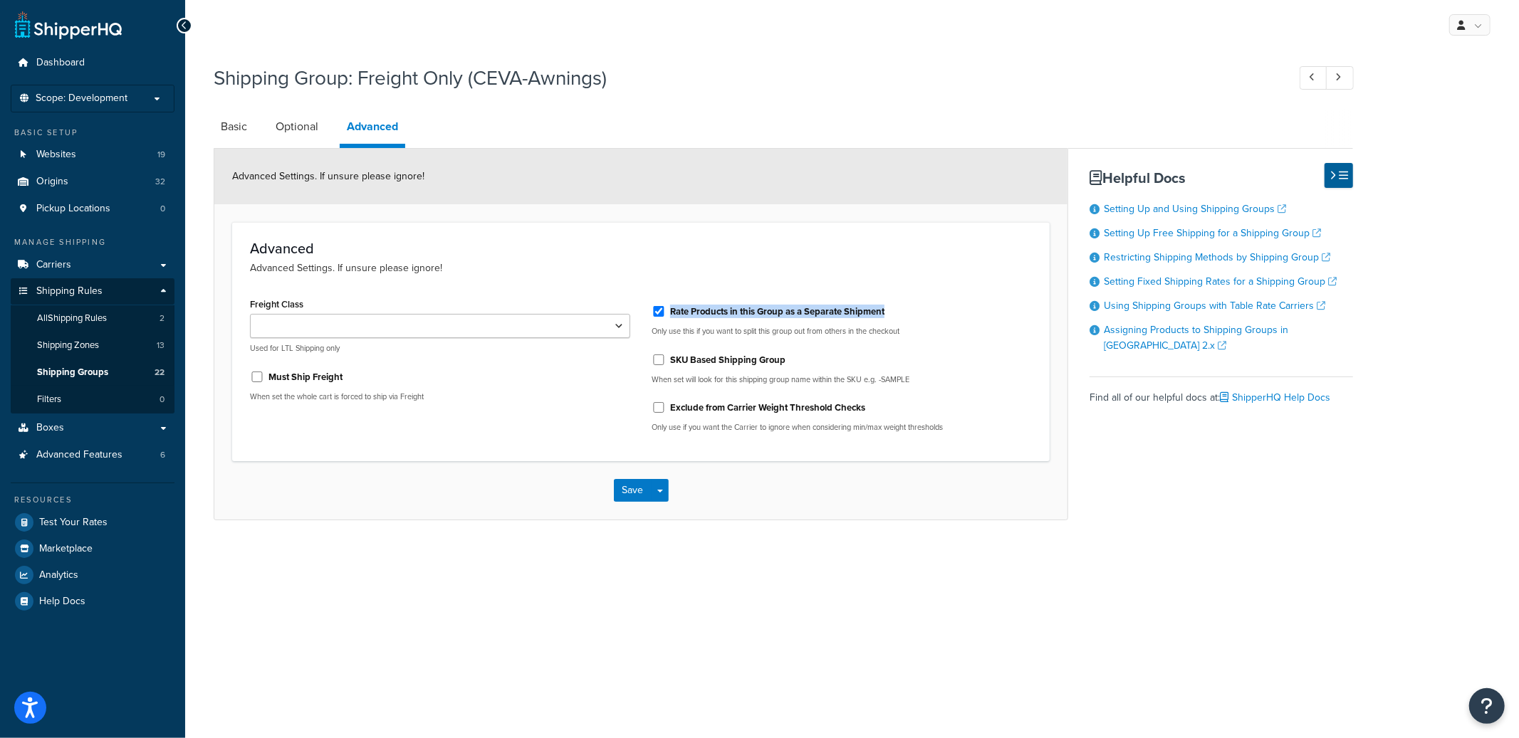
drag, startPoint x: 950, startPoint y: 318, endPoint x: 745, endPoint y: 259, distance: 212.7
click at [775, 286] on div "Advanced Advanced Settings. If unsure please ignore! Freight Class 50 55 60 65 …" at bounding box center [640, 341] width 817 height 239
drag, startPoint x: 608, startPoint y: 167, endPoint x: 588, endPoint y: 214, distance: 51.7
click at [607, 167] on div "Advanced Settings. If unsure please ignore!" at bounding box center [640, 177] width 853 height 56
click at [1035, 494] on div "Save Save Dropdown Save and Edit Save and Duplicate Save and Create New" at bounding box center [640, 490] width 853 height 58
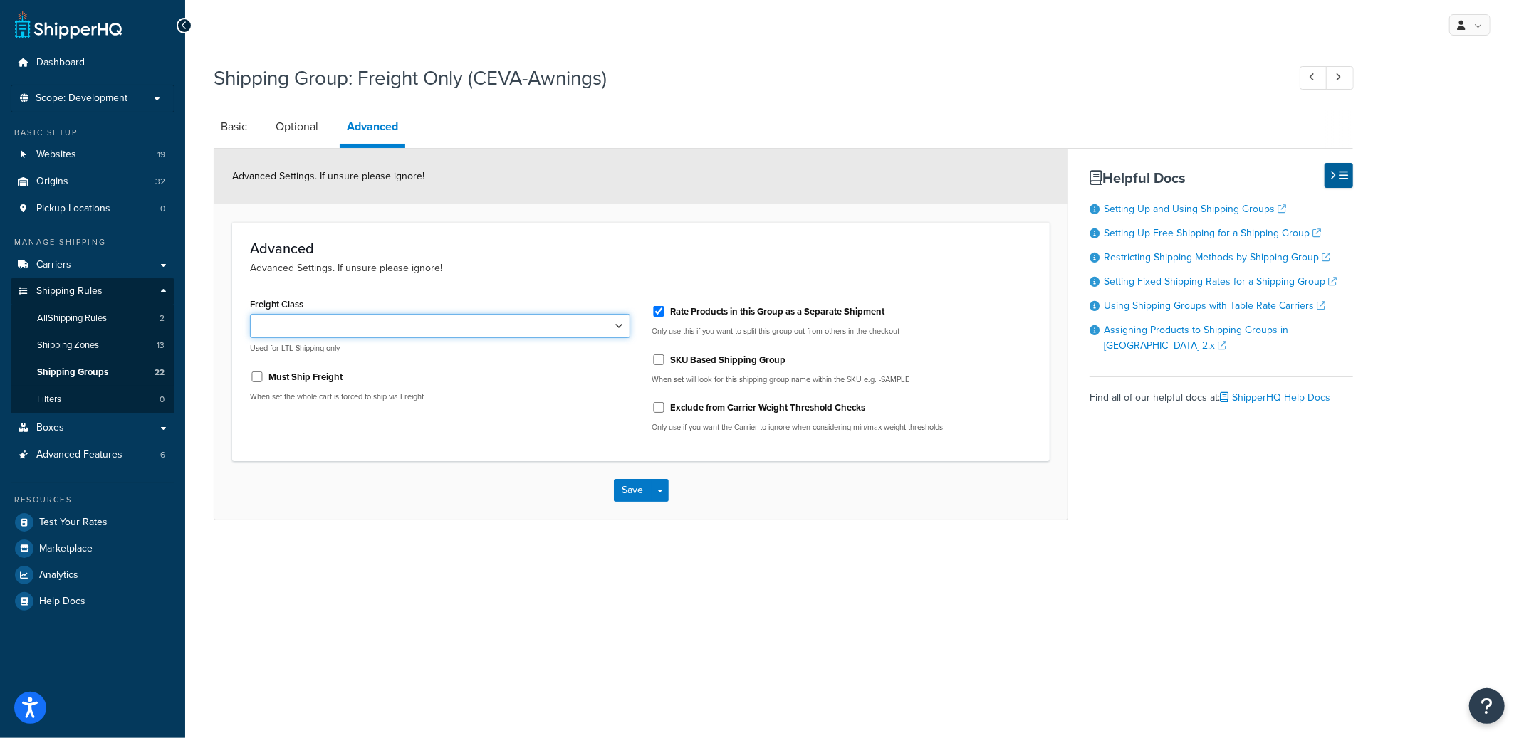
click at [521, 333] on select "50 55 60 65 70 77.5 85 92.5 100 110 125 150 175 200 250 300 400 500" at bounding box center [440, 326] width 380 height 24
click at [629, 266] on p "Advanced Settings. If unsure please ignore!" at bounding box center [641, 269] width 782 height 16
drag, startPoint x: 496, startPoint y: 286, endPoint x: 241, endPoint y: 257, distance: 255.9
click at [242, 257] on div "Advanced Advanced Settings. If unsure please ignore! Freight Class 50 55 60 65 …" at bounding box center [640, 341] width 817 height 239
click at [239, 258] on div "Advanced Advanced Settings. If unsure please ignore! Freight Class 50 55 60 65 …" at bounding box center [640, 341] width 817 height 239
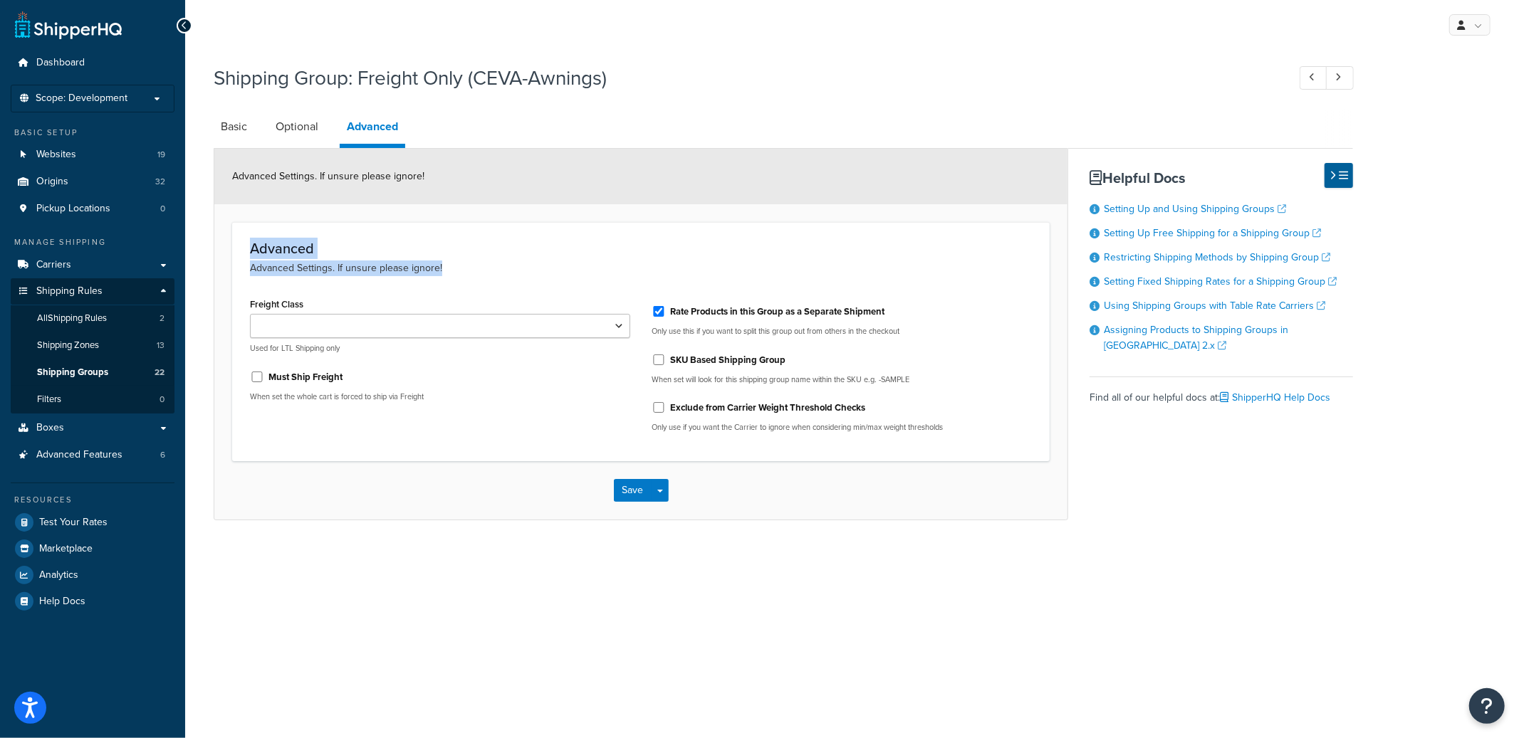
drag, startPoint x: 240, startPoint y: 256, endPoint x: 605, endPoint y: 268, distance: 364.8
click at [592, 269] on div "Advanced Advanced Settings. If unsure please ignore! Freight Class 50 55 60 65 …" at bounding box center [640, 341] width 817 height 239
drag, startPoint x: 605, startPoint y: 268, endPoint x: 581, endPoint y: 268, distance: 23.5
click at [604, 268] on p "Advanced Settings. If unsure please ignore!" at bounding box center [641, 269] width 782 height 16
drag, startPoint x: 468, startPoint y: 267, endPoint x: 264, endPoint y: 239, distance: 205.6
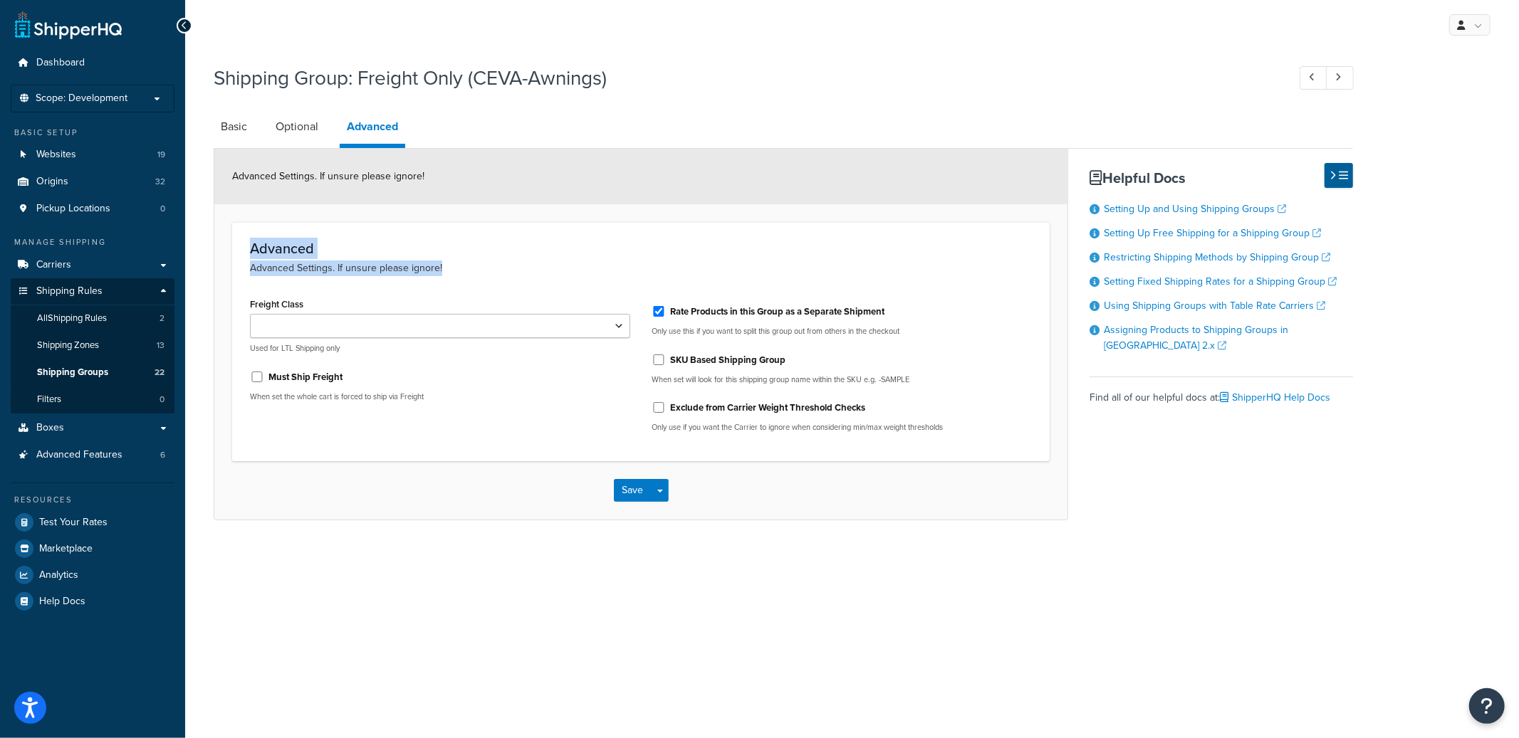
click at [219, 231] on form "Advanced Settings. If unsure please ignore! Advanced Advanced Settings. If unsu…" at bounding box center [640, 334] width 853 height 371
click at [267, 241] on h3 "Advanced" at bounding box center [641, 249] width 782 height 16
drag, startPoint x: 380, startPoint y: 263, endPoint x: 794, endPoint y: 274, distance: 413.8
click at [781, 272] on div "Advanced Advanced Settings. If unsure please ignore!" at bounding box center [641, 259] width 782 height 36
drag, startPoint x: 800, startPoint y: 275, endPoint x: 952, endPoint y: 312, distance: 156.1
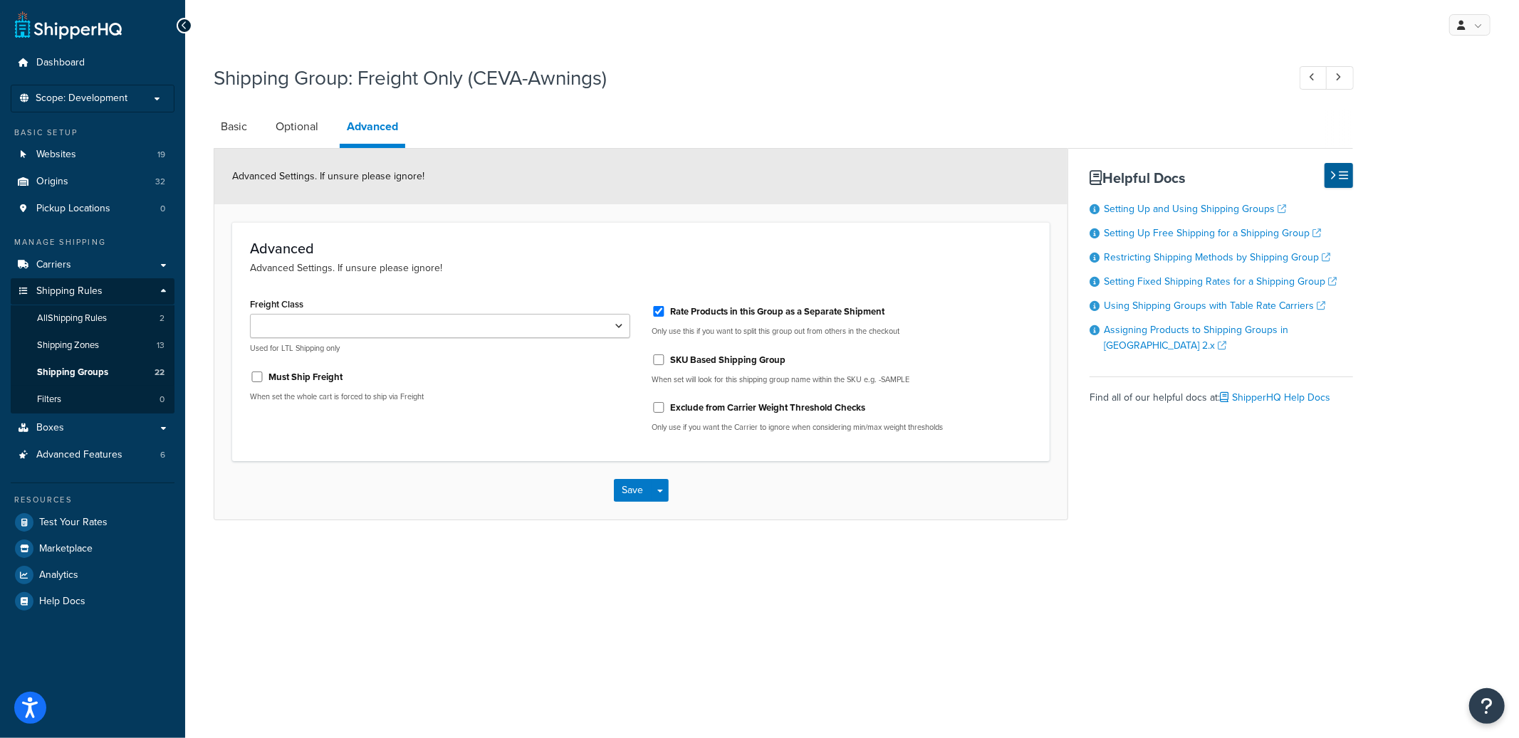
click at [800, 275] on p "Advanced Settings. If unsure please ignore!" at bounding box center [641, 269] width 782 height 16
click at [859, 229] on div "Advanced Advanced Settings. If unsure please ignore! Freight Class 50 55 60 65 …" at bounding box center [640, 341] width 817 height 239
click at [963, 429] on p "Only use if you want the Carrier to ignore when considering min/max weight thre…" at bounding box center [842, 427] width 380 height 11
click at [788, 315] on label "Rate Products in this Group as a Separate Shipment" at bounding box center [777, 311] width 214 height 13
click at [666, 315] on input "Rate Products in this Group as a Separate Shipment" at bounding box center [659, 311] width 14 height 11
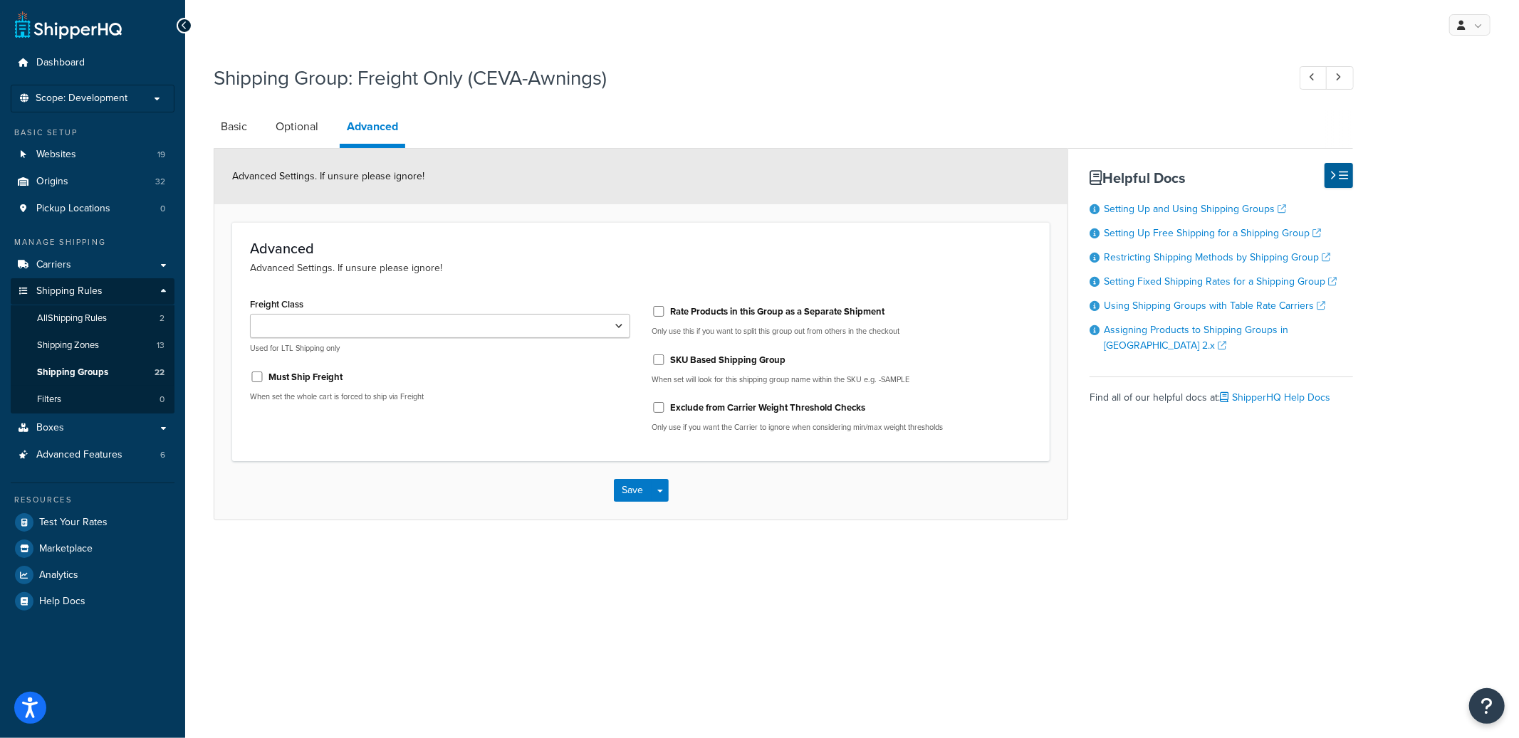
click at [752, 305] on label "Rate Products in this Group as a Separate Shipment" at bounding box center [777, 311] width 214 height 13
click at [666, 306] on input "Rate Products in this Group as a Separate Shipment" at bounding box center [659, 311] width 14 height 11
click at [749, 309] on label "Rate Products in this Group as a Separate Shipment" at bounding box center [777, 311] width 214 height 13
click at [666, 309] on input "Rate Products in this Group as a Separate Shipment" at bounding box center [659, 311] width 14 height 11
click at [749, 309] on label "Rate Products in this Group as a Separate Shipment" at bounding box center [777, 311] width 214 height 13
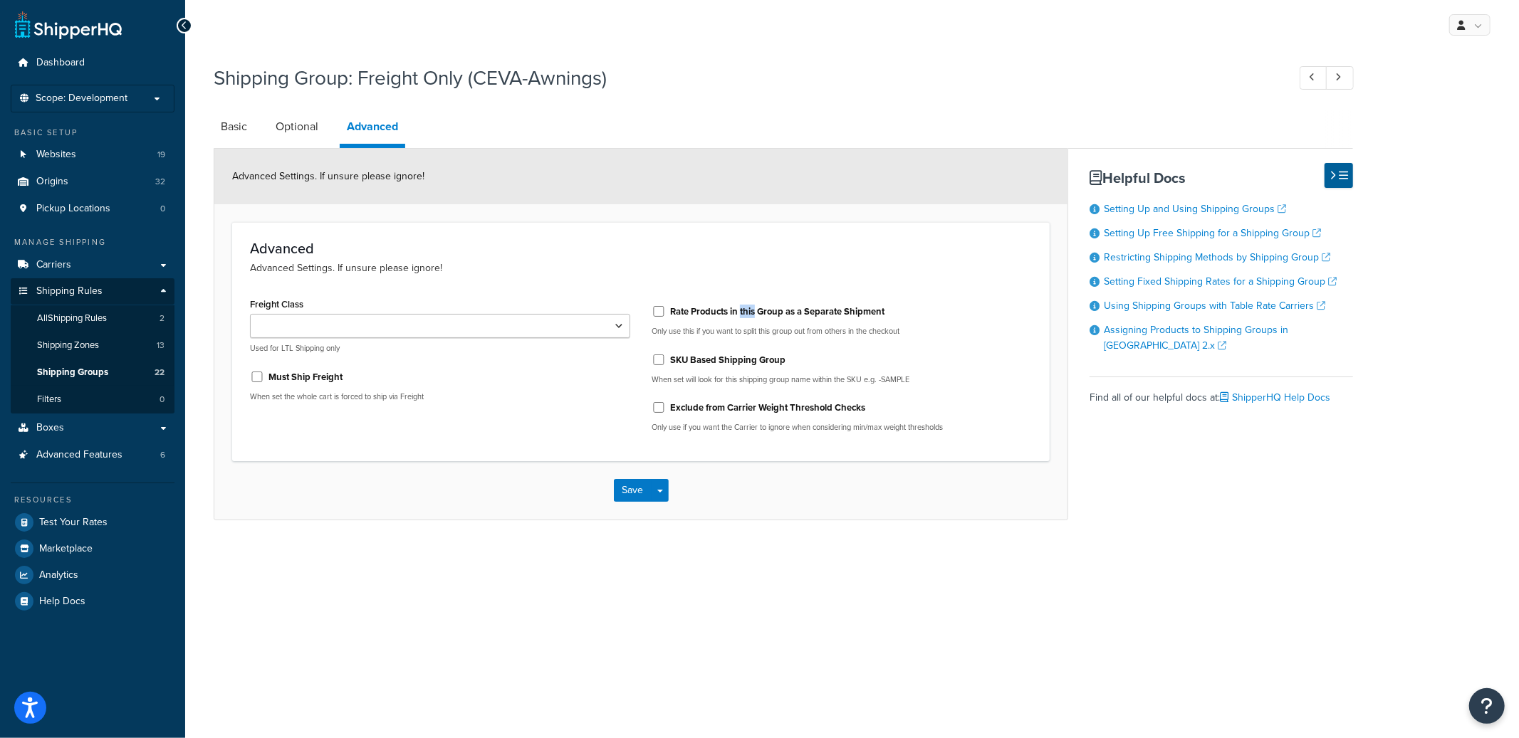
click at [666, 309] on input "Rate Products in this Group as a Separate Shipment" at bounding box center [659, 311] width 14 height 11
click at [600, 231] on div "Advanced Advanced Settings. If unsure please ignore! Freight Class 50 55 60 65 …" at bounding box center [640, 341] width 817 height 239
click at [748, 330] on p "Only use this if you want to split this group out from others in the checkout" at bounding box center [842, 331] width 380 height 11
click at [751, 310] on label "Rate Products in this Group as a Separate Shipment" at bounding box center [777, 311] width 214 height 13
click at [666, 310] on input "Rate Products in this Group as a Separate Shipment" at bounding box center [659, 311] width 14 height 11
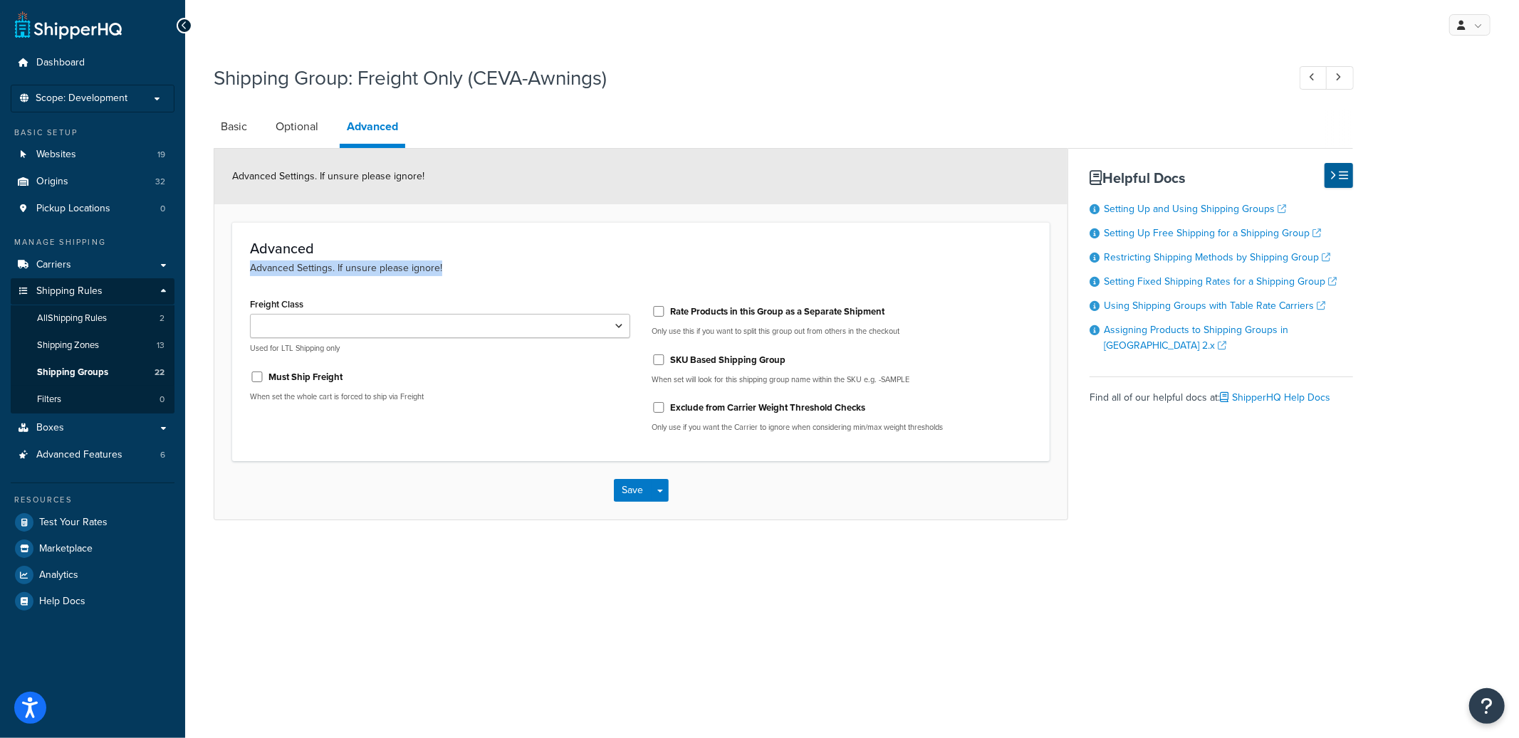
drag, startPoint x: 338, startPoint y: 249, endPoint x: 572, endPoint y: 261, distance: 233.9
click at [554, 261] on div "Advanced Advanced Settings. If unsure please ignore!" at bounding box center [641, 259] width 782 height 36
click at [572, 261] on p "Advanced Settings. If unsure please ignore!" at bounding box center [641, 269] width 782 height 16
drag, startPoint x: 313, startPoint y: 248, endPoint x: 223, endPoint y: 230, distance: 91.5
click at [215, 229] on form "Advanced Settings. If unsure please ignore! Advanced Advanced Settings. If unsu…" at bounding box center [640, 334] width 853 height 371
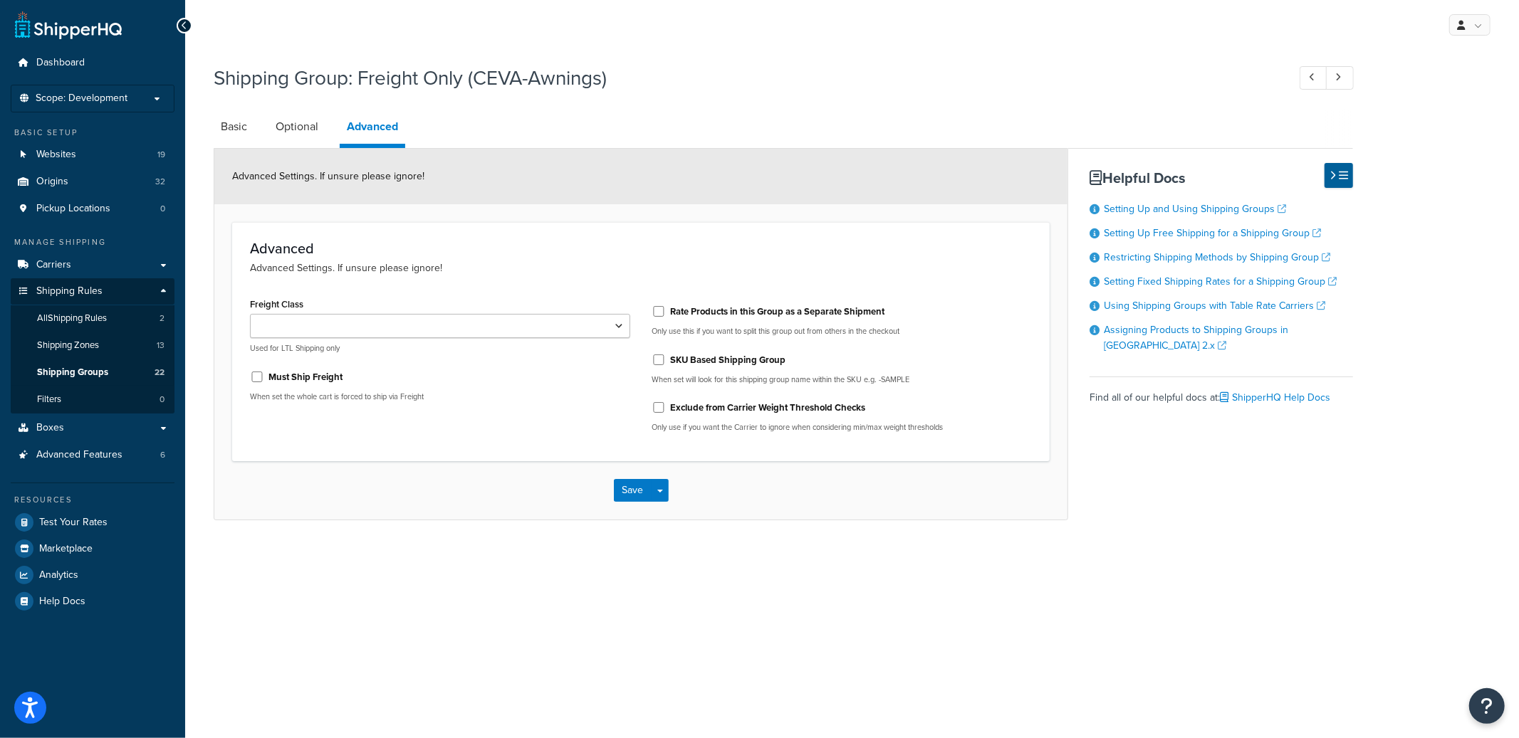
drag, startPoint x: 223, startPoint y: 230, endPoint x: 288, endPoint y: 242, distance: 65.9
click at [223, 231] on form "Advanced Settings. If unsure please ignore! Advanced Advanced Settings. If unsu…" at bounding box center [640, 334] width 853 height 371
drag, startPoint x: 293, startPoint y: 244, endPoint x: 533, endPoint y: 265, distance: 240.8
click at [505, 265] on div "Advanced Advanced Settings. If unsure please ignore!" at bounding box center [641, 259] width 782 height 36
drag, startPoint x: 533, startPoint y: 265, endPoint x: 295, endPoint y: 239, distance: 240.0
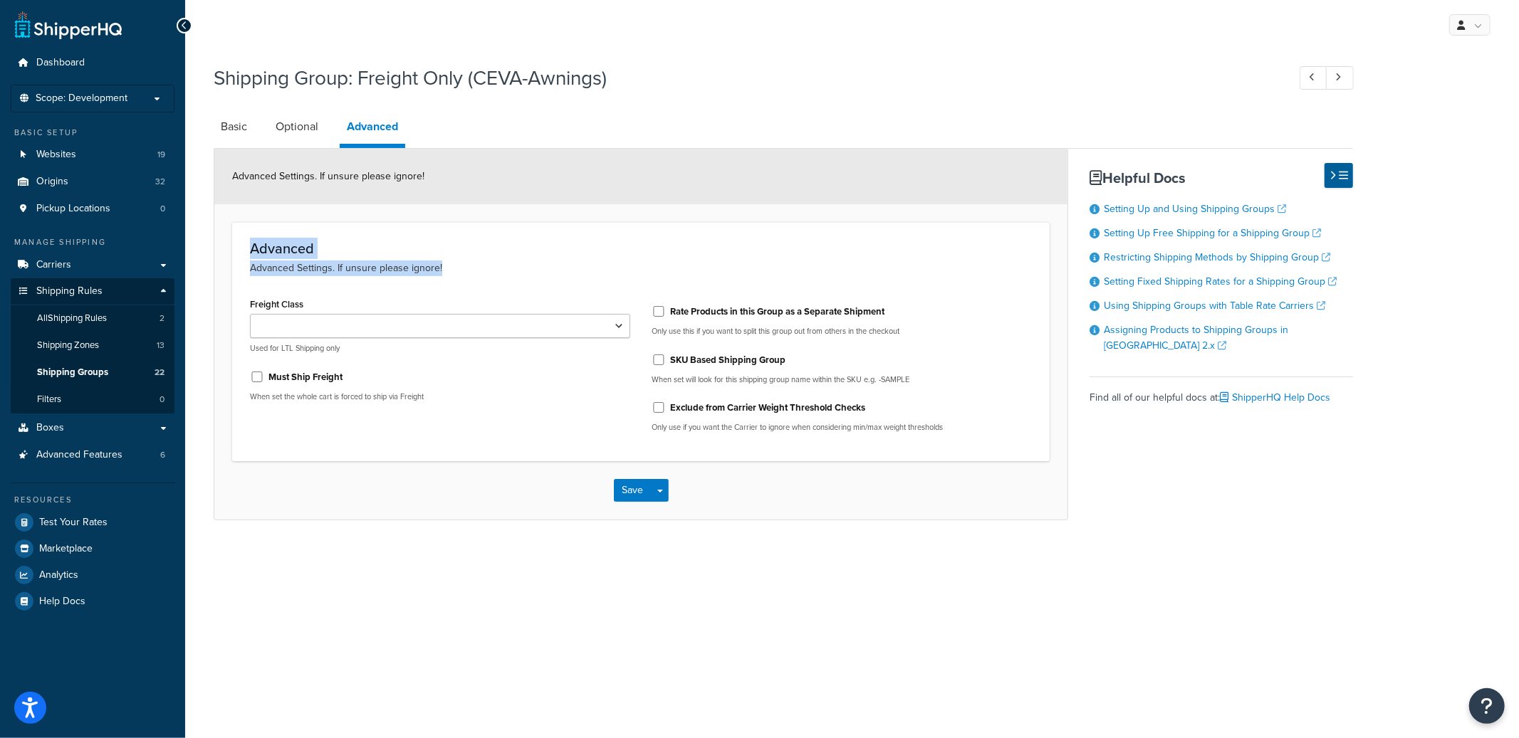
click at [254, 232] on div "Advanced Advanced Settings. If unsure please ignore! Freight Class 50 55 60 65 …" at bounding box center [640, 341] width 817 height 239
click at [304, 241] on h3 "Advanced" at bounding box center [641, 249] width 782 height 16
click at [694, 312] on label "Rate Products in this Group as a Separate Shipment" at bounding box center [777, 311] width 214 height 13
click at [699, 318] on div "Rate Products in this Group as a Separate Shipment" at bounding box center [842, 310] width 380 height 21
drag, startPoint x: 704, startPoint y: 313, endPoint x: 725, endPoint y: 305, distance: 22.1
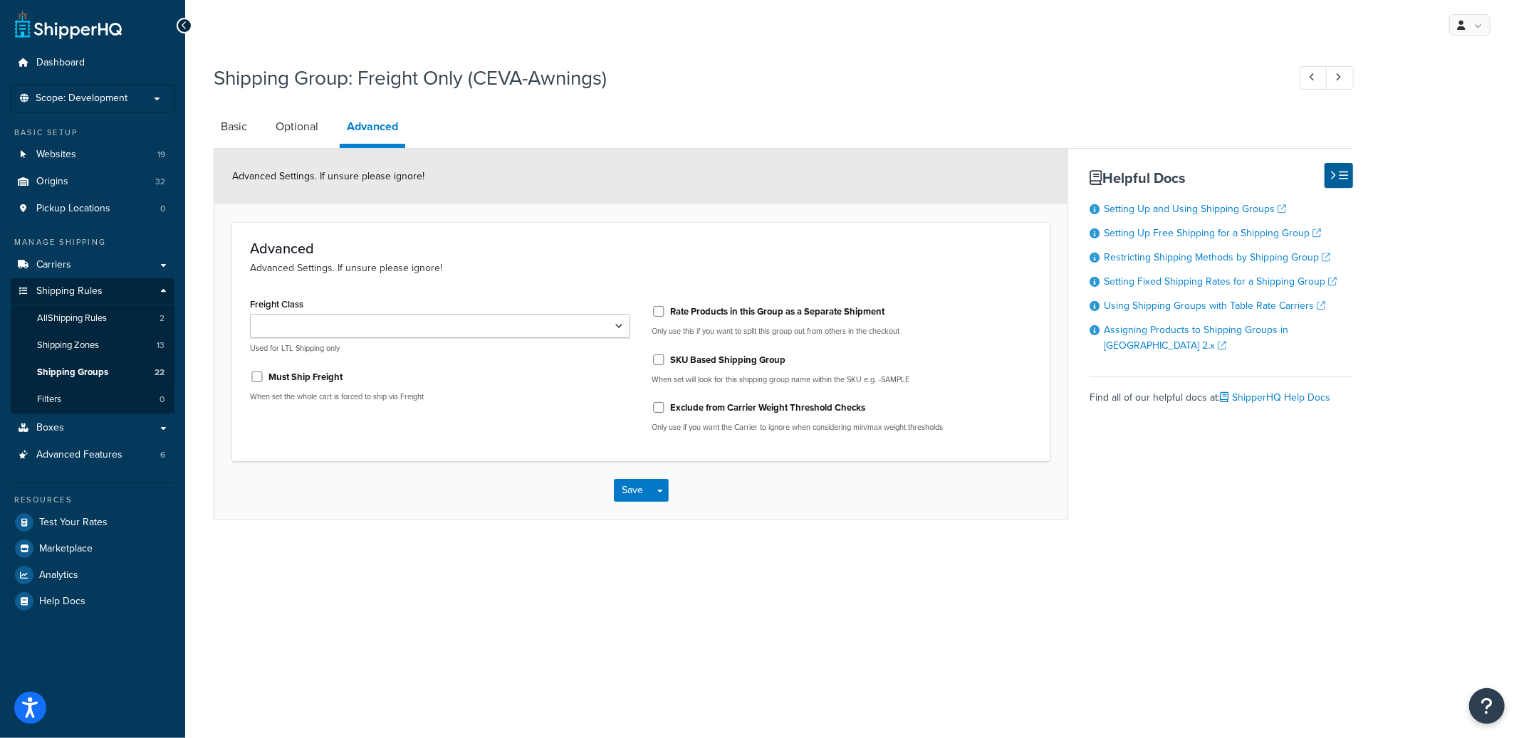
click at [703, 313] on label "Rate Products in this Group as a Separate Shipment" at bounding box center [777, 311] width 214 height 13
click at [666, 313] on input "Rate Products in this Group as a Separate Shipment" at bounding box center [659, 311] width 14 height 11
click at [775, 267] on p "Advanced Settings. If unsure please ignore!" at bounding box center [641, 269] width 782 height 16
drag, startPoint x: 402, startPoint y: 268, endPoint x: 249, endPoint y: 249, distance: 153.5
click at [250, 249] on div "Advanced Advanced Settings. If unsure please ignore!" at bounding box center [641, 259] width 782 height 36
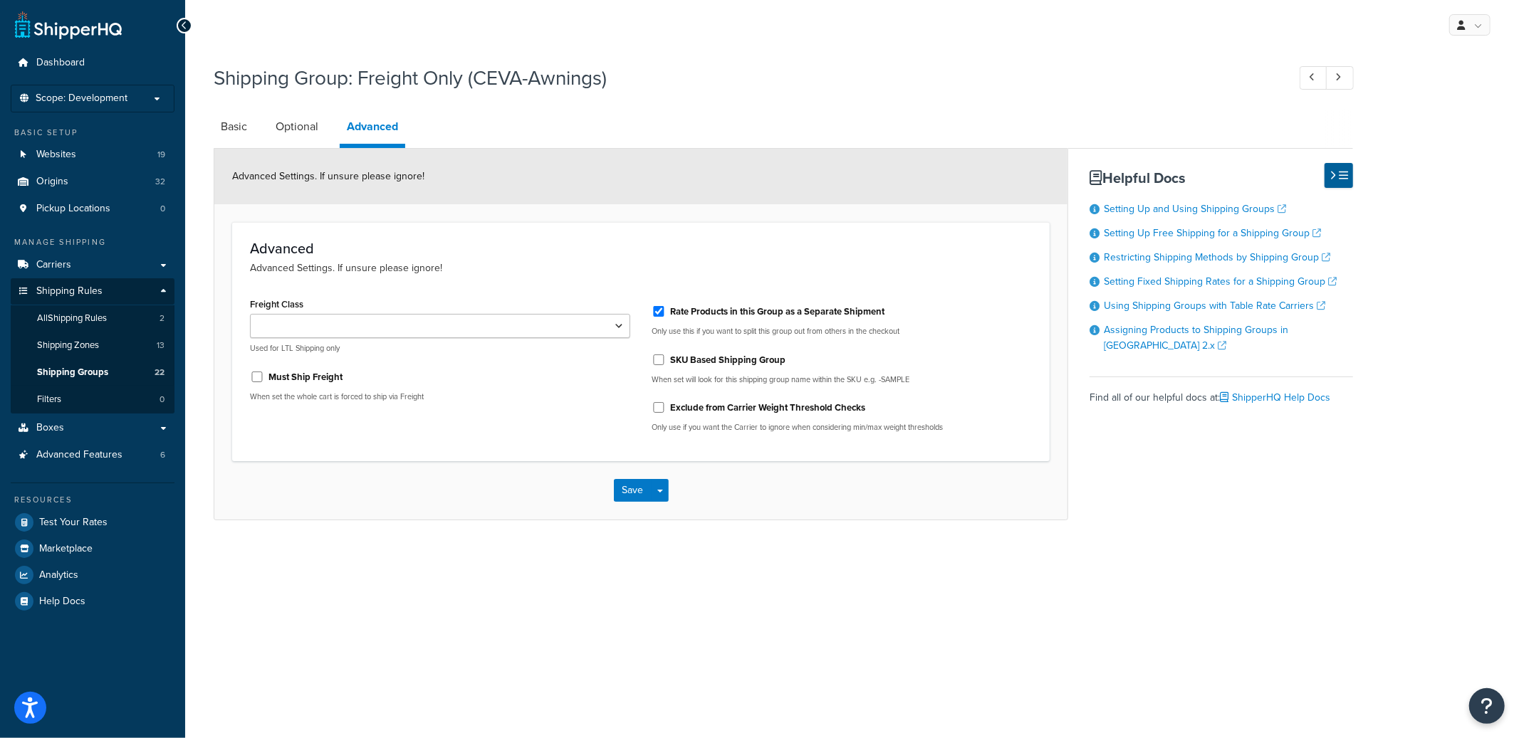
drag, startPoint x: 512, startPoint y: 267, endPoint x: 711, endPoint y: 277, distance: 199.6
click at [512, 268] on p "Advanced Settings. If unsure please ignore!" at bounding box center [641, 269] width 782 height 16
click at [731, 316] on label "Rate Products in this Group as a Separate Shipment" at bounding box center [777, 311] width 214 height 13
click at [666, 316] on input "Rate Products in this Group as a Separate Shipment" at bounding box center [659, 311] width 14 height 11
click at [711, 318] on label "Rate Products in this Group as a Separate Shipment" at bounding box center [777, 311] width 214 height 13
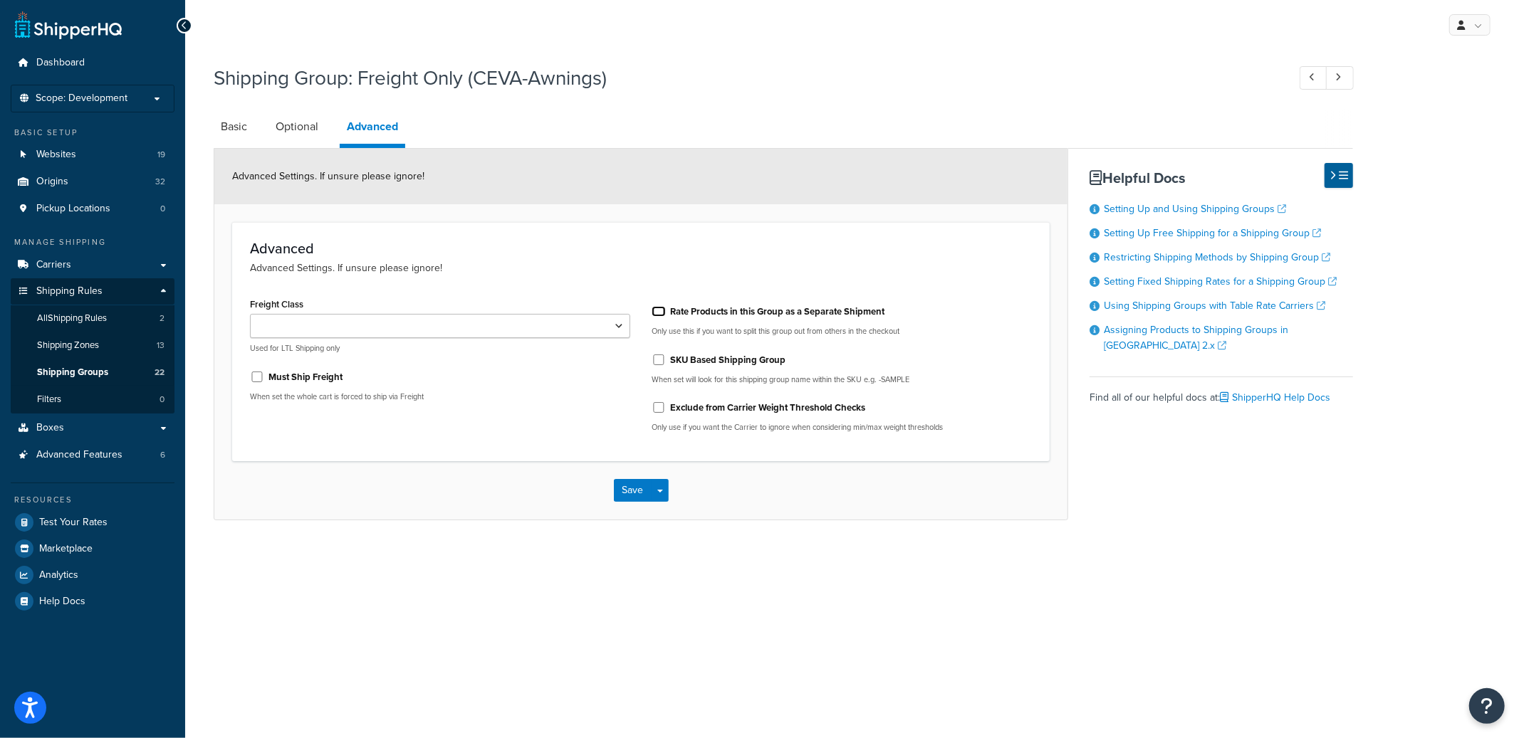
click at [666, 317] on input "Rate Products in this Group as a Separate Shipment" at bounding box center [659, 311] width 14 height 11
checkbox input "true"
click at [229, 129] on link "Basic" at bounding box center [234, 127] width 41 height 34
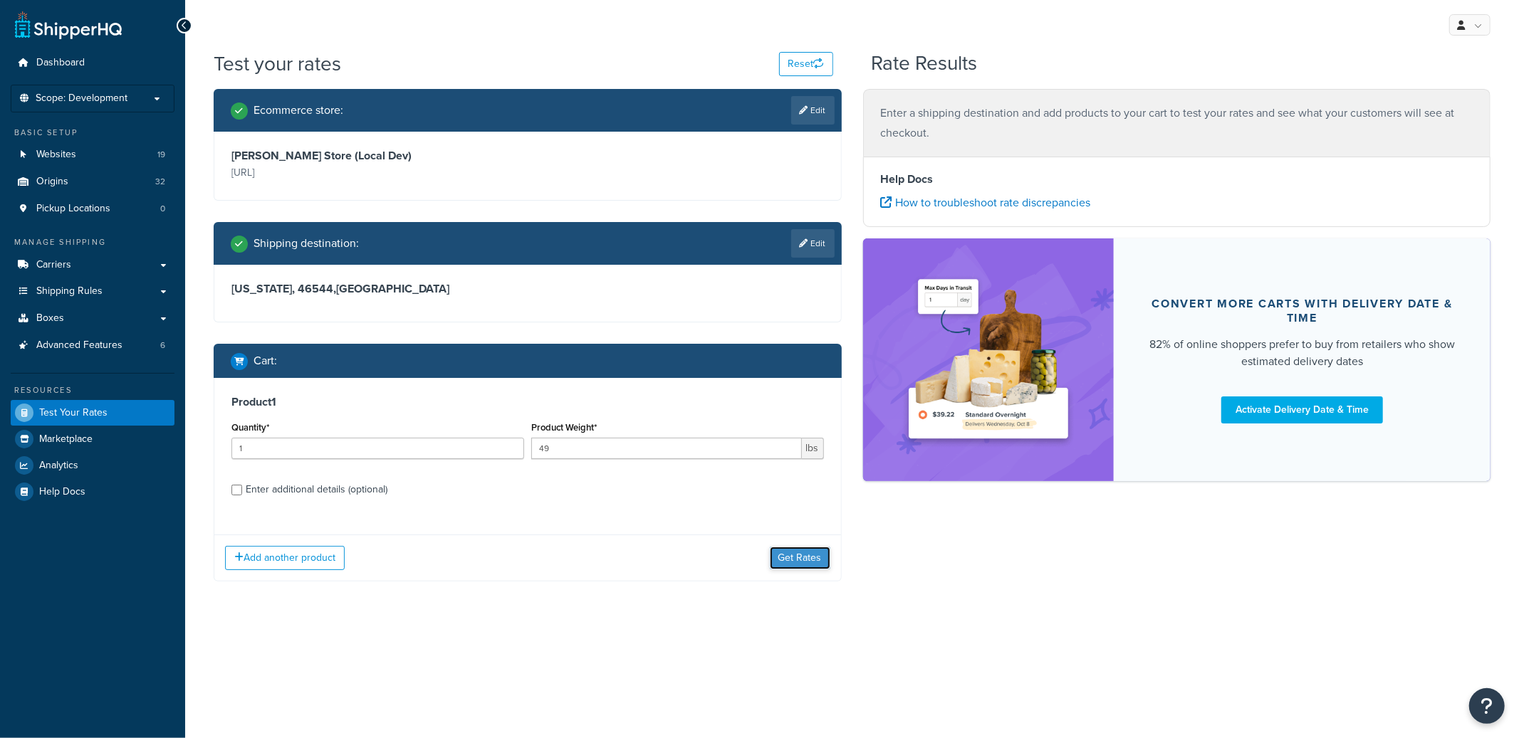
click at [802, 562] on button "Get Rates" at bounding box center [800, 558] width 61 height 23
click at [778, 560] on button "Get Rates" at bounding box center [800, 558] width 61 height 23
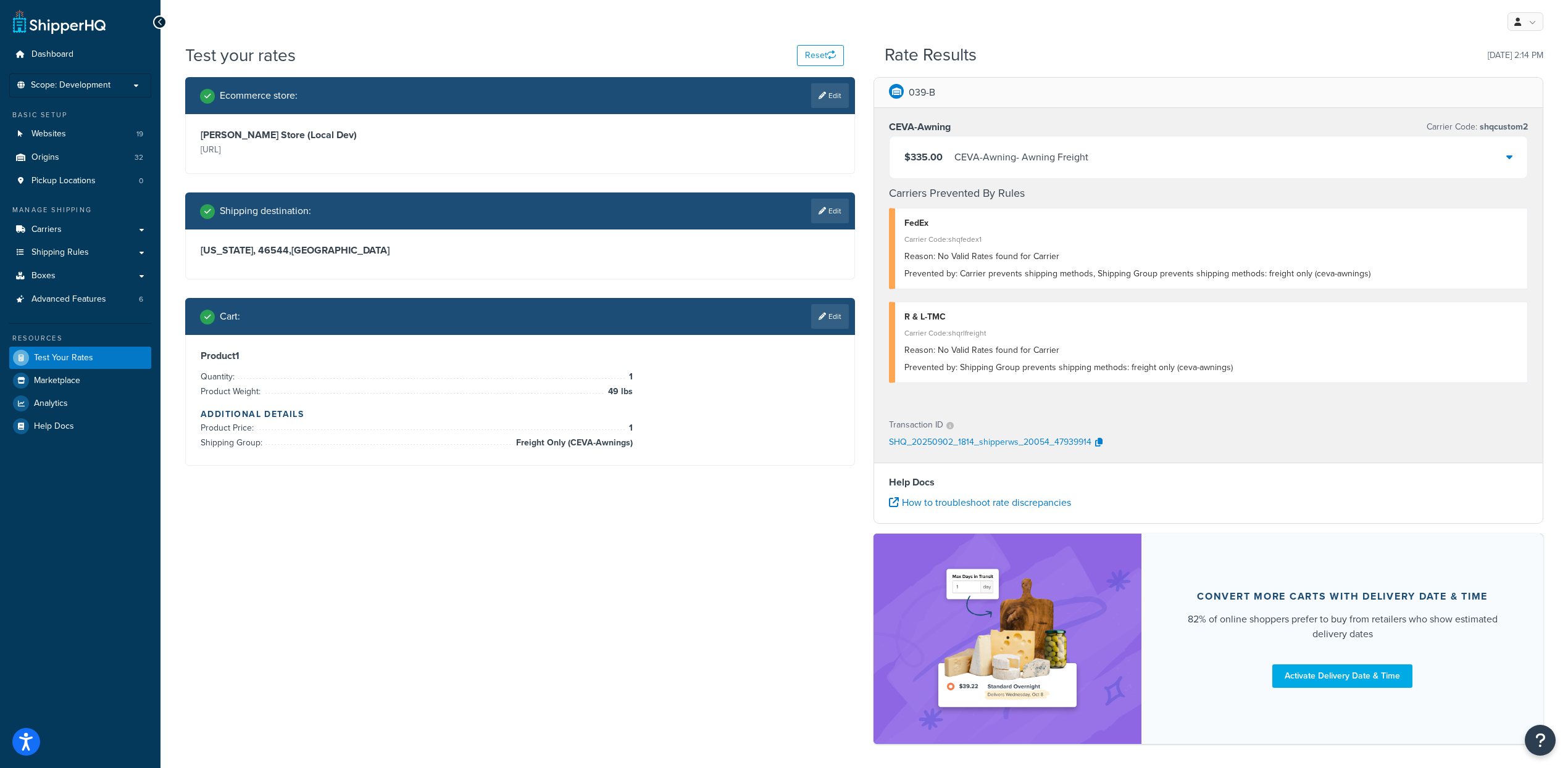
drag, startPoint x: 585, startPoint y: 420, endPoint x: 605, endPoint y: 493, distance: 75.7
click at [589, 436] on div "Product 1 Quantity: 1 Product Weight: 49 lbs Additional Details Product Price: …" at bounding box center [519, 400] width 639 height 101
click at [393, 470] on div "Ecommerce store : Edit Lippert Store (Local Dev) https://lc1magento2.test Shipp…" at bounding box center [520, 281] width 688 height 407
click at [163, 488] on div "Test your rates Reset Rate Results 09/02/2025, 2:14 PM Ecommerce store : Edit L…" at bounding box center [863, 415] width 1407 height 745
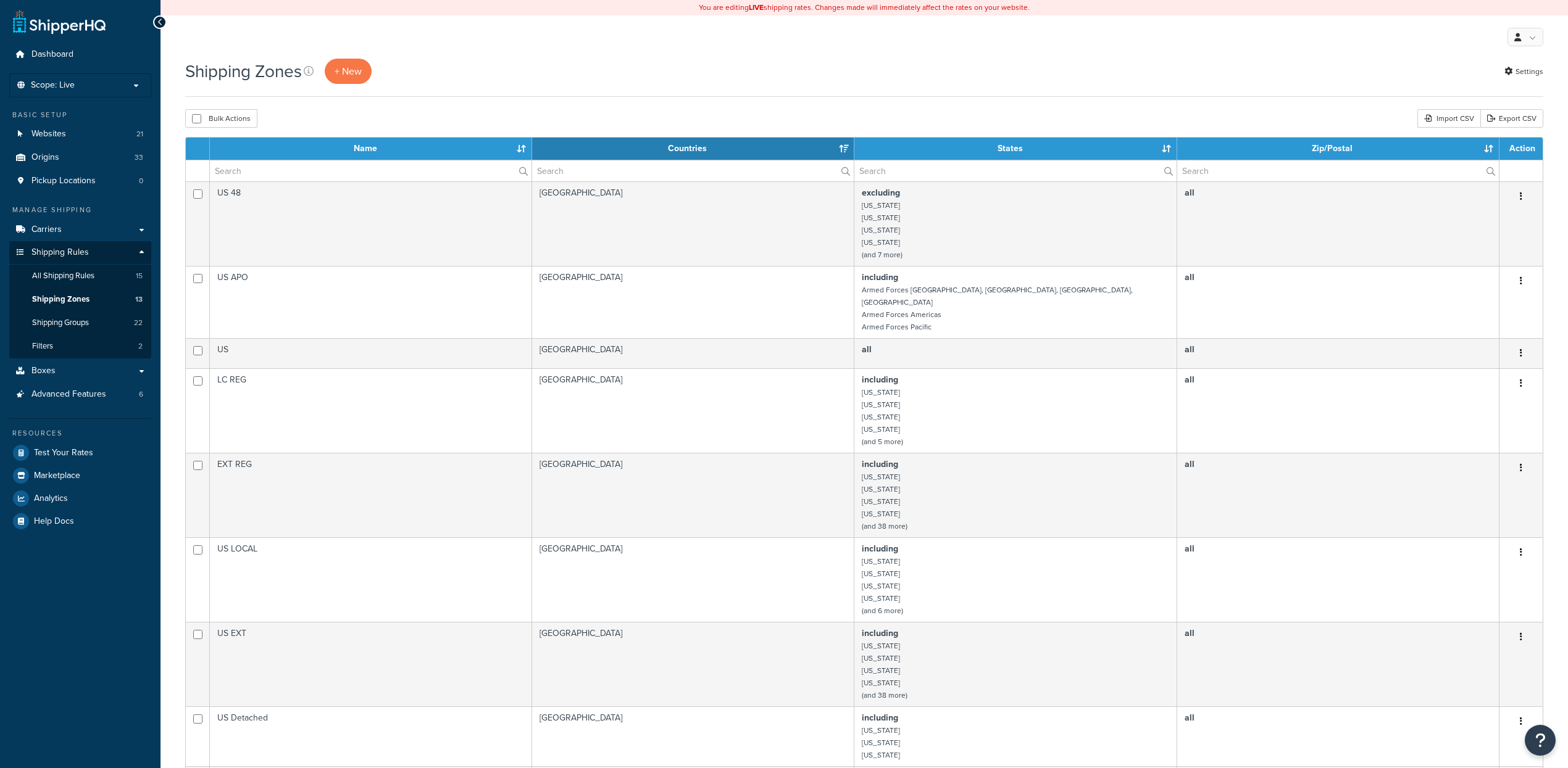
select select "15"
click at [74, 225] on link "Carriers" at bounding box center [81, 230] width 142 height 23
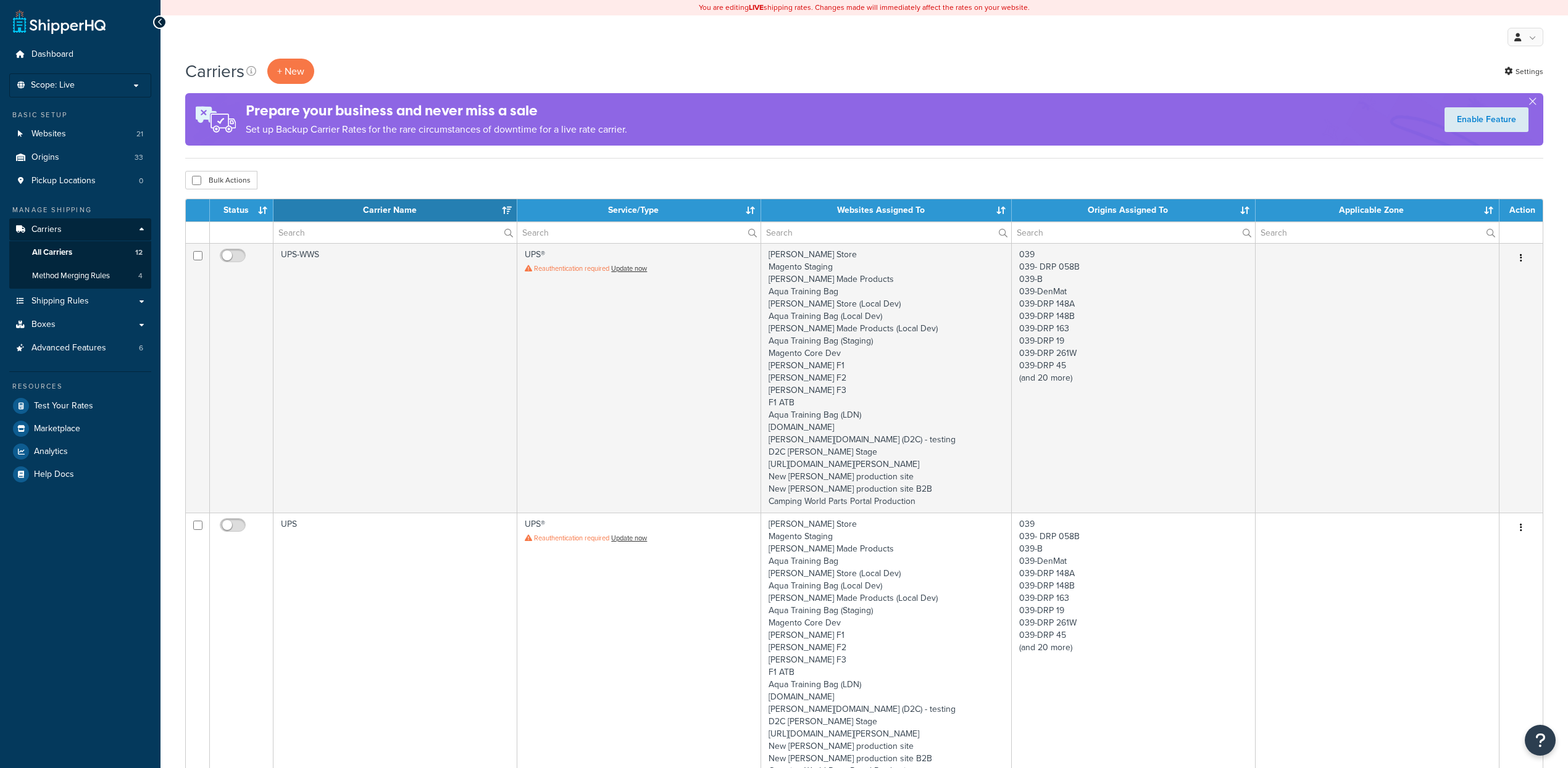
select select "15"
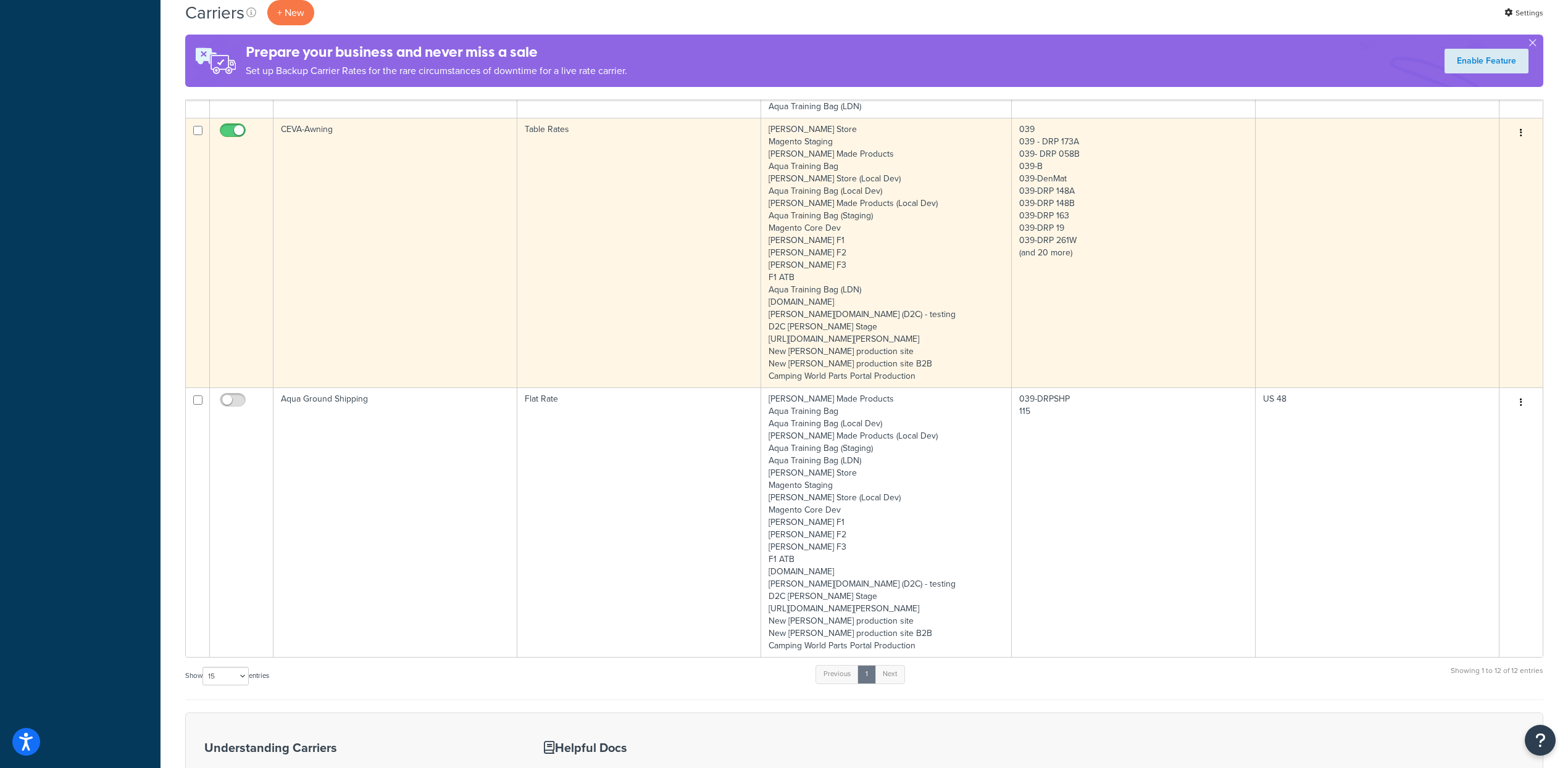
scroll to position [2585, 0]
click at [423, 284] on td "CEVA-Awning" at bounding box center [394, 256] width 244 height 270
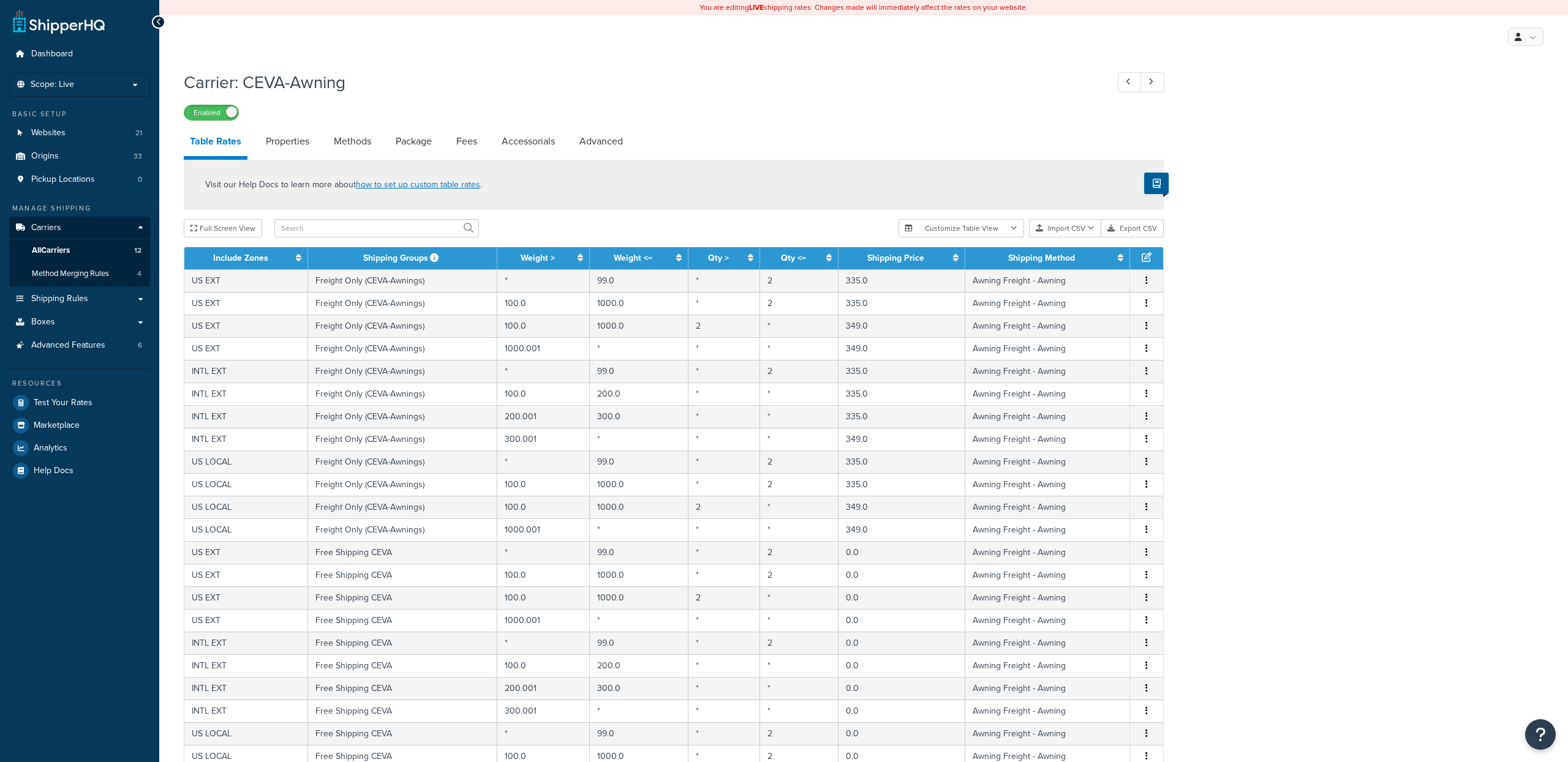
select select "25"
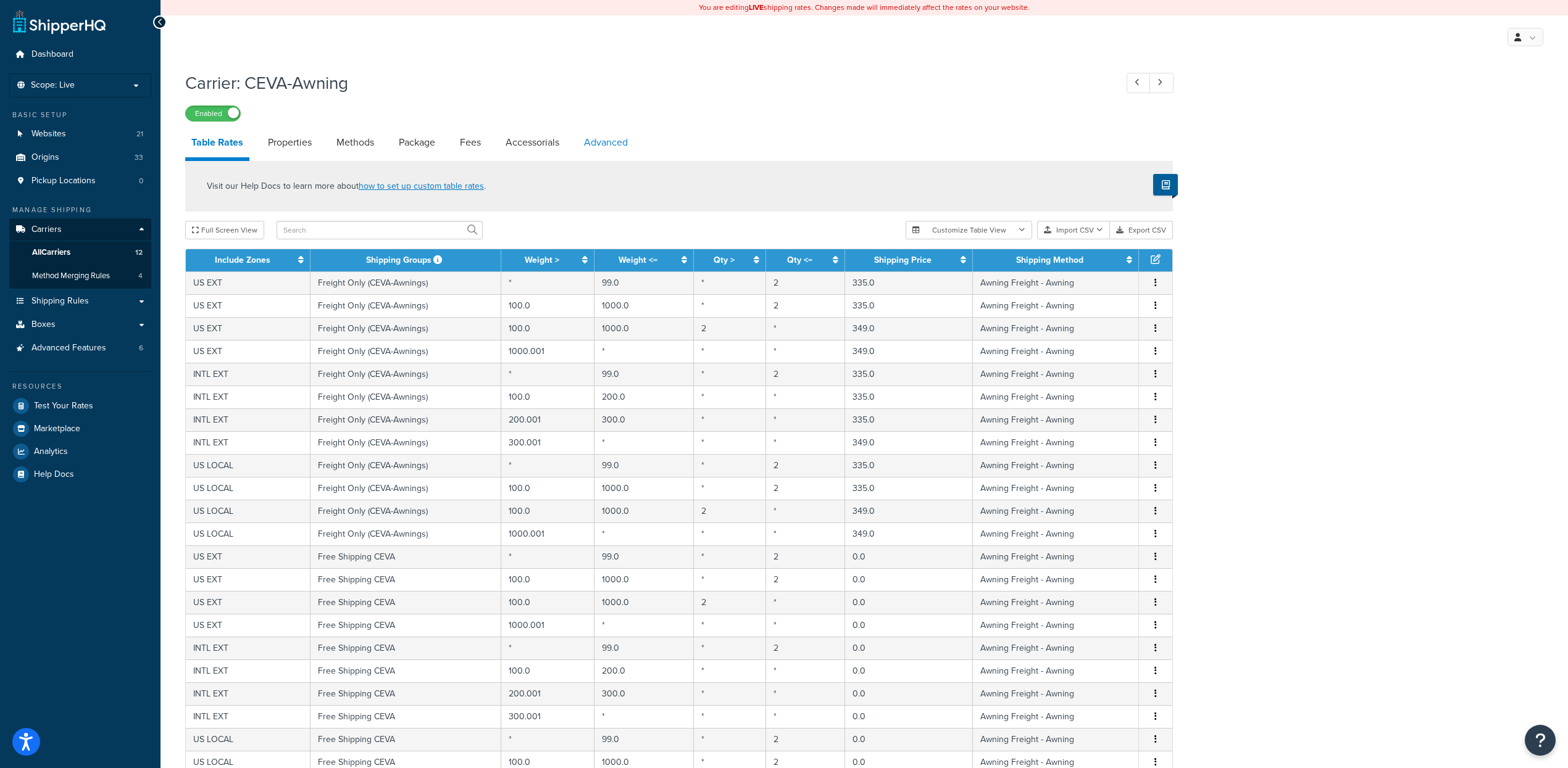
click at [589, 144] on link "Advanced" at bounding box center [605, 142] width 56 height 29
select select "false"
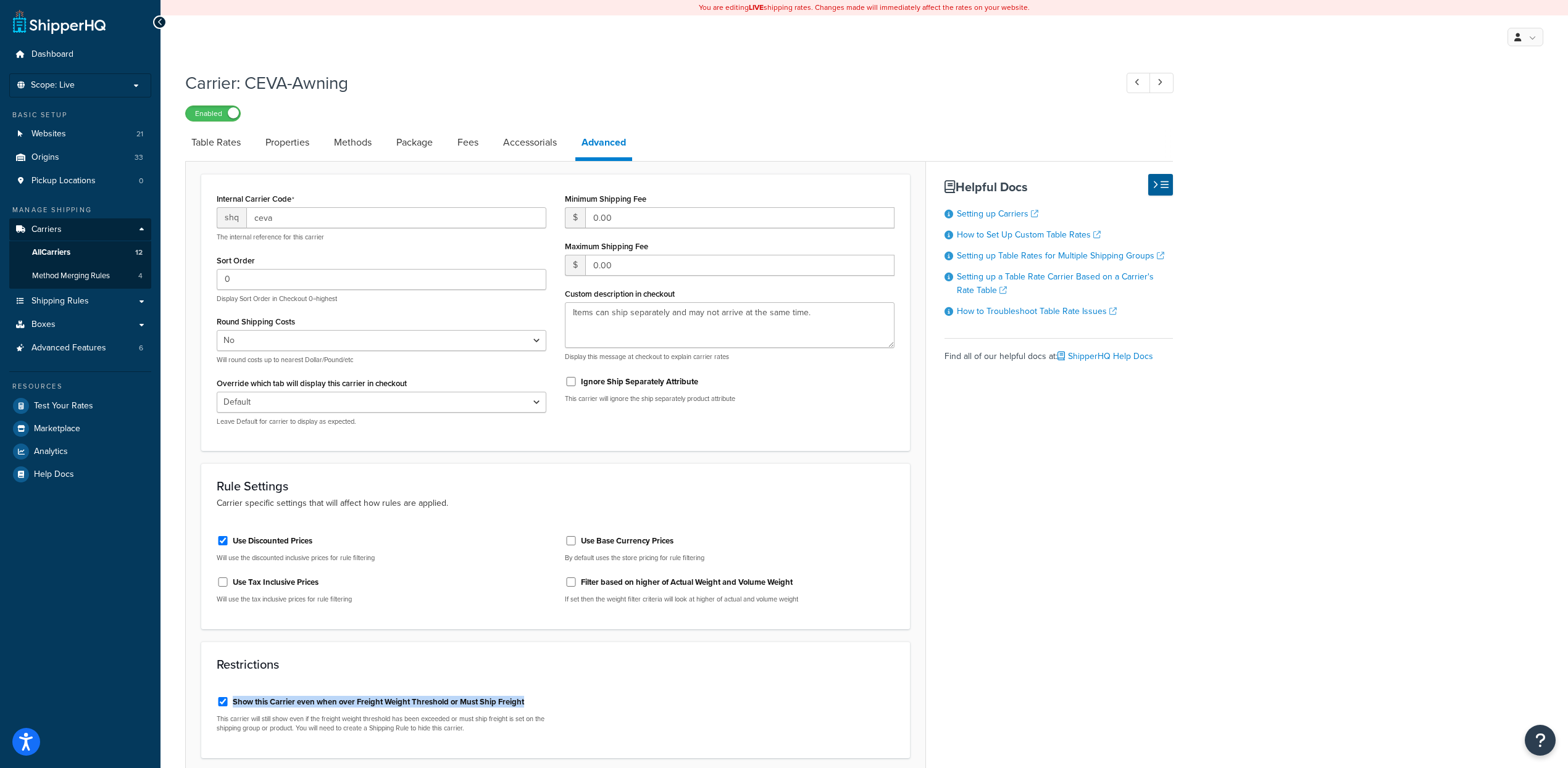
drag, startPoint x: 543, startPoint y: 700, endPoint x: 231, endPoint y: 706, distance: 312.1
click at [231, 706] on div "Show this Carrier even when over Freight Weight Threshold or Must Ship Freight" at bounding box center [381, 700] width 329 height 18
copy div "Show this Carrier even when over Freight Weight Threshold or Must Ship Freight"
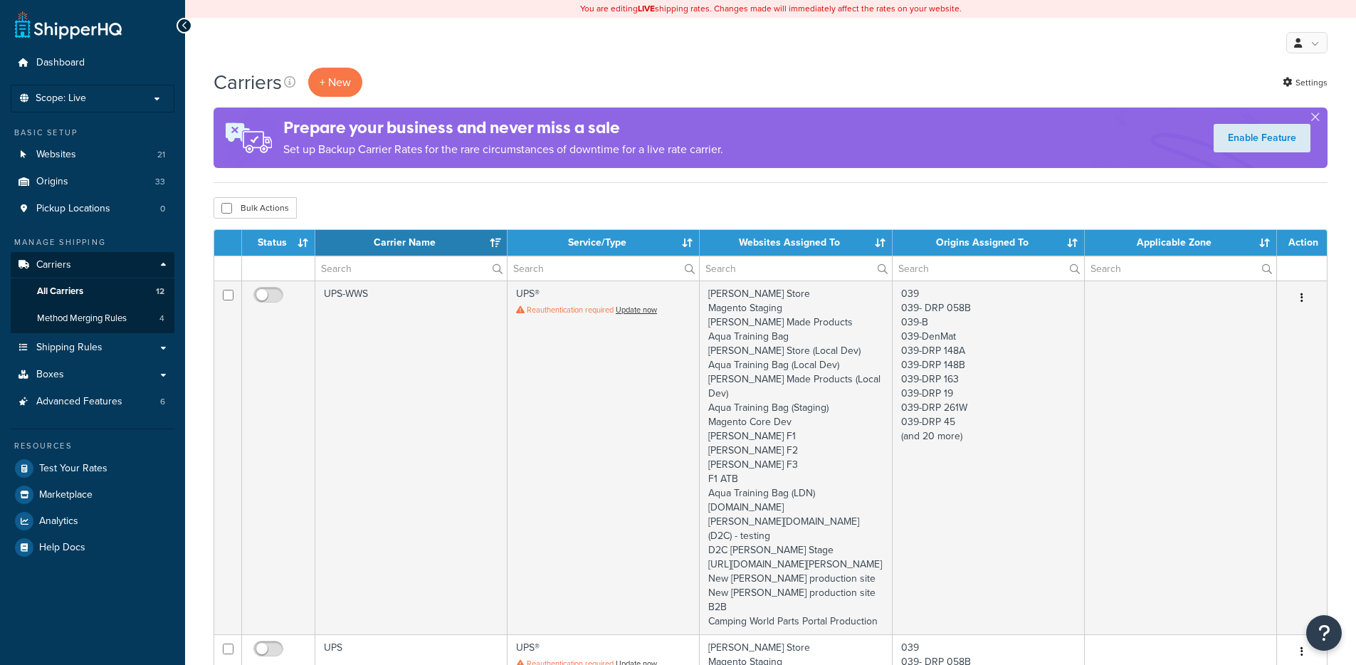
select select "15"
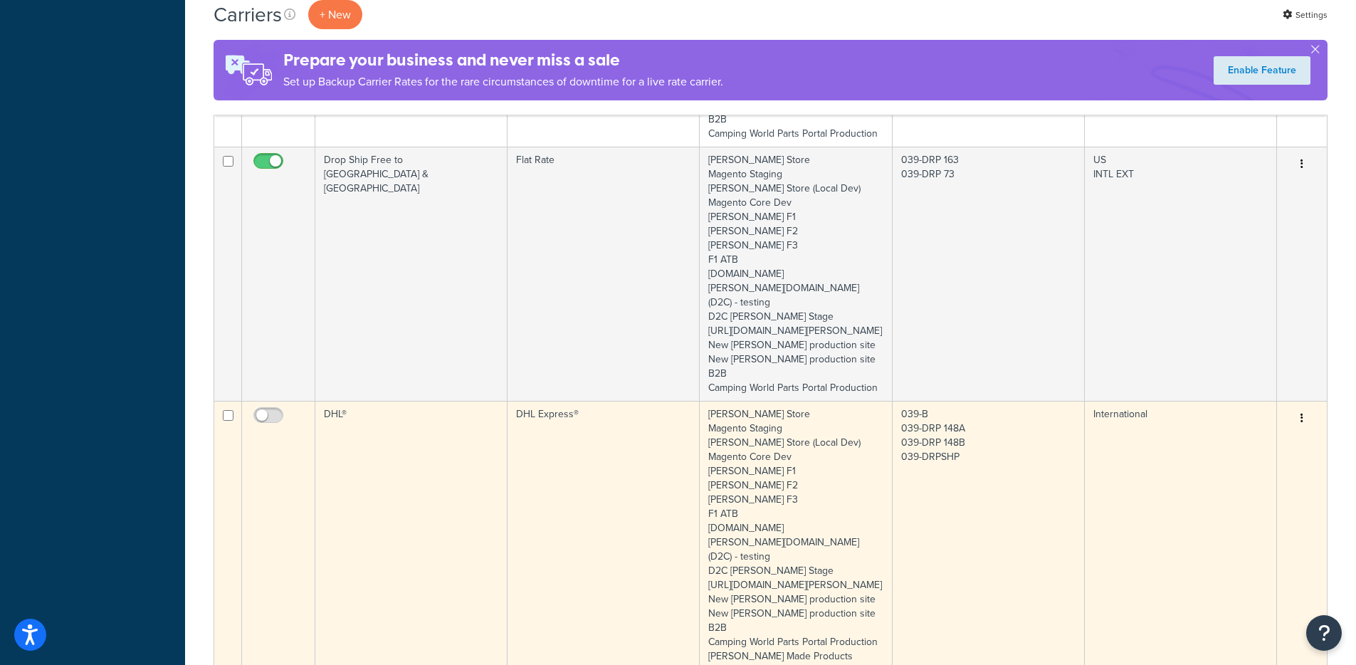
scroll to position [2793, 0]
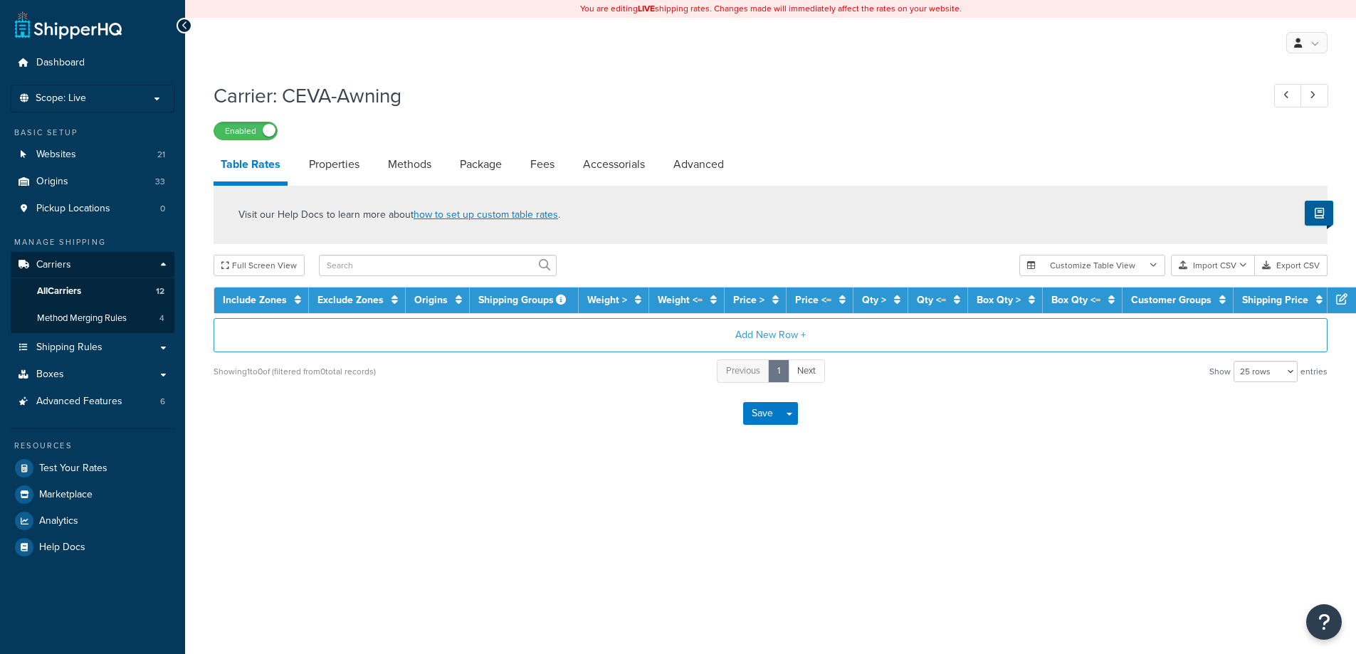
select select "25"
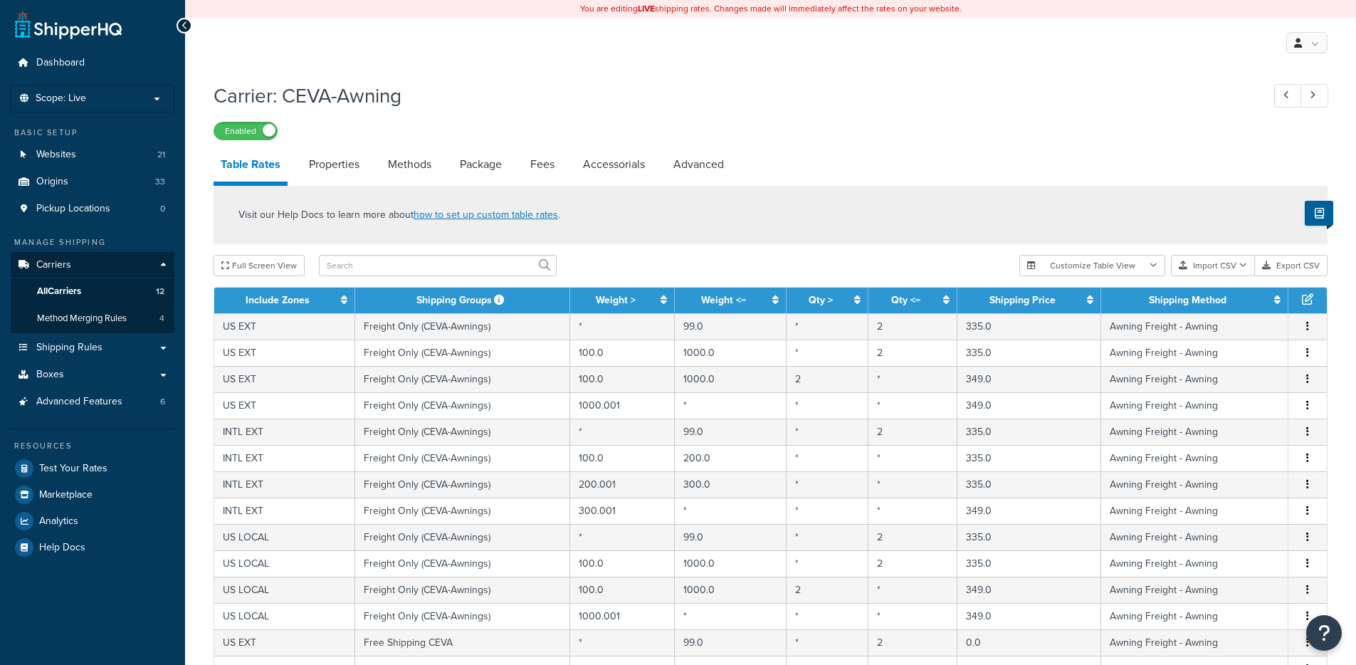
click at [571, 166] on li "Fees" at bounding box center [549, 164] width 53 height 34
click at [716, 169] on link "Advanced" at bounding box center [698, 164] width 65 height 34
select select "false"
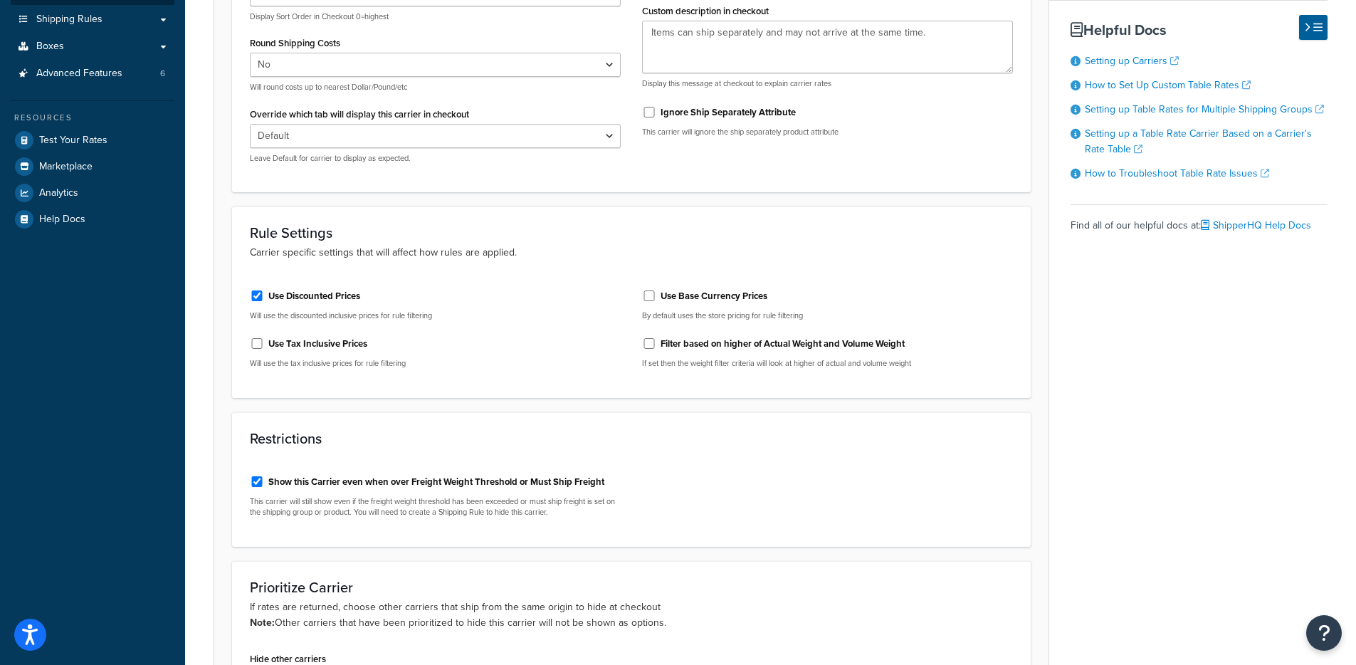
scroll to position [345, 0]
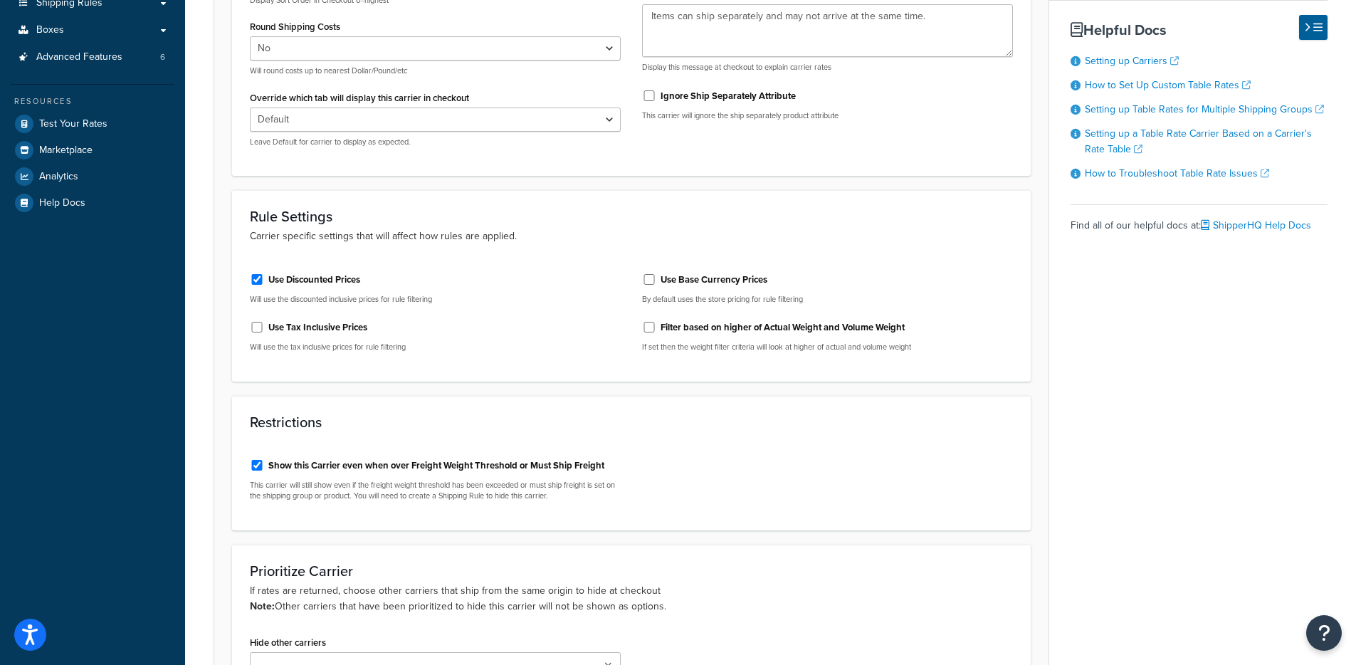
click at [309, 475] on div "Show this Carrier even when over Freight Weight Threshold or Must Ship Freight …" at bounding box center [435, 478] width 371 height 48
click at [316, 469] on label "Show this Carrier even when over Freight Weight Threshold or Must Ship Freight" at bounding box center [436, 465] width 336 height 13
click at [264, 469] on input "Show this Carrier even when over Freight Weight Threshold or Must Ship Freight" at bounding box center [257, 465] width 14 height 11
checkbox input "false"
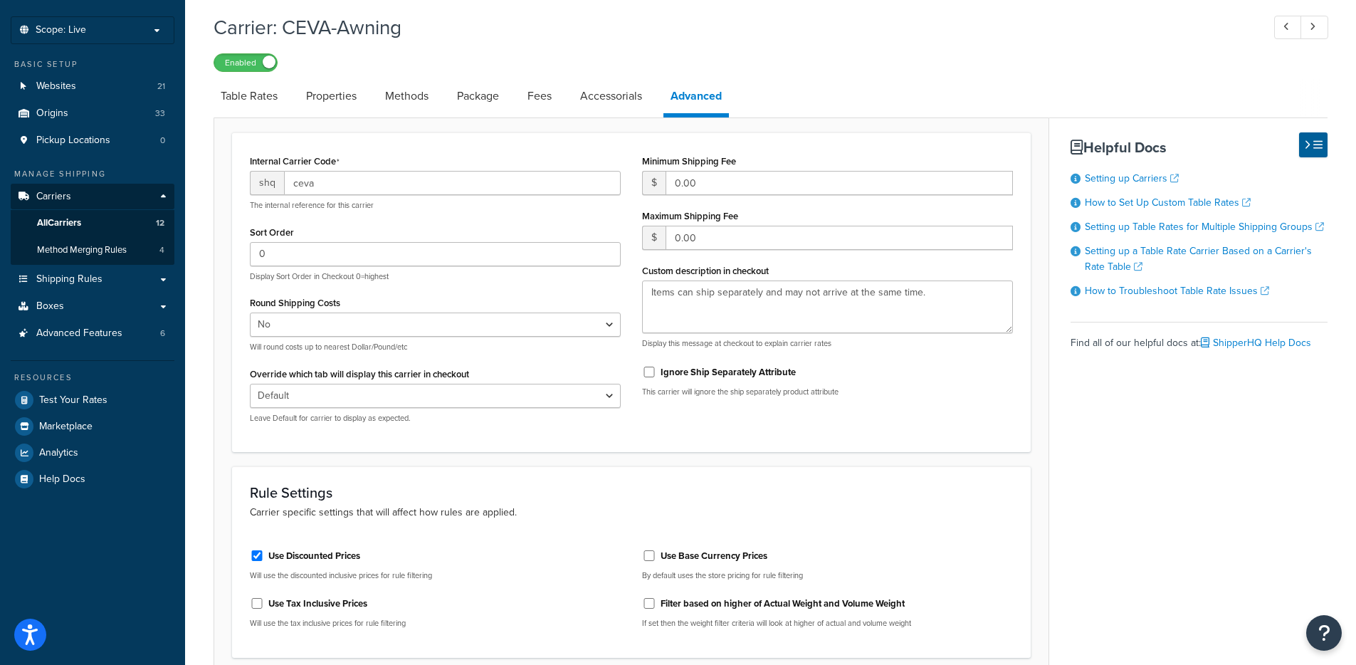
scroll to position [0, 0]
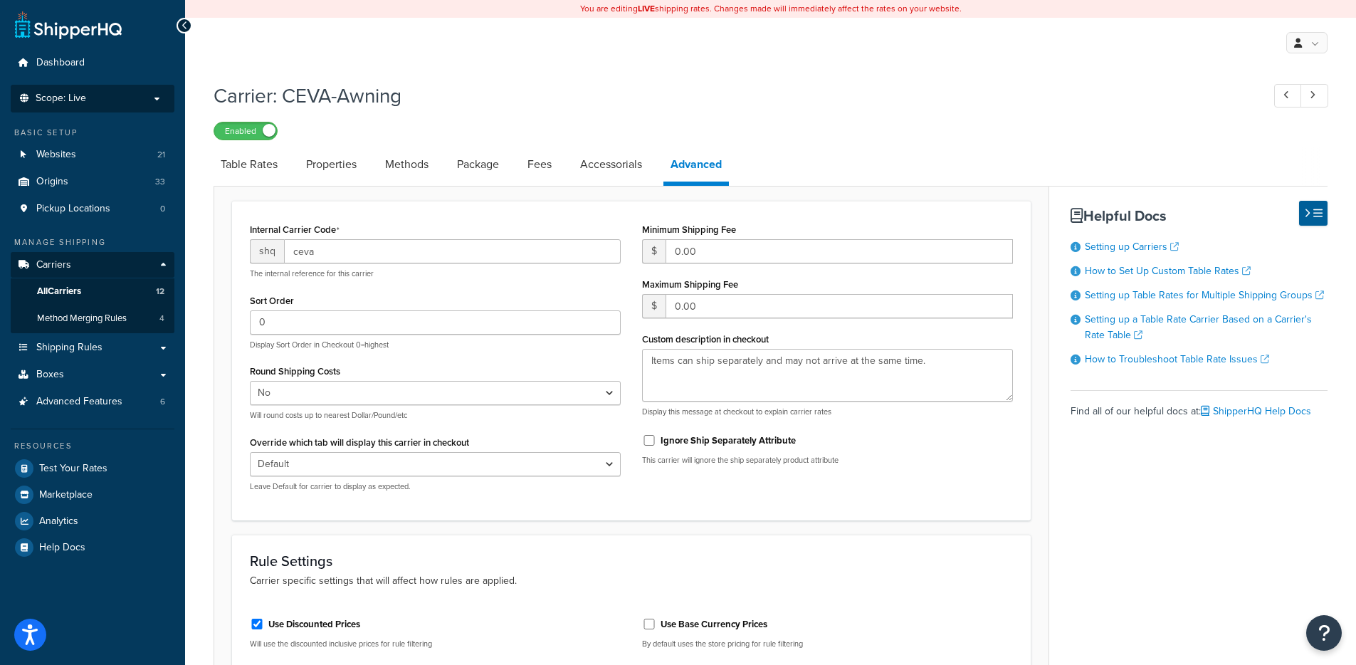
click at [101, 104] on p "Scope: Live" at bounding box center [92, 99] width 151 height 12
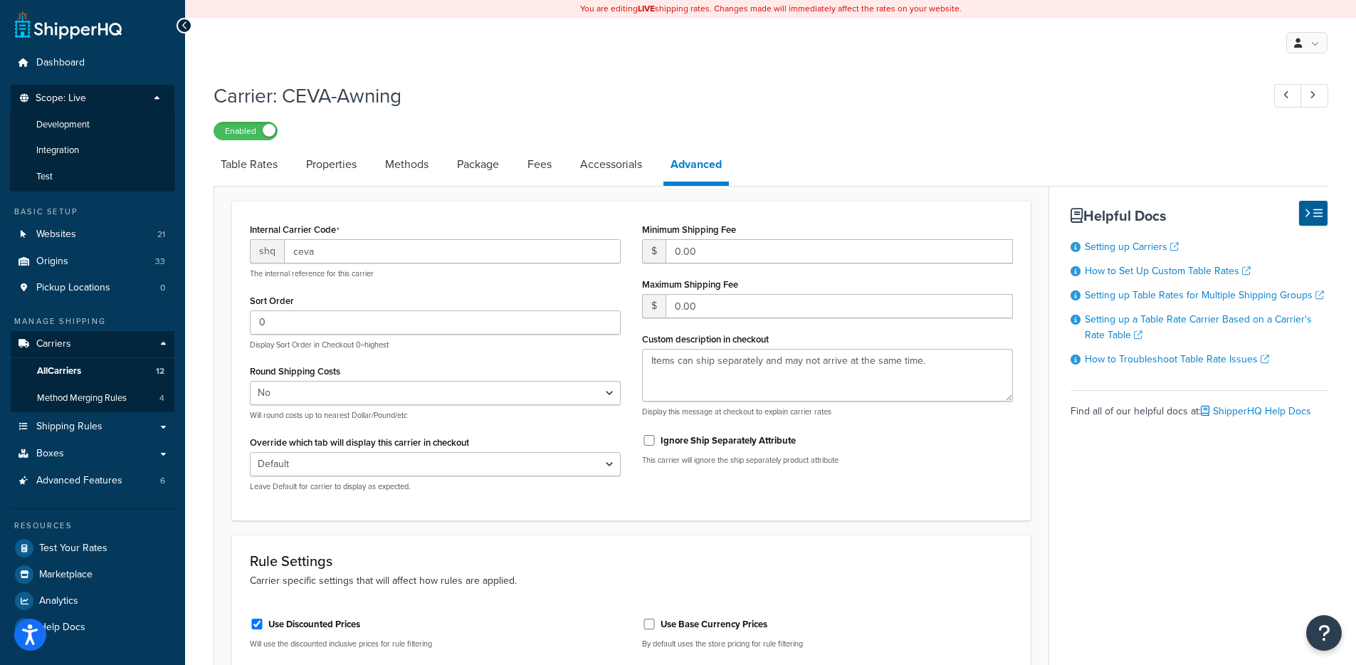
click at [752, 120] on div "Enabled" at bounding box center [771, 130] width 1114 height 20
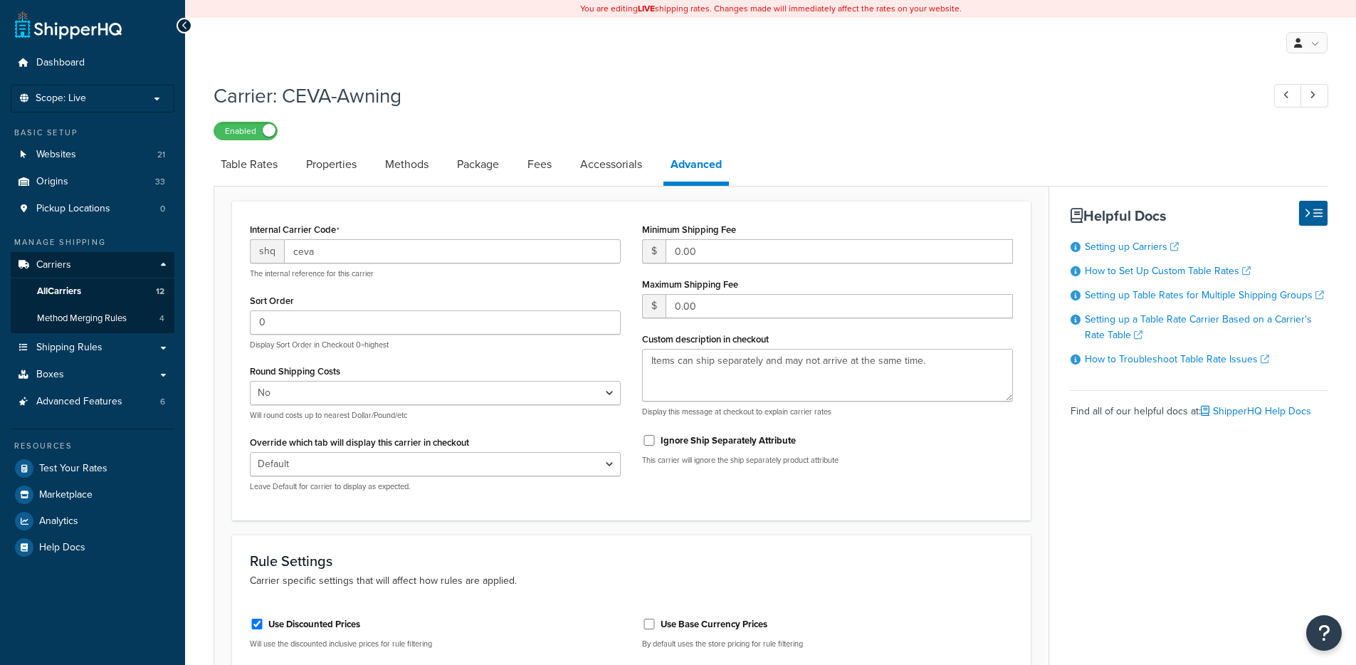
select select "false"
click at [94, 90] on li "Scope: Live" at bounding box center [93, 99] width 164 height 28
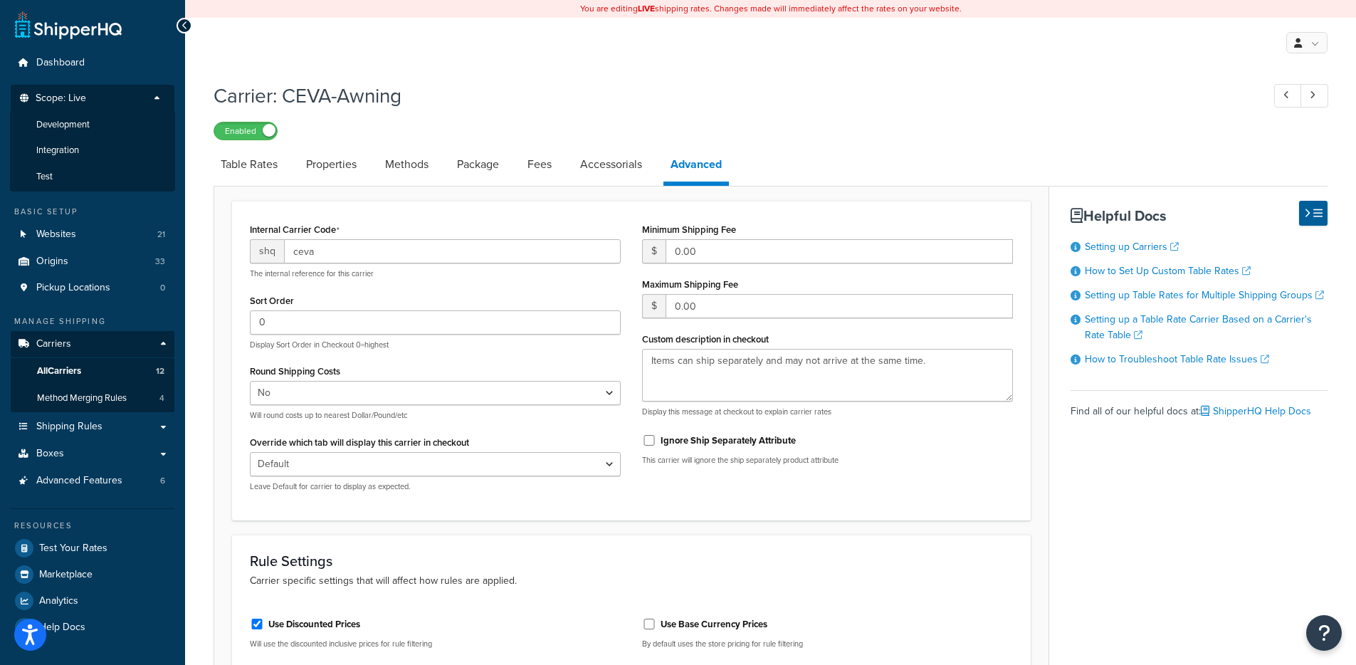
click at [76, 126] on span "Development" at bounding box center [62, 125] width 53 height 12
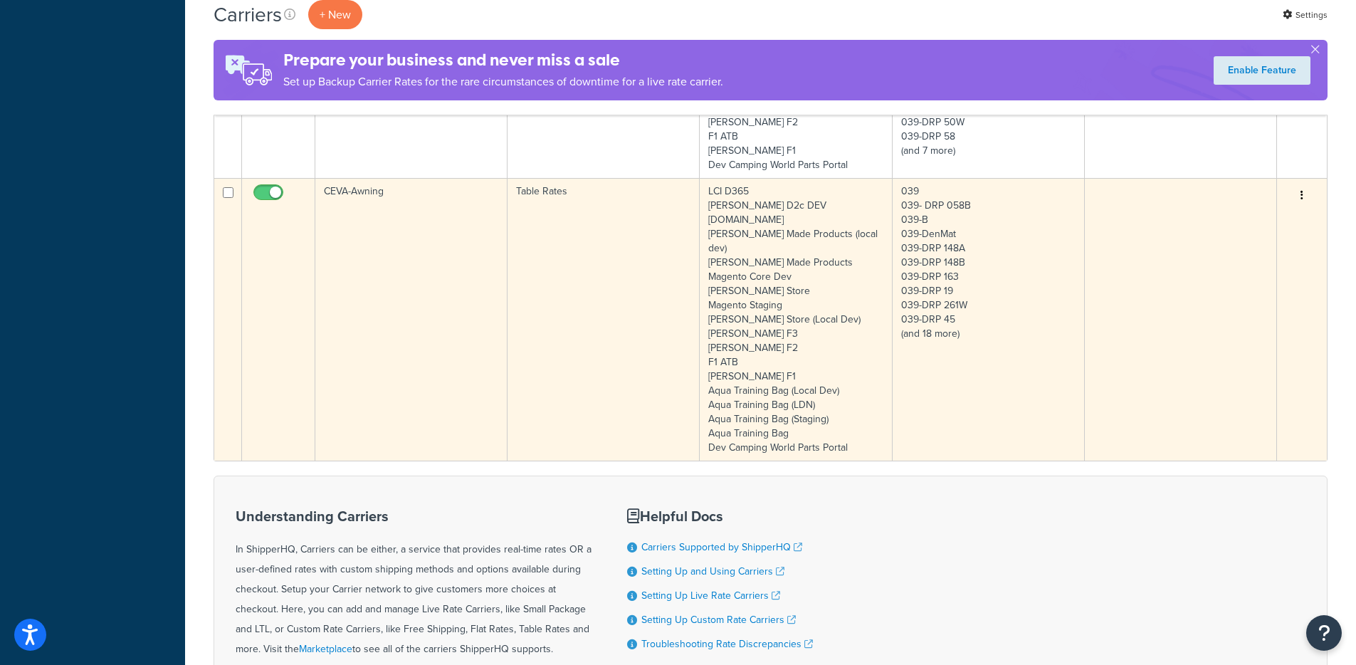
scroll to position [622, 0]
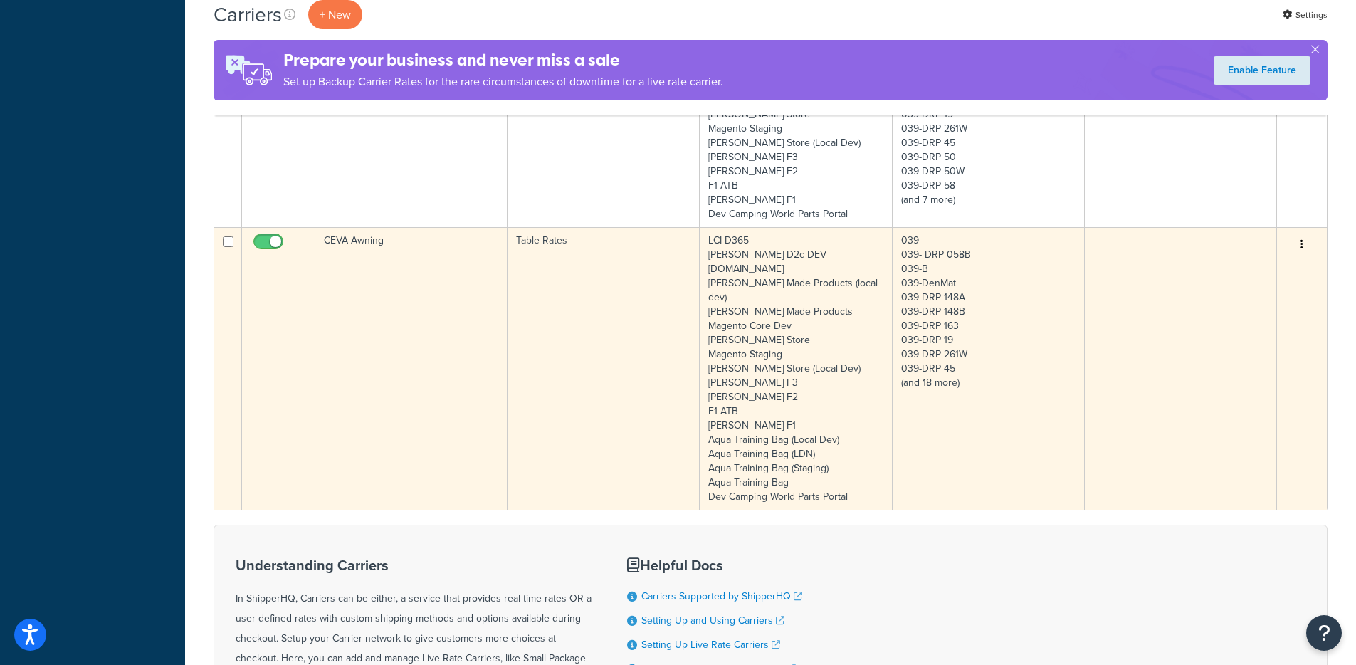
click at [425, 259] on td "CEVA-Awning" at bounding box center [411, 368] width 192 height 283
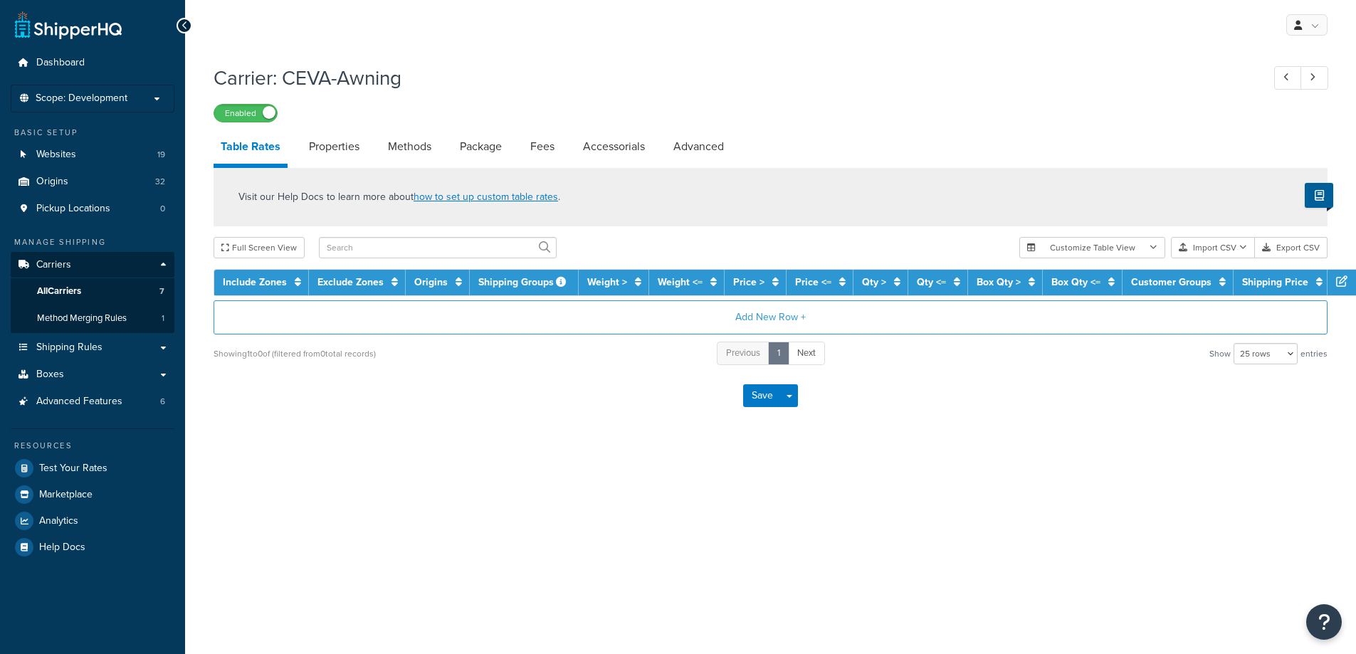
select select "25"
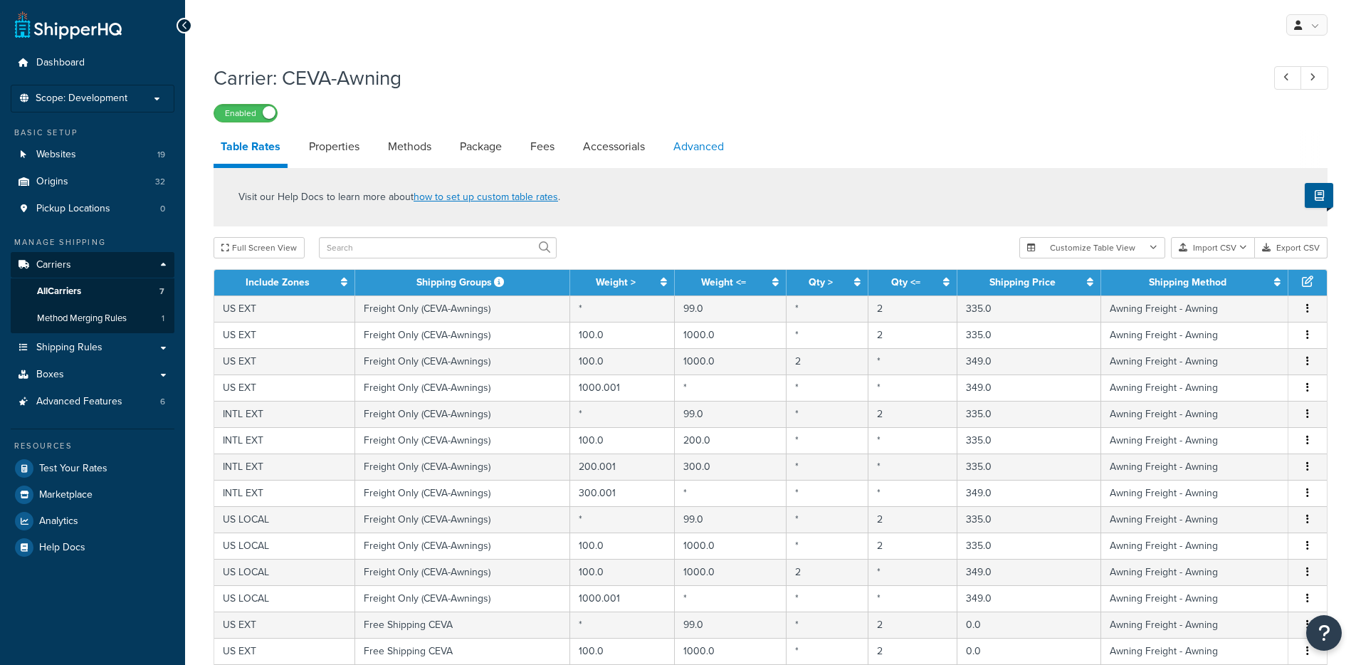
click at [679, 146] on link "Advanced" at bounding box center [698, 147] width 65 height 34
select select "false"
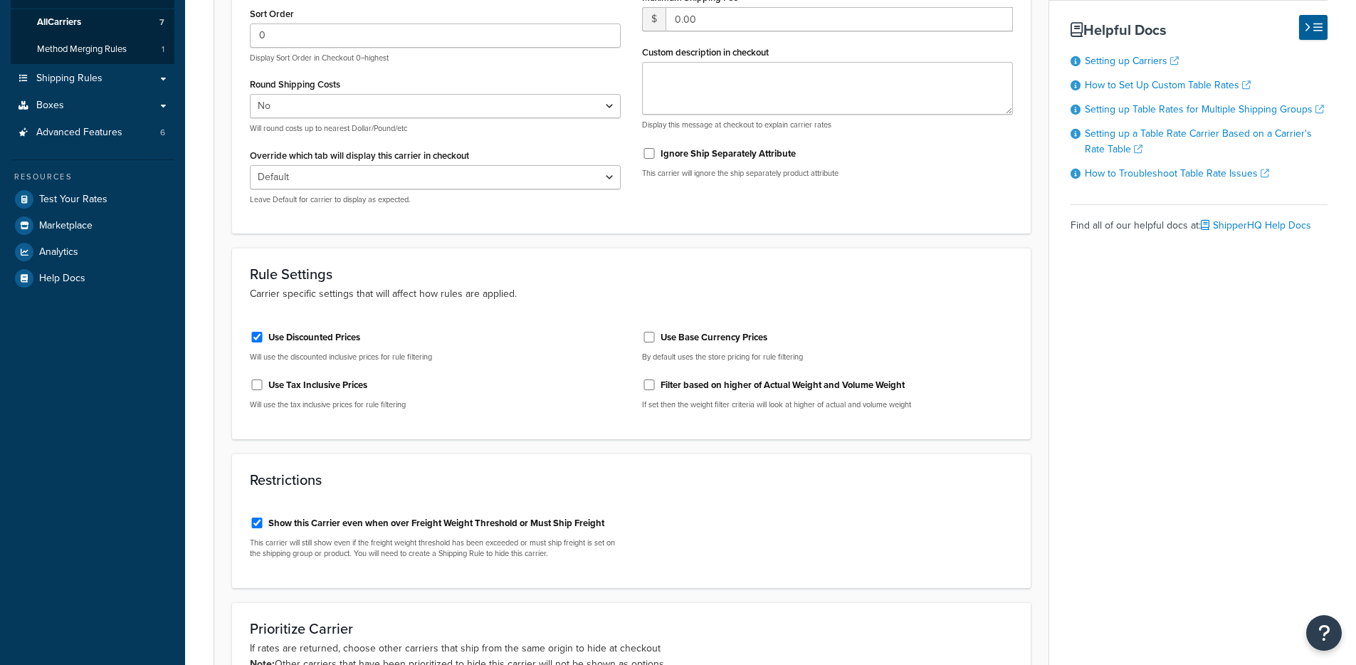
scroll to position [488, 0]
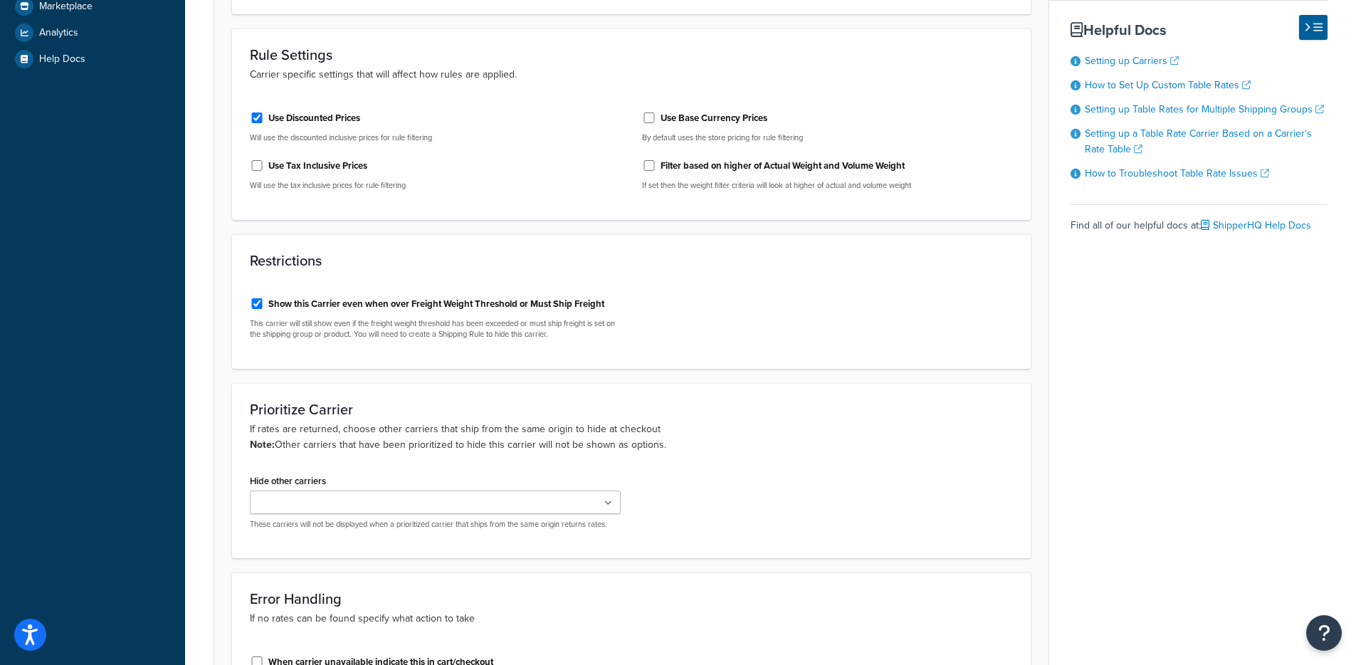
click at [461, 281] on div "Restrictions Show this Carrier even when over Freight Weight Threshold or Must …" at bounding box center [631, 301] width 799 height 135
click at [449, 298] on div "Show this Carrier even when over Freight Weight Threshold or Must Ship Freight" at bounding box center [435, 302] width 371 height 21
click at [451, 303] on label "Show this Carrier even when over Freight Weight Threshold or Must Ship Freight" at bounding box center [436, 304] width 336 height 13
click at [264, 303] on input "Show this Carrier even when over Freight Weight Threshold or Must Ship Freight" at bounding box center [257, 303] width 14 height 11
checkbox input "false"
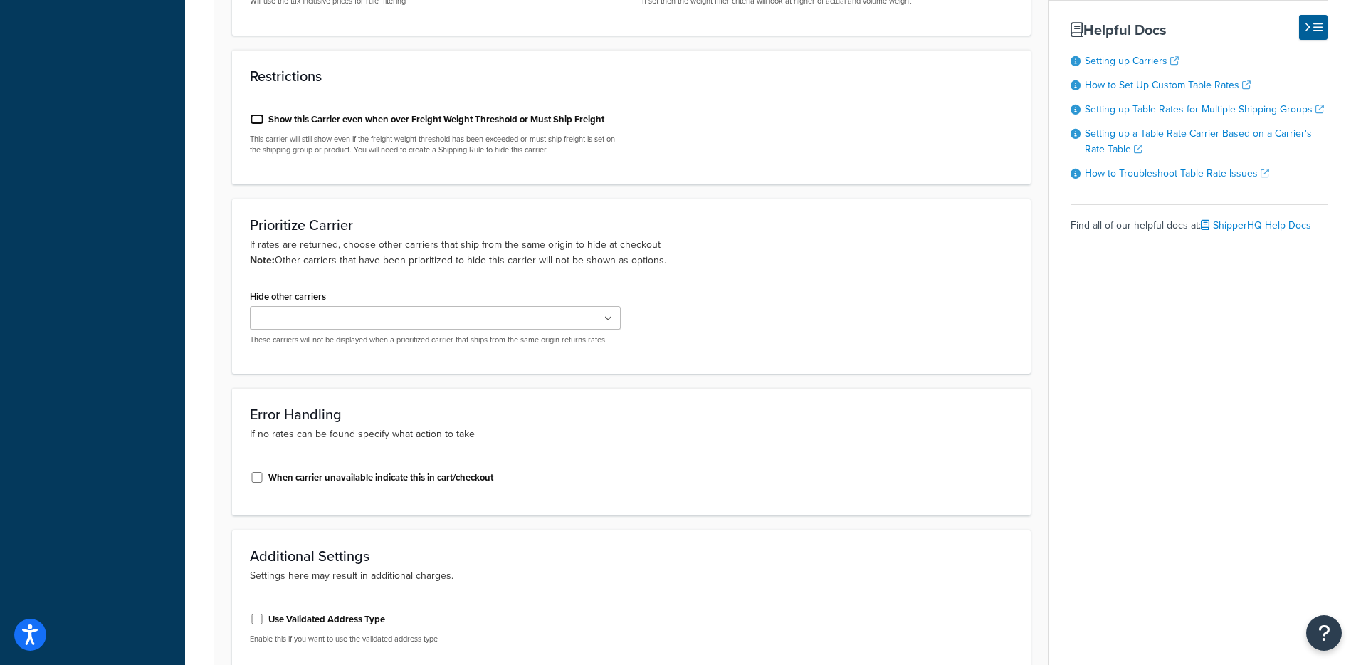
scroll to position [813, 0]
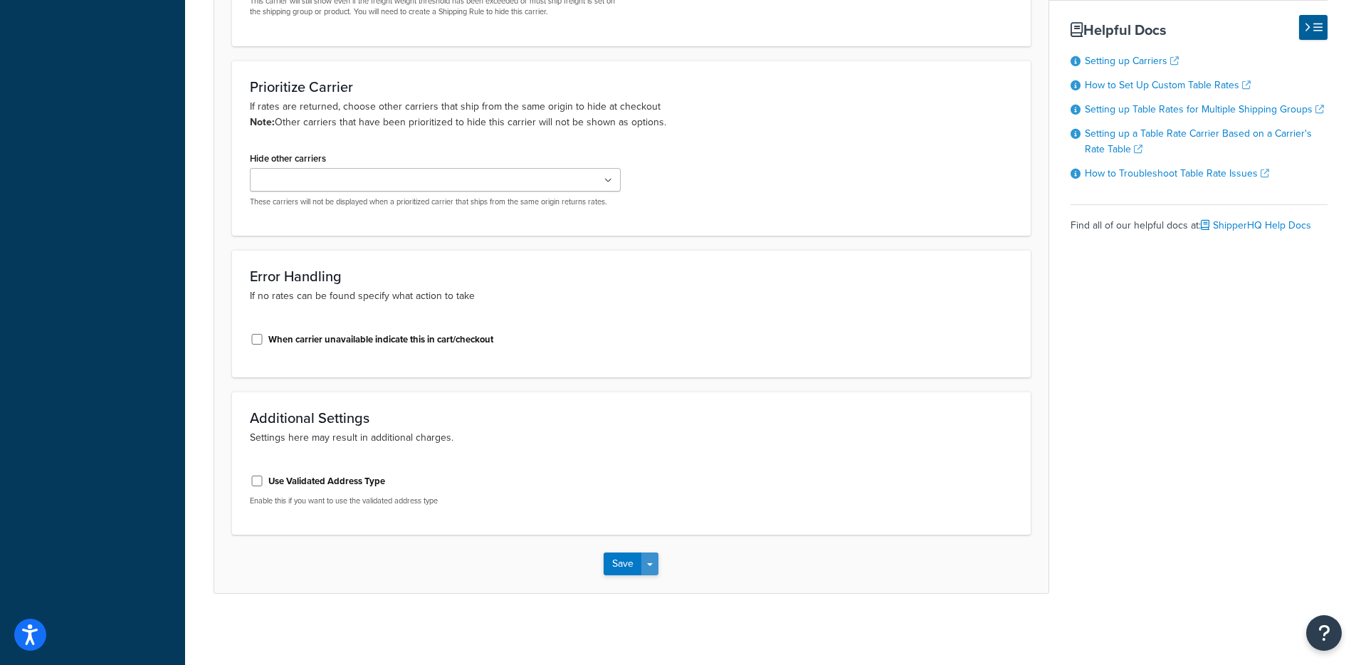
click at [652, 567] on button "Save Dropdown" at bounding box center [650, 564] width 17 height 23
click at [654, 590] on button "Save and Edit" at bounding box center [656, 590] width 104 height 30
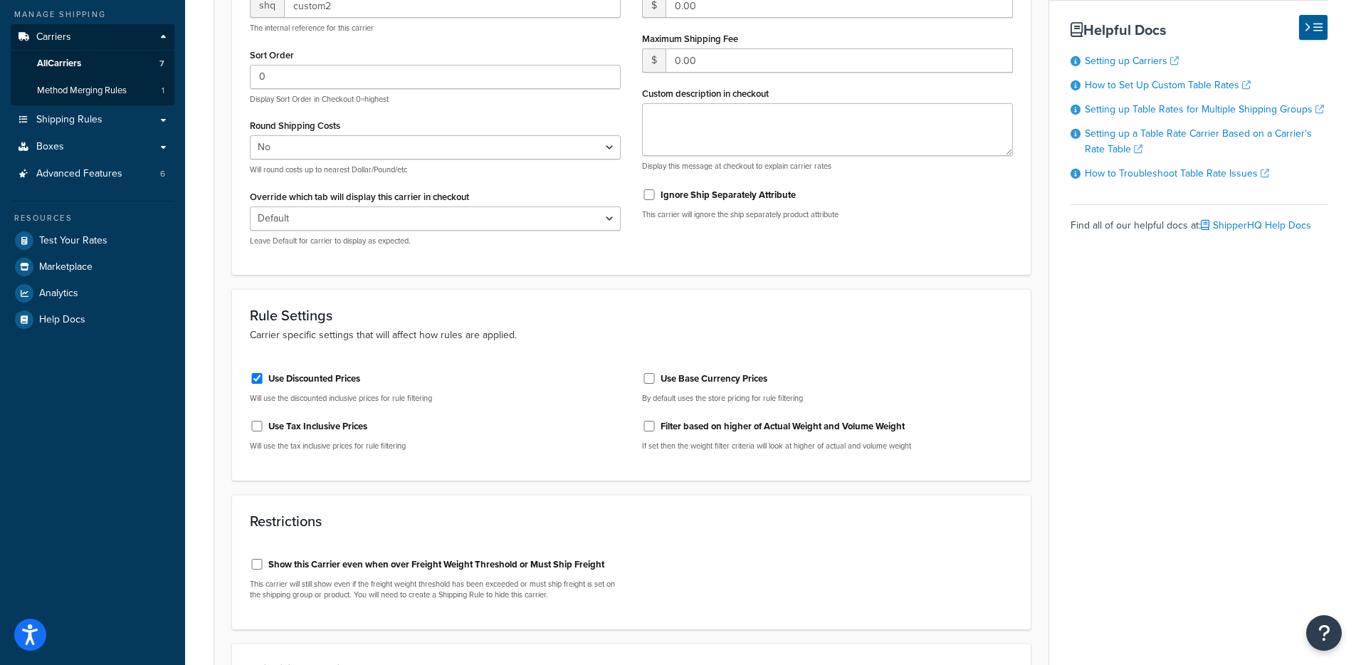
scroll to position [0, 0]
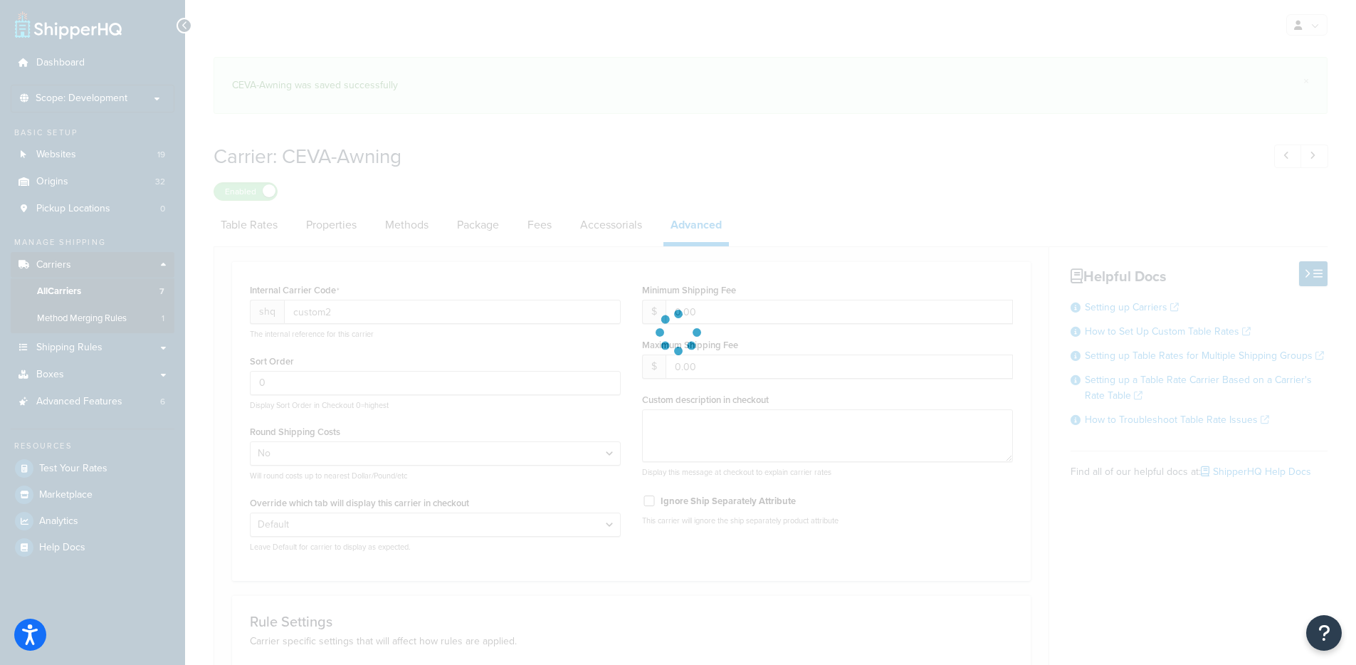
select select "false"
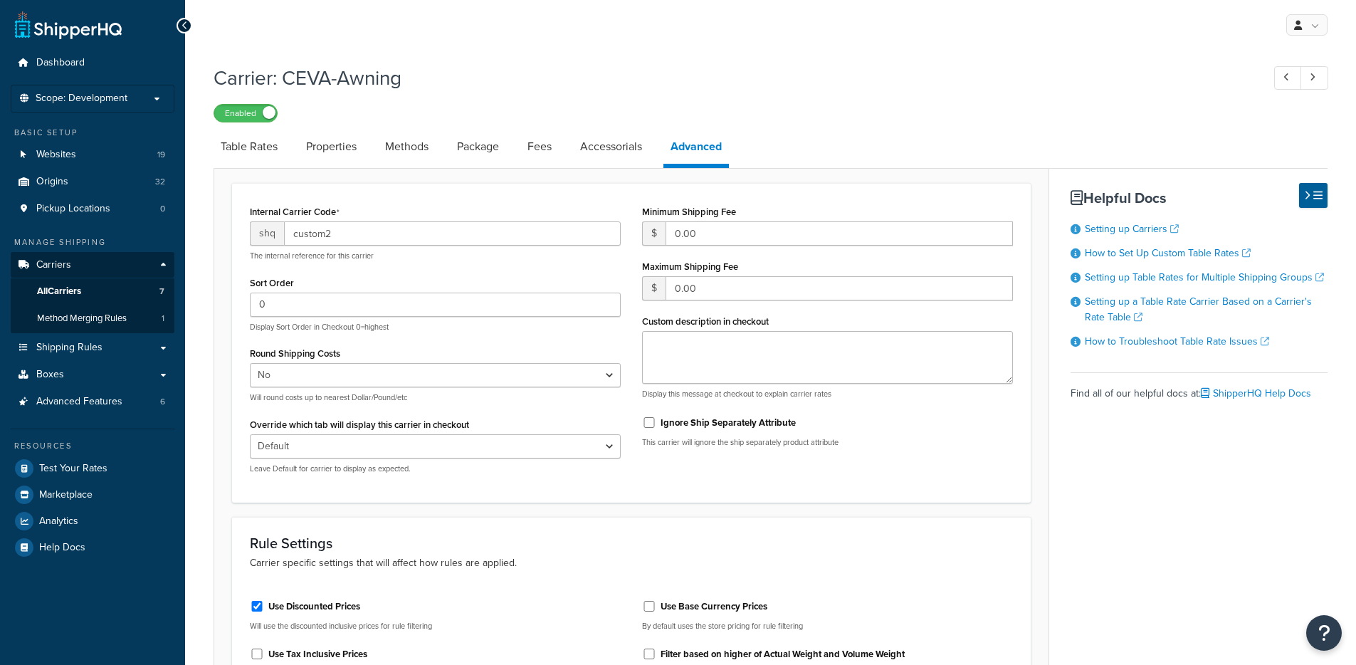
select select "false"
